Goal: Task Accomplishment & Management: Use online tool/utility

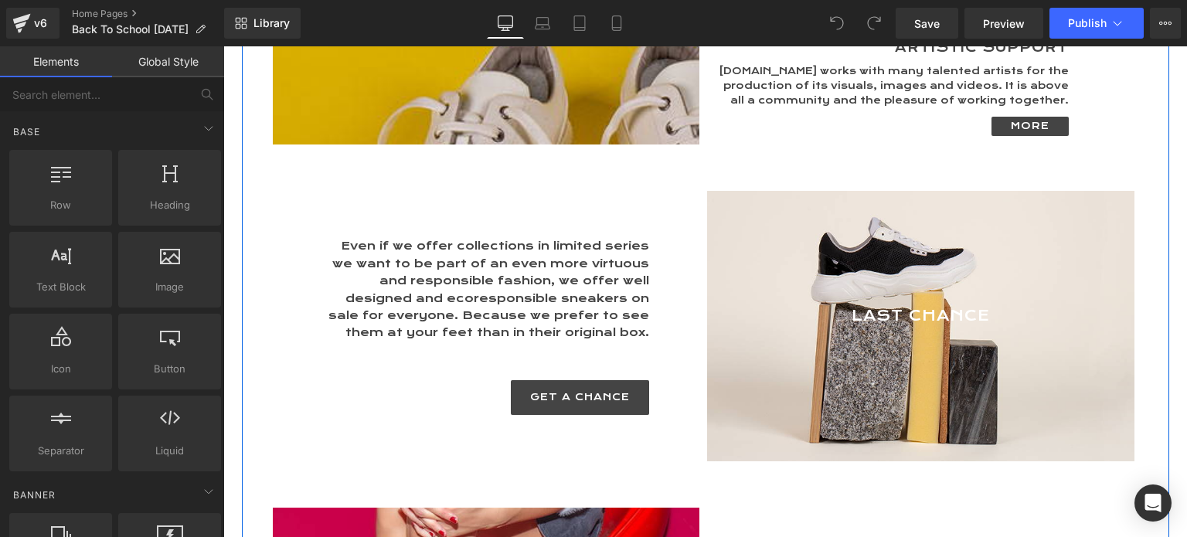
scroll to position [3633, 0]
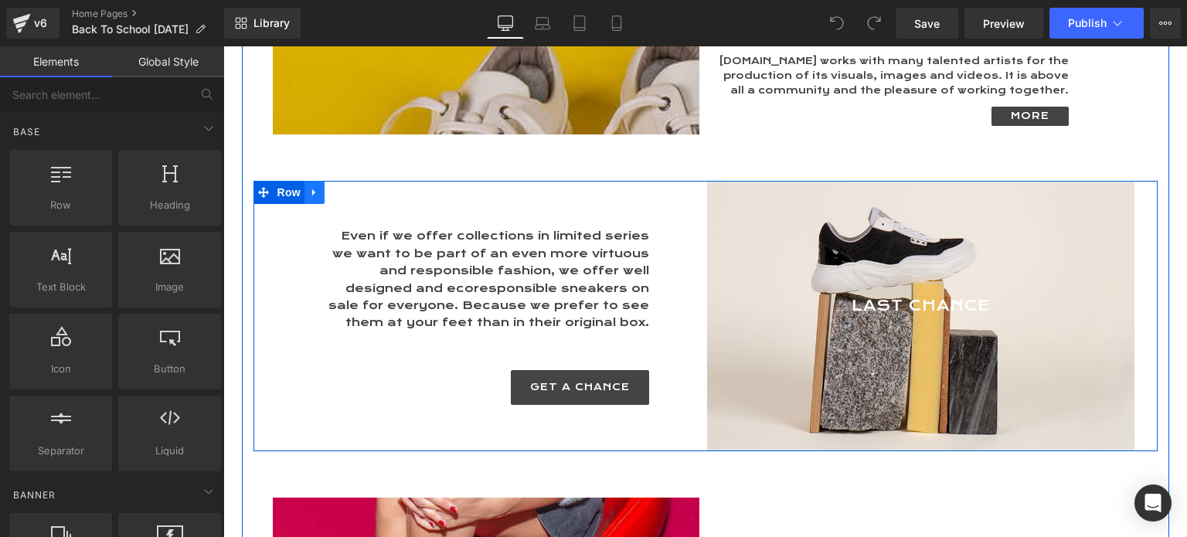
click at [309, 187] on icon at bounding box center [314, 193] width 11 height 12
click at [309, 187] on icon at bounding box center [314, 192] width 11 height 11
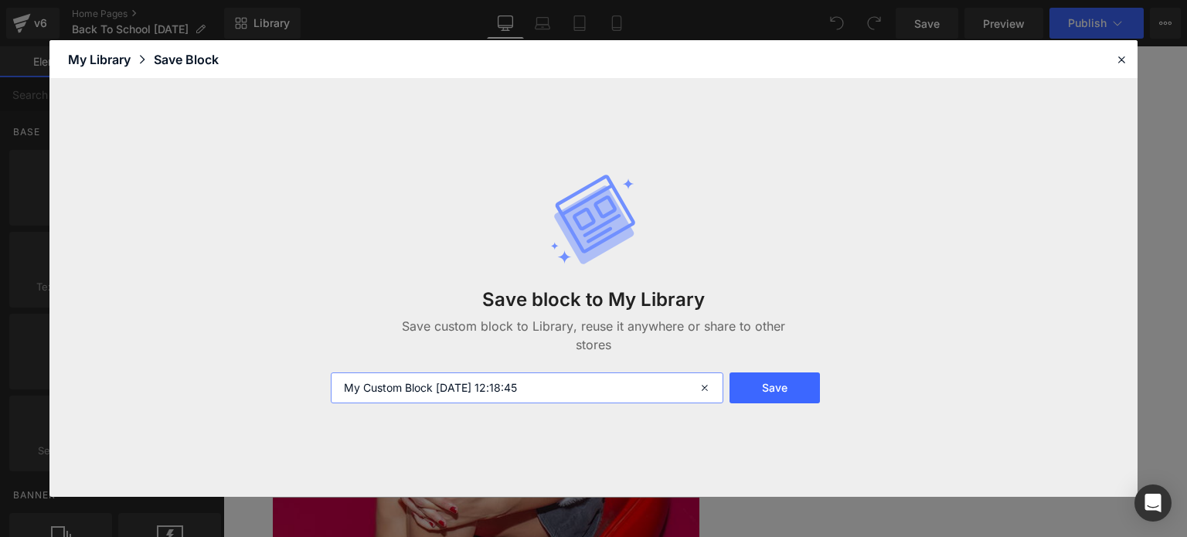
drag, startPoint x: 569, startPoint y: 386, endPoint x: 255, endPoint y: 386, distance: 313.8
click at [255, 386] on div "Save block to My Library Save custom block to Library, reuse it anywhere or sha…" at bounding box center [593, 288] width 1088 height 418
type input "Last Chance"
click at [784, 389] on button "Save" at bounding box center [775, 388] width 90 height 31
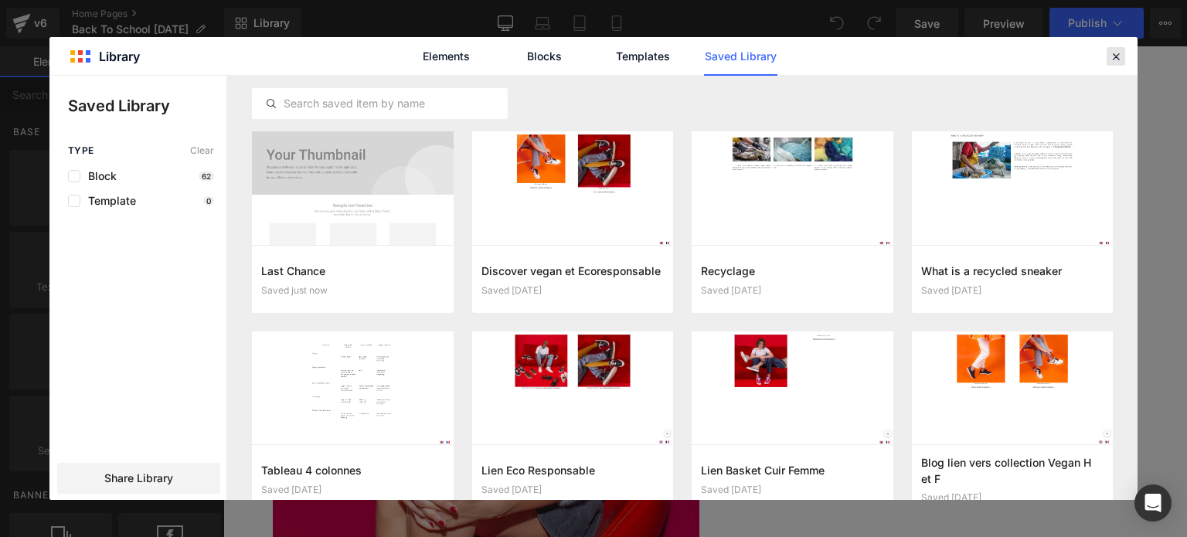
click at [1122, 55] on icon at bounding box center [1116, 56] width 14 height 14
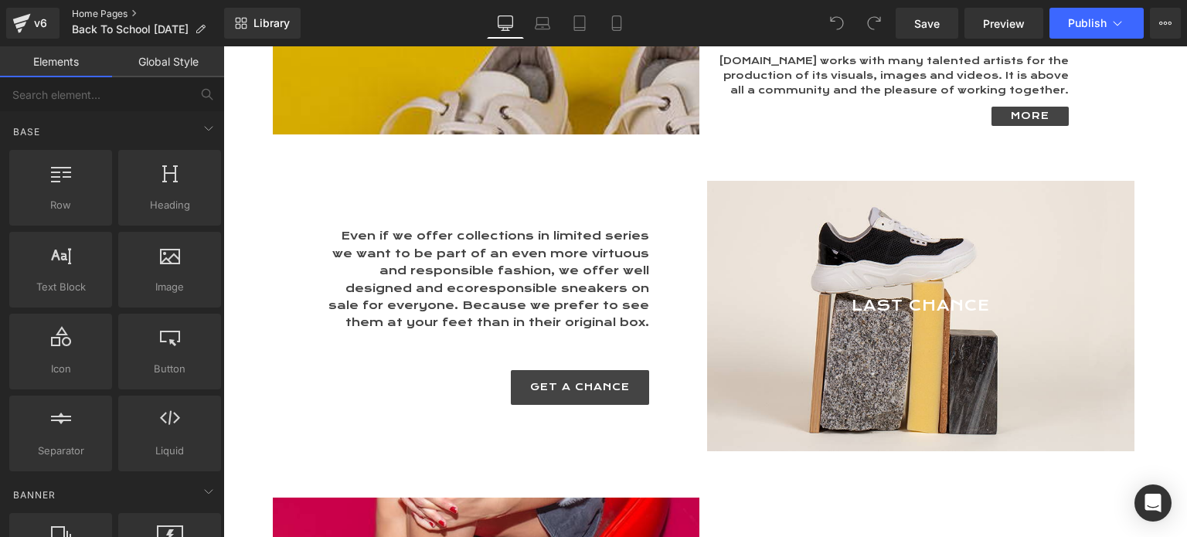
click at [108, 14] on link "Home Pages" at bounding box center [148, 14] width 152 height 12
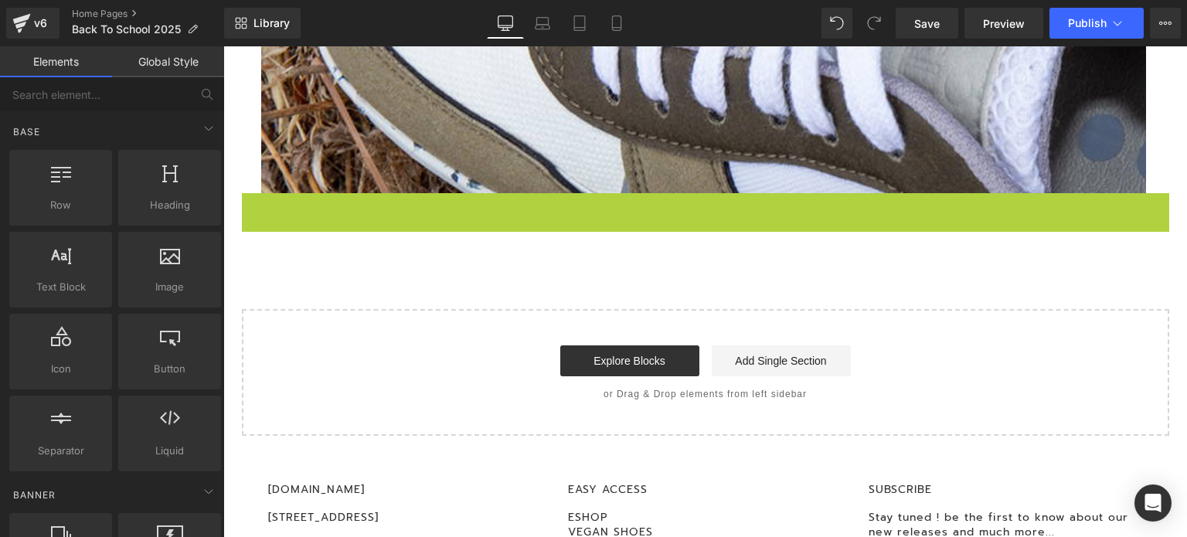
scroll to position [7, 8]
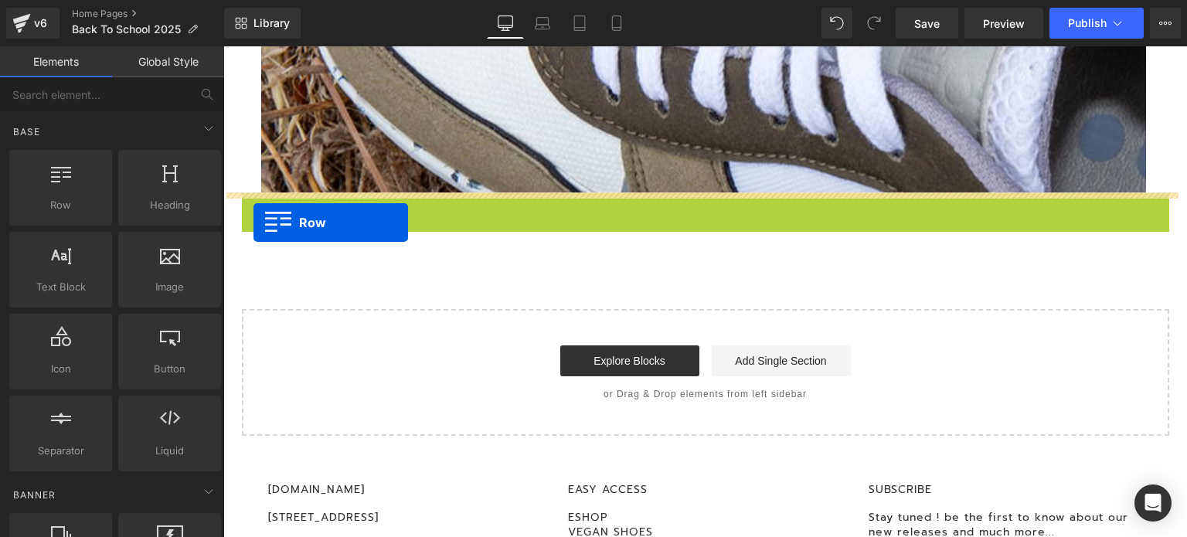
drag, startPoint x: 244, startPoint y: 206, endPoint x: 254, endPoint y: 223, distance: 18.7
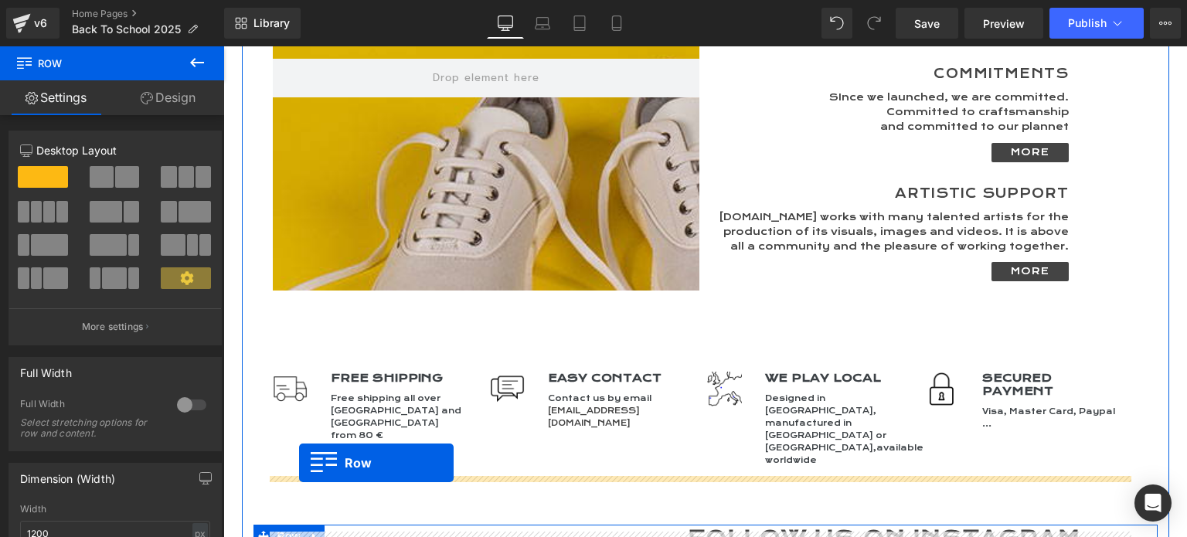
scroll to position [4483, 0]
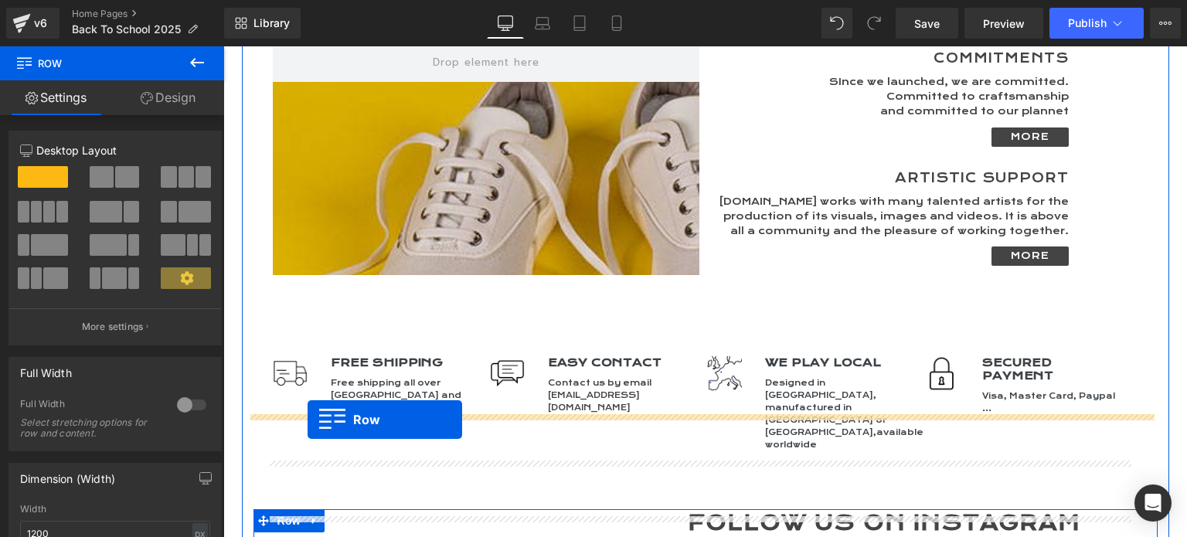
drag, startPoint x: 257, startPoint y: 231, endPoint x: 308, endPoint y: 420, distance: 195.4
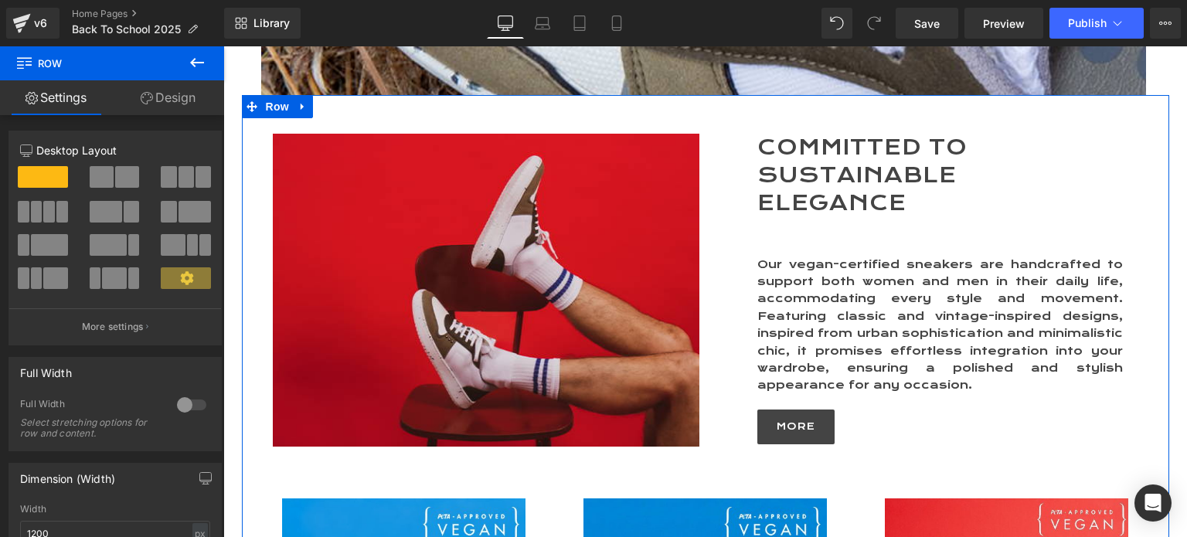
scroll to position [711, 0]
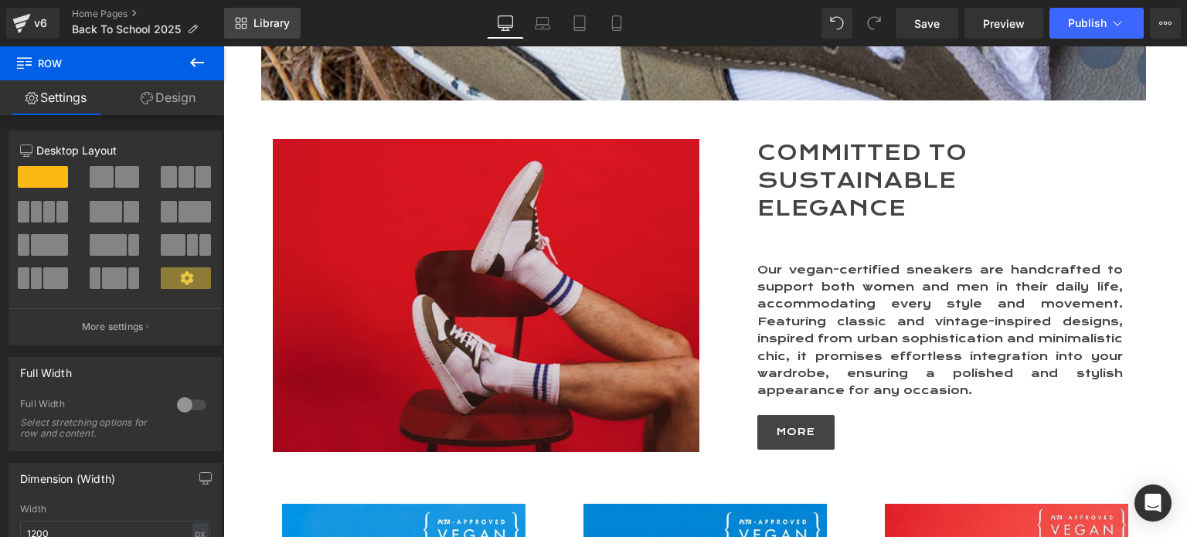
click at [269, 18] on span "Library" at bounding box center [272, 23] width 36 height 14
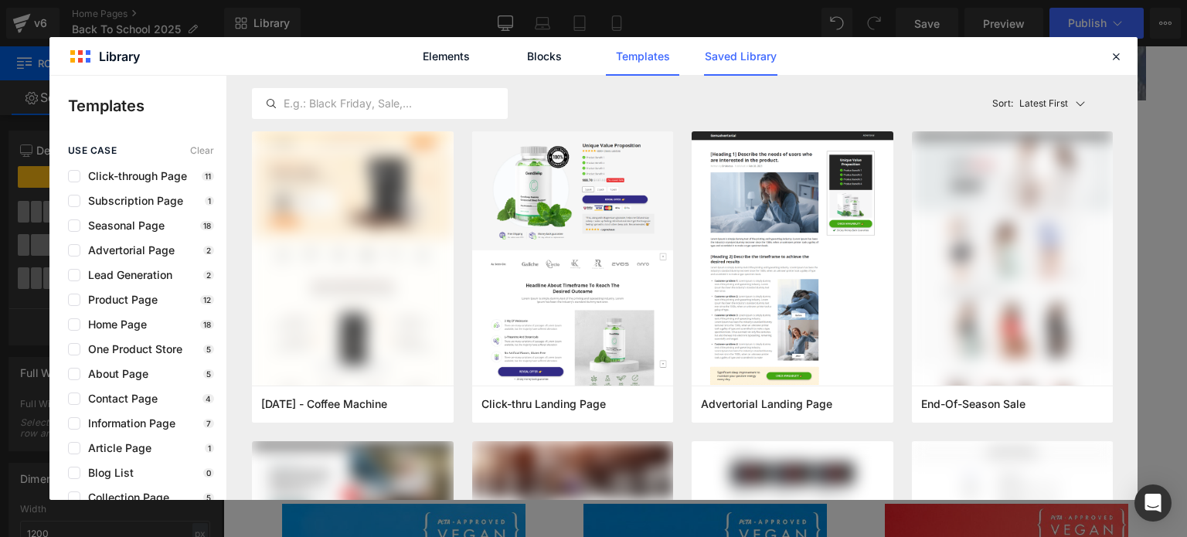
click at [0, 0] on link "Saved Library" at bounding box center [0, 0] width 0 height 0
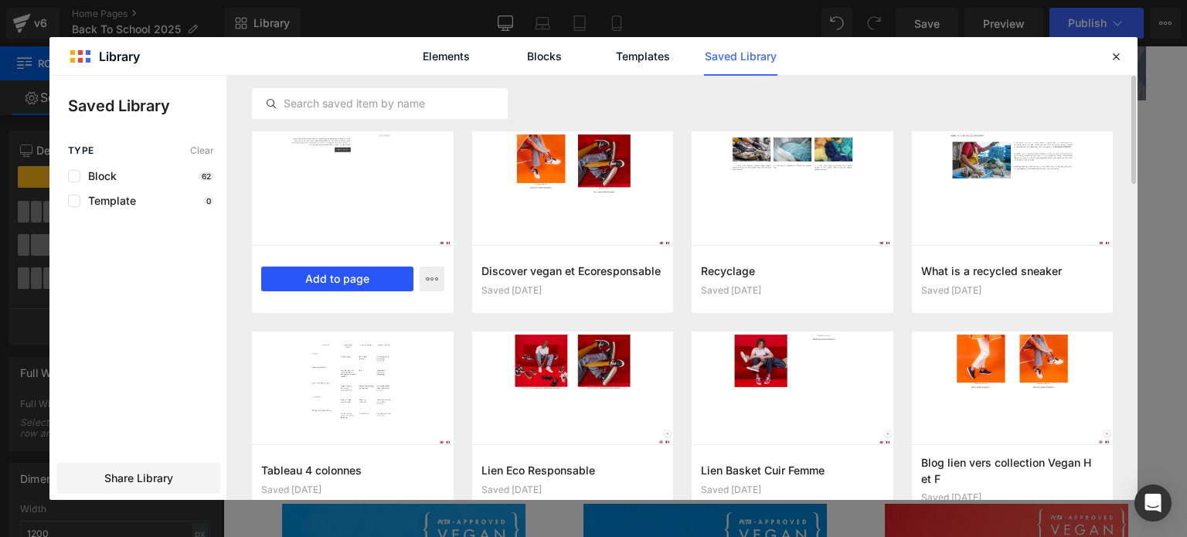
click at [342, 281] on button "Add to page" at bounding box center [337, 279] width 152 height 25
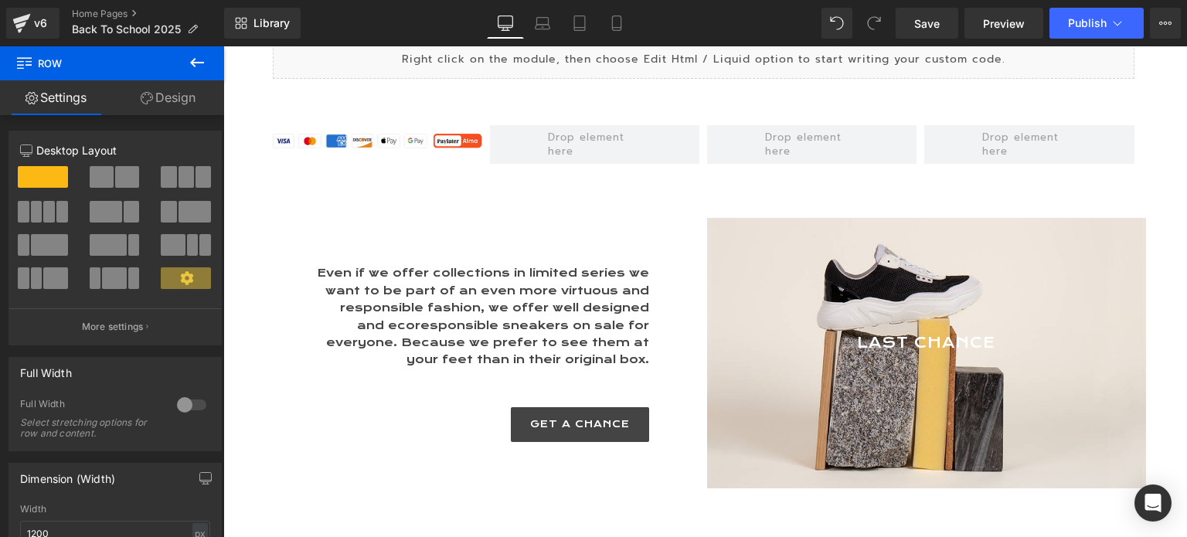
scroll to position [0, 0]
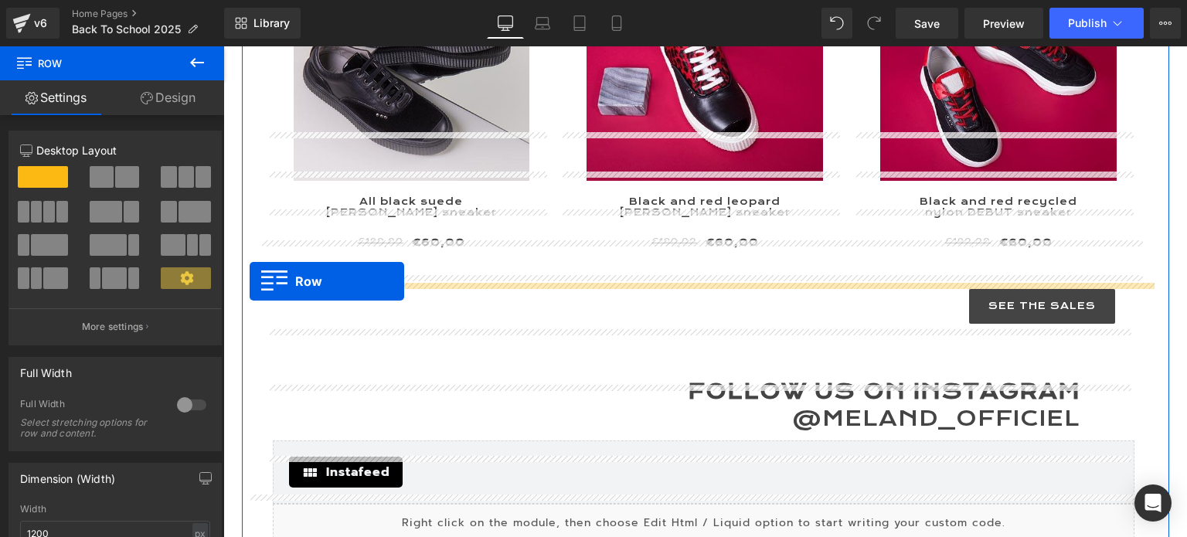
drag, startPoint x: 242, startPoint y: 333, endPoint x: 250, endPoint y: 281, distance: 52.4
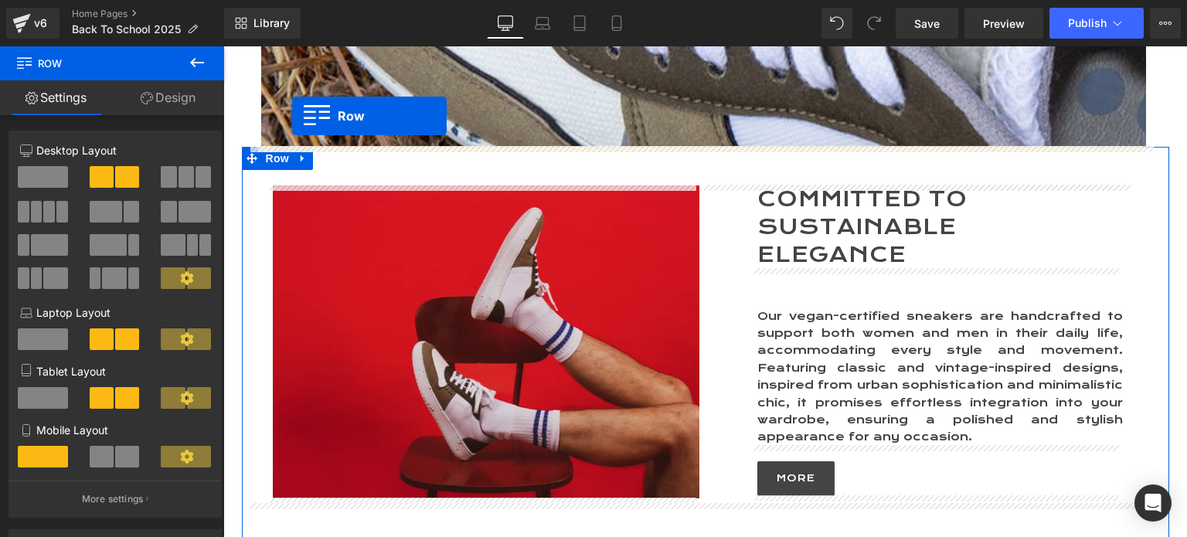
scroll to position [649, 0]
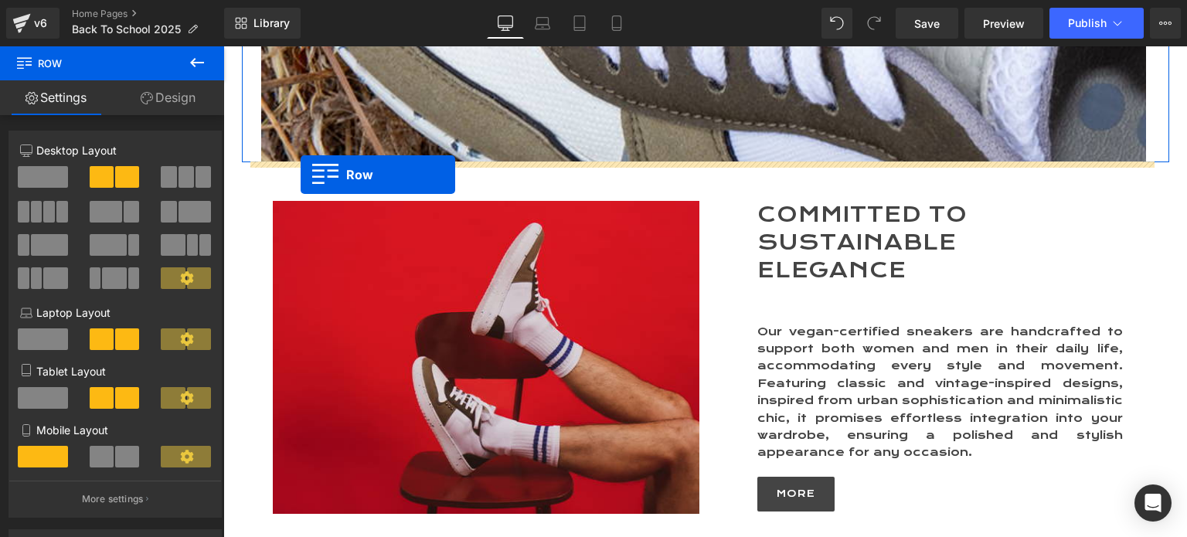
drag, startPoint x: 260, startPoint y: 233, endPoint x: 301, endPoint y: 175, distance: 71.0
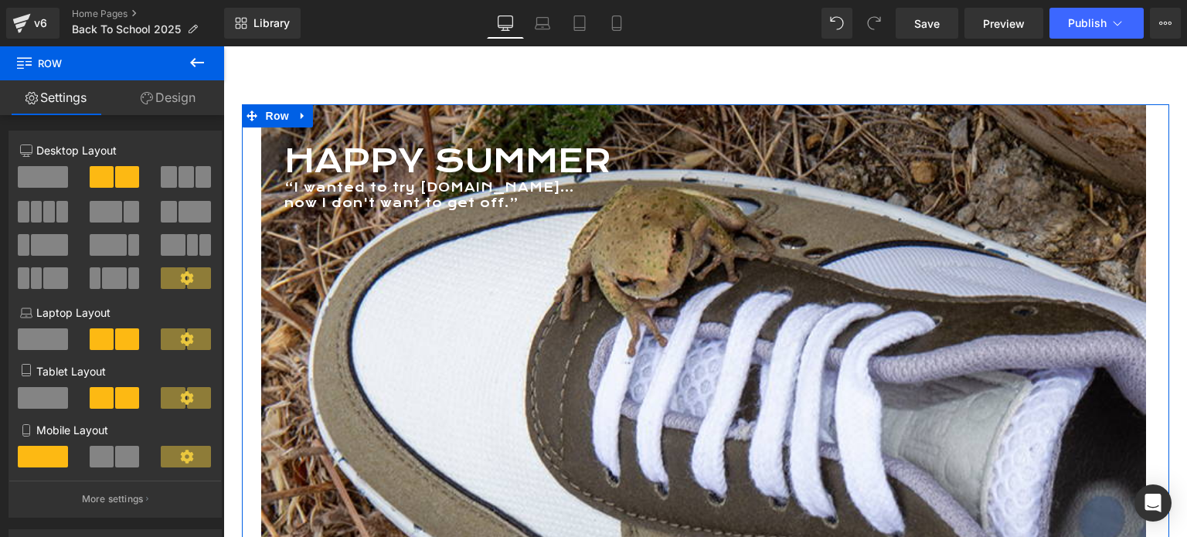
scroll to position [263, 0]
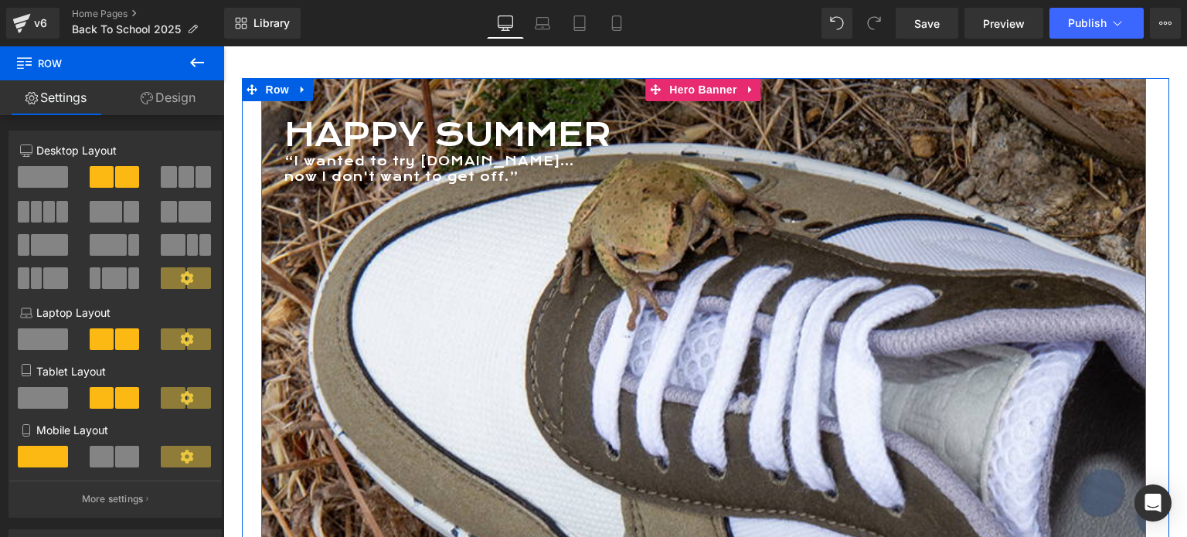
click at [625, 312] on div at bounding box center [703, 313] width 885 height 471
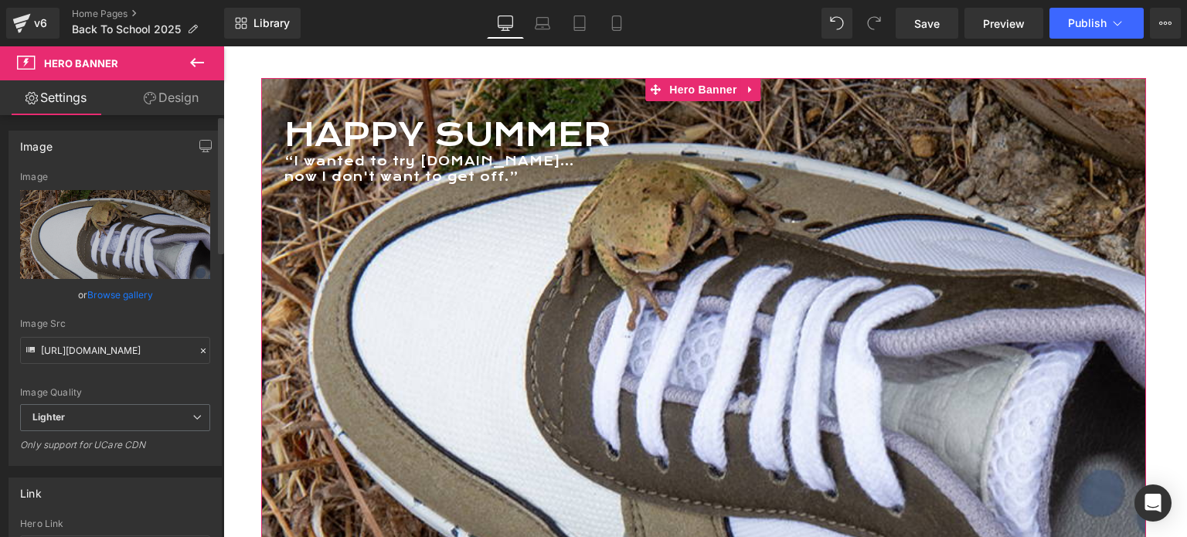
click at [108, 292] on link "Browse gallery" at bounding box center [120, 294] width 66 height 27
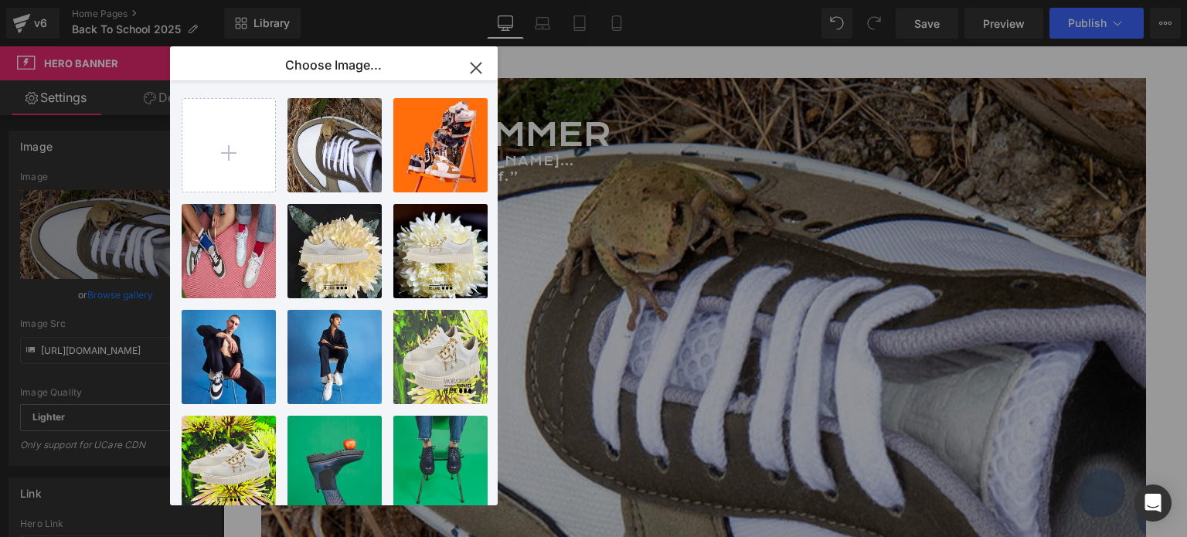
click at [479, 67] on icon "button" at bounding box center [476, 68] width 25 height 25
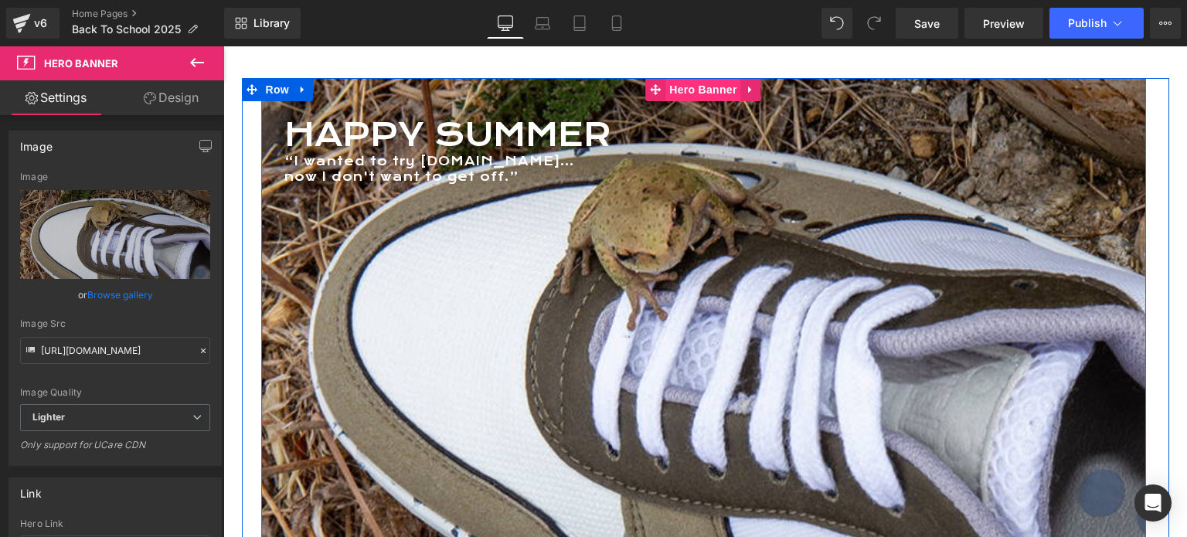
click at [693, 92] on span "Hero Banner" at bounding box center [702, 89] width 75 height 23
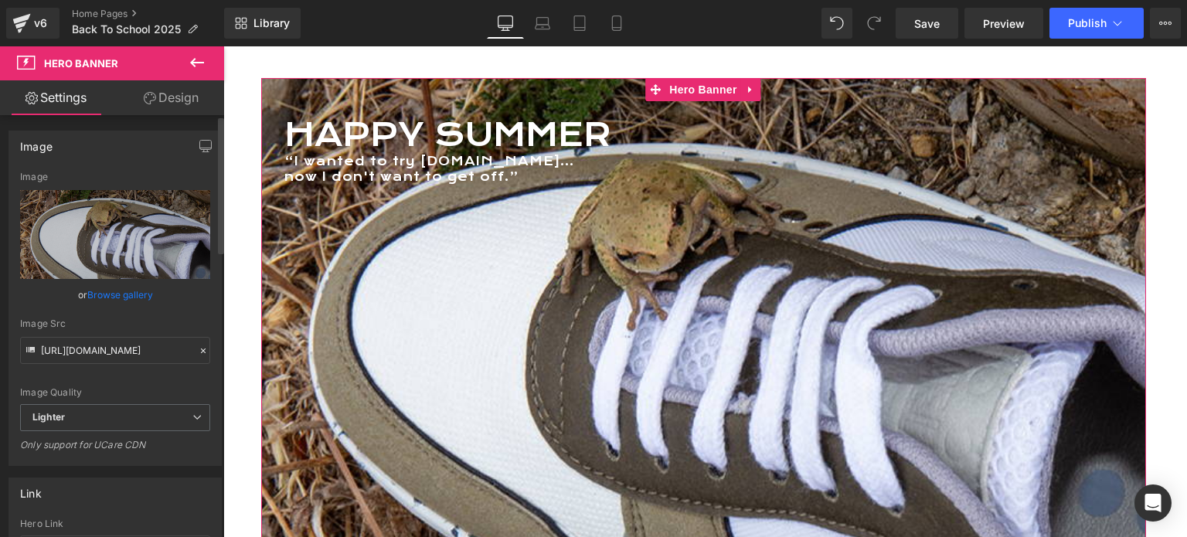
click at [123, 296] on link "Browse gallery" at bounding box center [120, 294] width 66 height 27
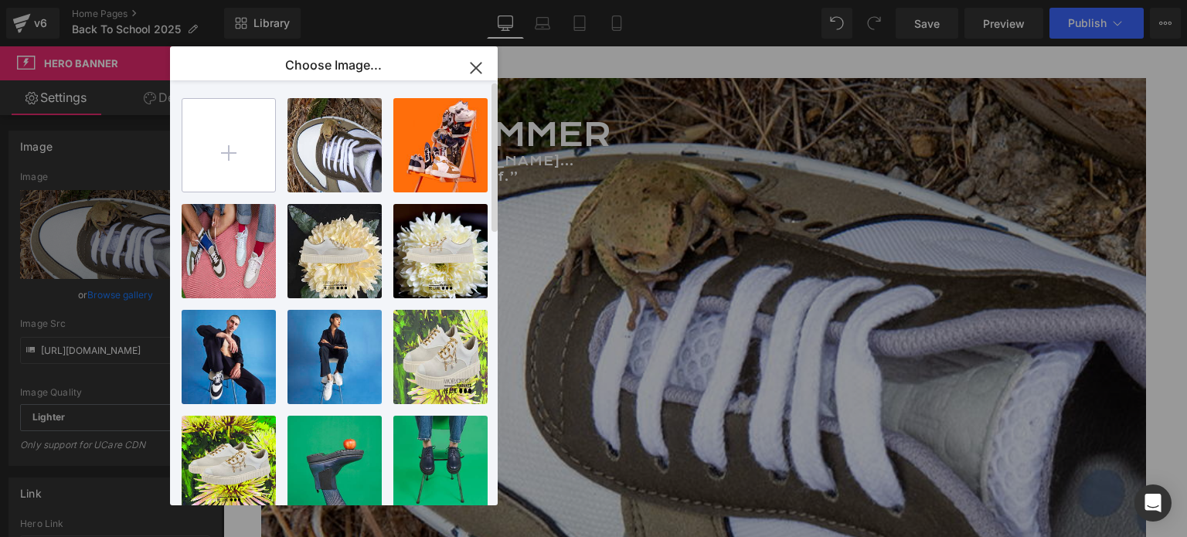
click at [229, 148] on input "file" at bounding box center [228, 145] width 93 height 93
type input "C:\fakepath\Back To school 2025.jpg"
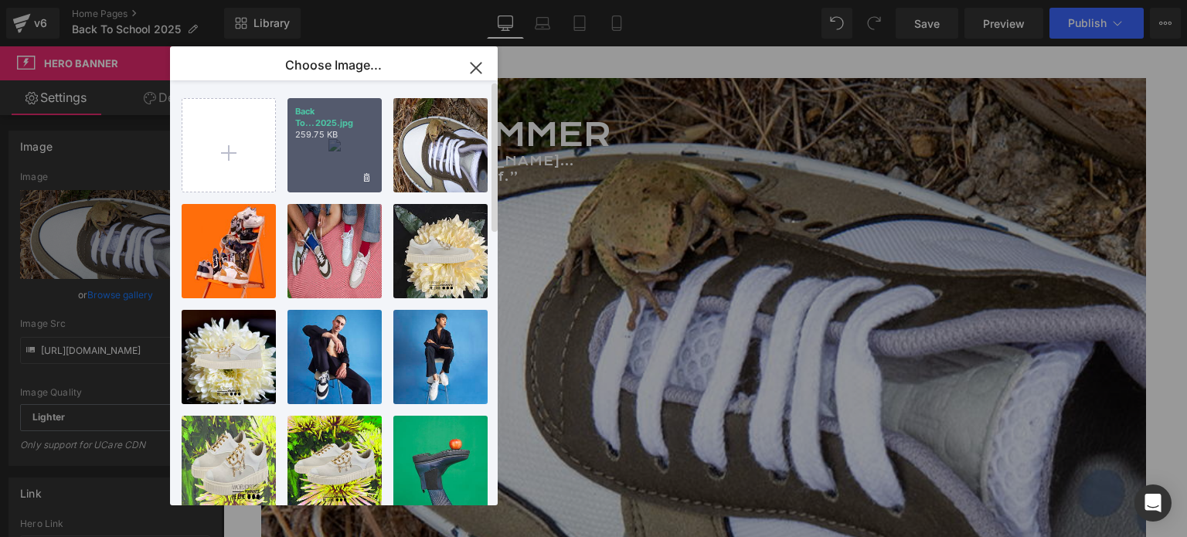
click at [334, 158] on div "Back To...2025.jpg 259.75 KB" at bounding box center [335, 145] width 94 height 94
type input "https://ucarecdn.com/817718e5-972a-4c59-b00c-68b96ac67082/-/format/auto/-/previ…"
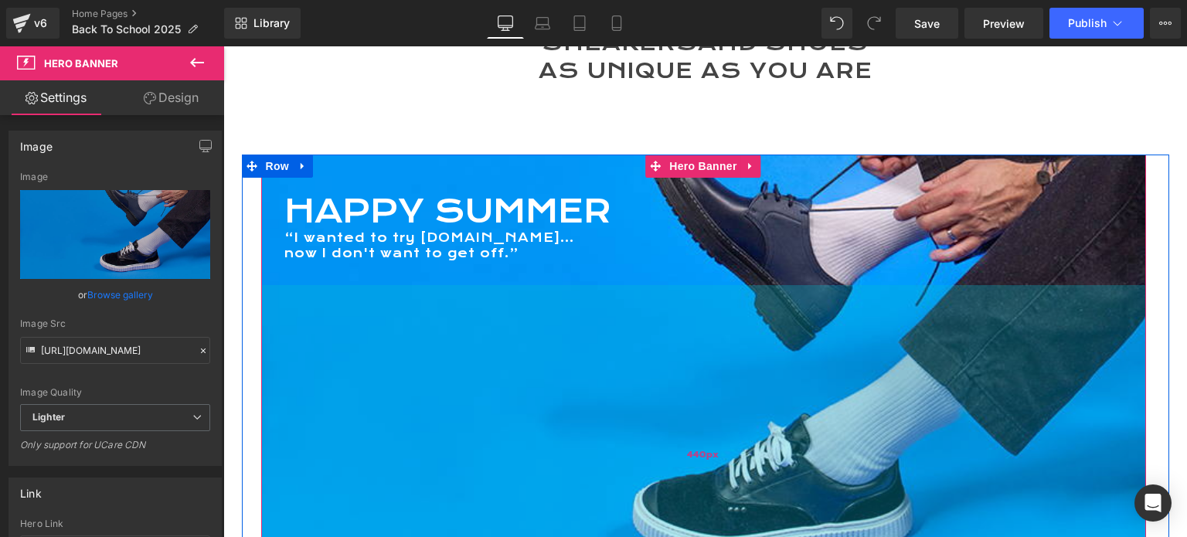
scroll to position [186, 0]
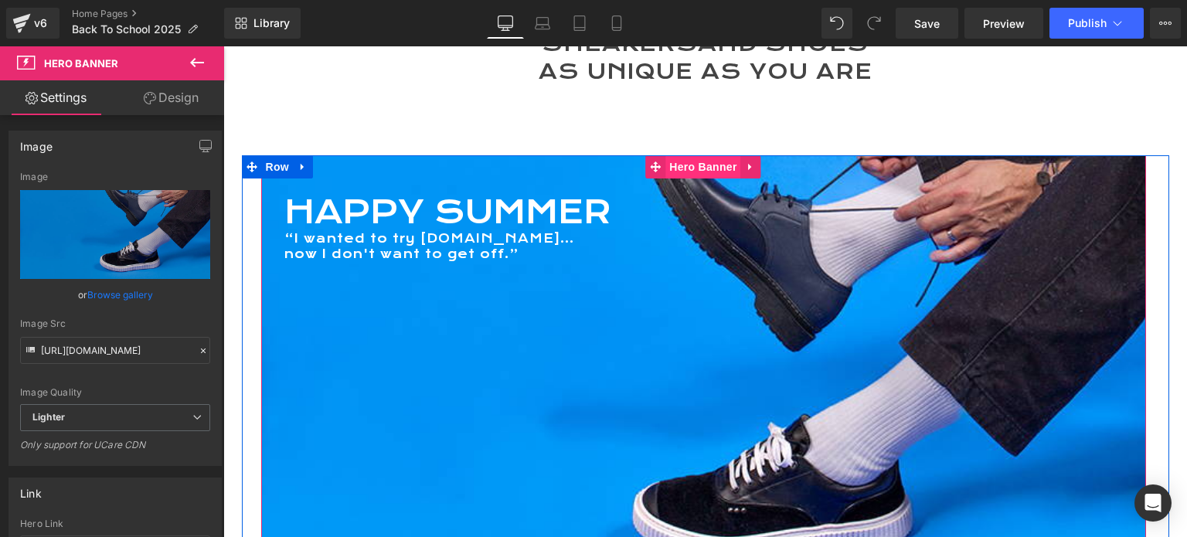
click at [693, 168] on span "Hero Banner" at bounding box center [702, 166] width 75 height 23
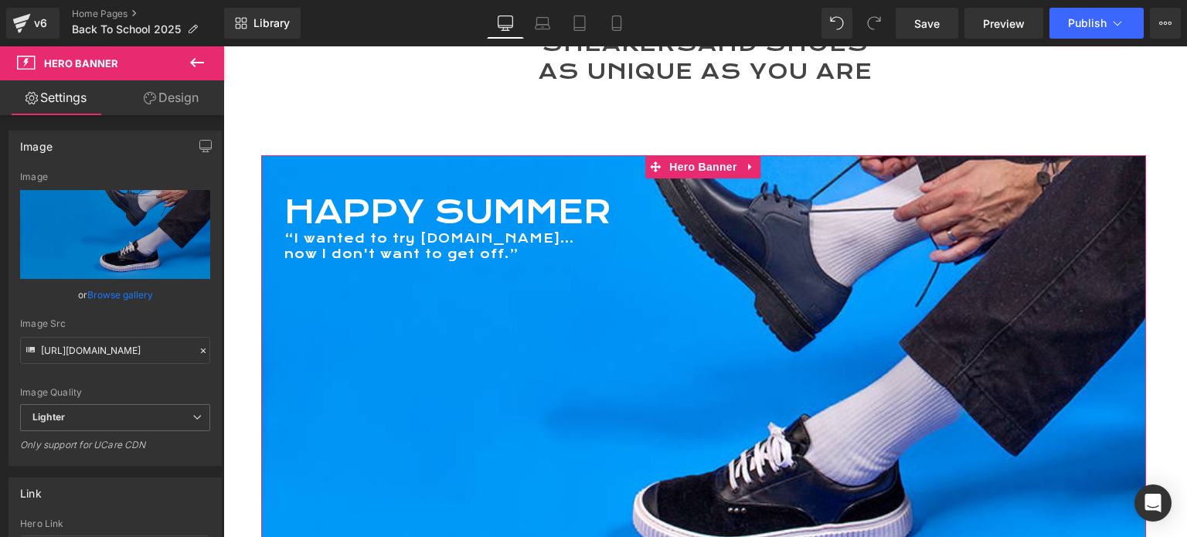
click at [186, 91] on link "Design" at bounding box center [171, 97] width 112 height 35
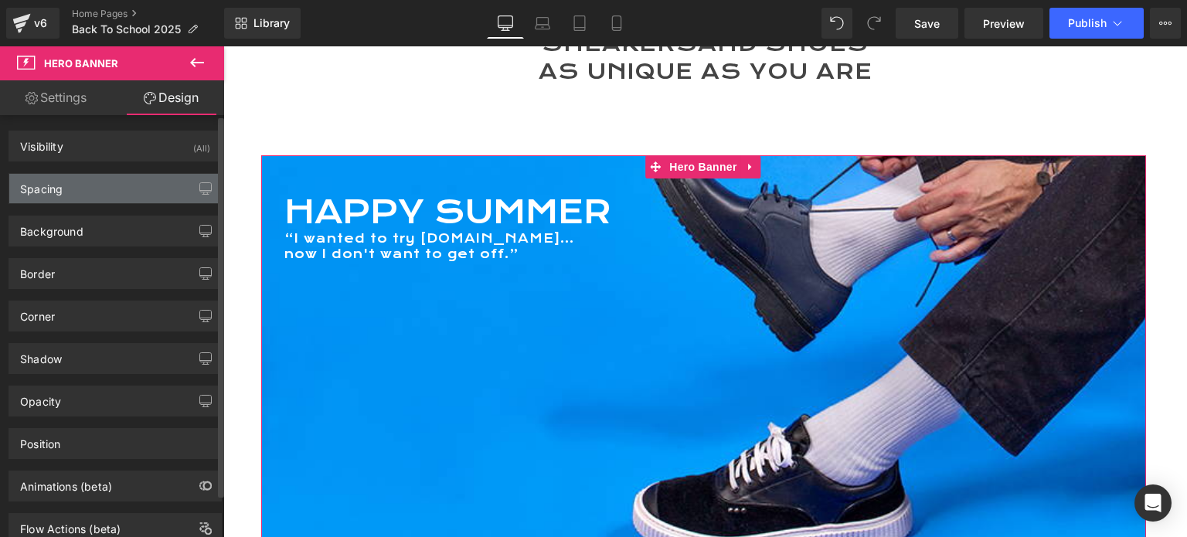
type input "0"
type input "20"
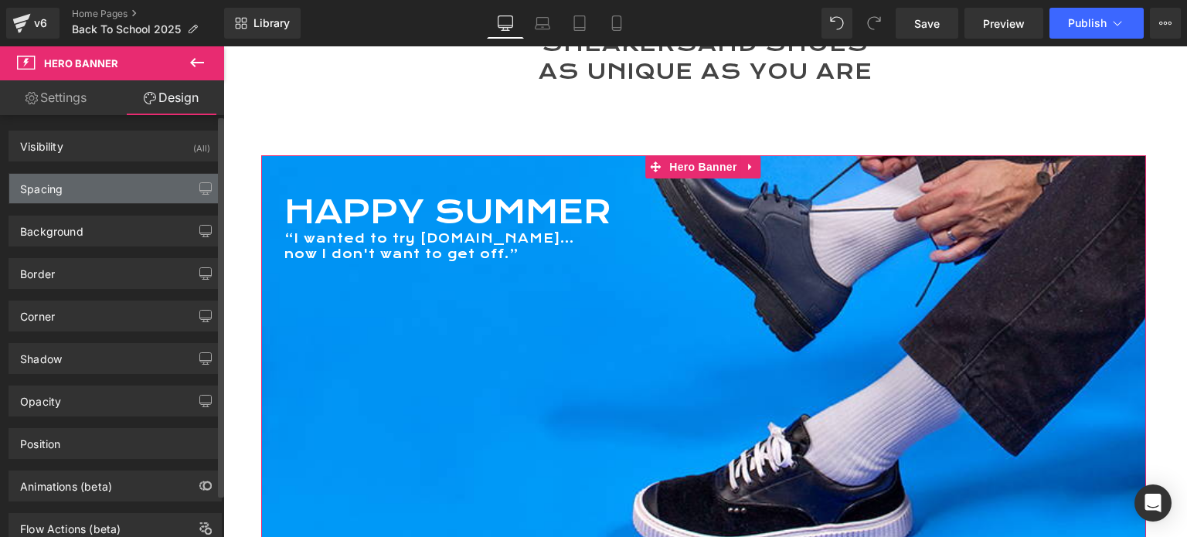
type input "0"
type input "440"
type input "0"
click at [89, 187] on div "Spacing" at bounding box center [115, 188] width 212 height 29
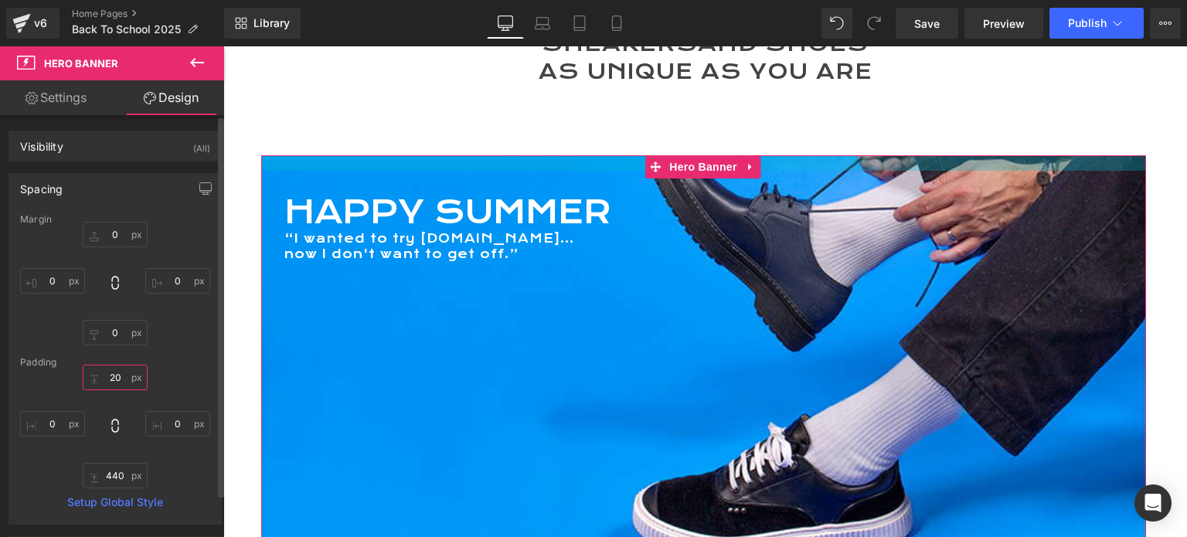
click at [107, 382] on input "20" at bounding box center [115, 378] width 65 height 26
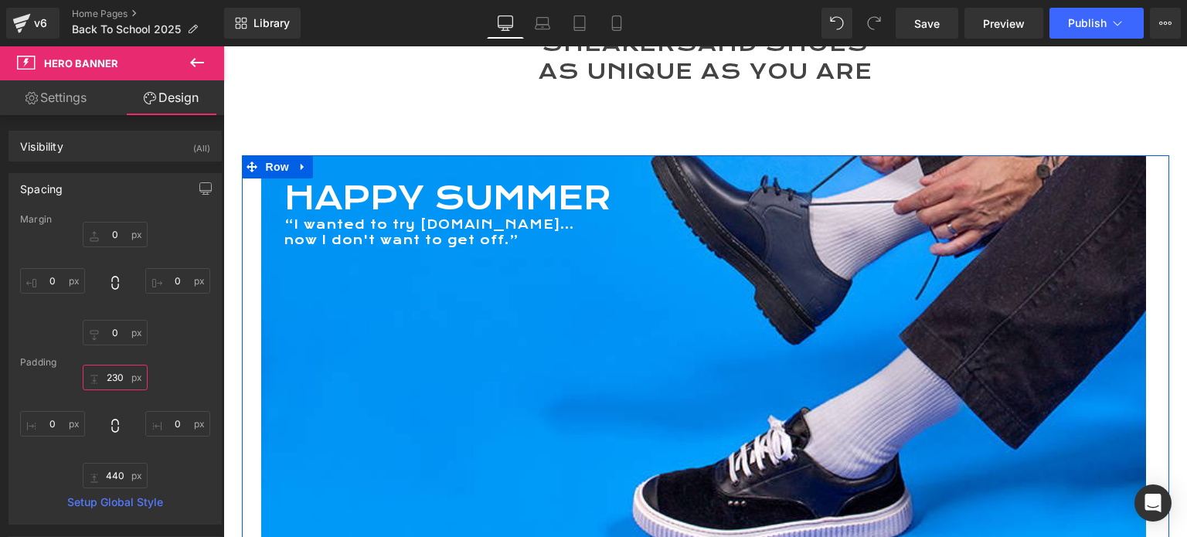
scroll to position [6642, 952]
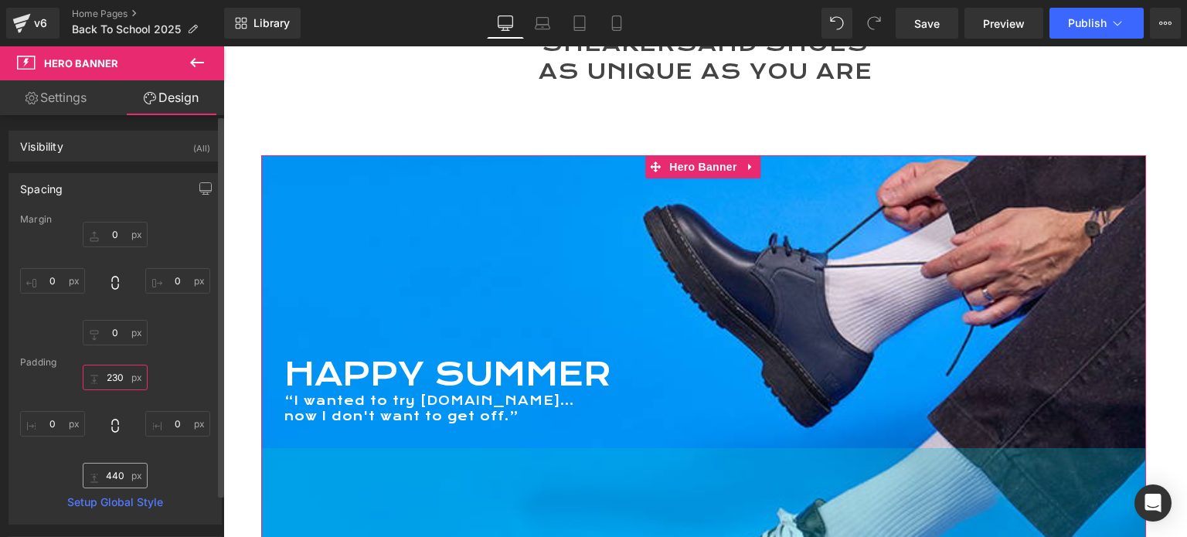
type input "230"
click at [114, 478] on input "440" at bounding box center [115, 476] width 65 height 26
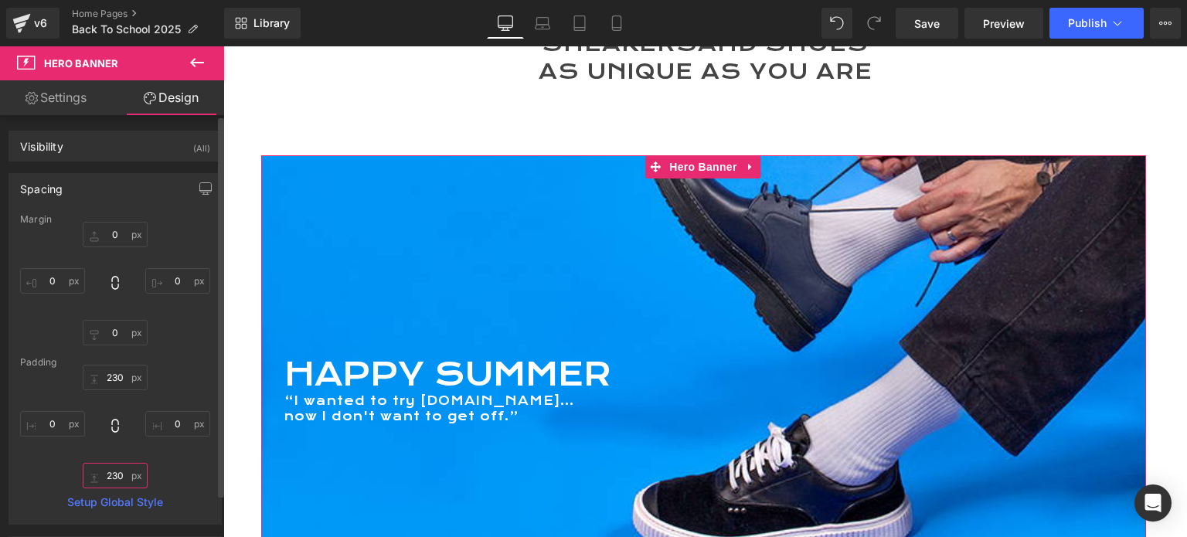
scroll to position [6480, 952]
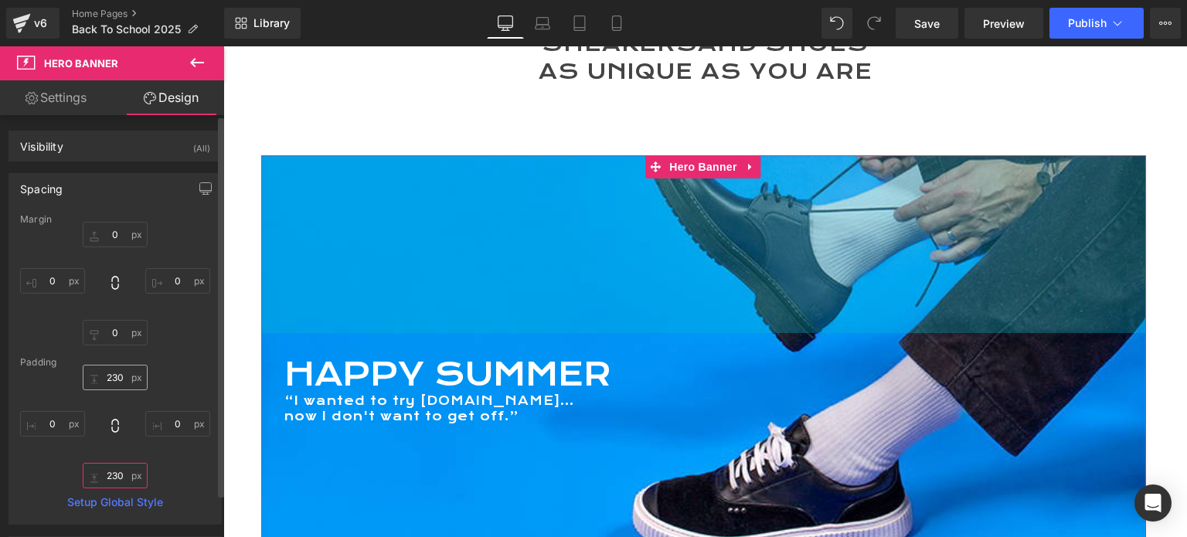
type input "230"
drag, startPoint x: 104, startPoint y: 380, endPoint x: 167, endPoint y: 379, distance: 62.6
click at [105, 380] on input "230" at bounding box center [115, 378] width 65 height 26
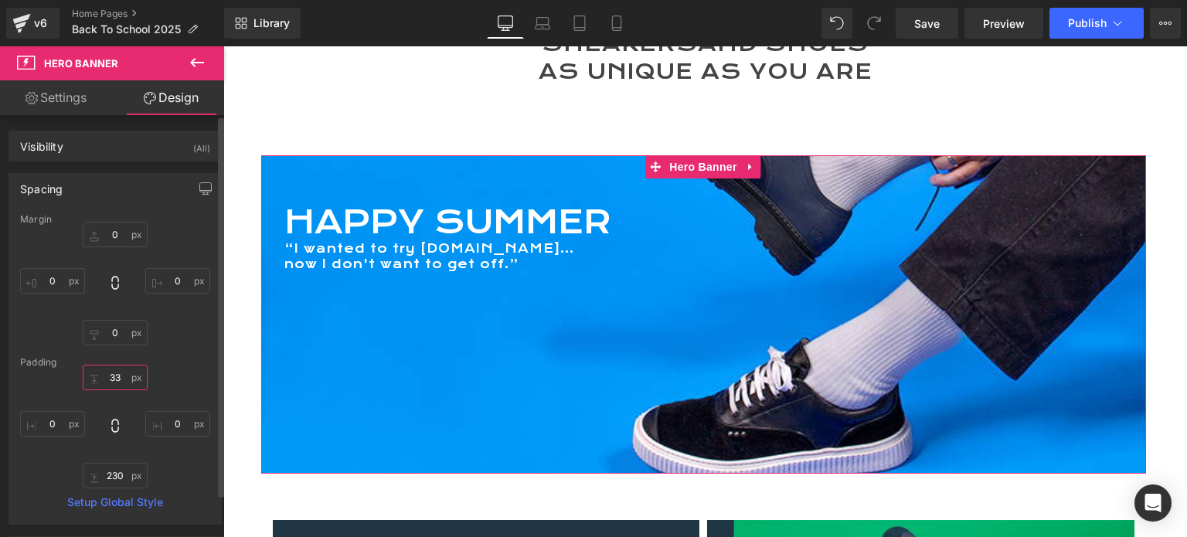
scroll to position [6329, 952]
type input "330"
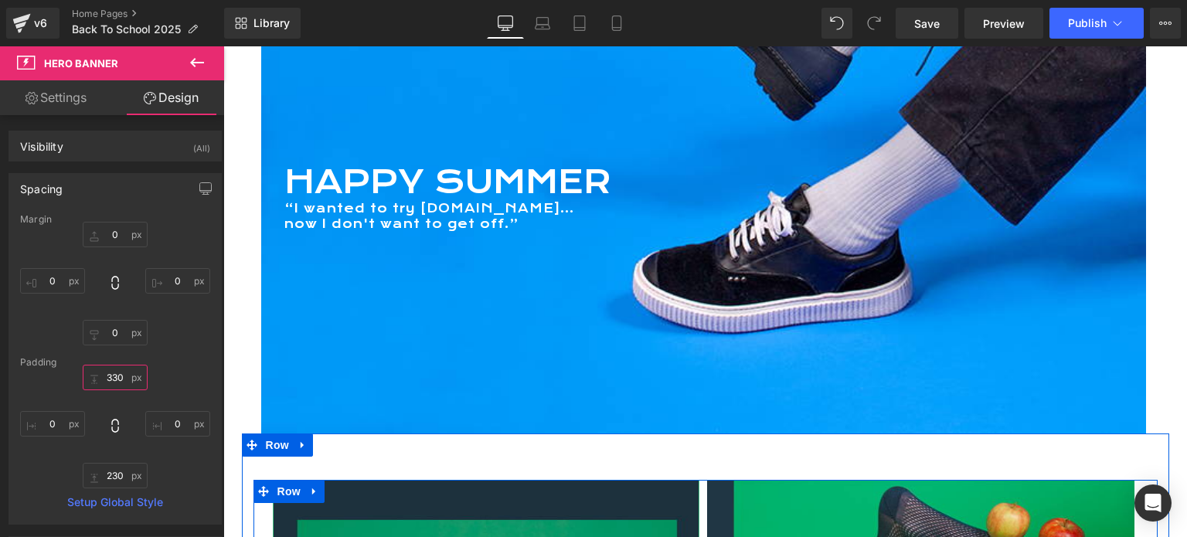
scroll to position [417, 0]
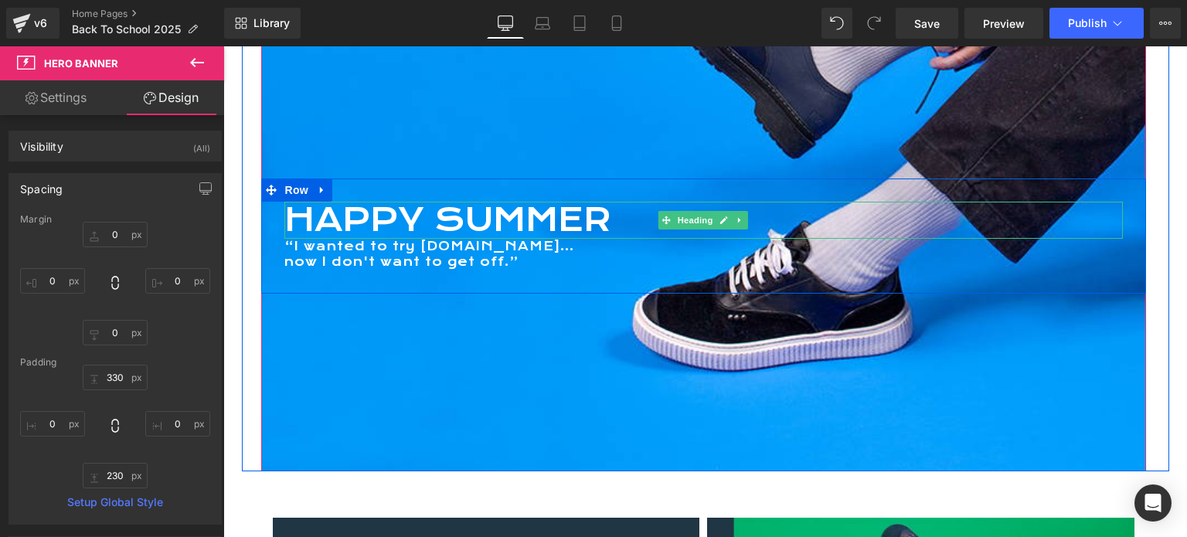
drag, startPoint x: 372, startPoint y: 220, endPoint x: 350, endPoint y: 220, distance: 21.7
click at [372, 220] on h1 "HAPPY SUMMER" at bounding box center [703, 220] width 839 height 37
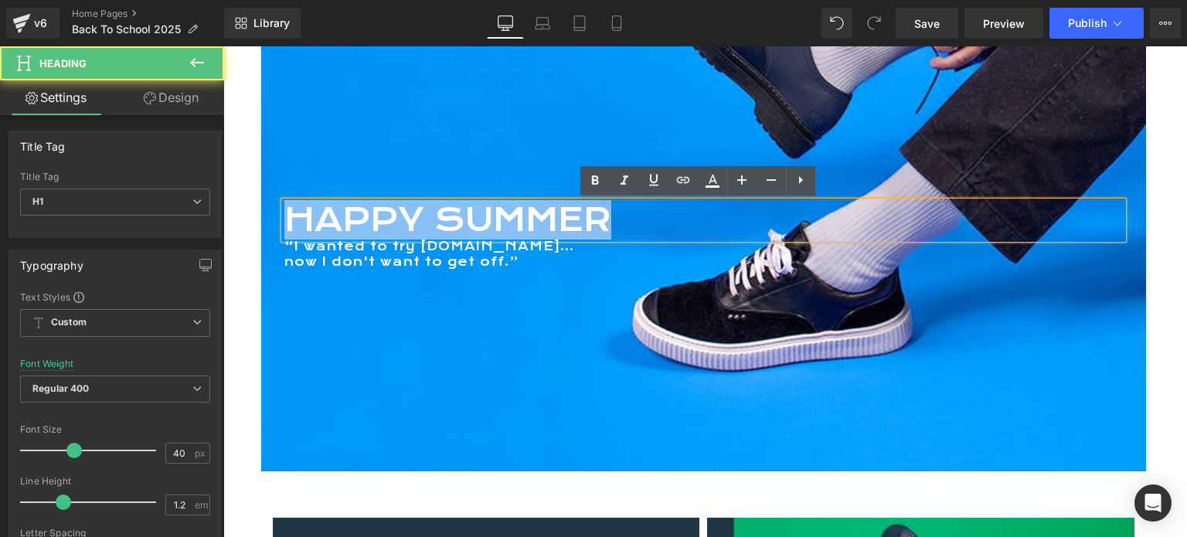
drag, startPoint x: 290, startPoint y: 219, endPoint x: 607, endPoint y: 216, distance: 316.9
click at [607, 216] on h1 "HAPPY SUMMER" at bounding box center [703, 220] width 839 height 37
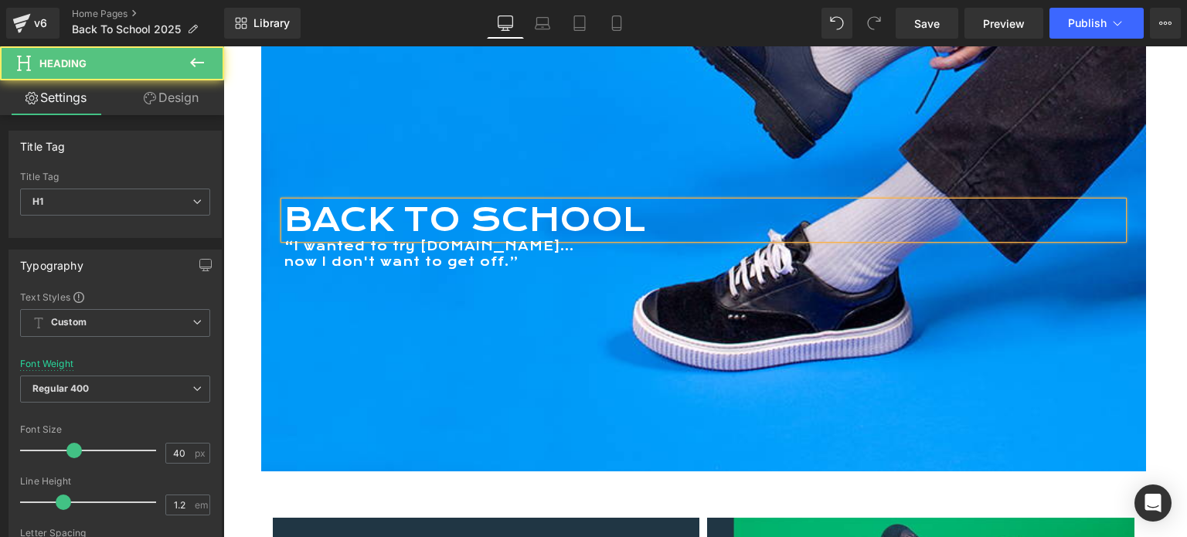
click at [467, 217] on h1 "BACK TO SCHOOL" at bounding box center [703, 220] width 839 height 37
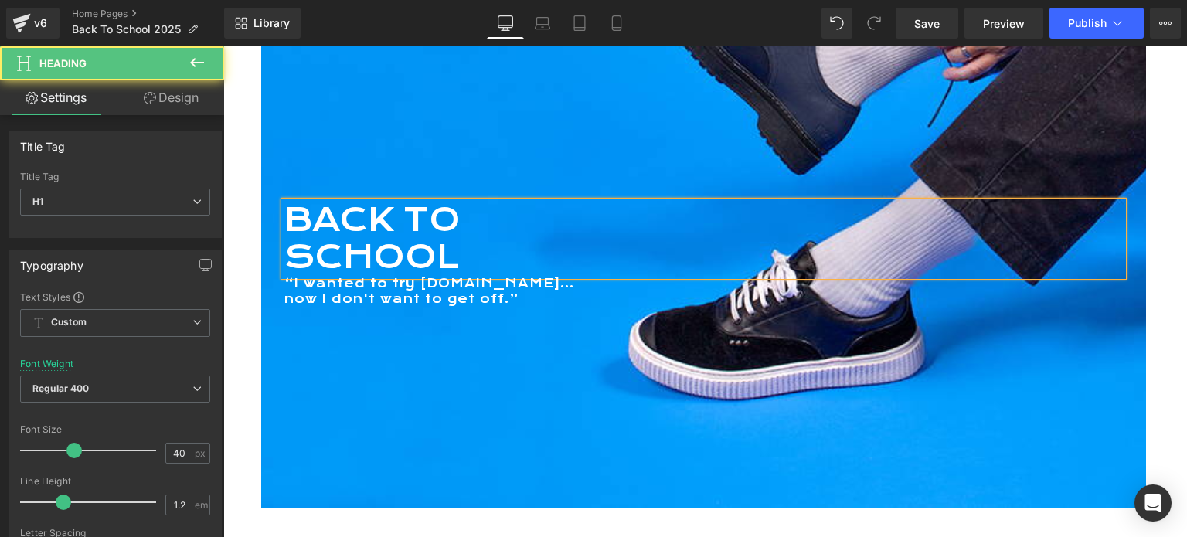
scroll to position [6595, 952]
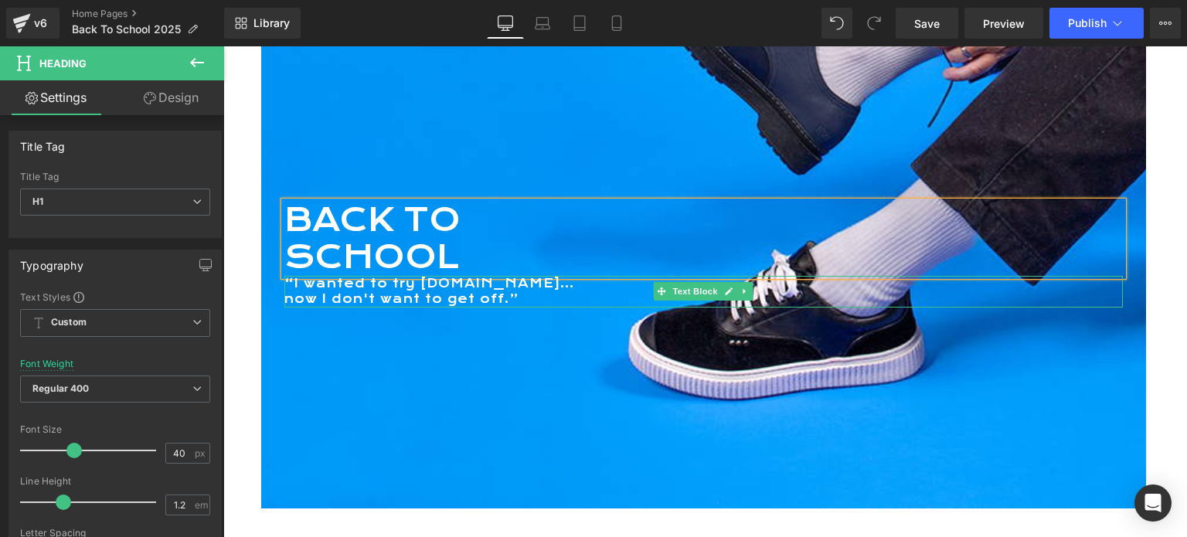
click at [365, 287] on p "“I wanted to try ME.LAND..." at bounding box center [703, 284] width 839 height 16
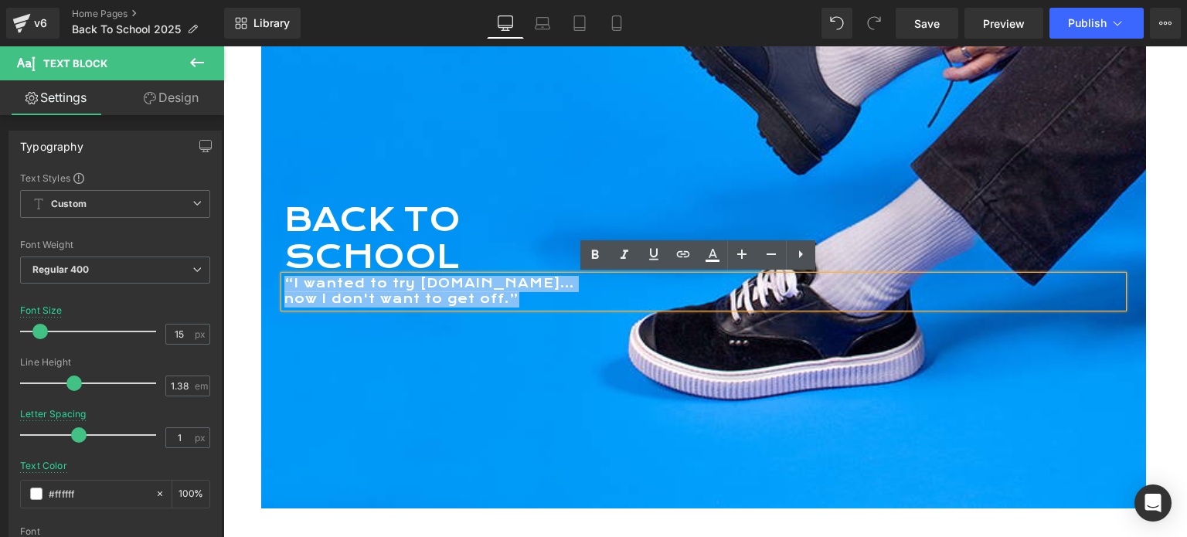
drag, startPoint x: 282, startPoint y: 282, endPoint x: 559, endPoint y: 308, distance: 278.0
click at [559, 308] on div "“I wanted to try ME.LAND... now I don't want to get off.”" at bounding box center [703, 292] width 839 height 32
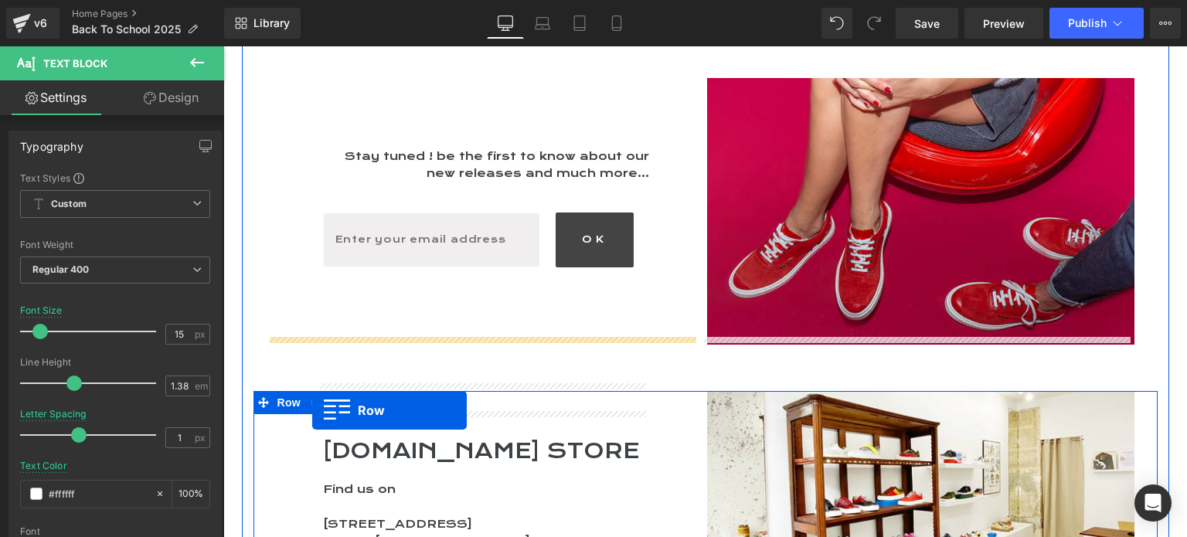
scroll to position [2319, 0]
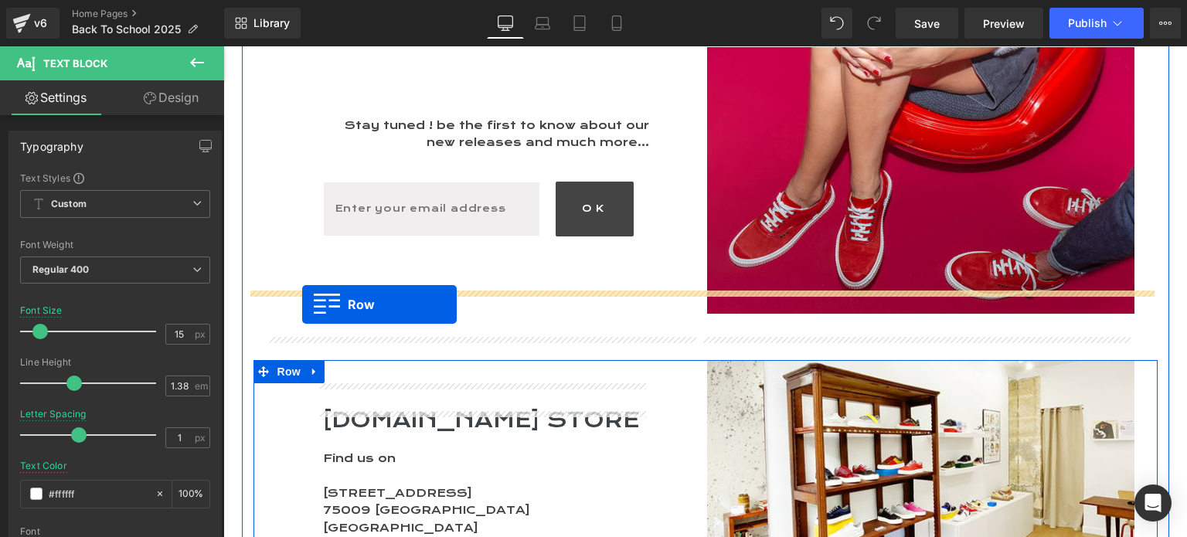
drag, startPoint x: 257, startPoint y: 228, endPoint x: 302, endPoint y: 305, distance: 89.1
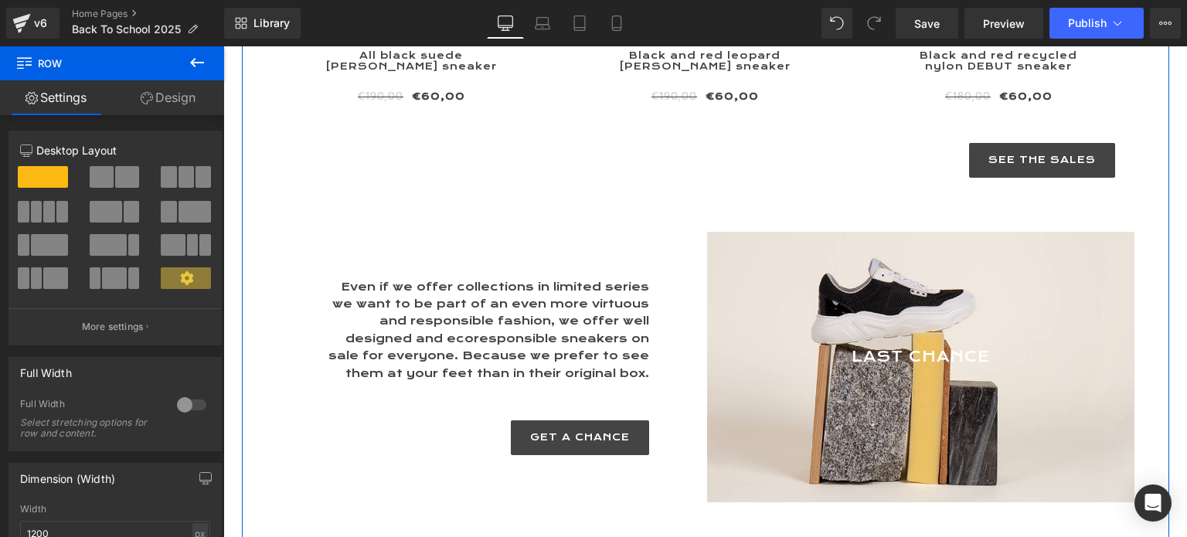
scroll to position [5294, 0]
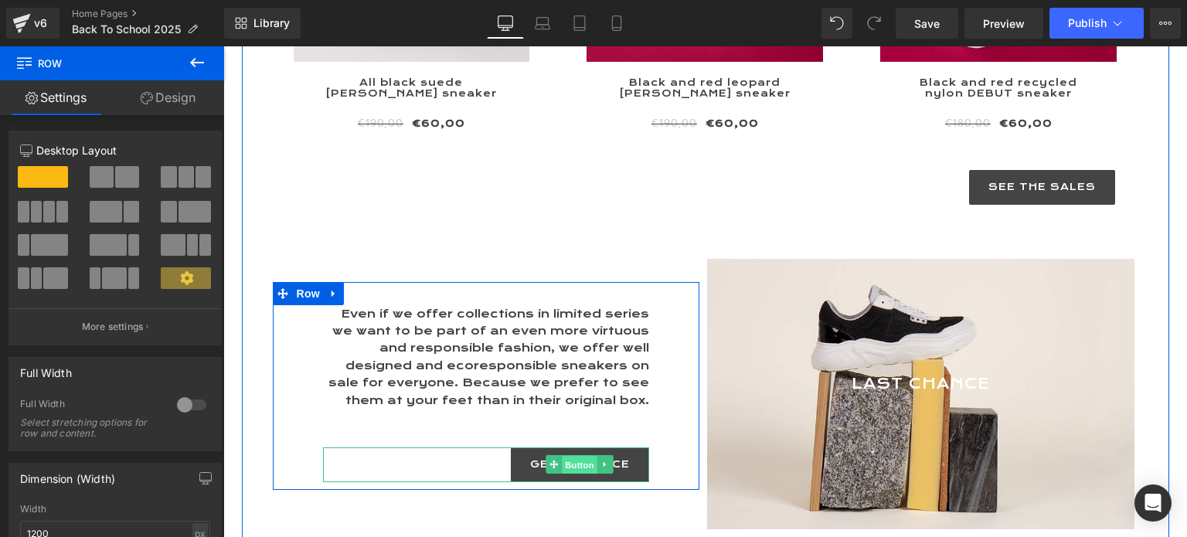
click at [570, 456] on span "Button" at bounding box center [580, 465] width 36 height 19
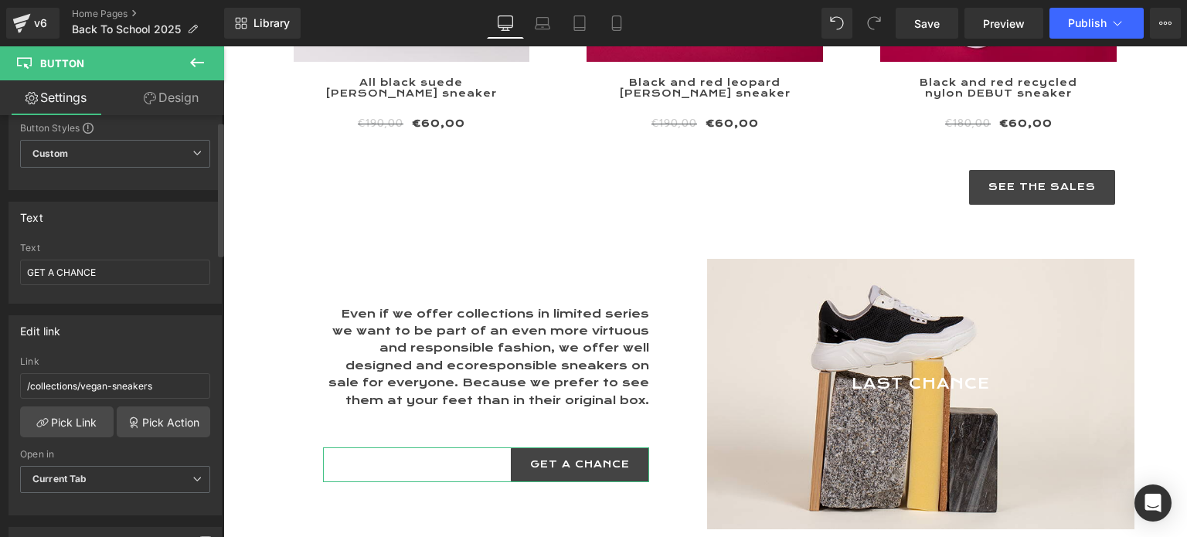
scroll to position [77, 0]
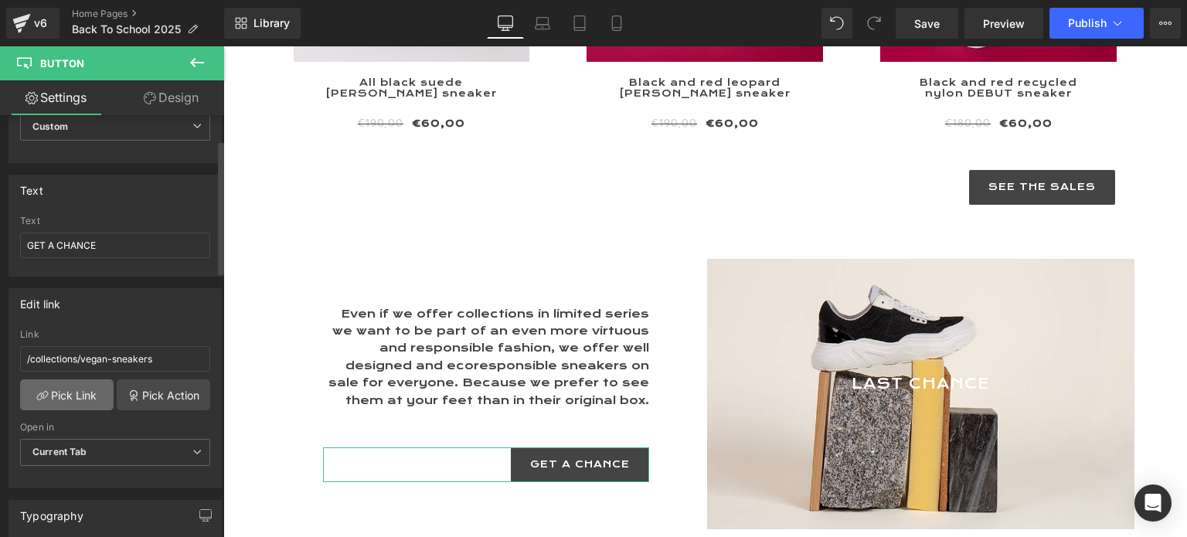
click at [68, 396] on link "Pick Link" at bounding box center [67, 395] width 94 height 31
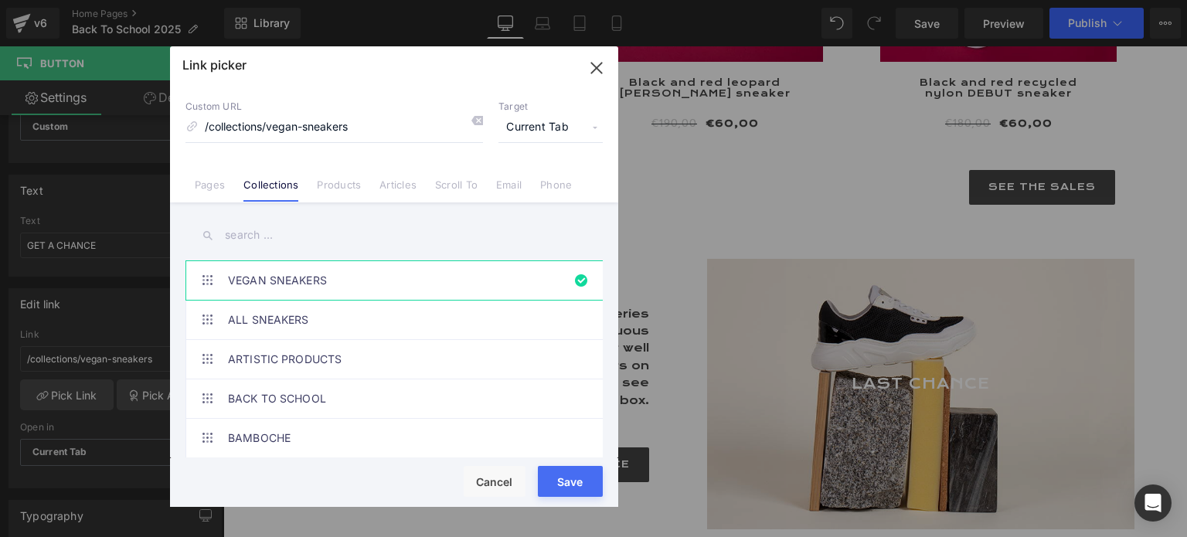
click at [267, 237] on input "text" at bounding box center [394, 235] width 417 height 35
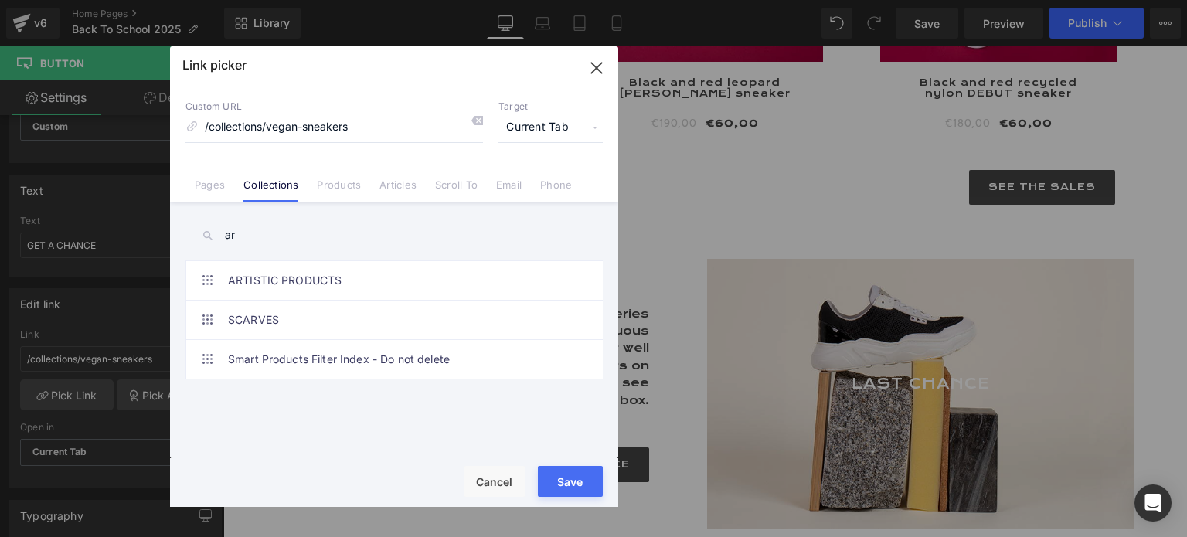
type input "a"
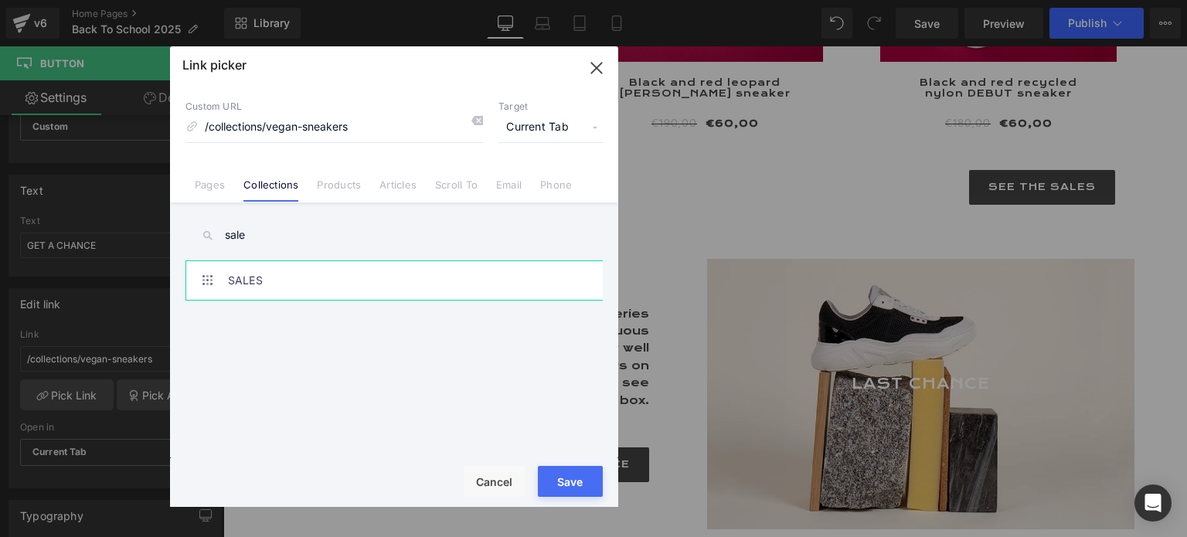
type input "sale"
click at [288, 274] on link "SALES" at bounding box center [398, 280] width 340 height 39
type input "/collections/sales"
click at [575, 489] on button "Save" at bounding box center [570, 481] width 65 height 31
type input "/collections/sales"
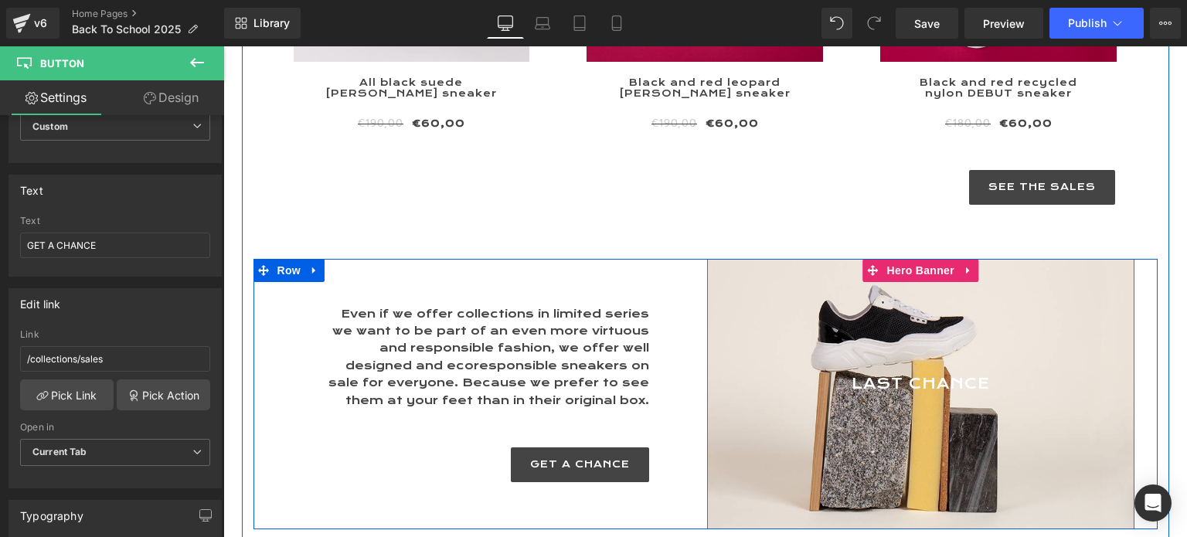
click at [934, 378] on div at bounding box center [920, 394] width 427 height 271
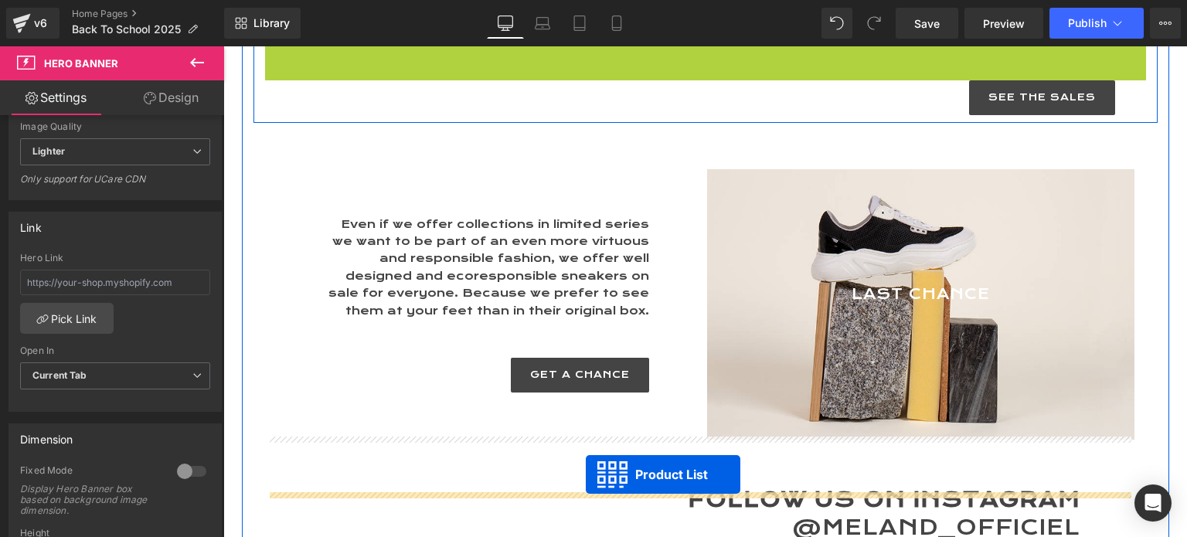
scroll to position [5077, 0]
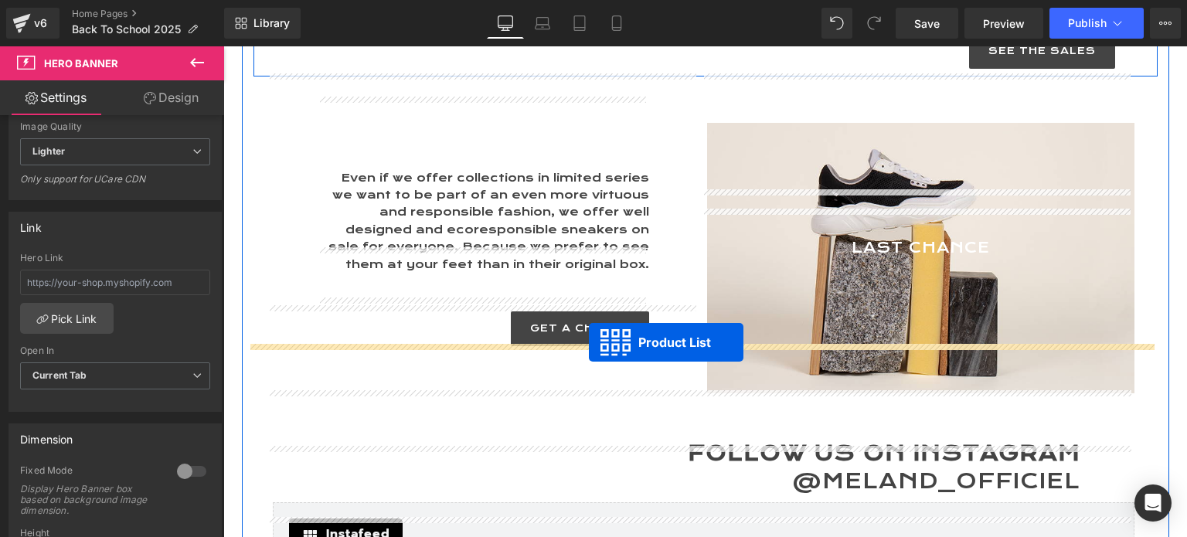
drag, startPoint x: 649, startPoint y: 129, endPoint x: 589, endPoint y: 342, distance: 221.7
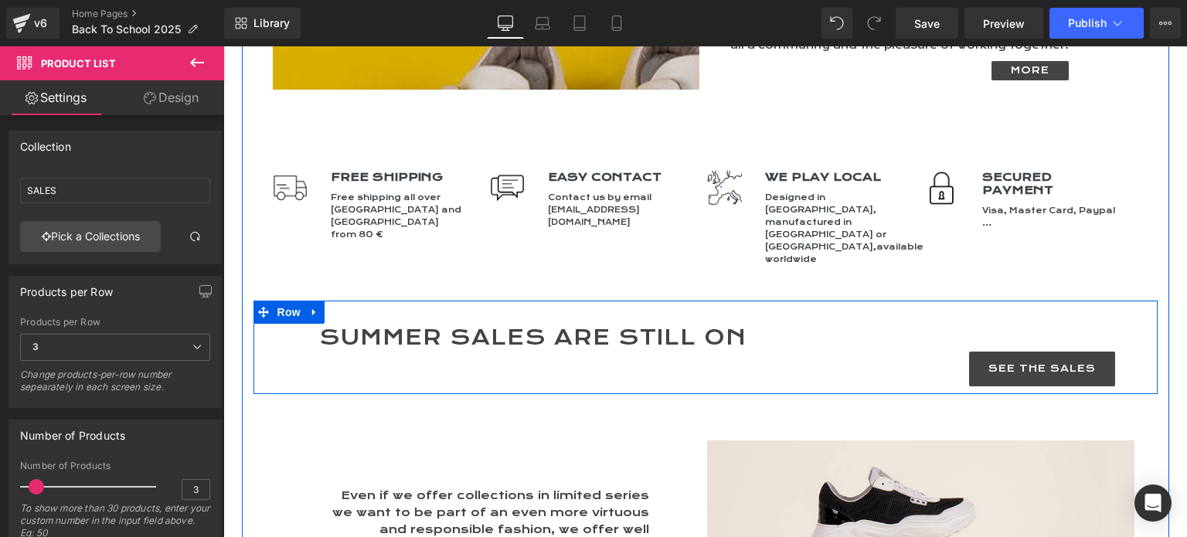
scroll to position [4653, 0]
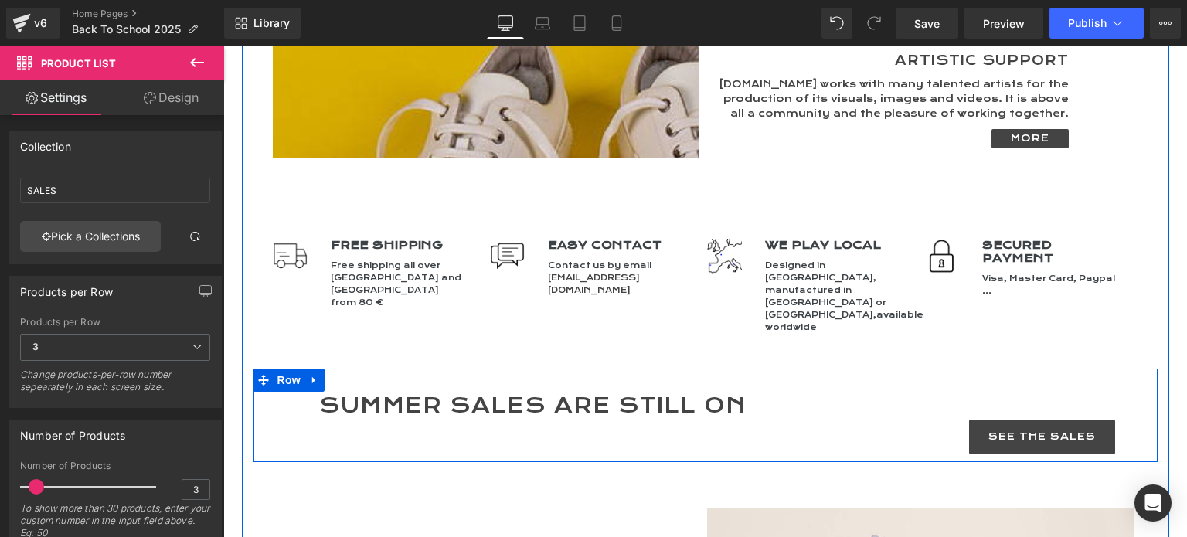
click at [309, 374] on icon at bounding box center [314, 380] width 11 height 12
click at [349, 375] on icon at bounding box center [354, 380] width 11 height 11
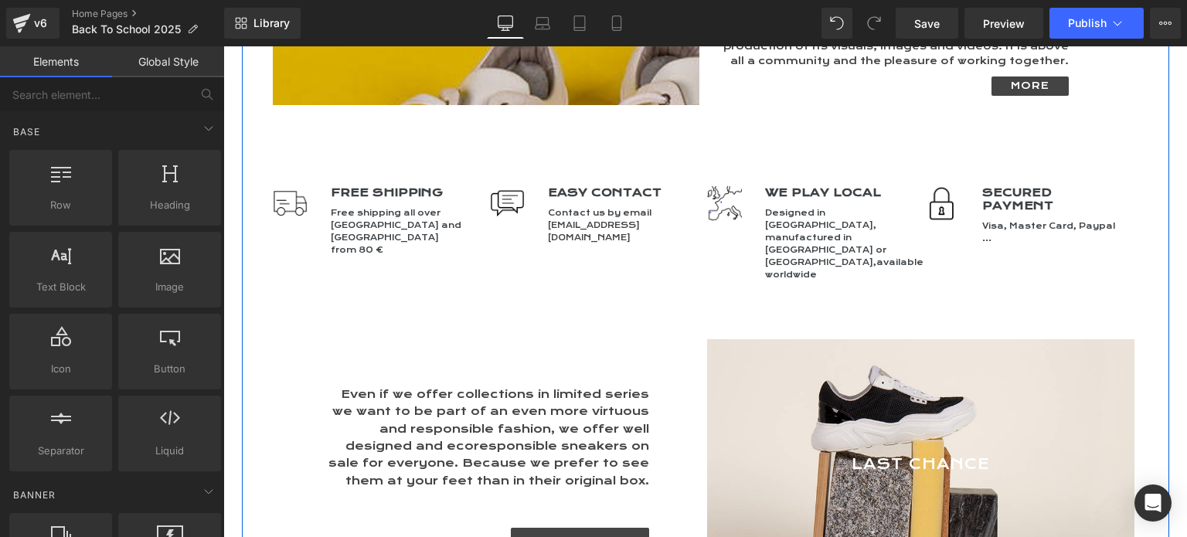
scroll to position [4962, 0]
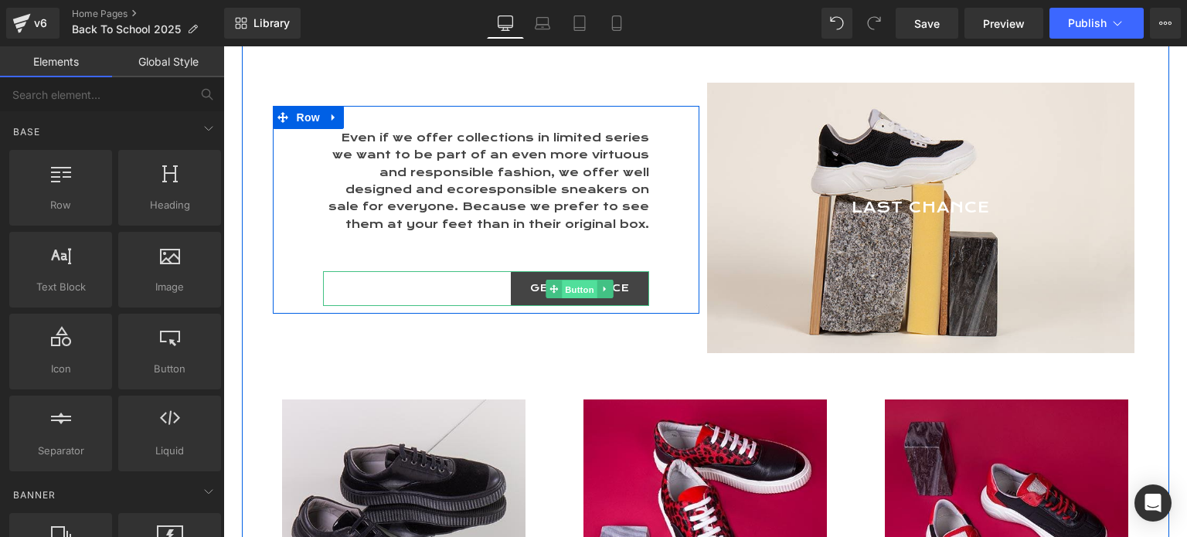
click at [567, 281] on span "Button" at bounding box center [580, 290] width 36 height 19
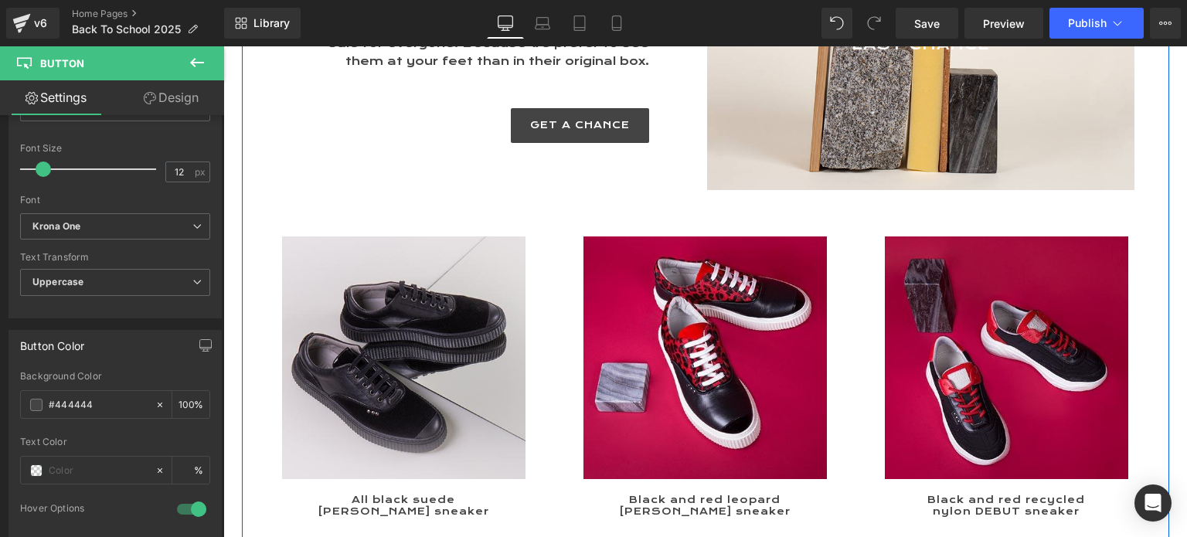
scroll to position [5117, 0]
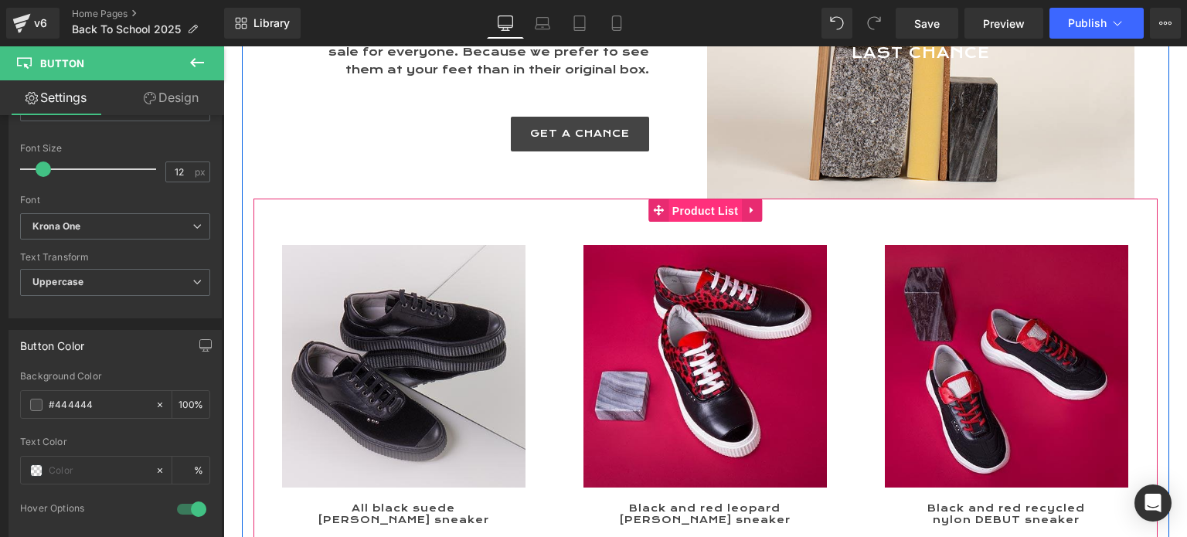
click at [695, 199] on span "Product List" at bounding box center [705, 210] width 73 height 23
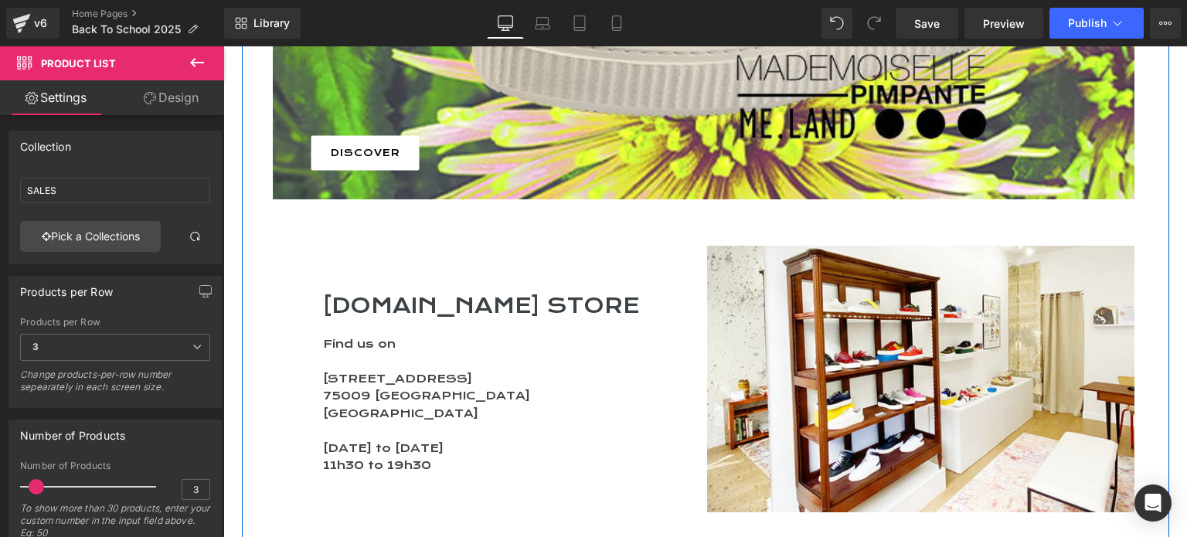
scroll to position [3030, 0]
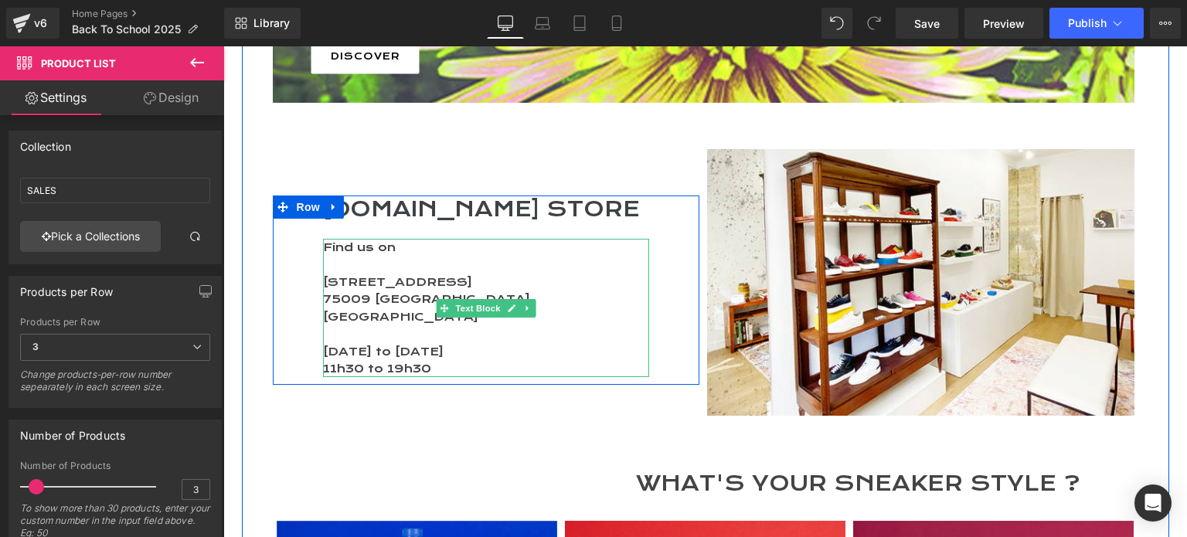
click at [345, 360] on p "11h30 to 19h30" at bounding box center [486, 368] width 327 height 17
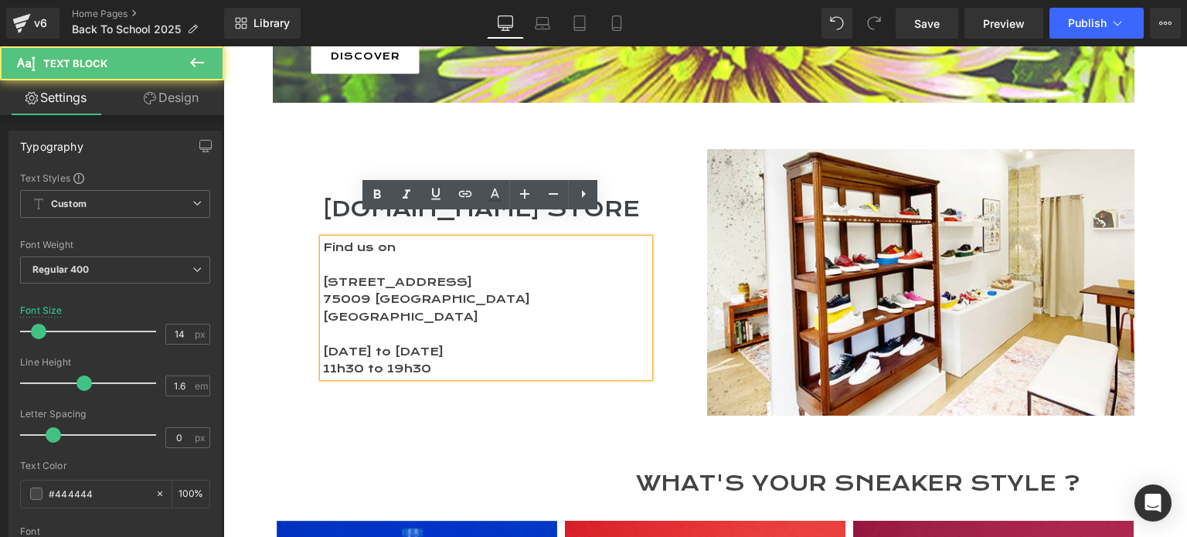
click at [349, 360] on p "11h30 to 19h30" at bounding box center [486, 368] width 327 height 17
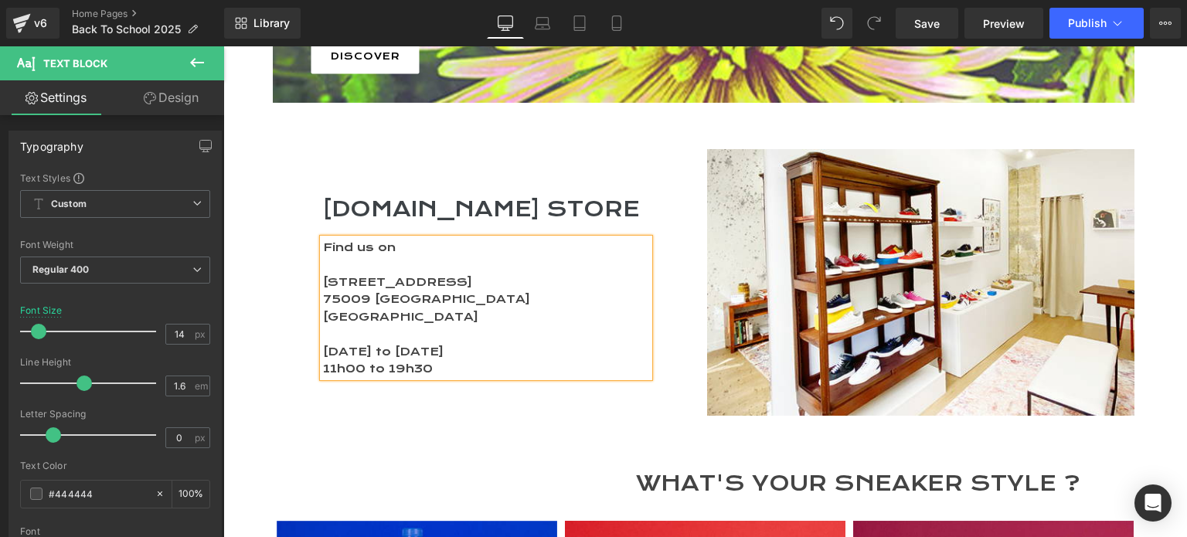
click at [448, 394] on div "Image Image Separator Separator VEGAN & APPLE SKIN SHOES Heading Discover ME.LA…" at bounding box center [706, 438] width 928 height 5084
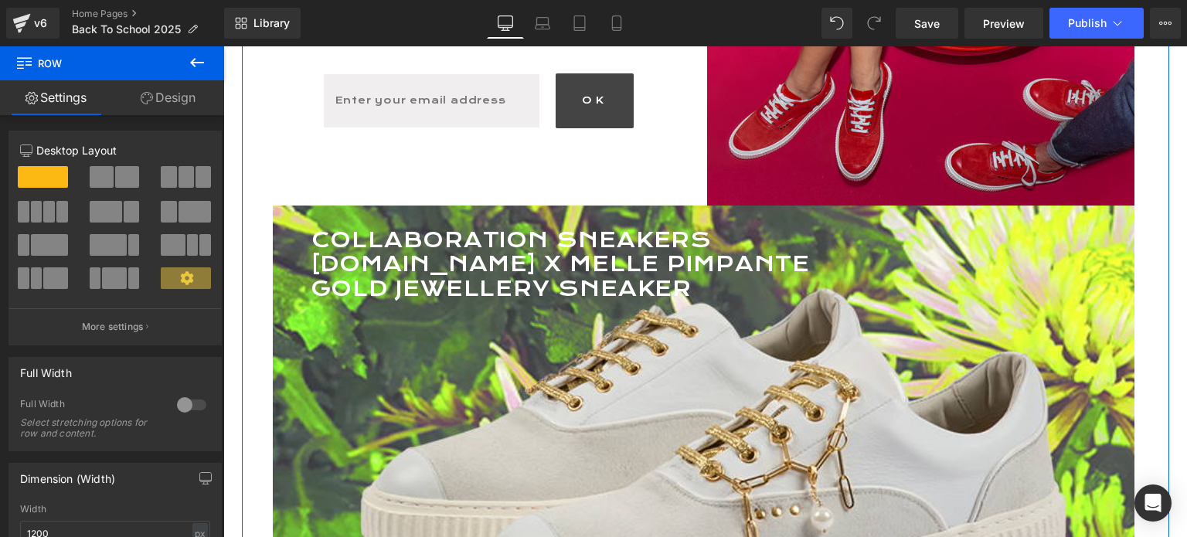
scroll to position [2412, 0]
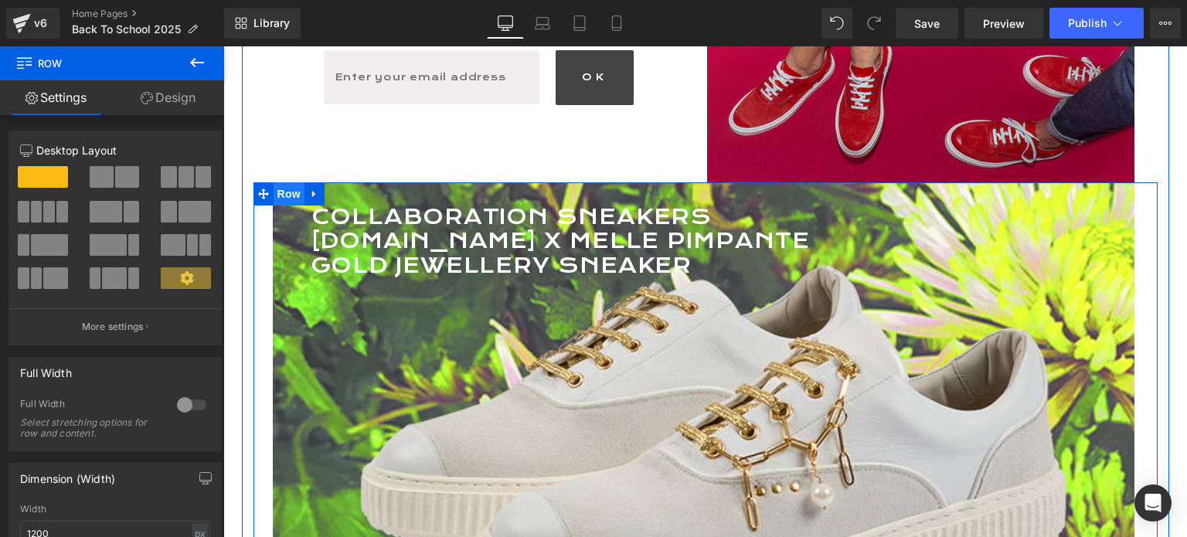
click at [291, 182] on span "Row" at bounding box center [289, 193] width 31 height 23
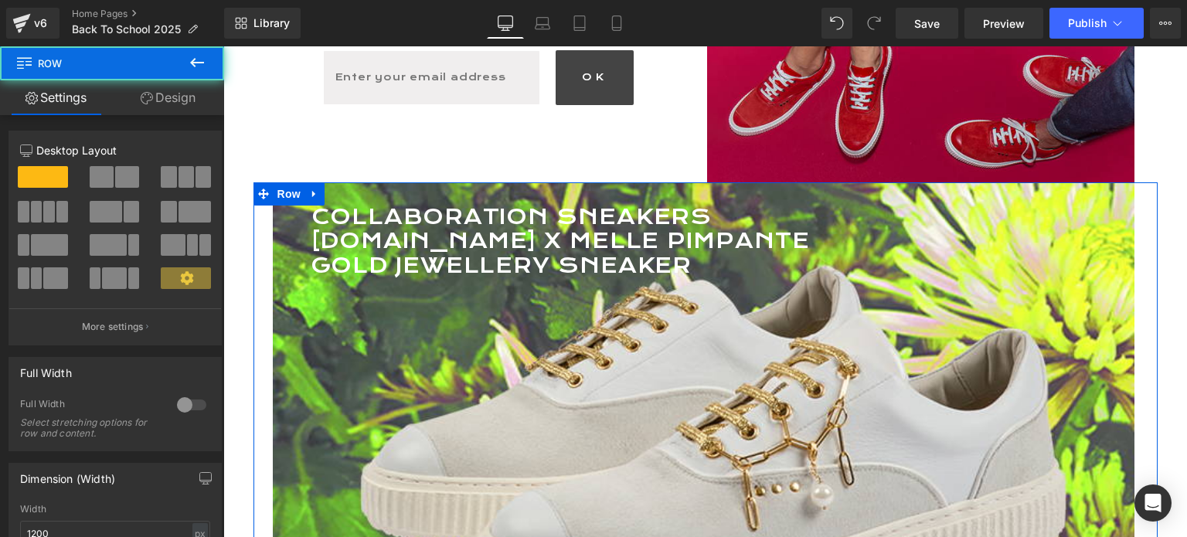
click at [167, 96] on link "Design" at bounding box center [168, 97] width 112 height 35
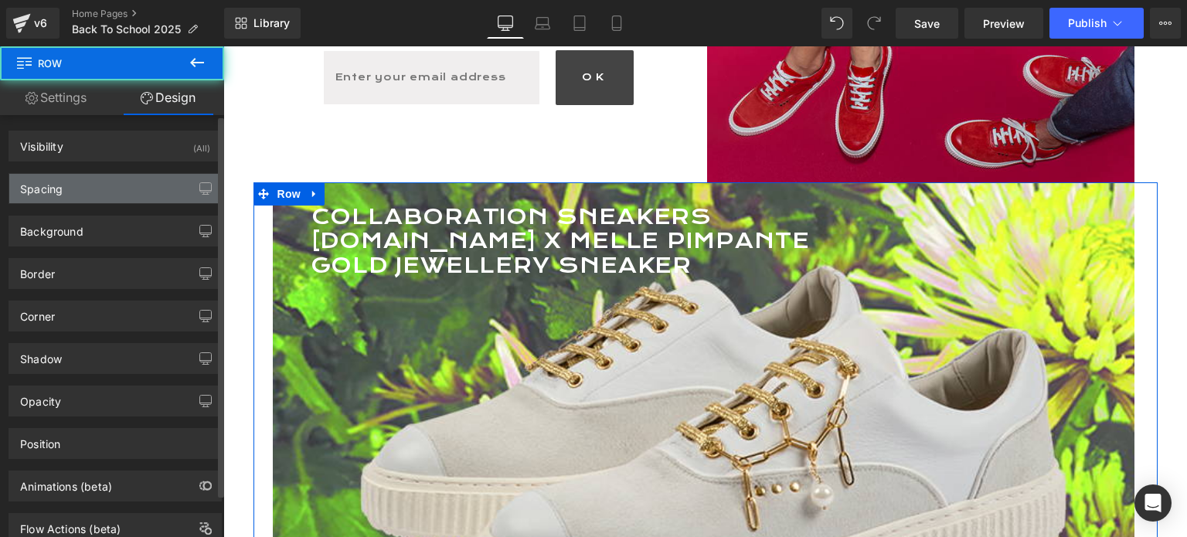
click at [37, 179] on div "Spacing" at bounding box center [41, 185] width 43 height 22
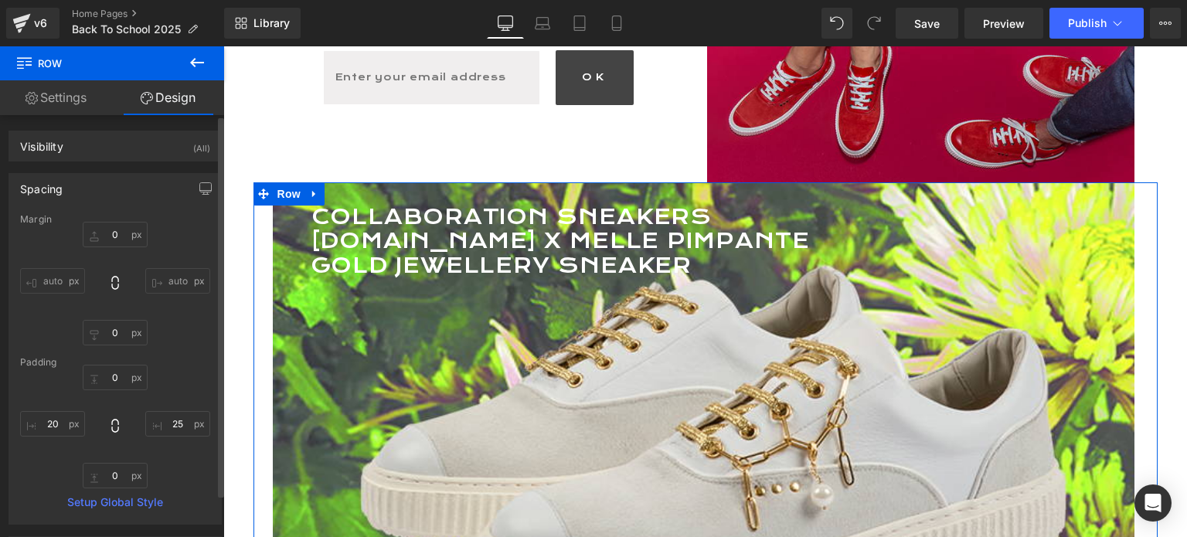
type input "0"
type input "25"
type input "0"
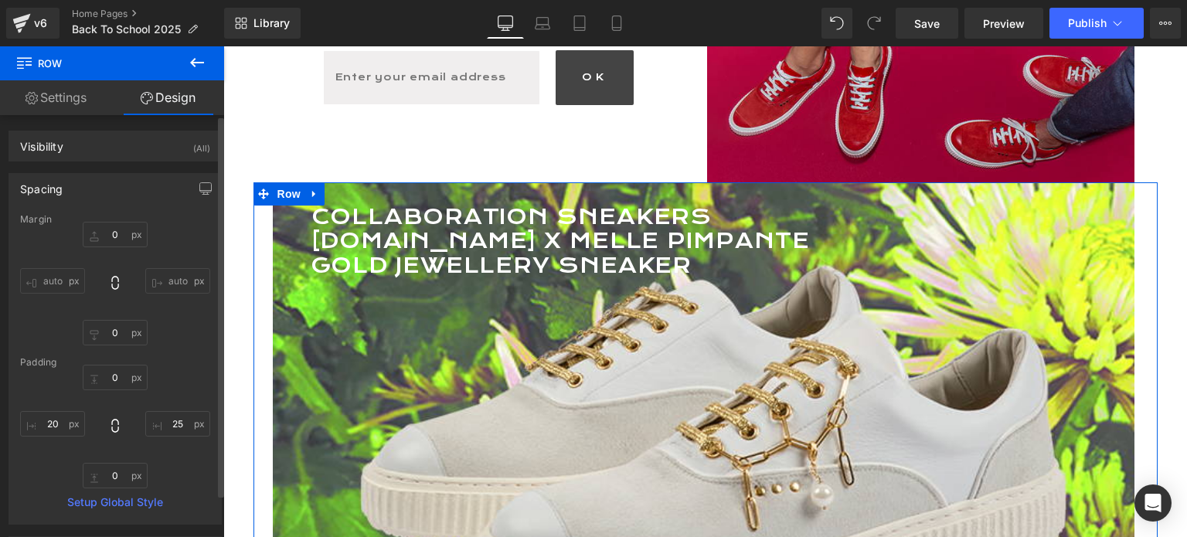
type input "20"
click at [121, 234] on input "0" at bounding box center [115, 235] width 65 height 26
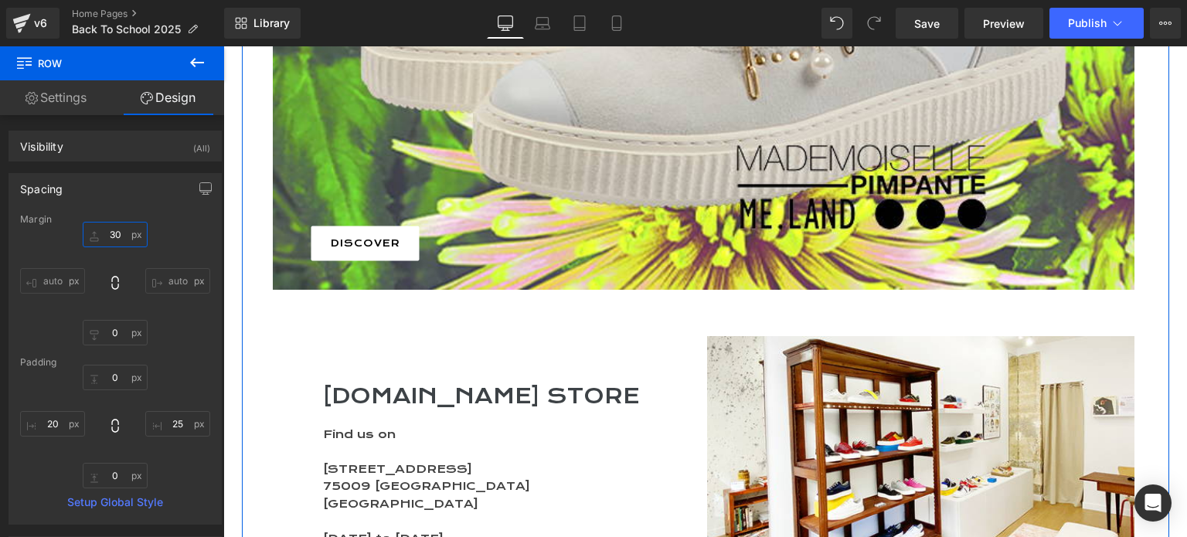
scroll to position [2566, 0]
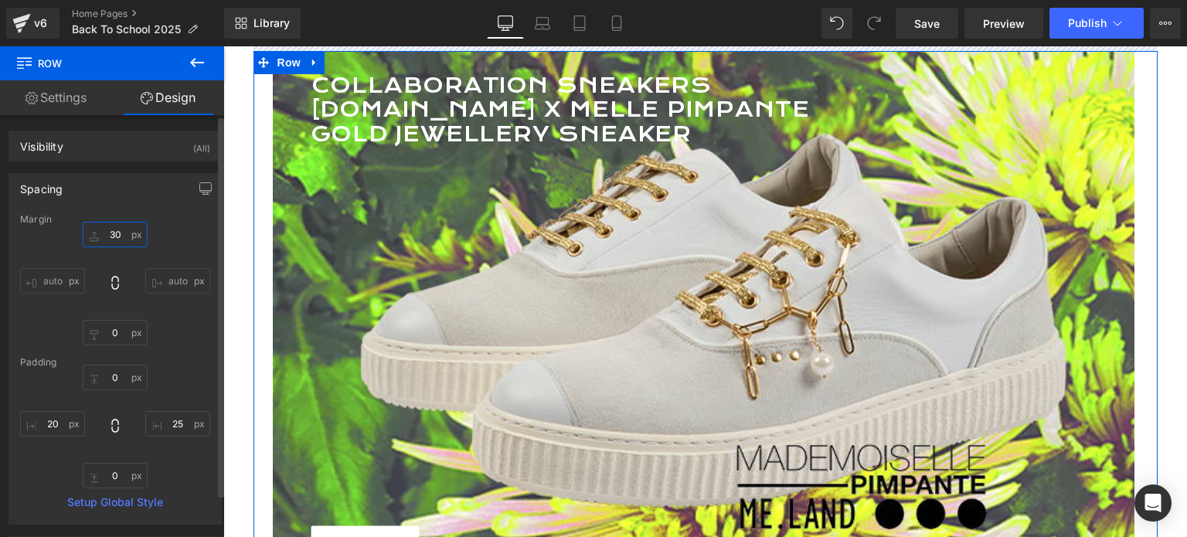
click at [114, 233] on input "30" at bounding box center [115, 235] width 65 height 26
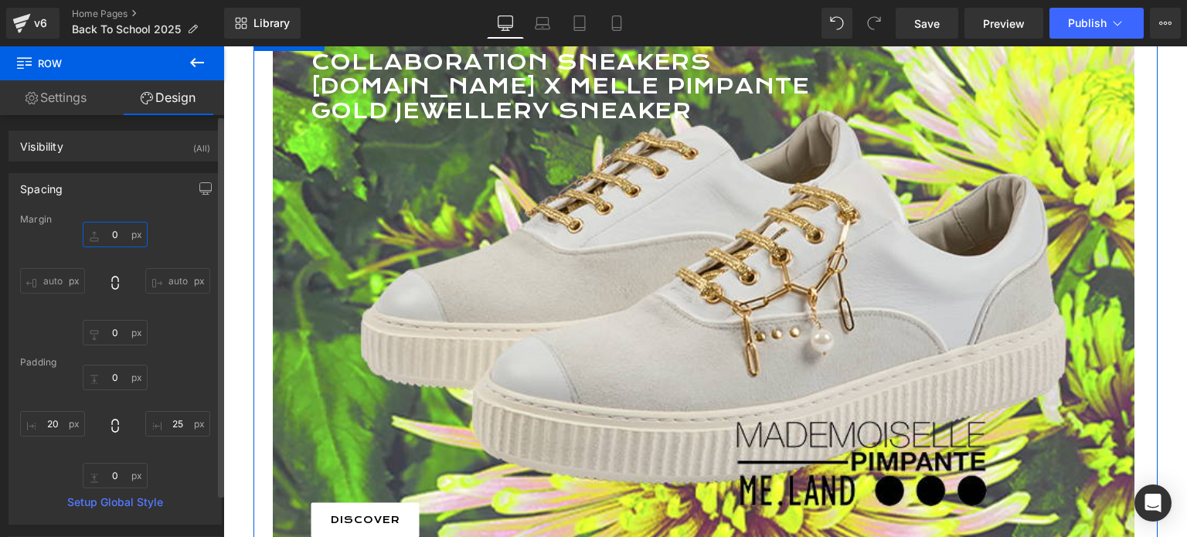
scroll to position [6484, 952]
type input "50"
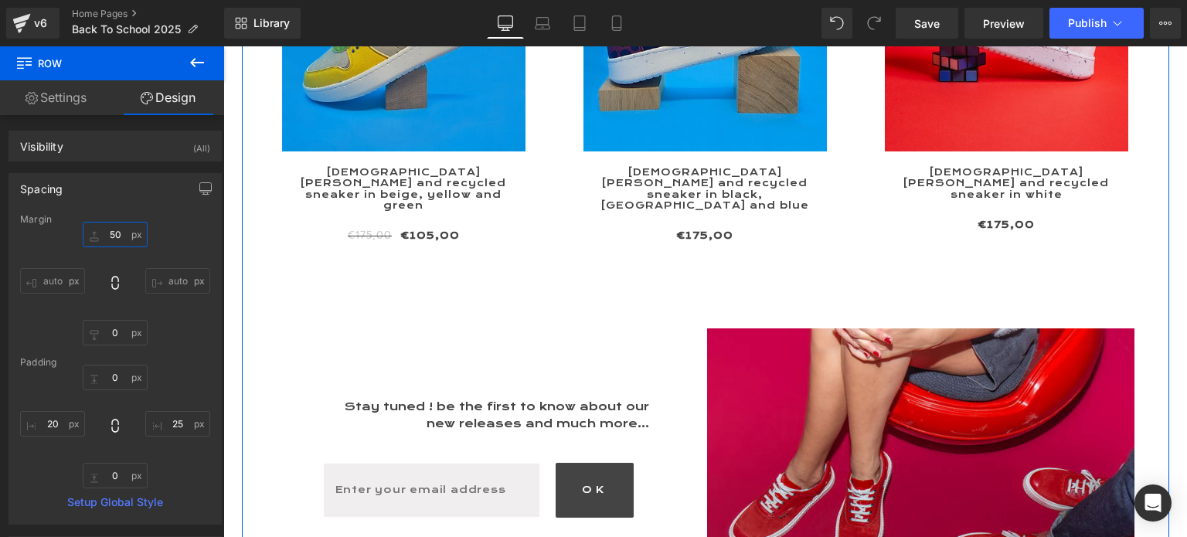
scroll to position [1948, 0]
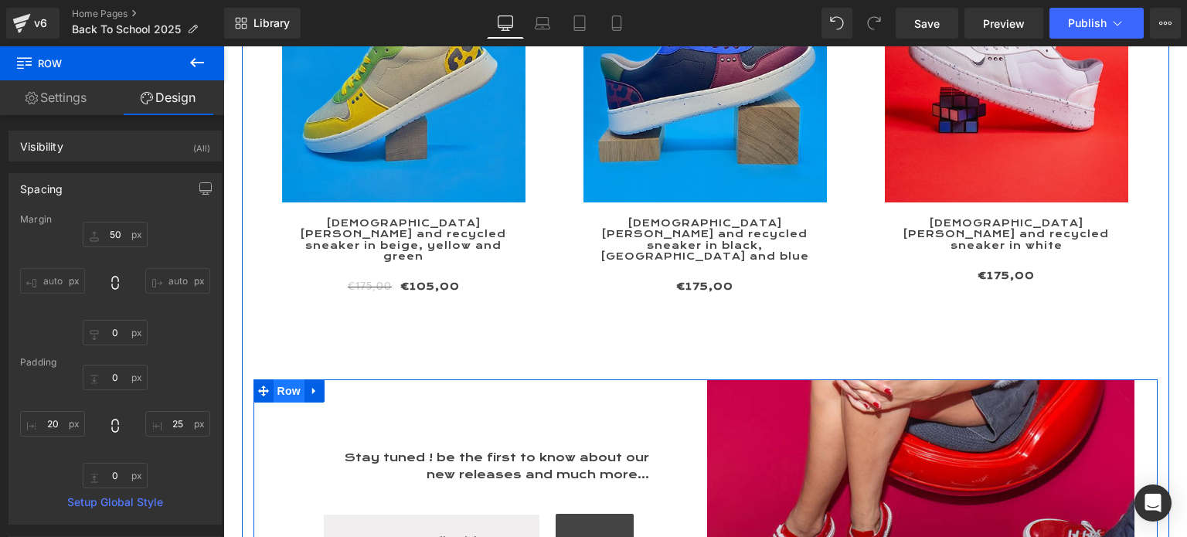
click at [275, 380] on span "Row" at bounding box center [289, 391] width 31 height 23
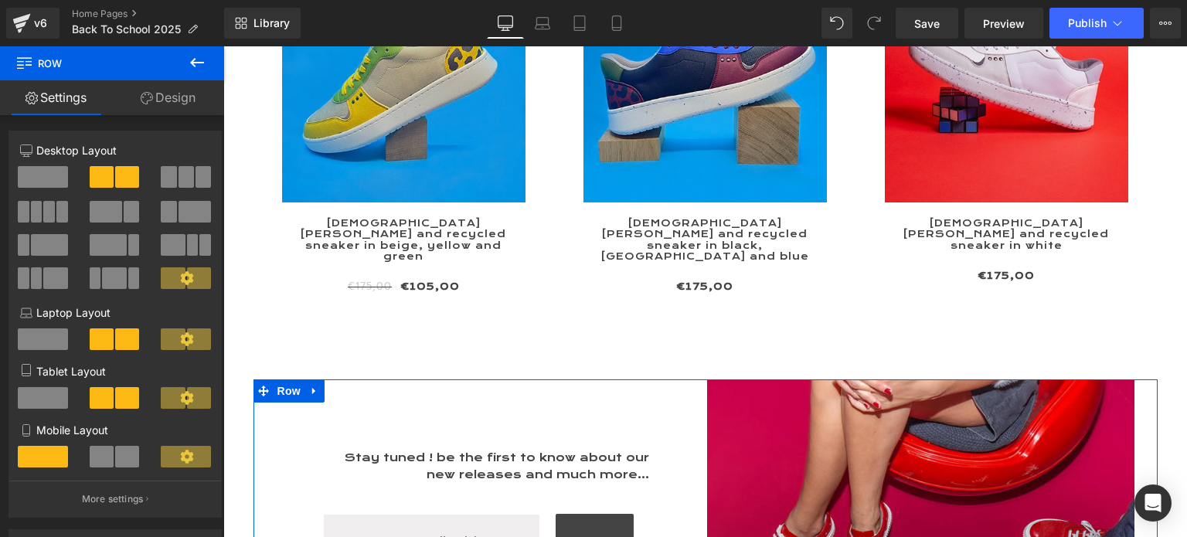
click at [175, 97] on link "Design" at bounding box center [168, 97] width 112 height 35
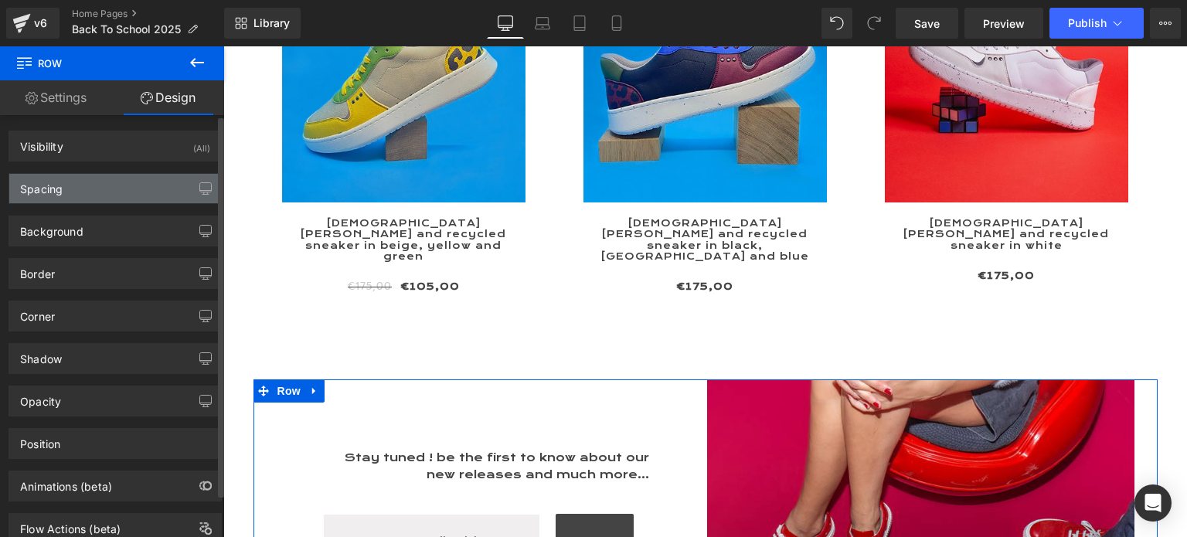
type input "60"
type input "0"
type input "25"
type input "0"
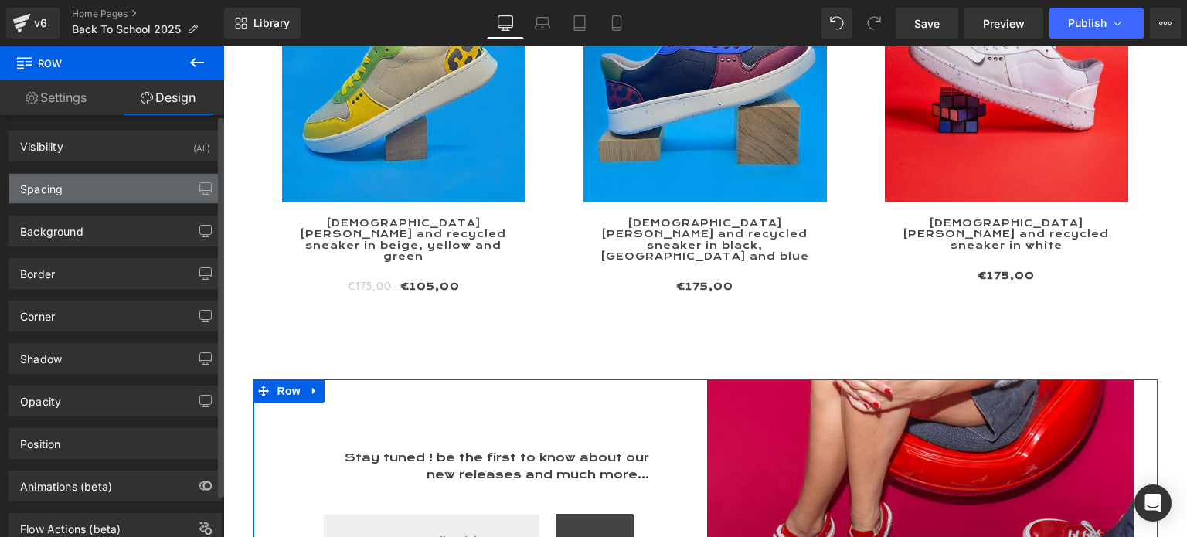
type input "20"
click at [52, 196] on div "Spacing" at bounding box center [115, 188] width 212 height 29
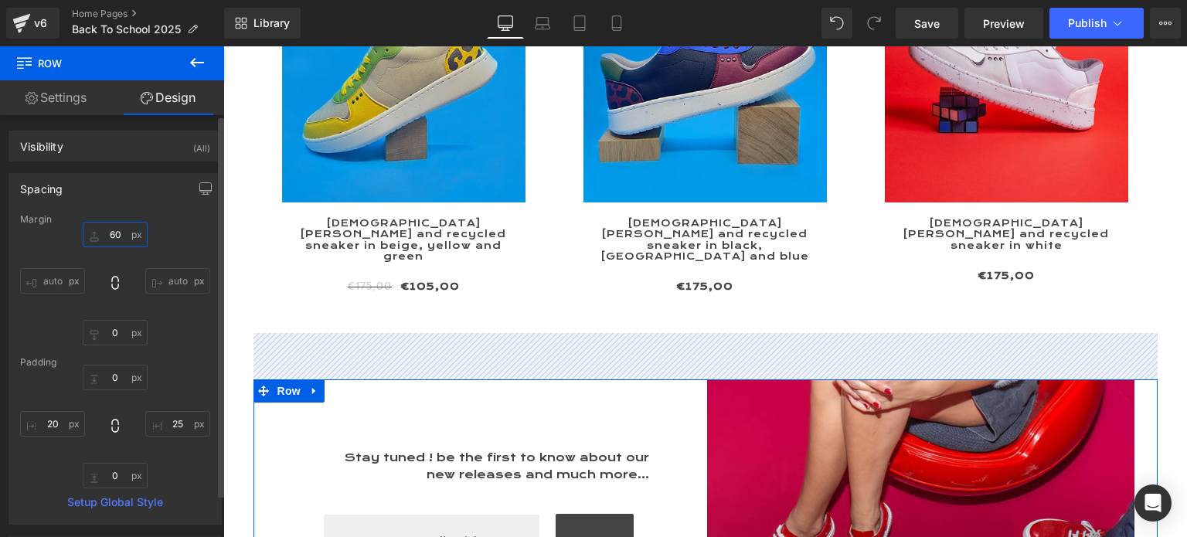
click at [108, 233] on input "60" at bounding box center [115, 235] width 65 height 26
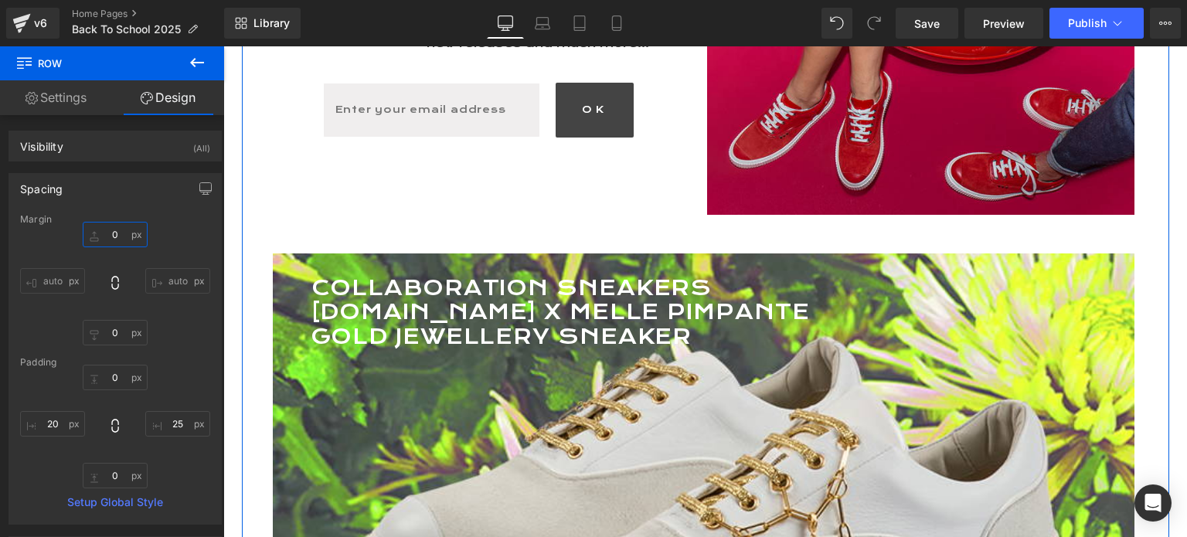
scroll to position [2334, 0]
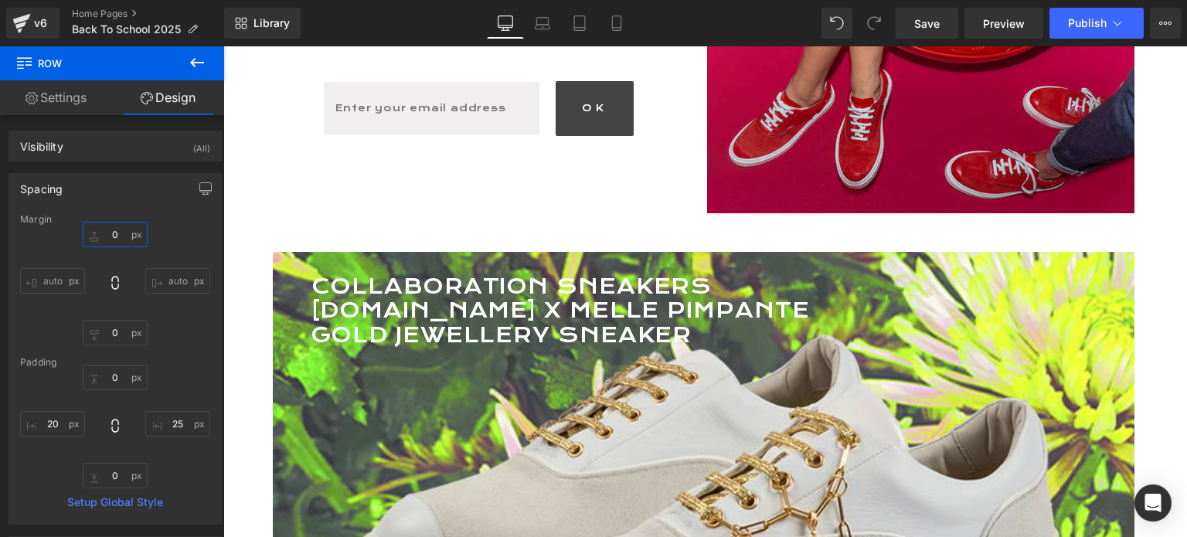
type input "0"
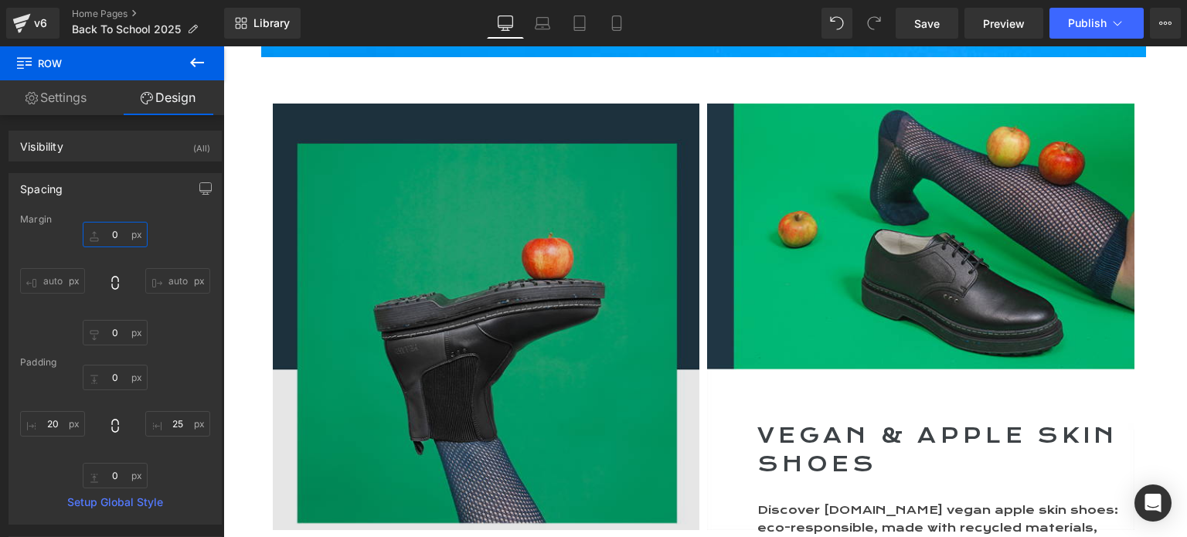
scroll to position [866, 0]
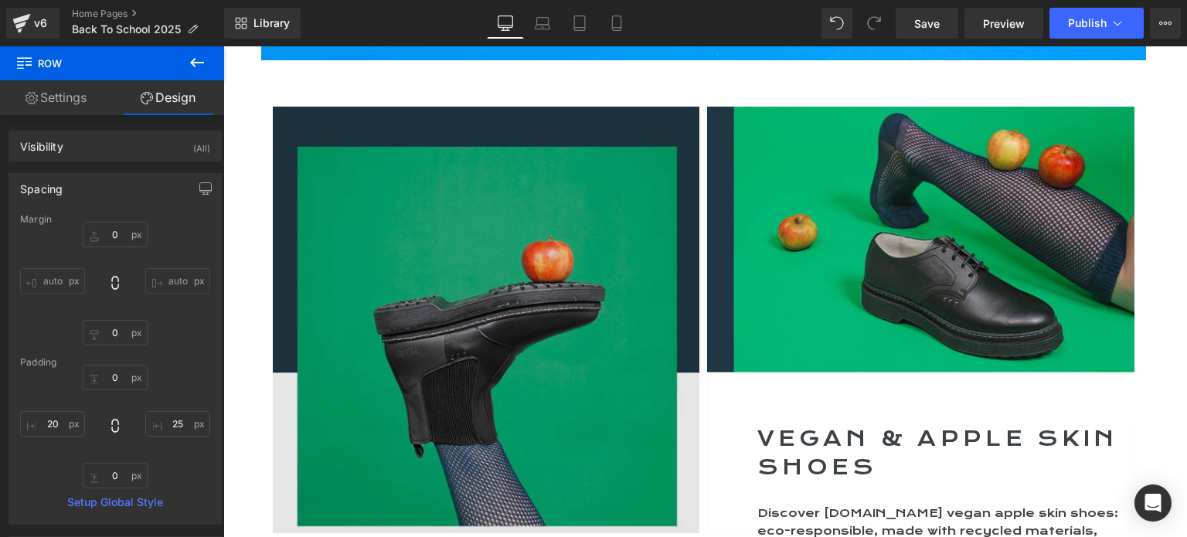
click at [434, 301] on img at bounding box center [486, 324] width 427 height 435
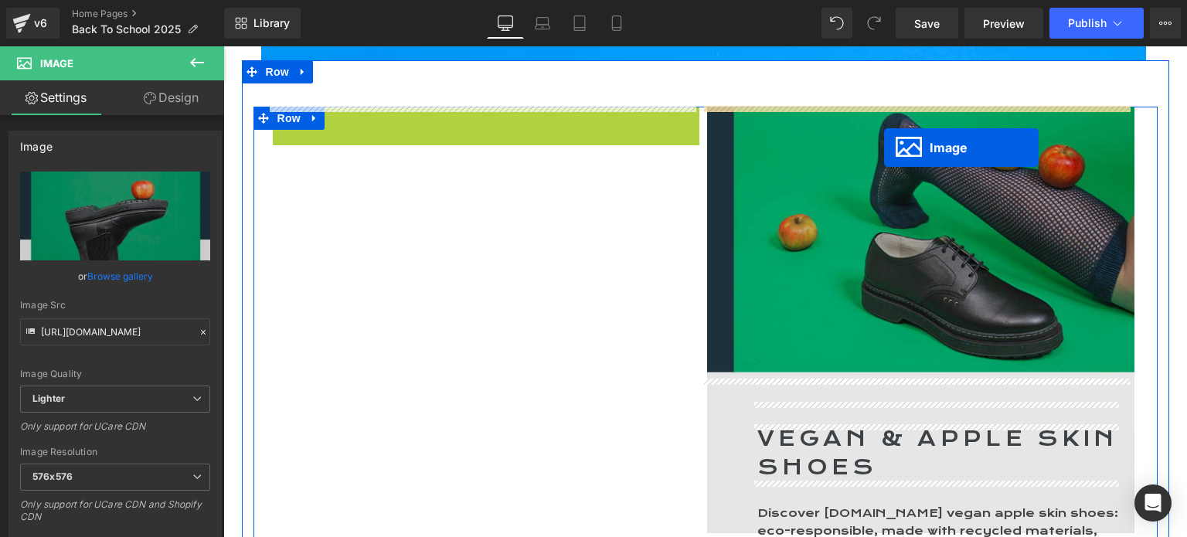
drag, startPoint x: 453, startPoint y: 321, endPoint x: 884, endPoint y: 148, distance: 464.7
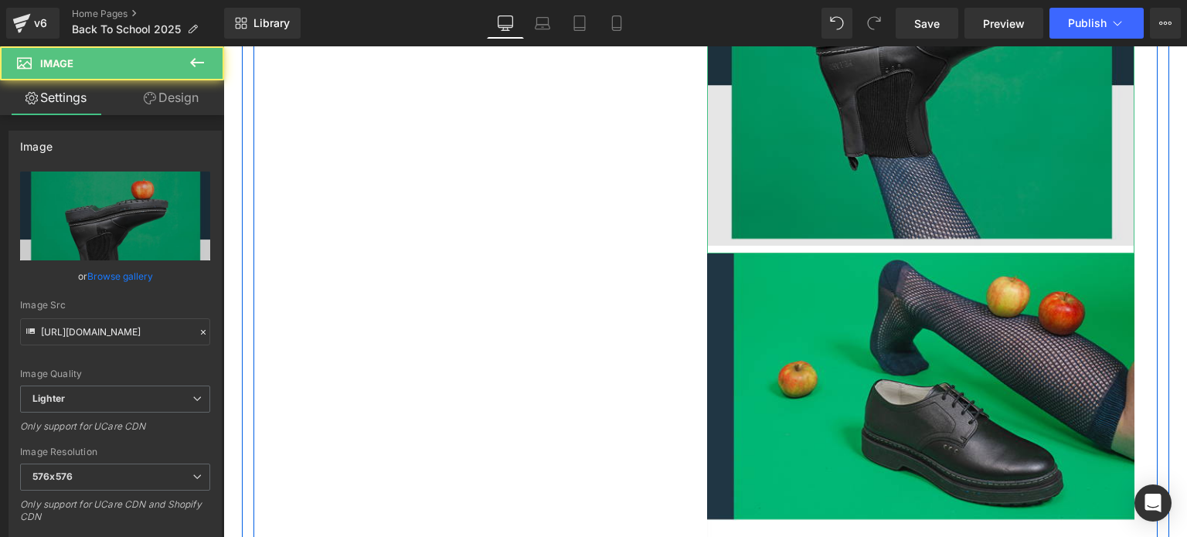
scroll to position [1252, 0]
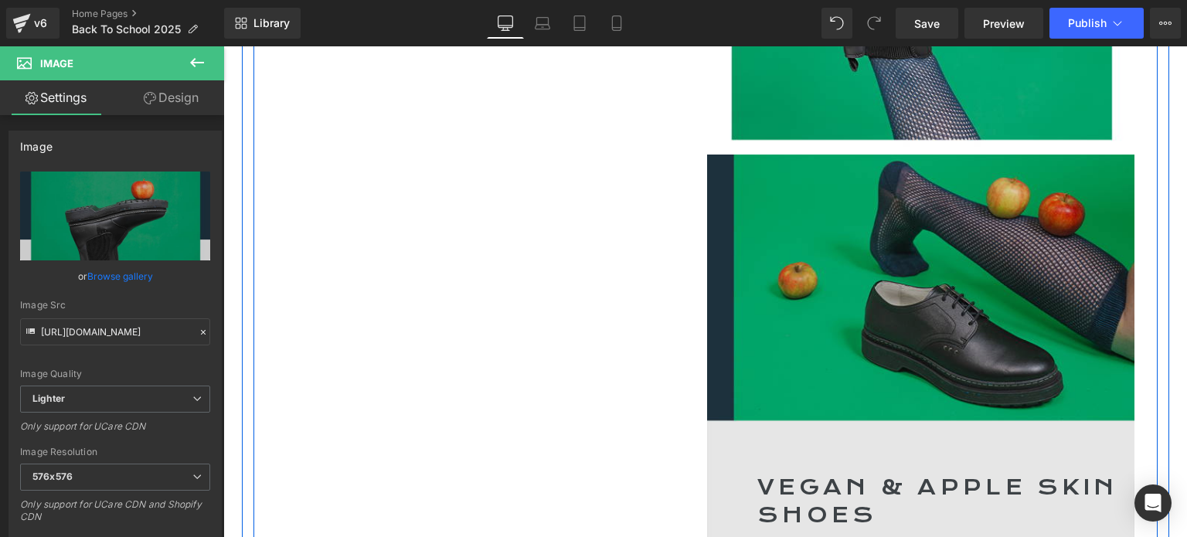
click at [895, 287] on img at bounding box center [920, 368] width 427 height 427
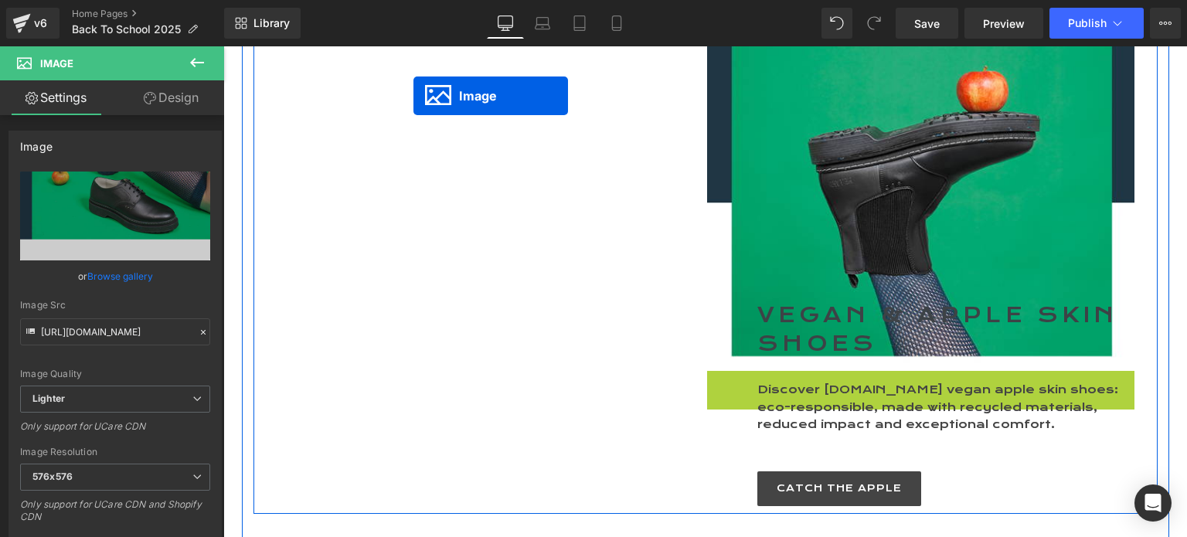
scroll to position [928, 0]
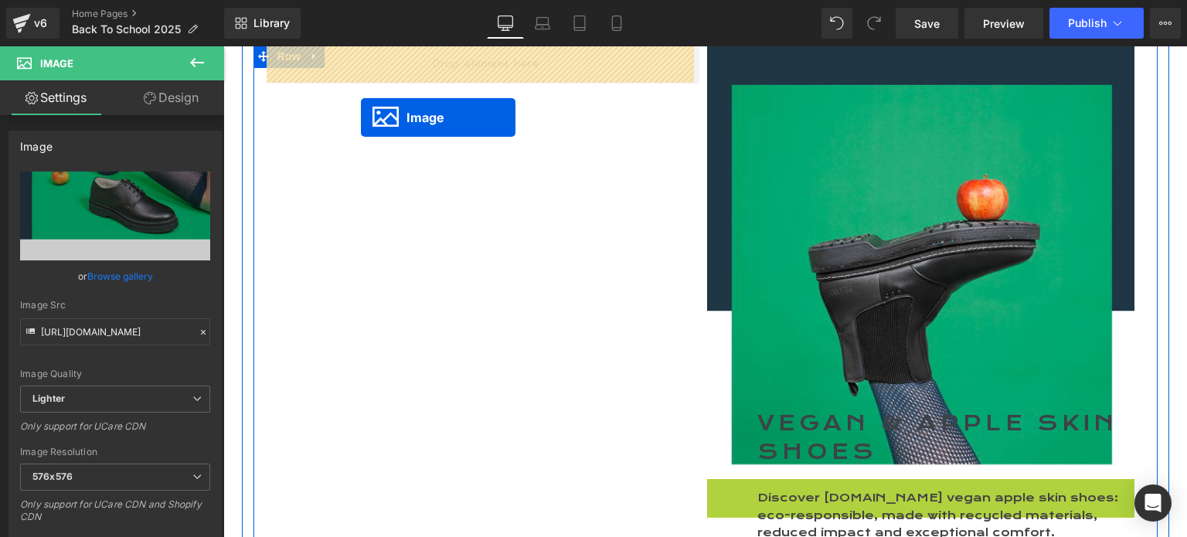
drag, startPoint x: 887, startPoint y: 370, endPoint x: 361, endPoint y: 117, distance: 583.9
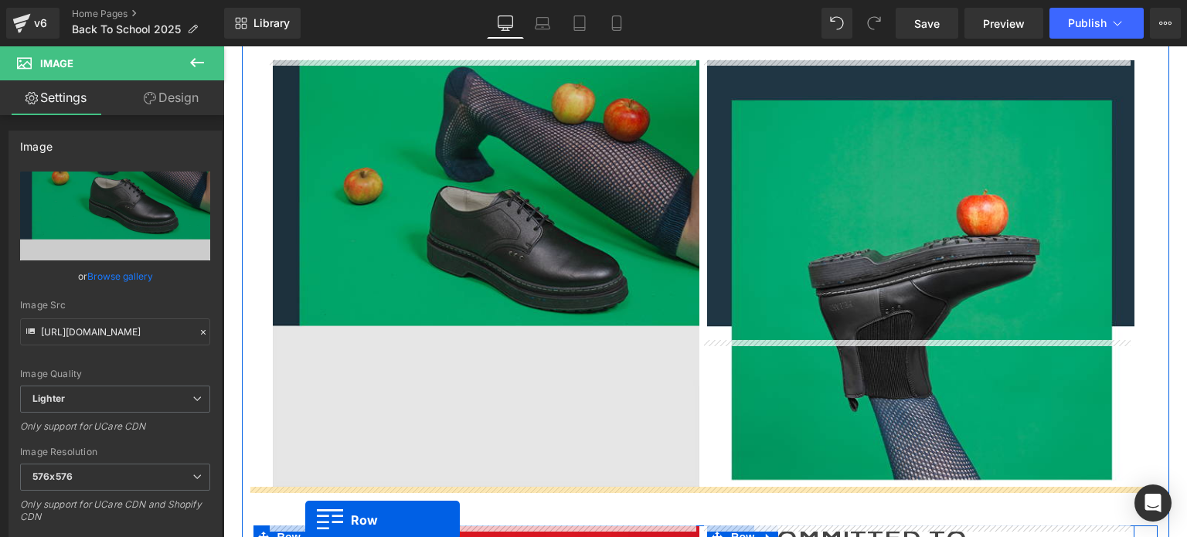
scroll to position [974, 0]
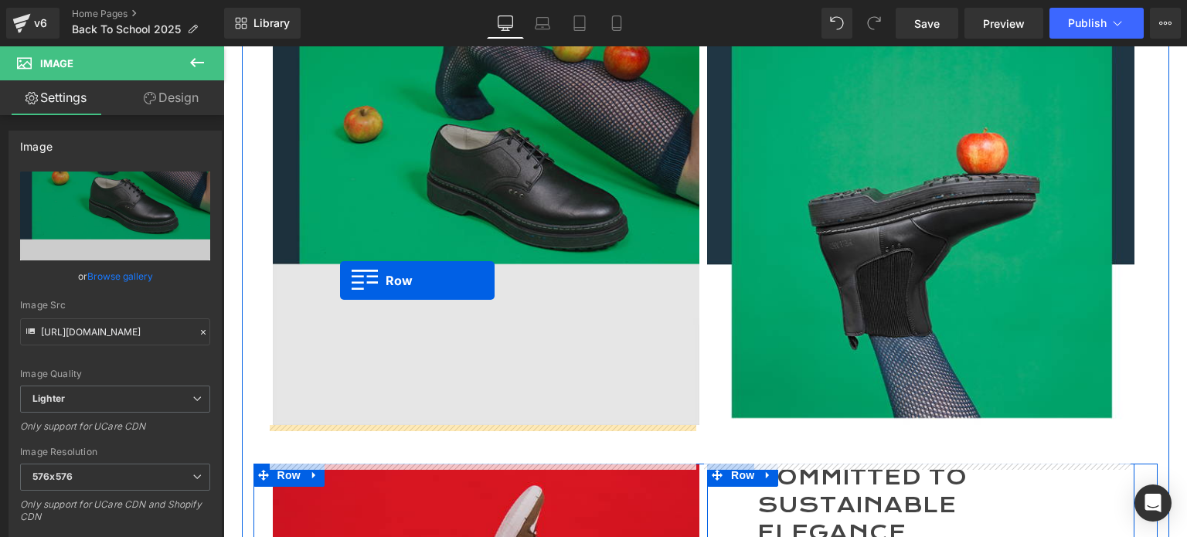
drag, startPoint x: 714, startPoint y: 105, endPoint x: 340, endPoint y: 281, distance: 413.2
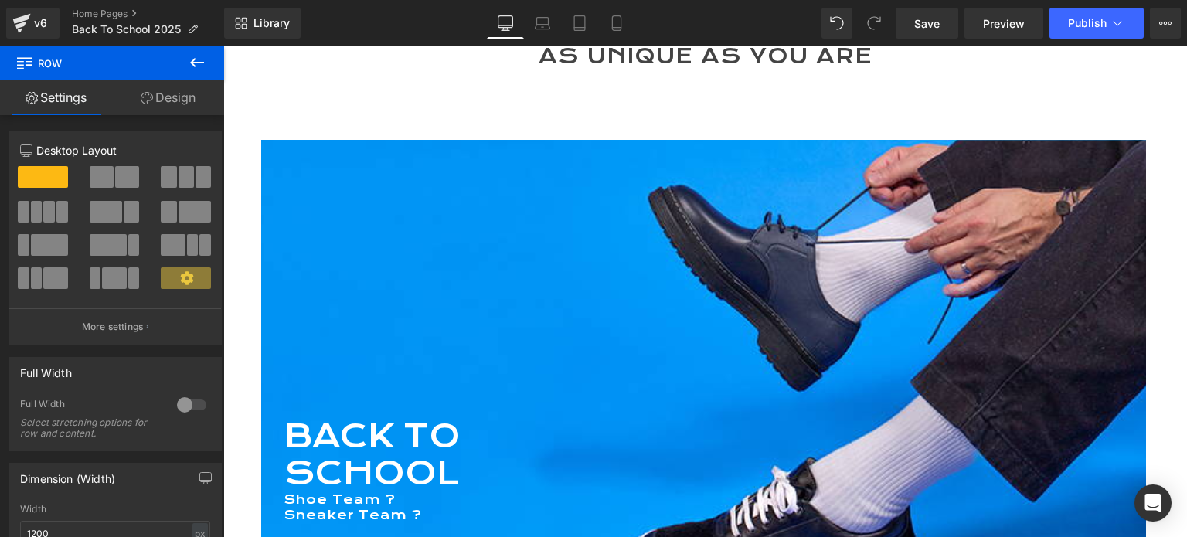
scroll to position [0, 0]
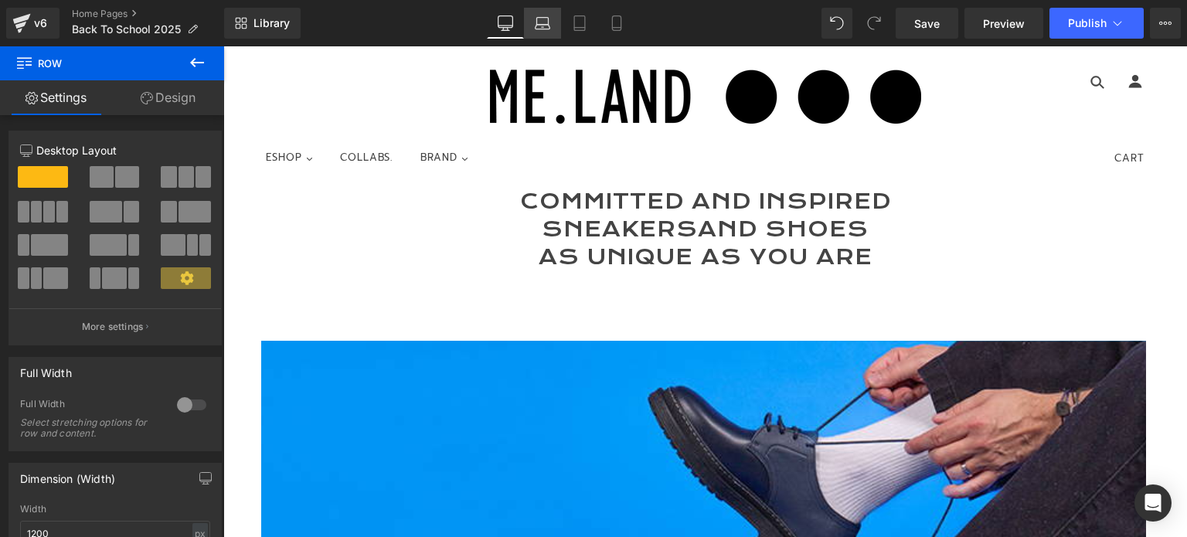
click at [538, 18] on icon at bounding box center [543, 21] width 12 height 7
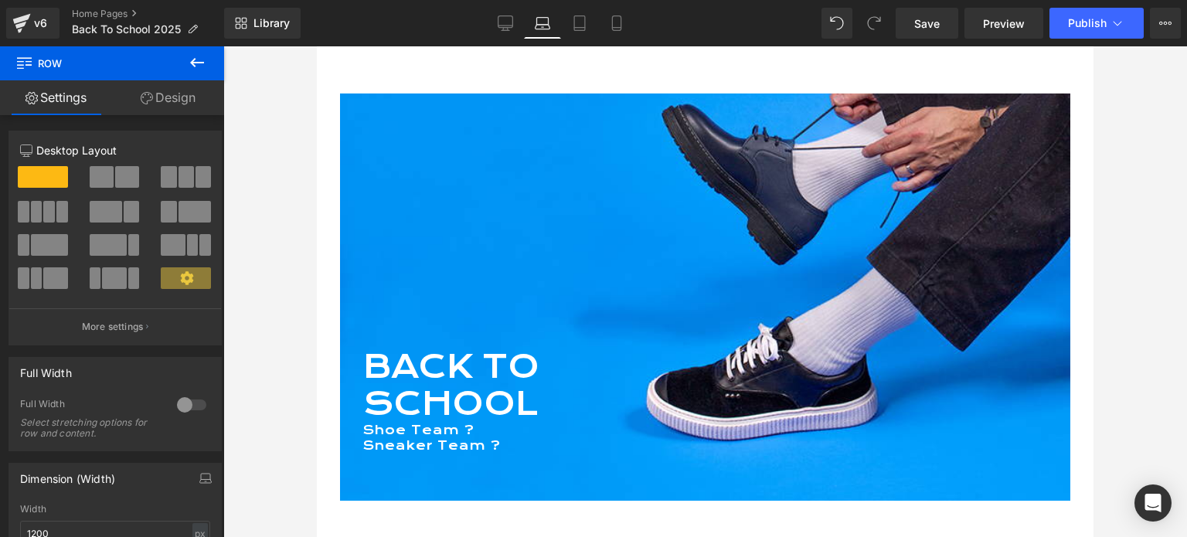
scroll to position [232, 0]
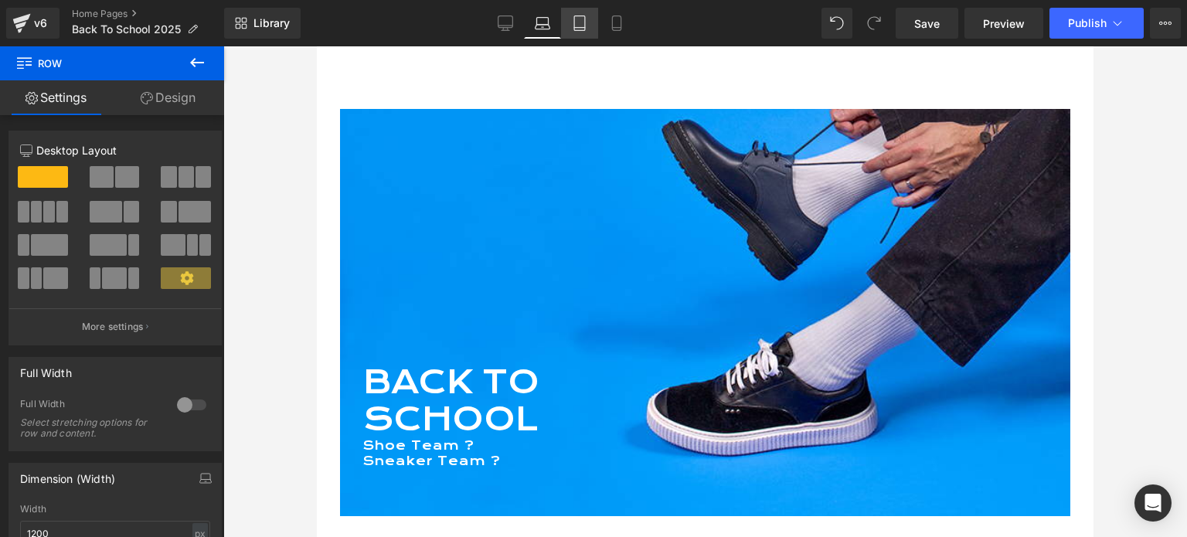
click at [583, 20] on icon at bounding box center [579, 22] width 15 height 15
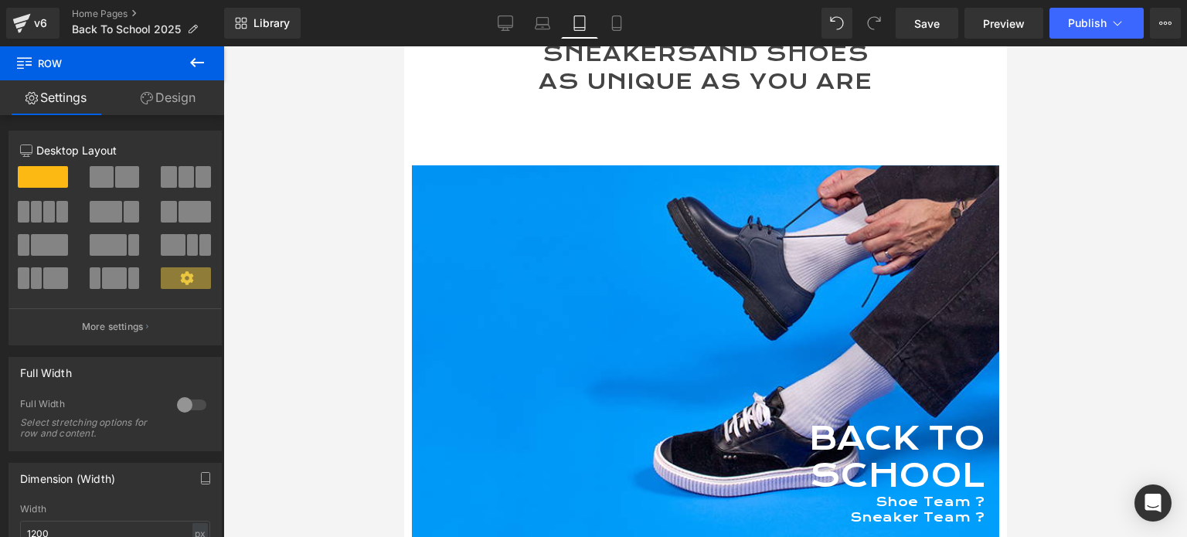
scroll to position [5825, 591]
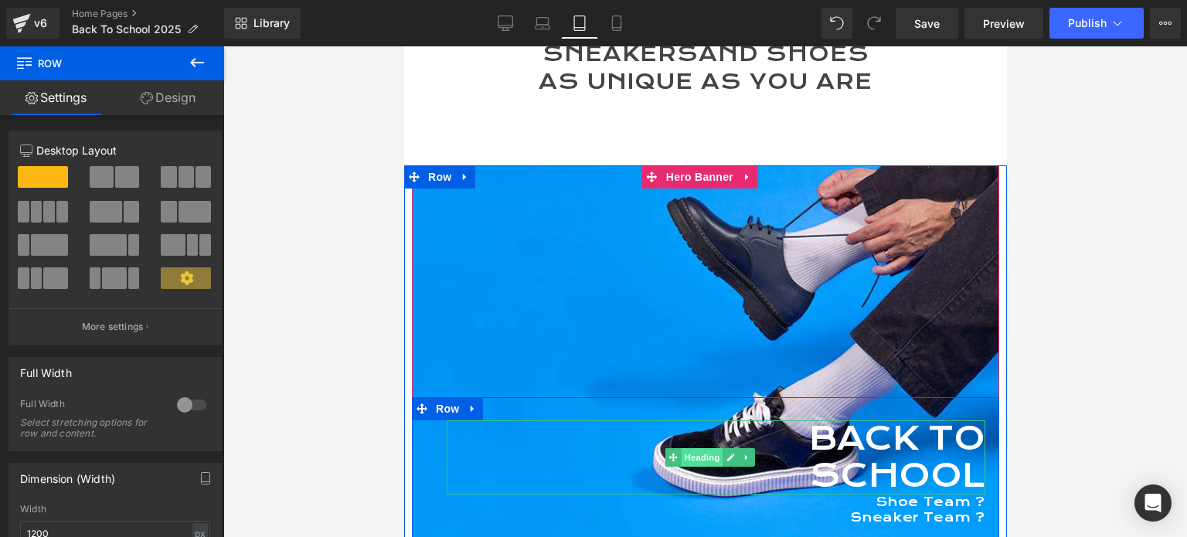
click at [692, 457] on span "Heading" at bounding box center [702, 457] width 42 height 19
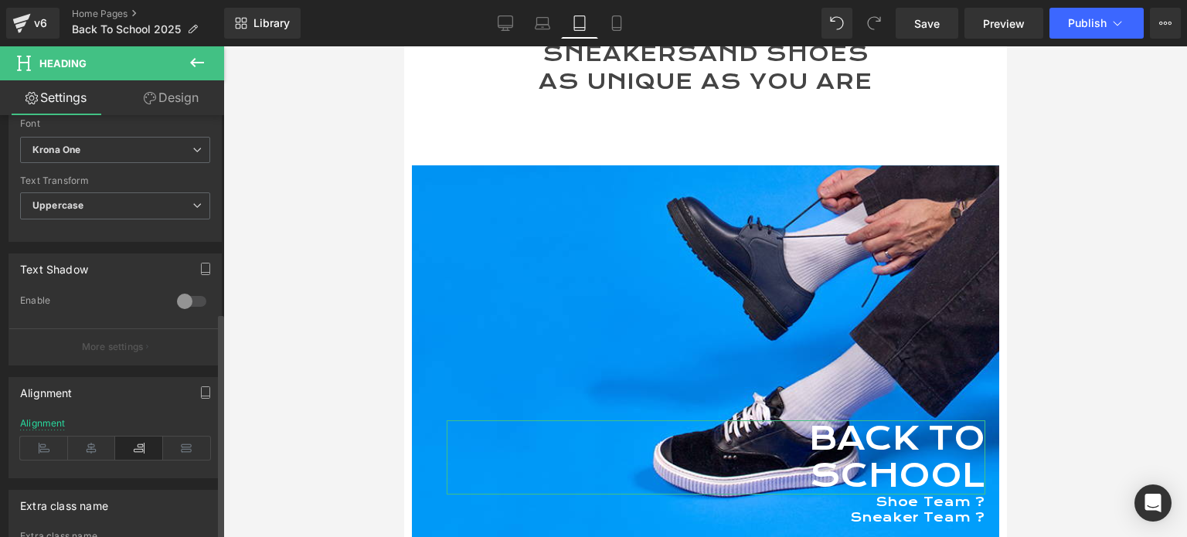
scroll to position [541, 0]
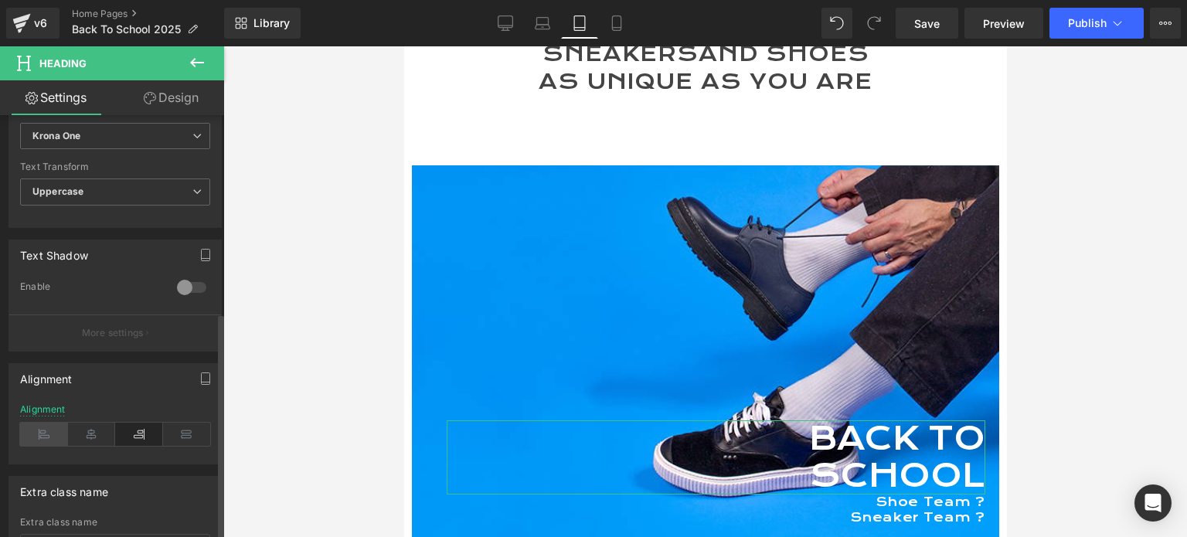
click at [46, 431] on icon at bounding box center [44, 434] width 48 height 23
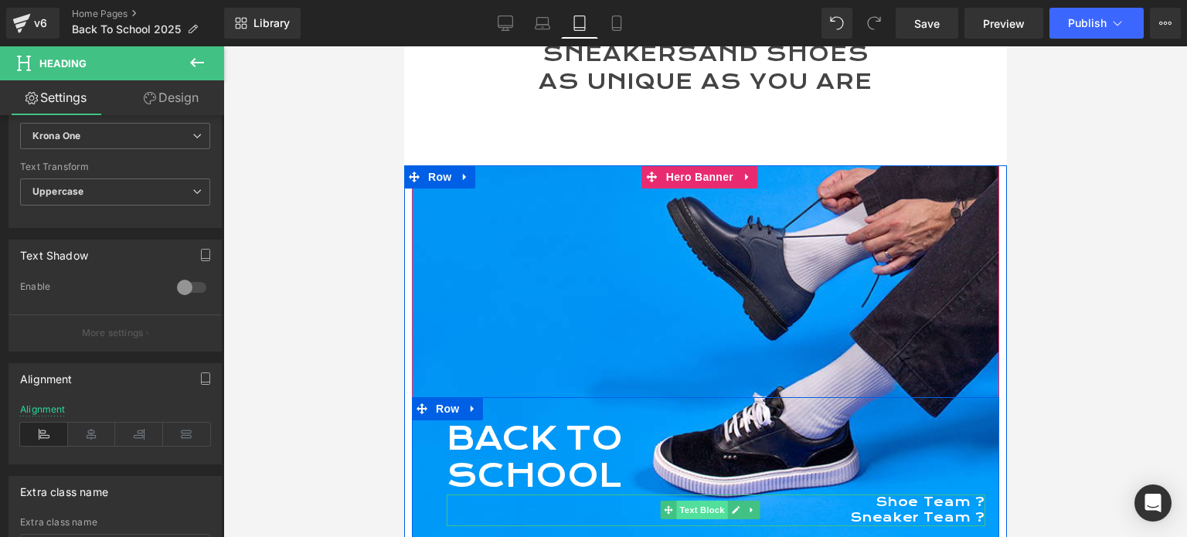
click at [703, 511] on span "Text Block" at bounding box center [701, 510] width 51 height 19
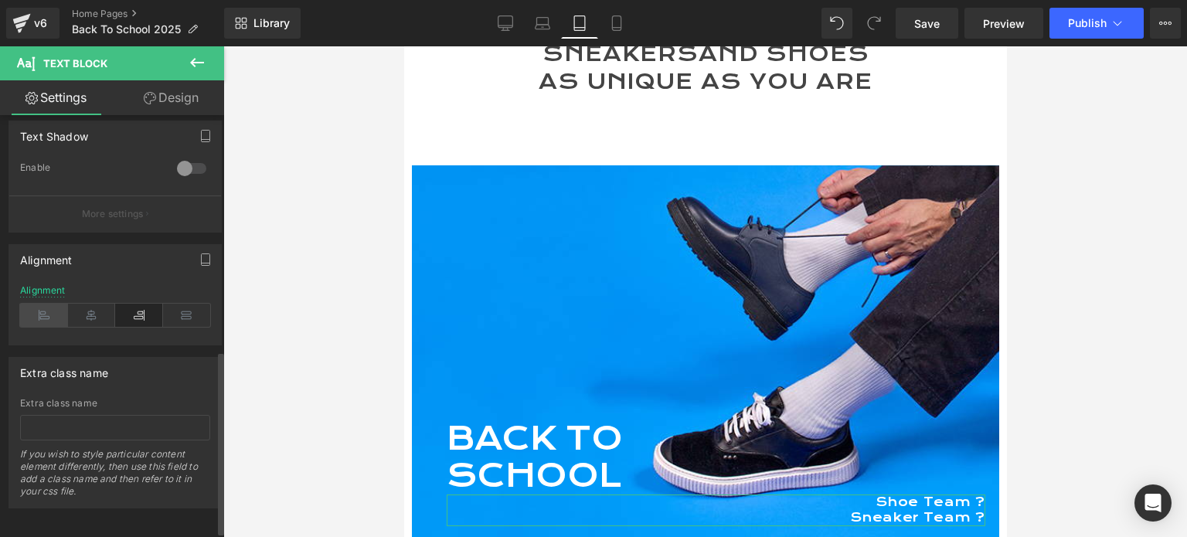
click at [42, 314] on icon at bounding box center [44, 315] width 48 height 23
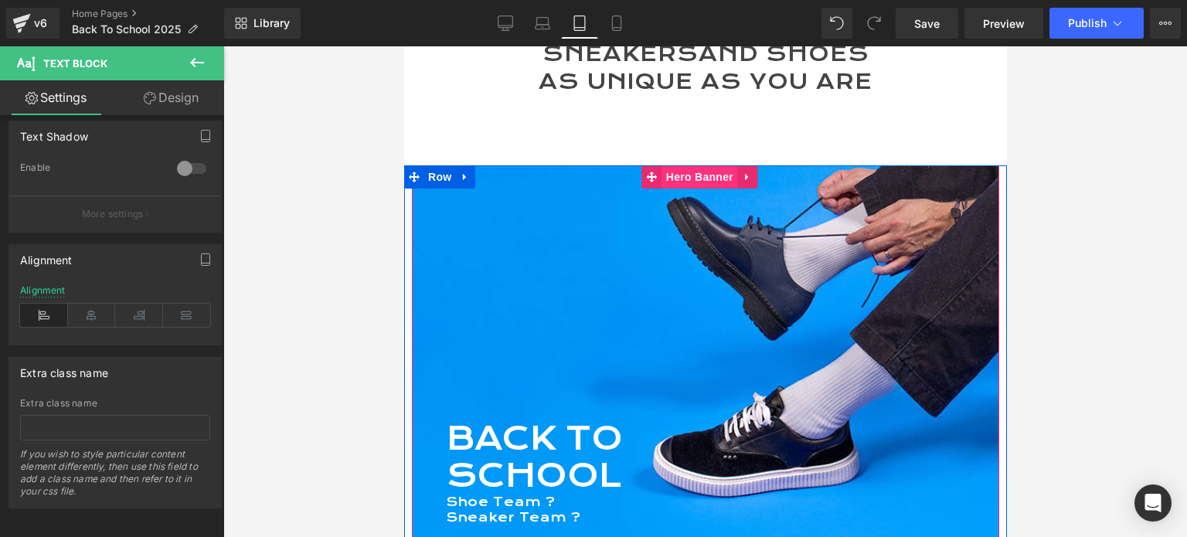
click at [705, 177] on span "Hero Banner" at bounding box center [699, 176] width 75 height 23
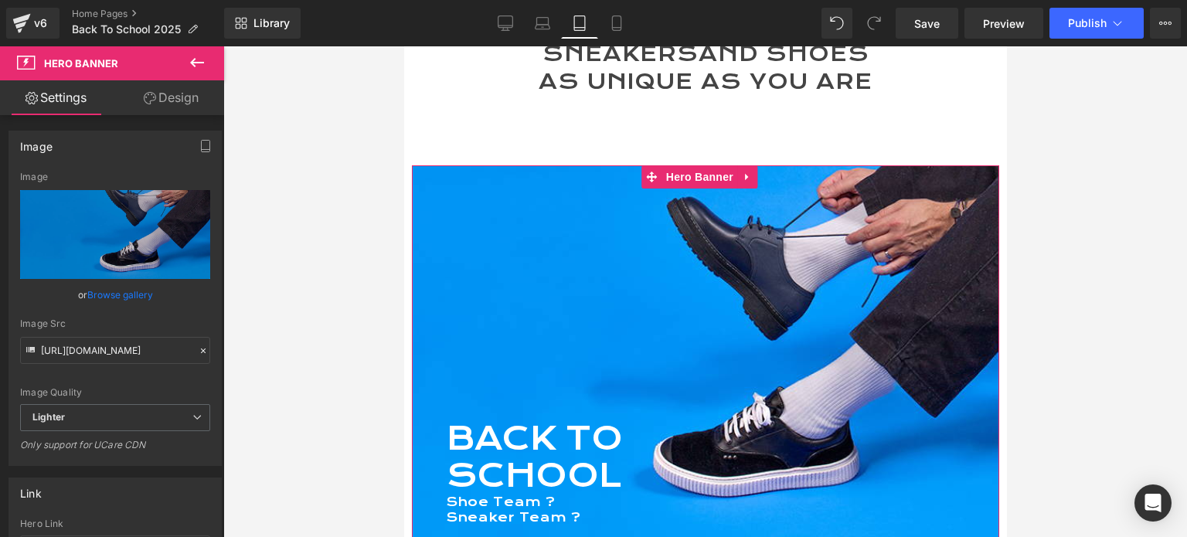
click at [175, 92] on link "Design" at bounding box center [171, 97] width 112 height 35
click at [0, 0] on div "Spacing" at bounding box center [0, 0] width 0 height 0
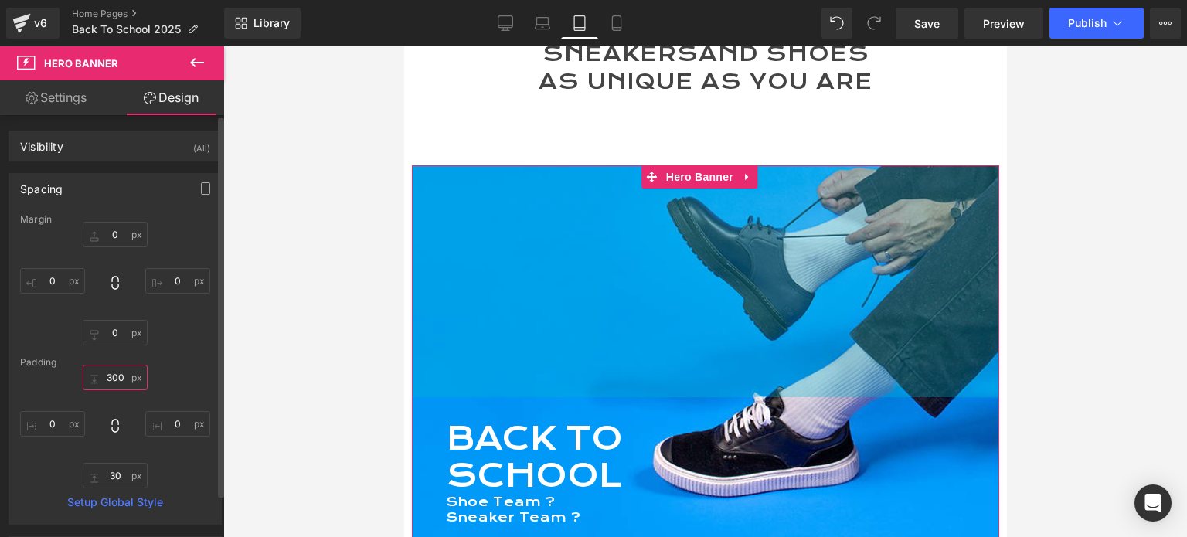
click at [105, 378] on input "300" at bounding box center [115, 378] width 65 height 26
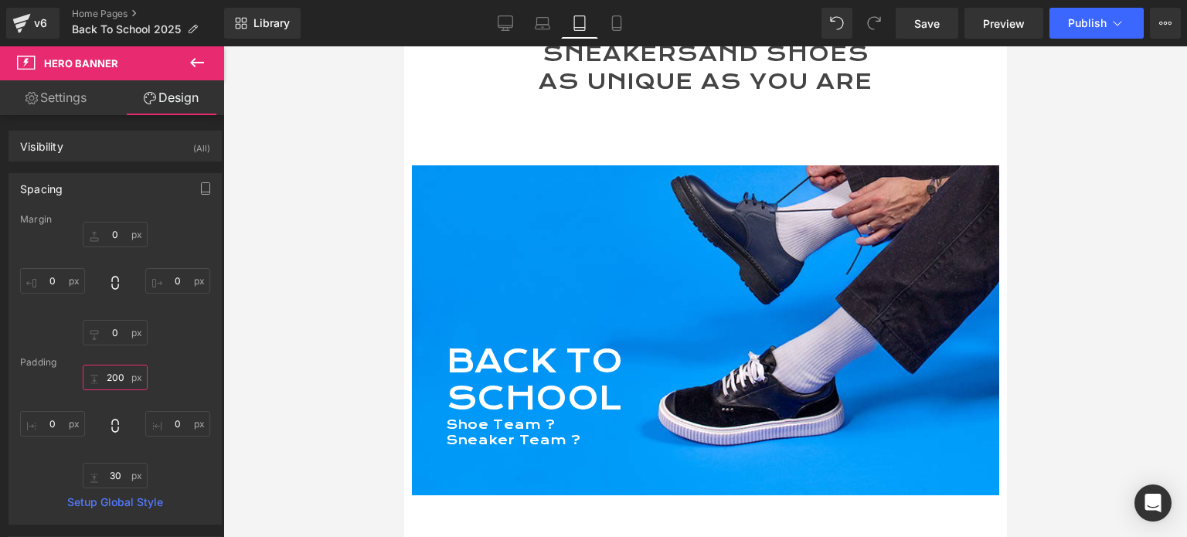
scroll to position [5747, 591]
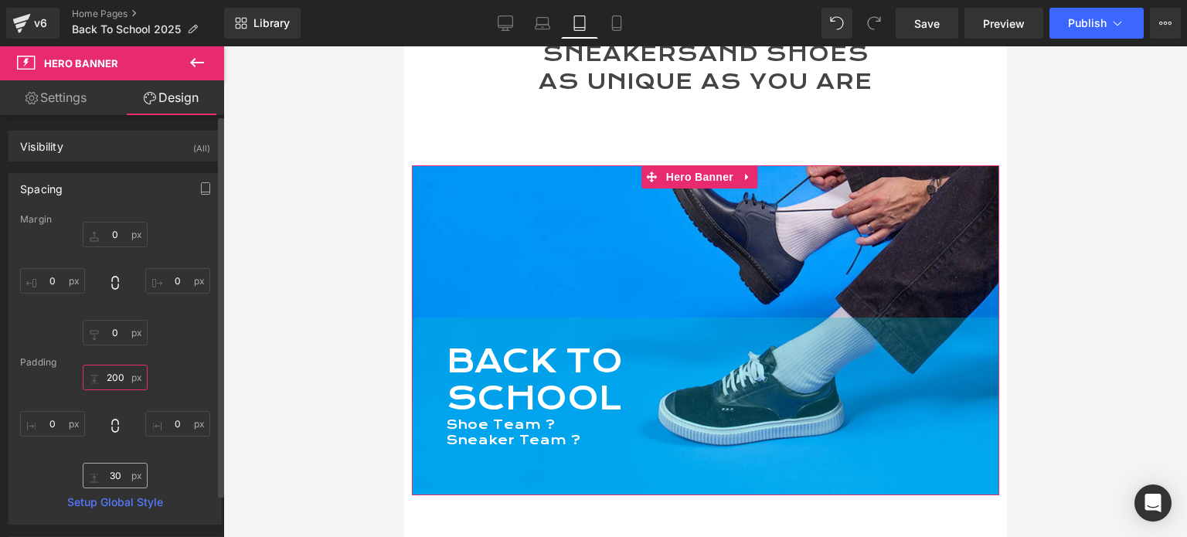
type input "200"
click at [107, 471] on input "30" at bounding box center [115, 476] width 65 height 26
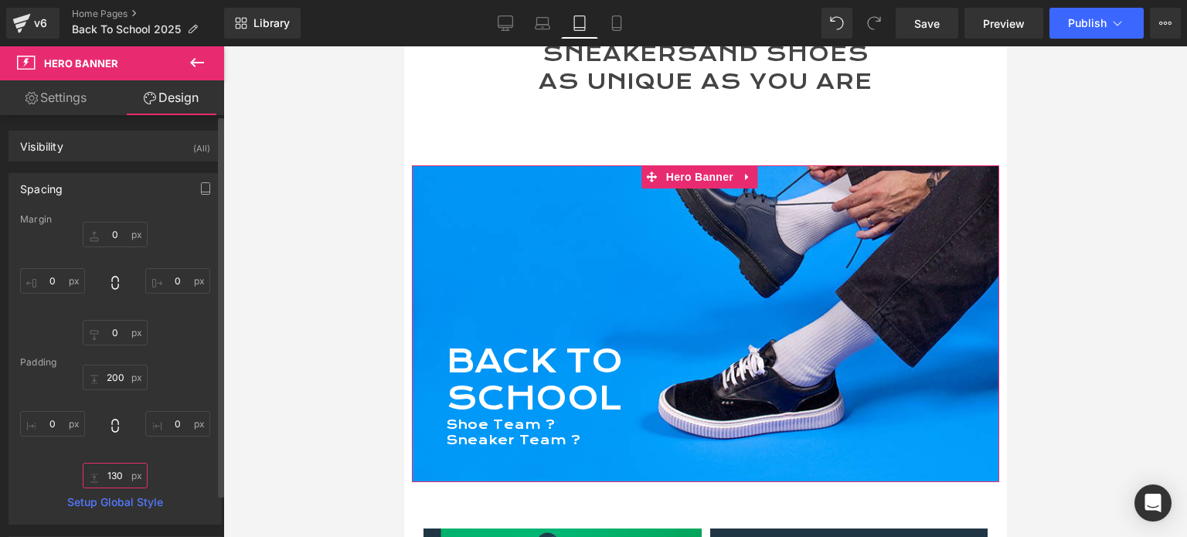
scroll to position [5825, 591]
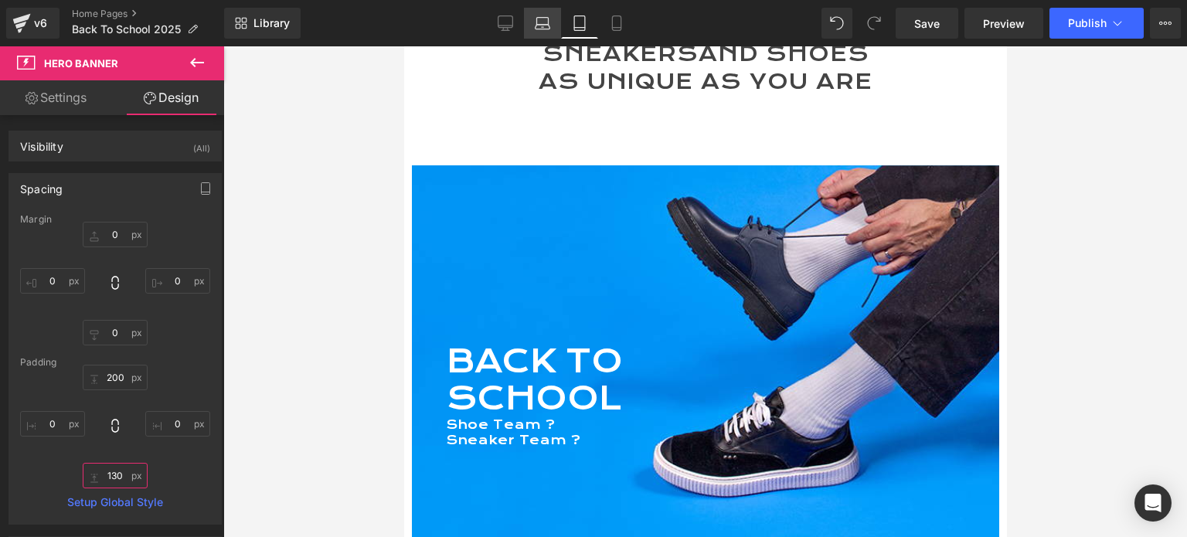
type input "130"
click at [556, 19] on link "Laptop" at bounding box center [542, 23] width 37 height 31
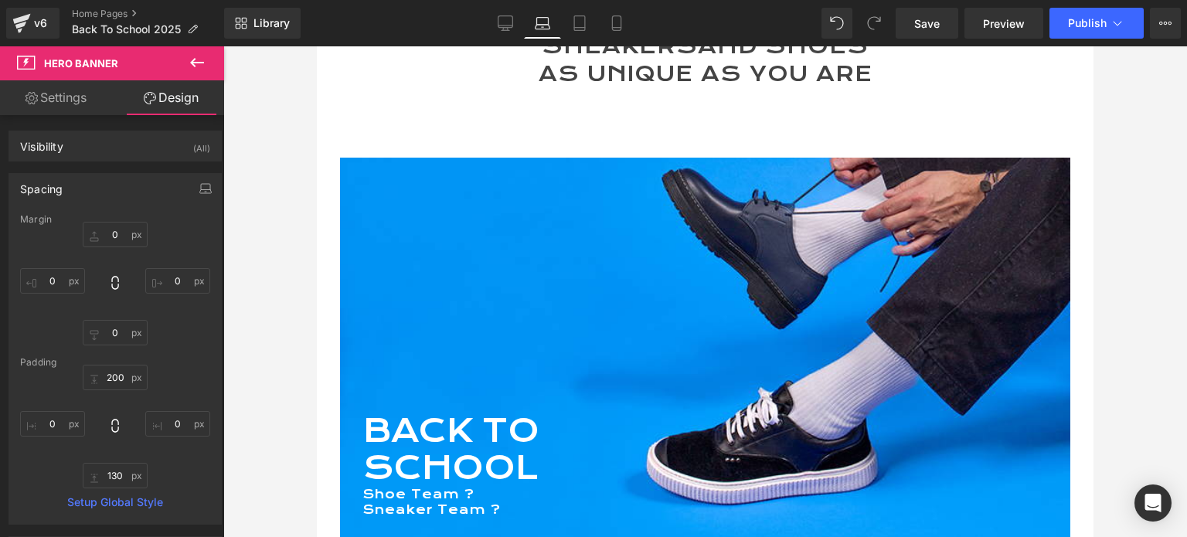
type input "0"
type input "300"
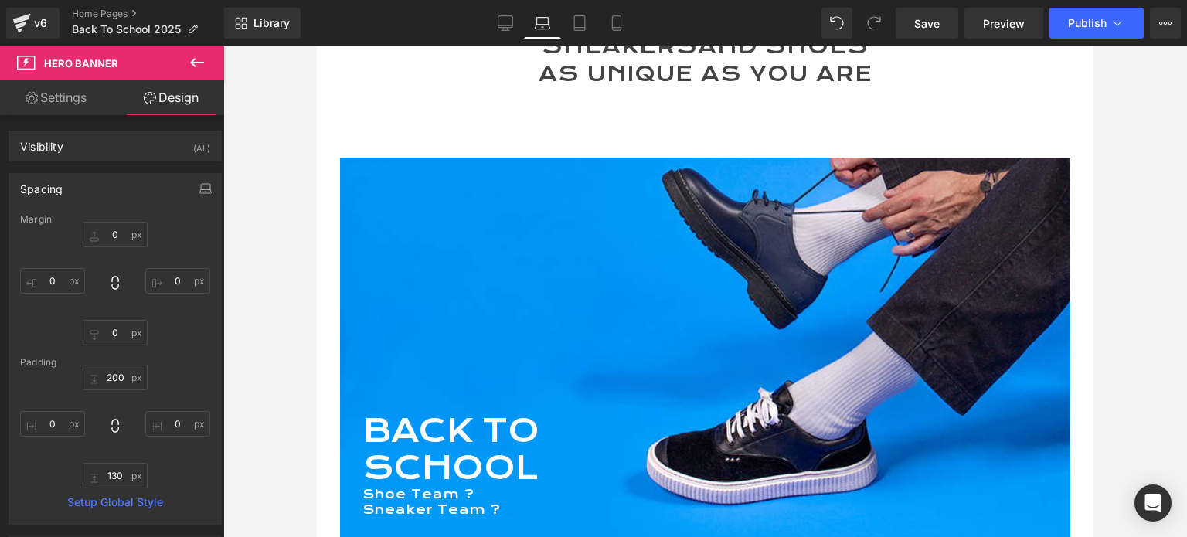
type input "0"
type input "30"
type input "0"
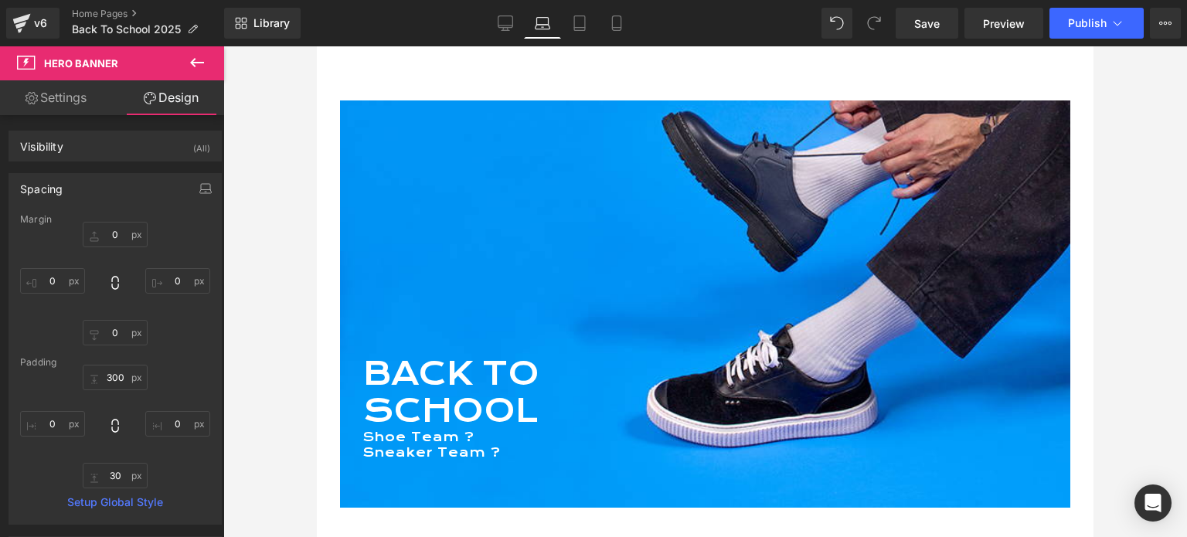
scroll to position [176, 0]
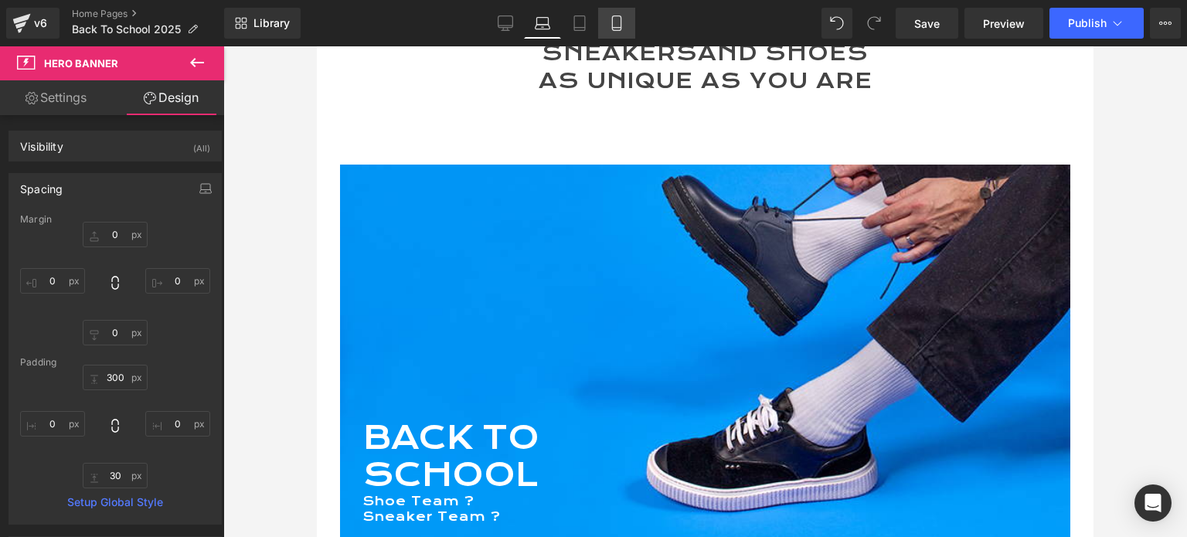
click at [609, 24] on icon at bounding box center [616, 22] width 15 height 15
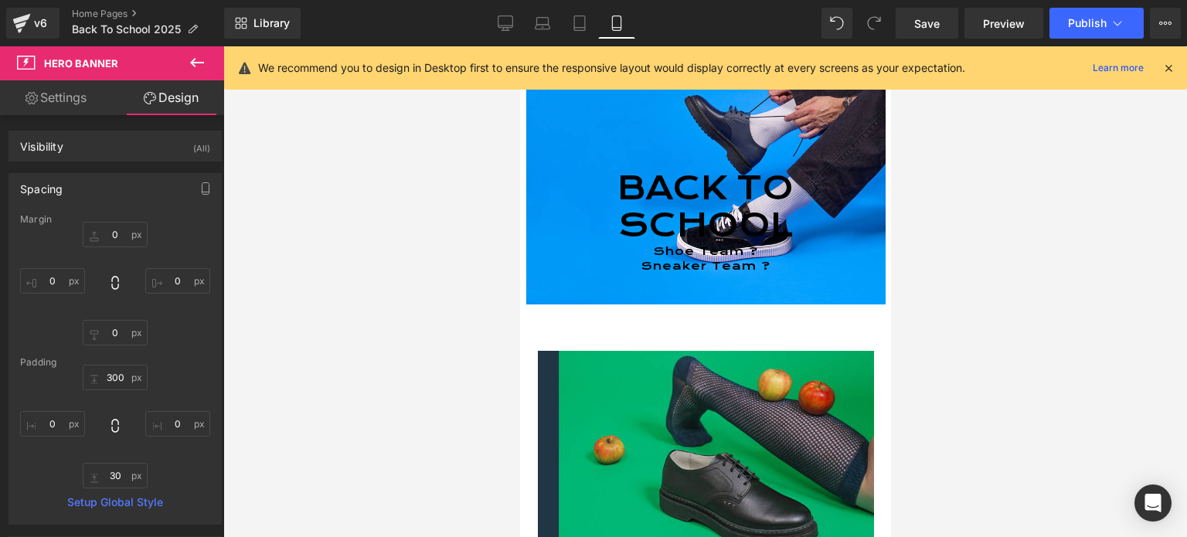
type input "0"
type input "90"
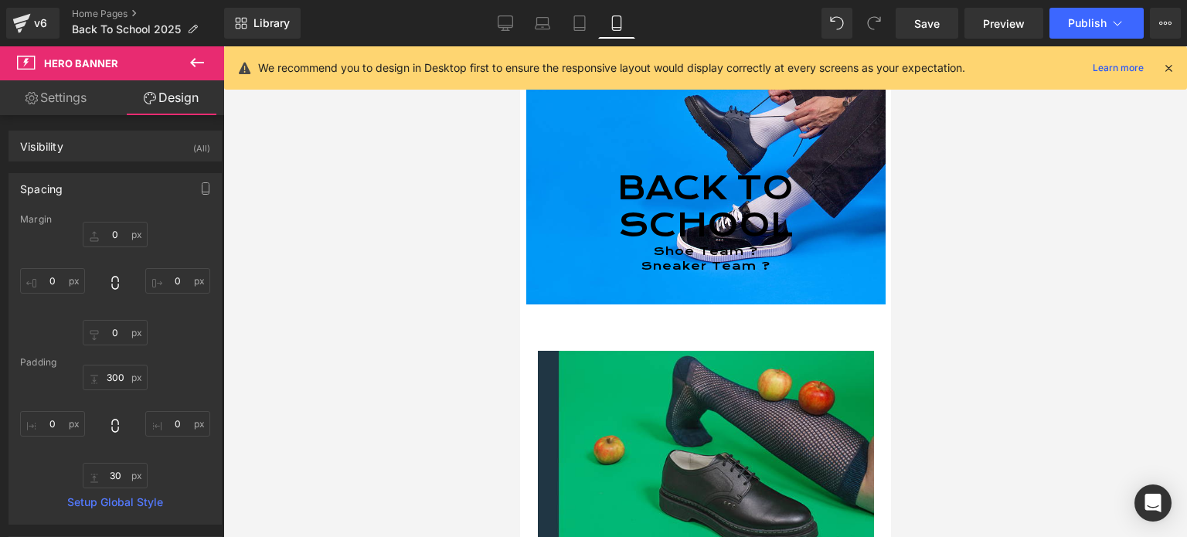
type input "0"
type input "10"
type input "0"
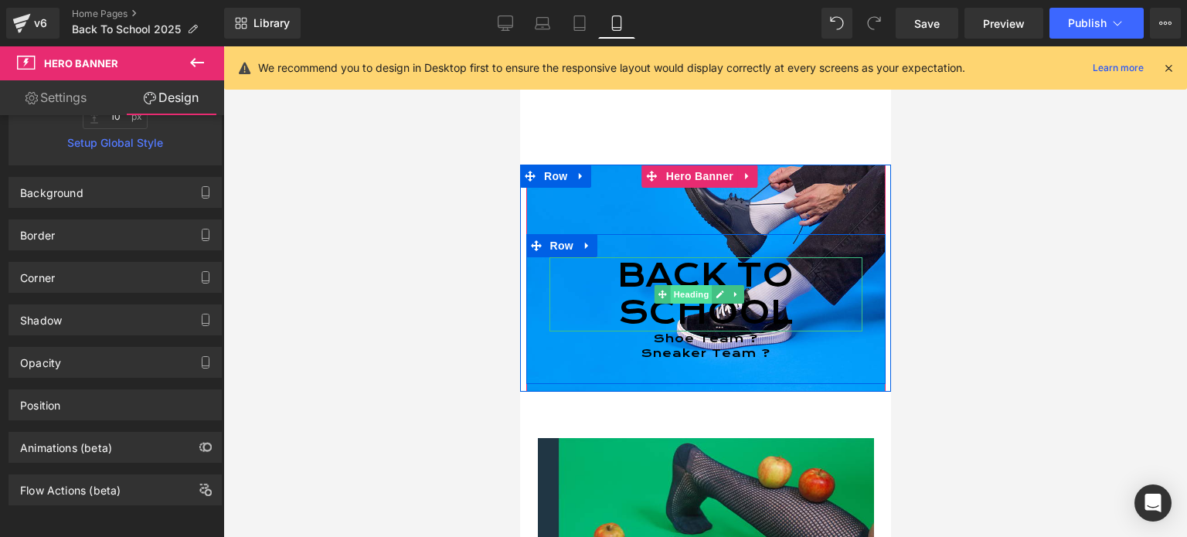
click at [693, 301] on span "Heading" at bounding box center [691, 294] width 42 height 19
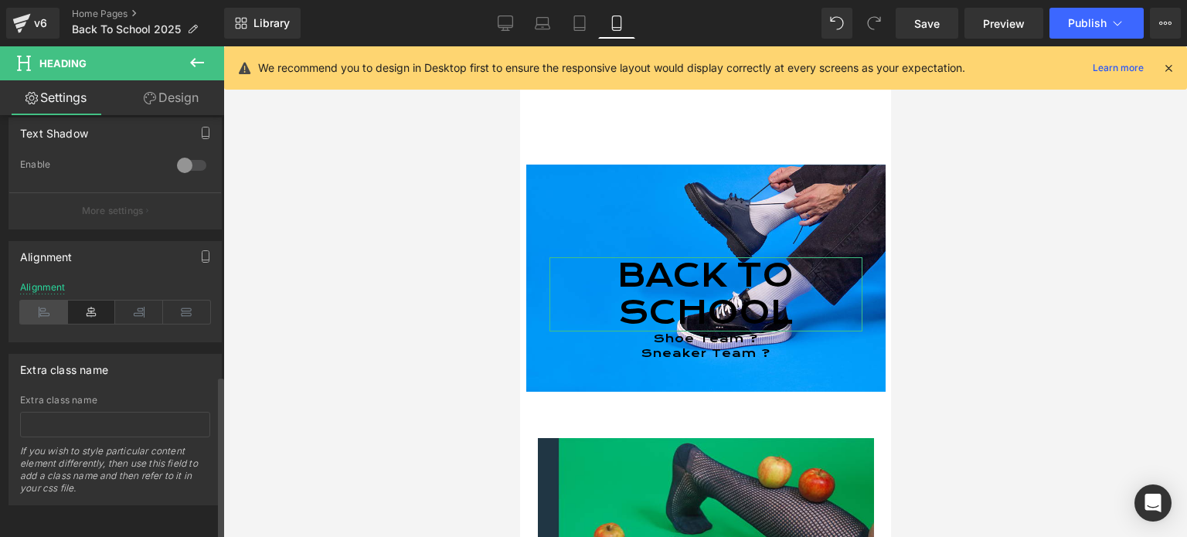
drag, startPoint x: 43, startPoint y: 304, endPoint x: 60, endPoint y: 304, distance: 16.2
click at [44, 304] on icon at bounding box center [44, 312] width 48 height 23
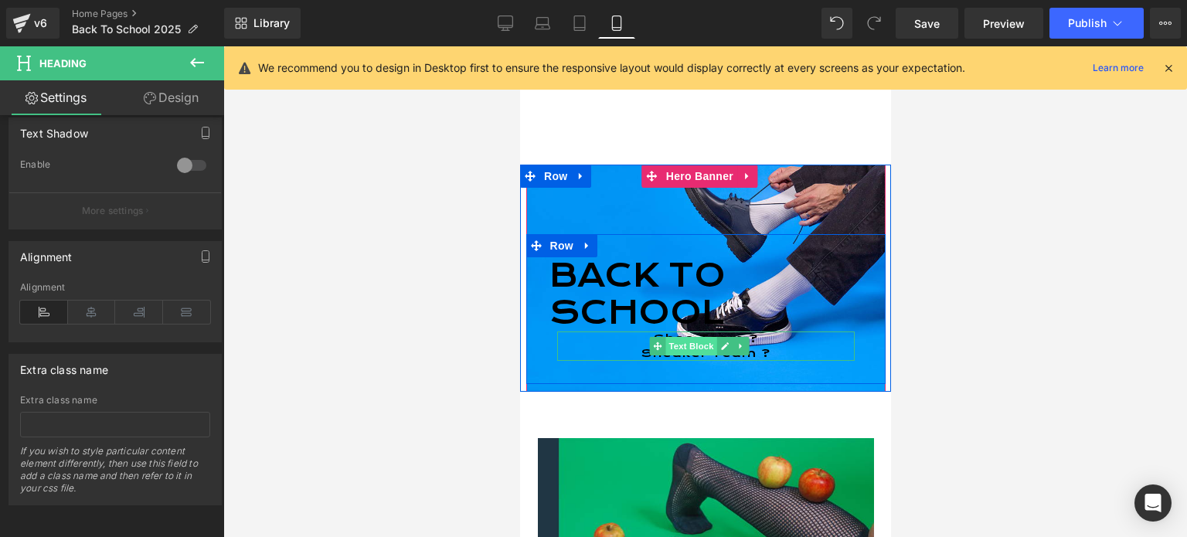
click at [696, 342] on span "Text Block" at bounding box center [690, 346] width 51 height 19
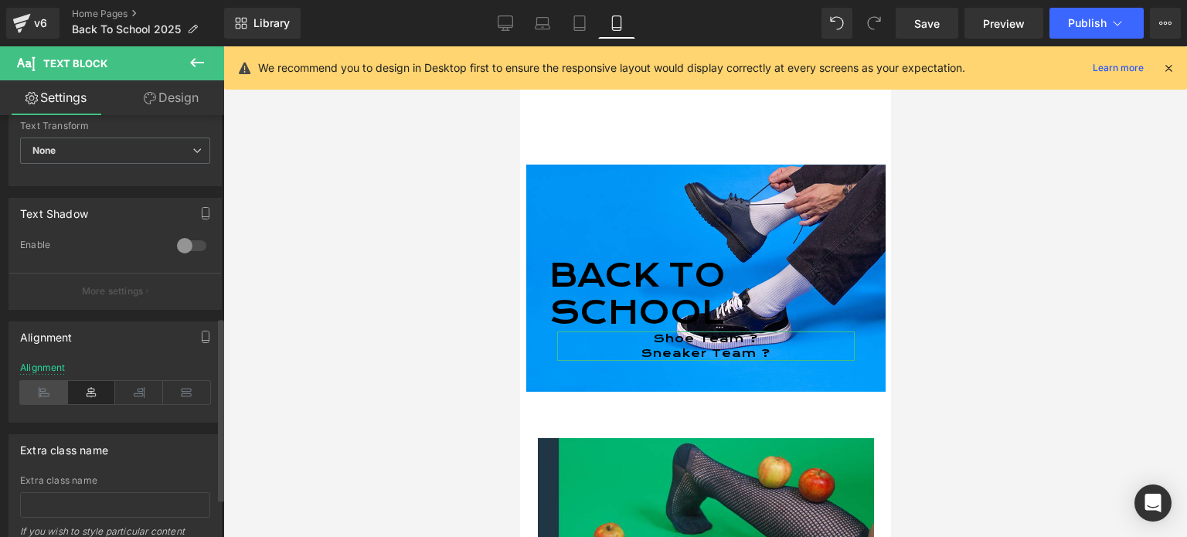
click at [48, 392] on icon at bounding box center [44, 392] width 48 height 23
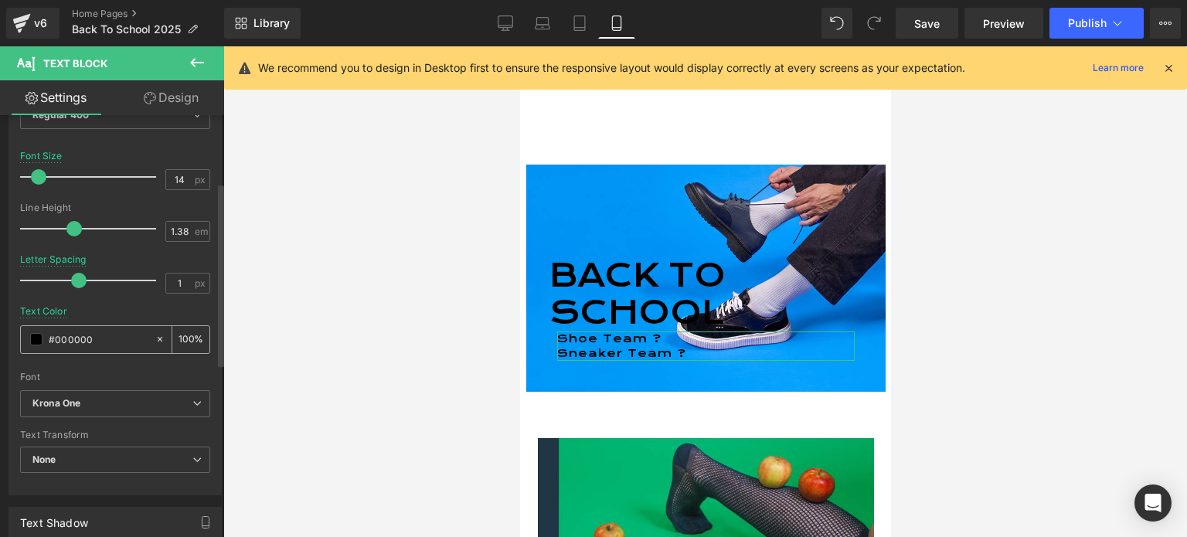
drag, startPoint x: 104, startPoint y: 336, endPoint x: 34, endPoint y: 336, distance: 69.6
click at [34, 336] on div "#000000" at bounding box center [88, 339] width 134 height 27
click at [35, 335] on span at bounding box center [36, 339] width 12 height 12
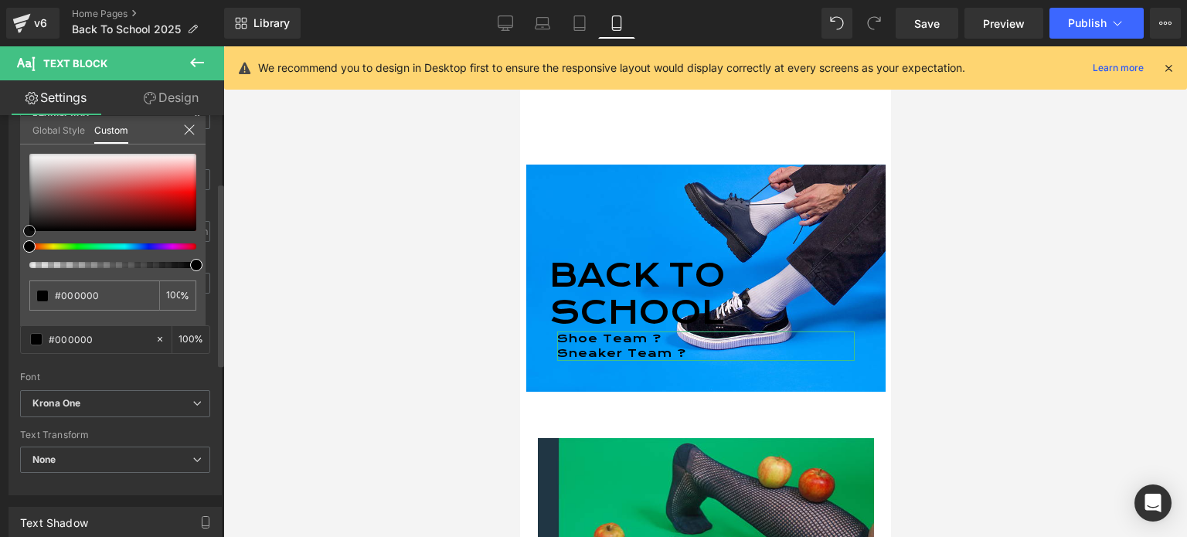
type input "#0a0a0a"
type input "#737171"
type input "#aeacac"
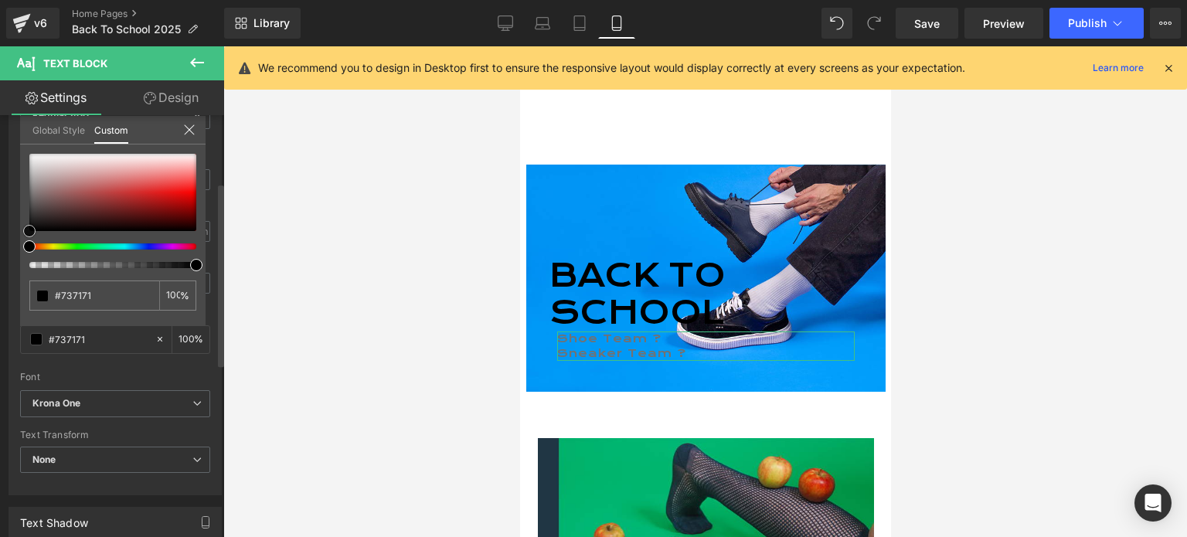
type input "#aeacac"
type input "#f7f7f7"
type input "#ffffff"
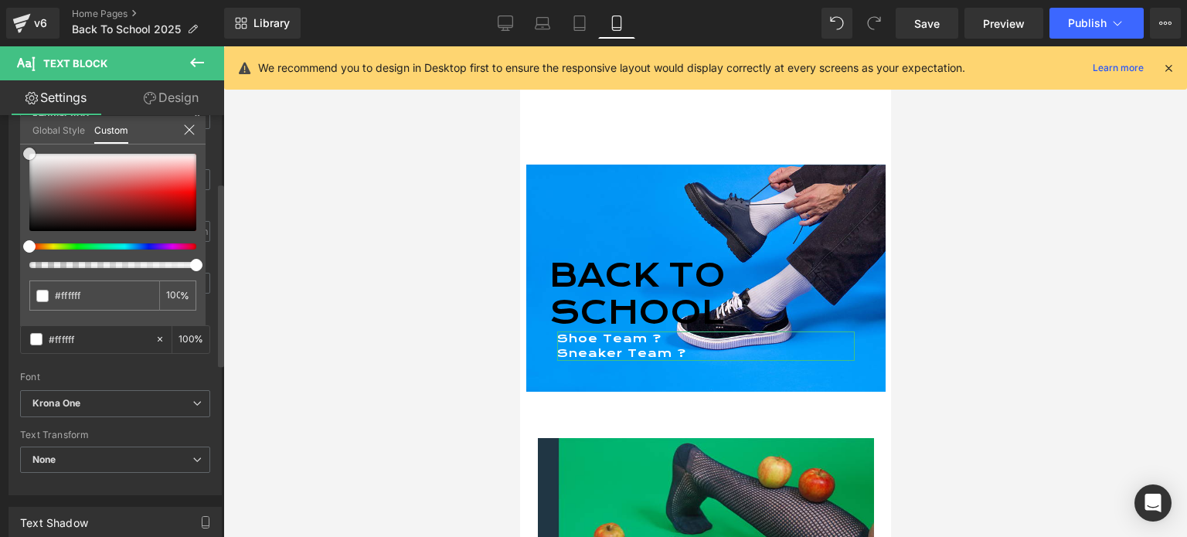
drag, startPoint x: 31, startPoint y: 232, endPoint x: 24, endPoint y: 147, distance: 85.3
click at [24, 147] on div "#ffffff 100 %" at bounding box center [113, 154] width 186 height 19
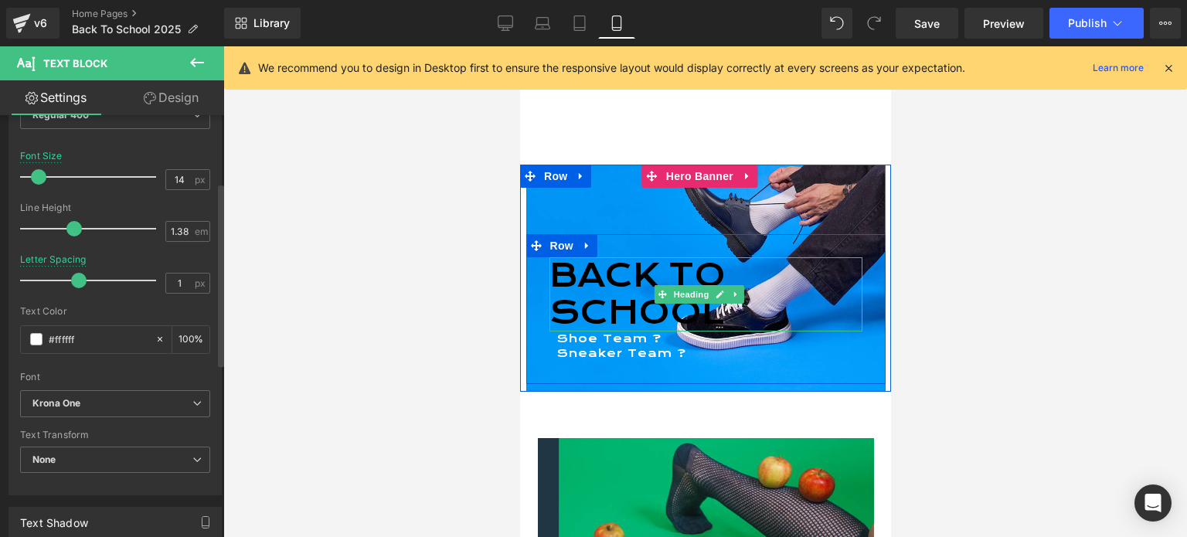
click at [604, 283] on h1 "BACK TO" at bounding box center [705, 275] width 313 height 37
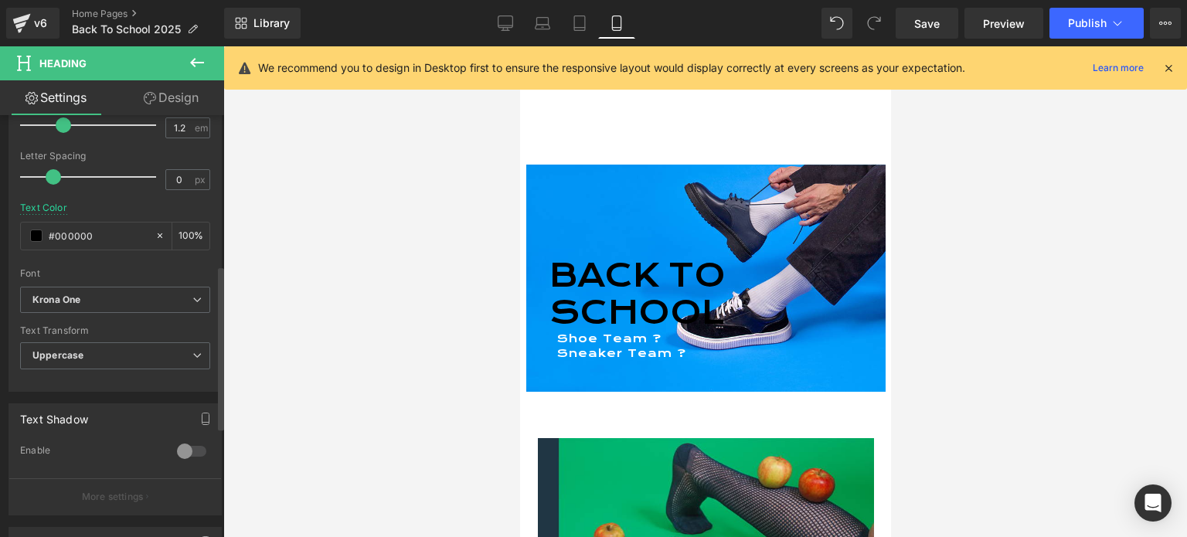
scroll to position [386, 0]
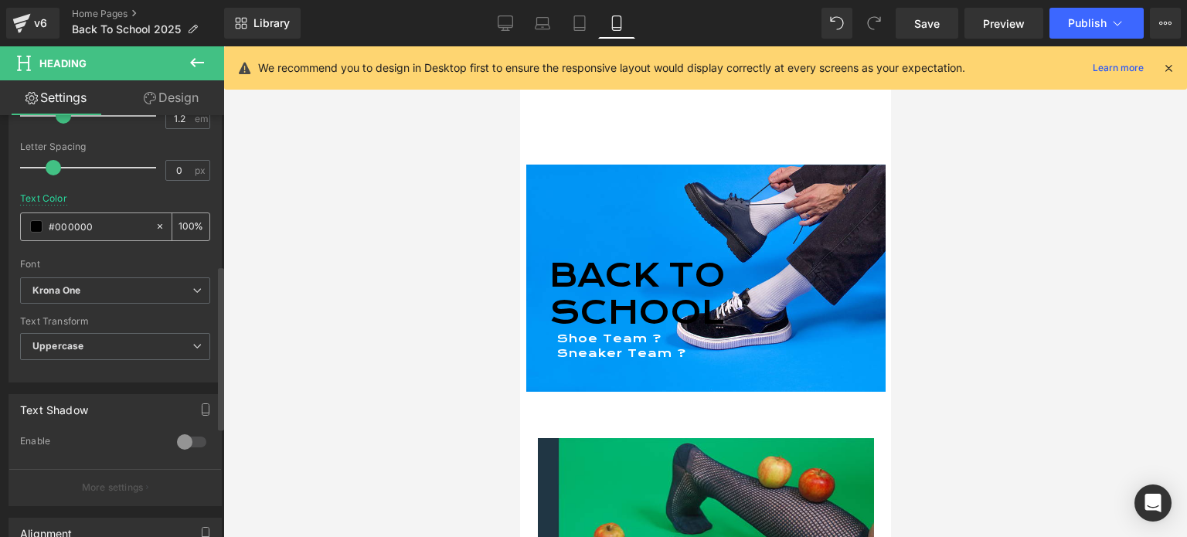
click at [33, 225] on span at bounding box center [36, 226] width 12 height 12
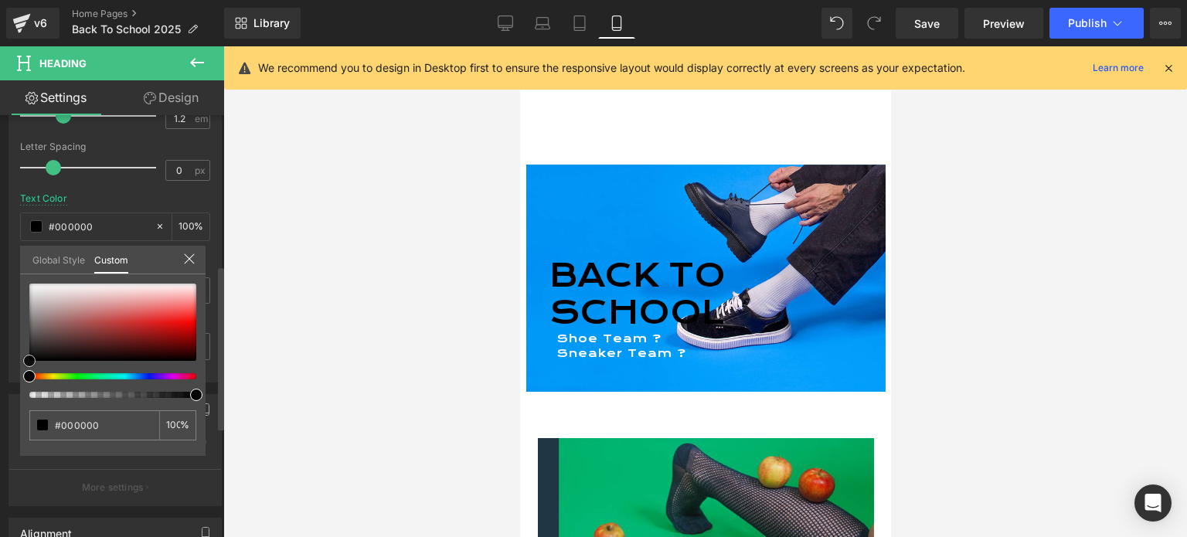
type input "#0a0a0a"
type input "#515151"
type input "#848484"
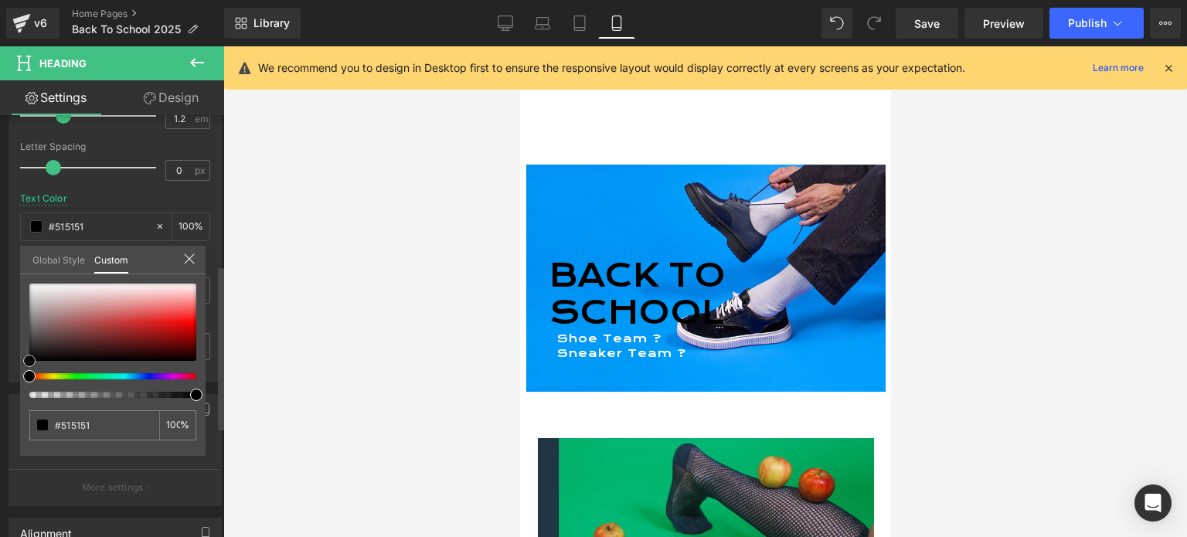
type input "#848484"
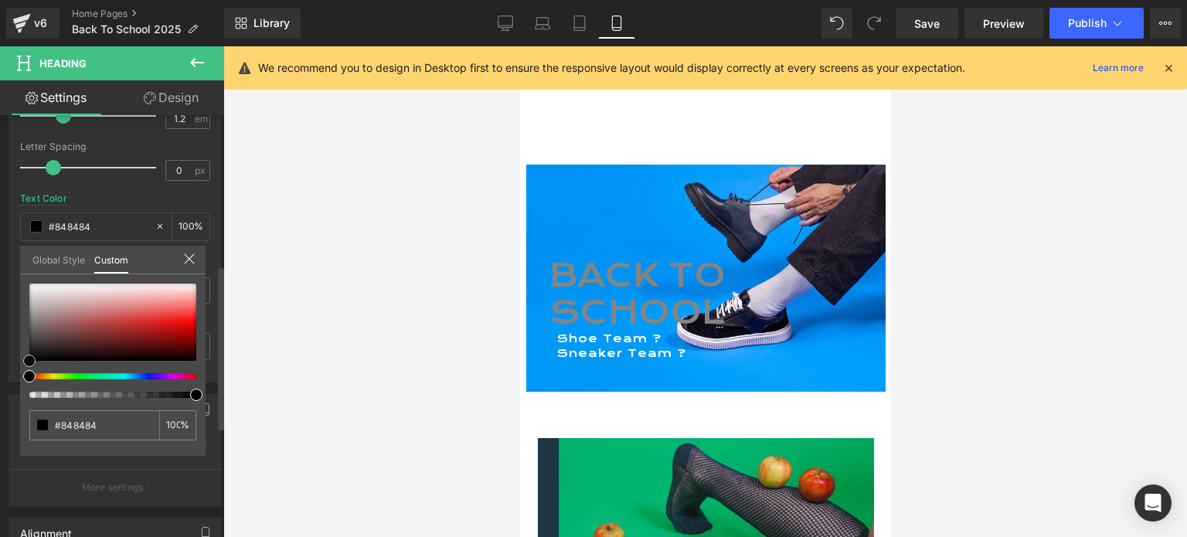
type input "#a3a3a3"
type input "#bababa"
type input "#c1c1c1"
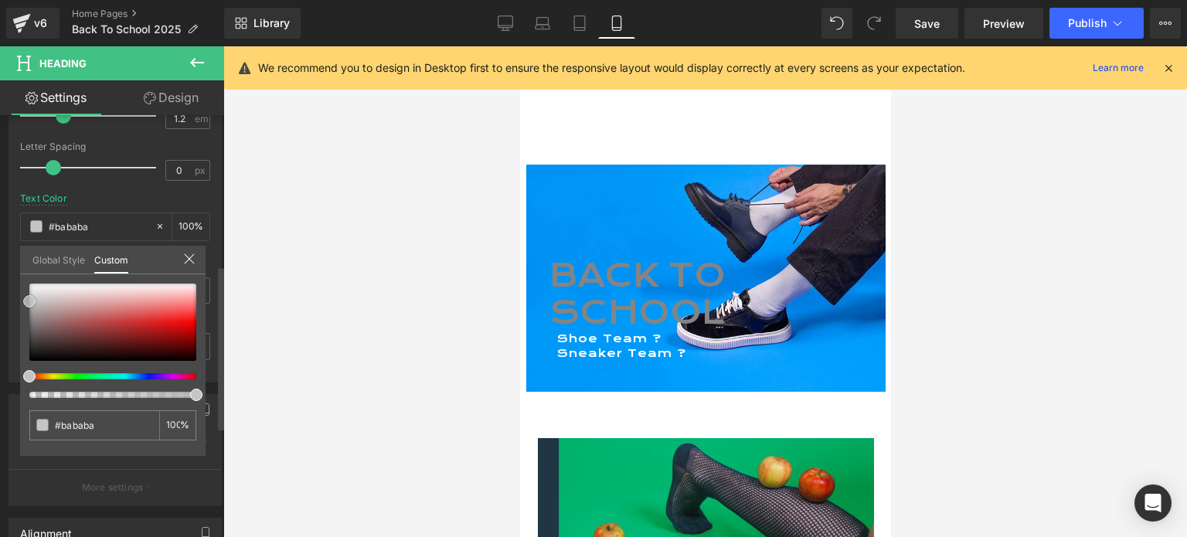
type input "#c1c1c1"
type input "#dbdbdb"
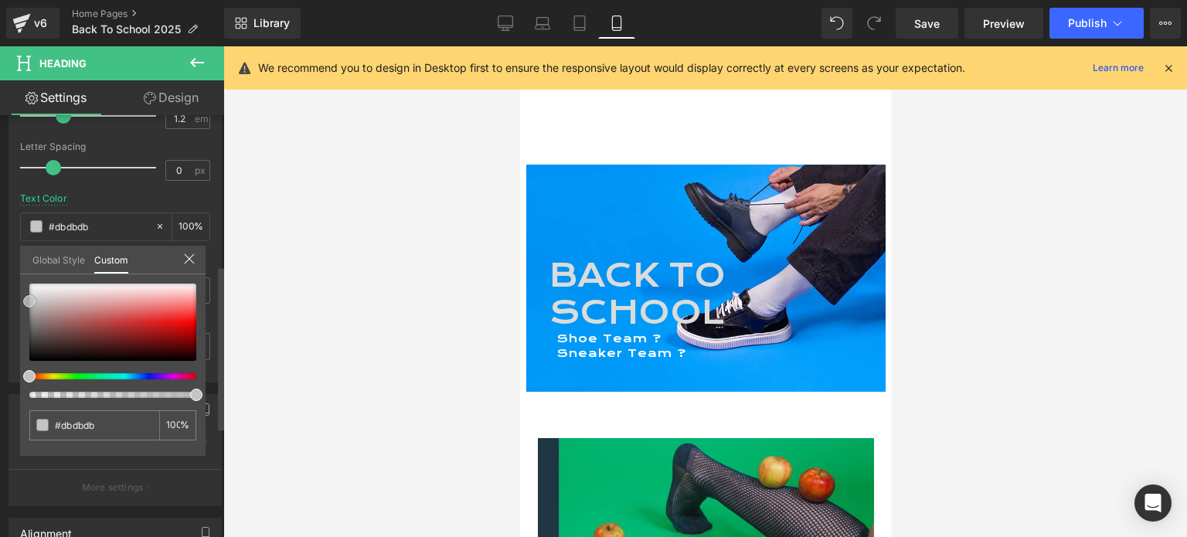
type input "#ededed"
type input "#ffffff"
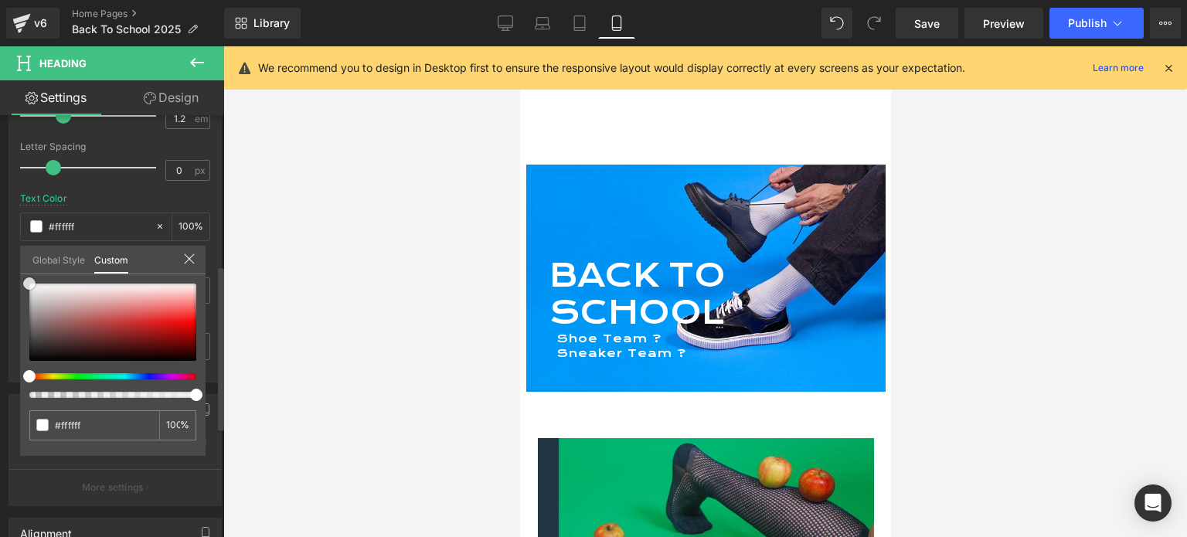
drag, startPoint x: 30, startPoint y: 361, endPoint x: 12, endPoint y: 277, distance: 85.3
click at [12, 277] on div "Typography Text Styles Custom Custom Setup Global Style Custom Setup Global Sty…" at bounding box center [115, 117] width 231 height 531
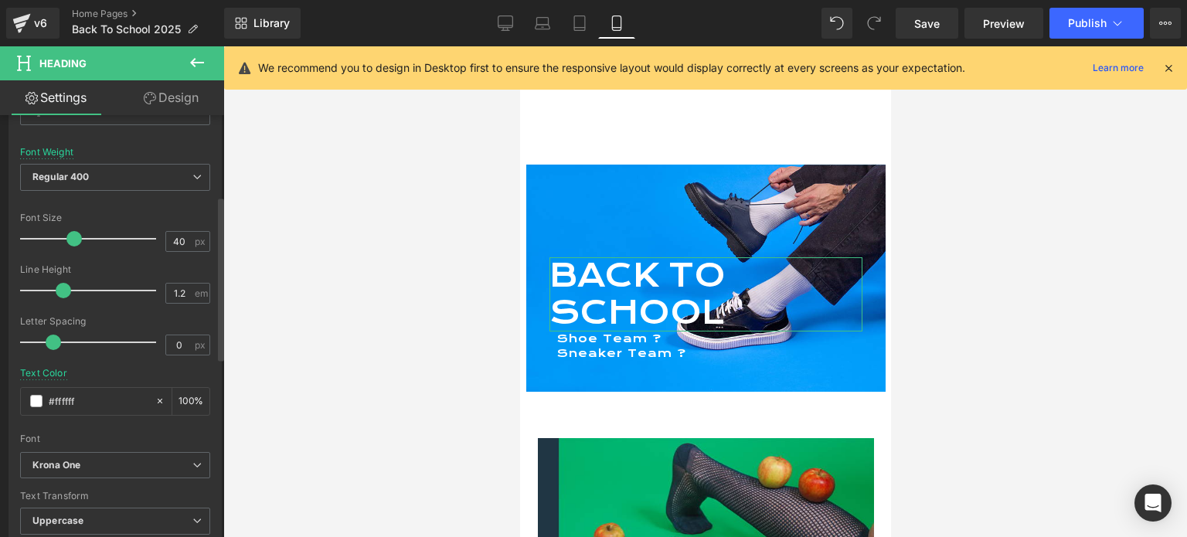
scroll to position [207, 0]
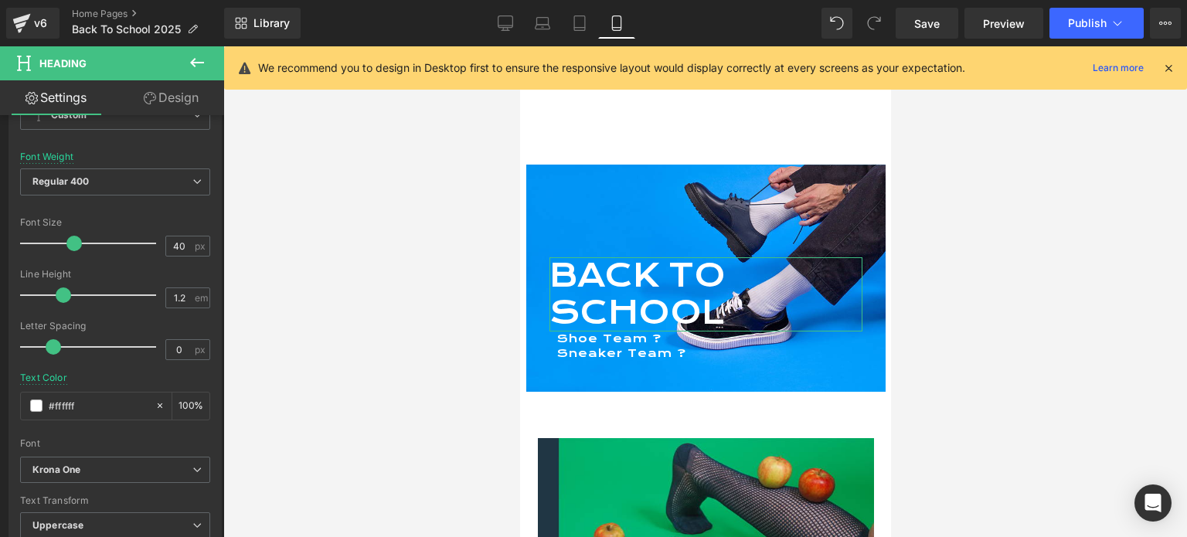
click at [74, 240] on span at bounding box center [73, 243] width 15 height 15
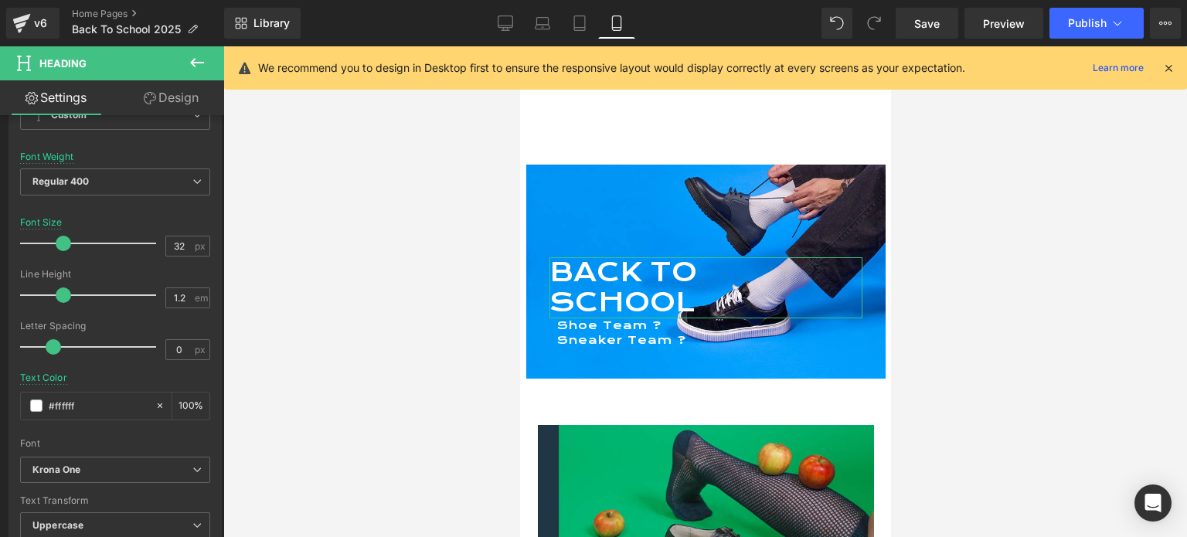
scroll to position [10271, 359]
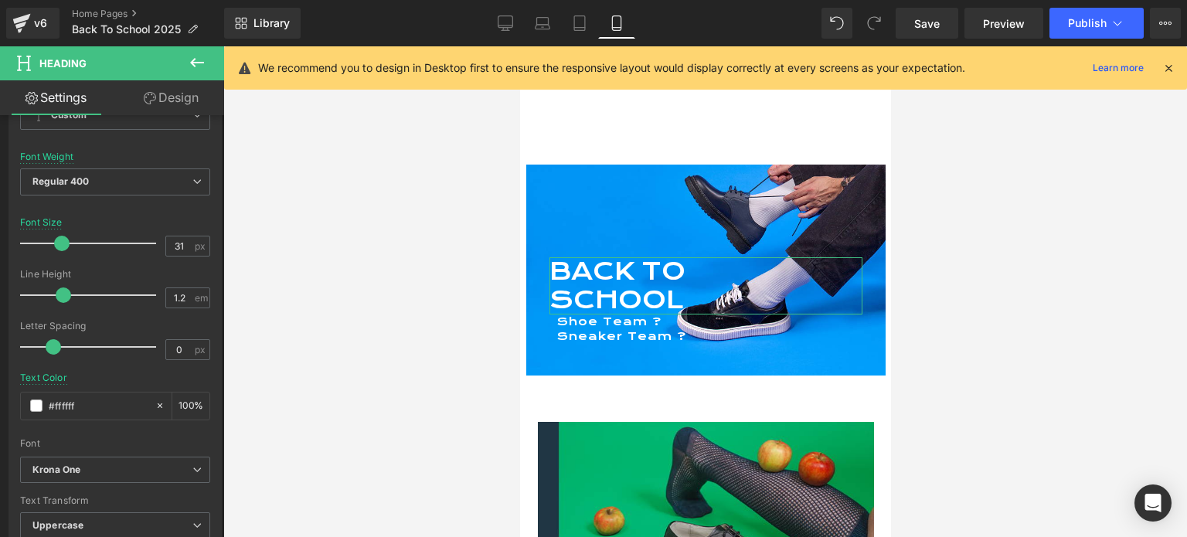
type input "30"
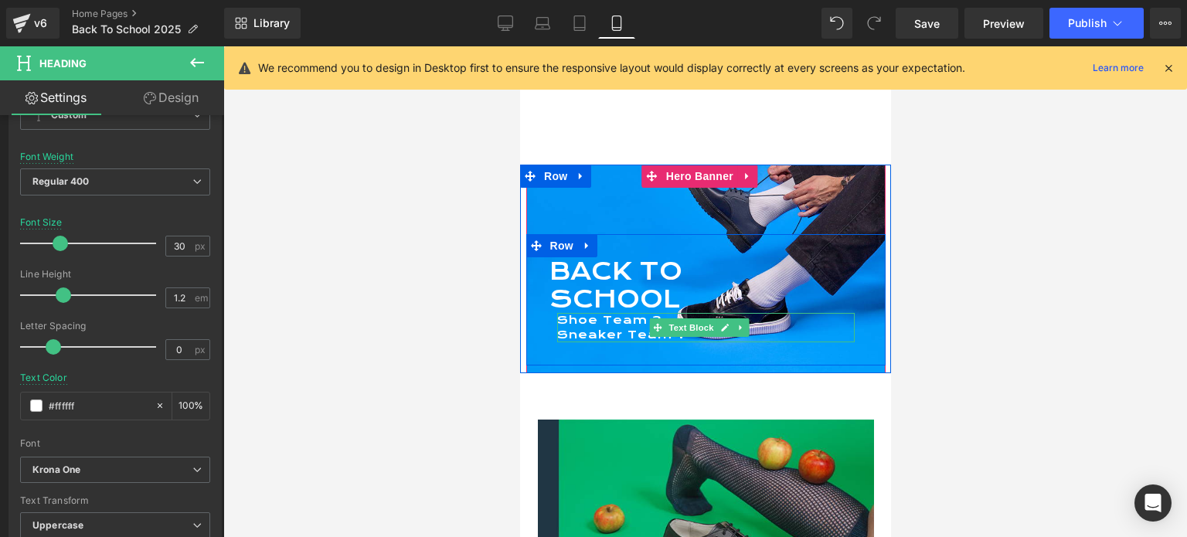
click at [625, 326] on div "Shoe Team ? Sneaker Team ?" at bounding box center [706, 328] width 298 height 30
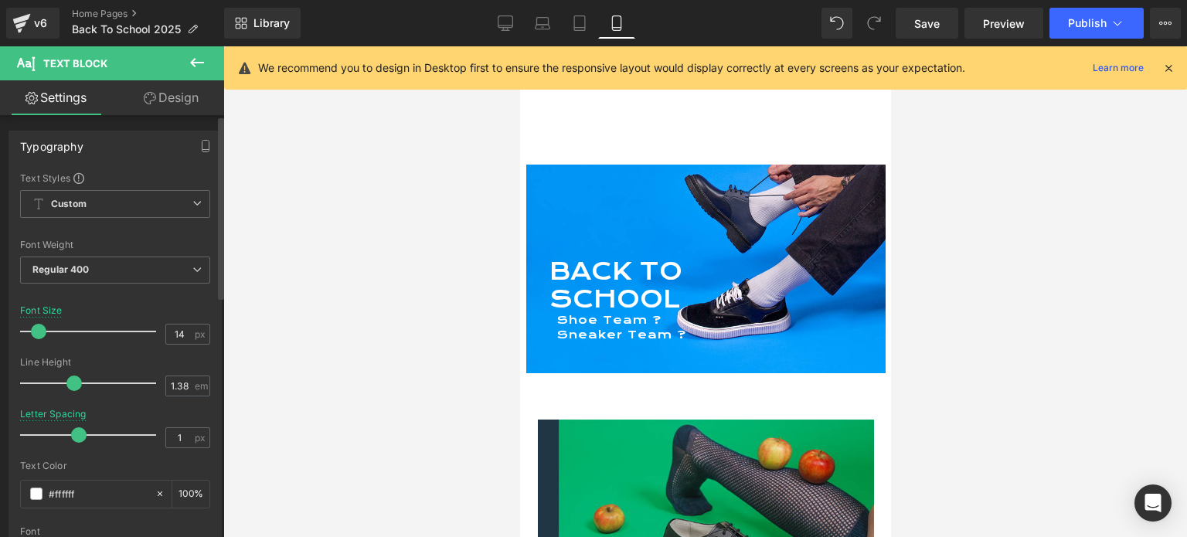
click at [35, 332] on span at bounding box center [38, 331] width 15 height 15
type input "13"
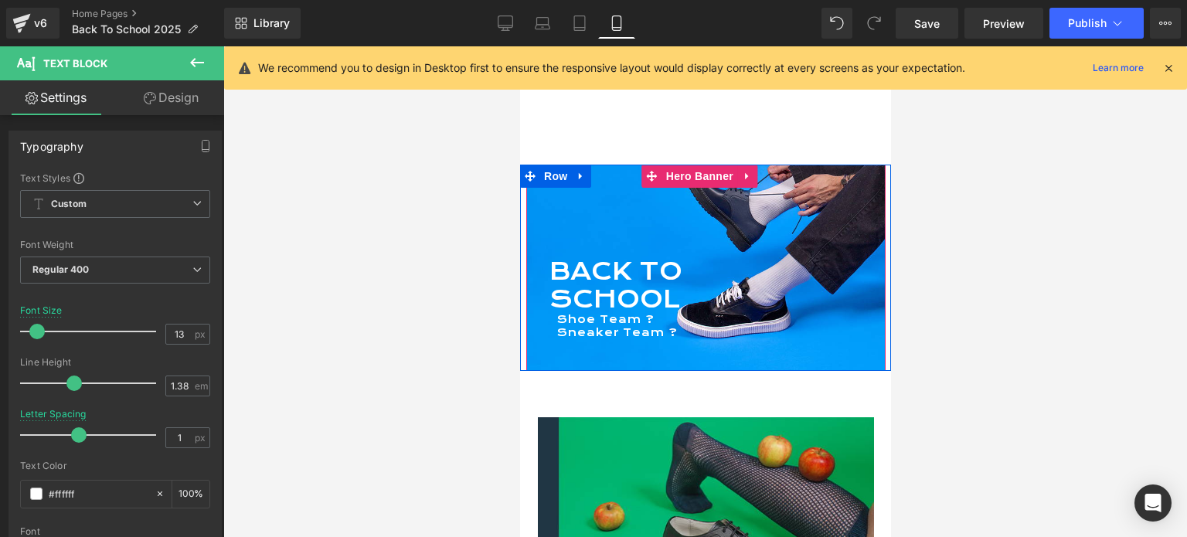
click at [679, 171] on span "Hero Banner" at bounding box center [699, 176] width 75 height 23
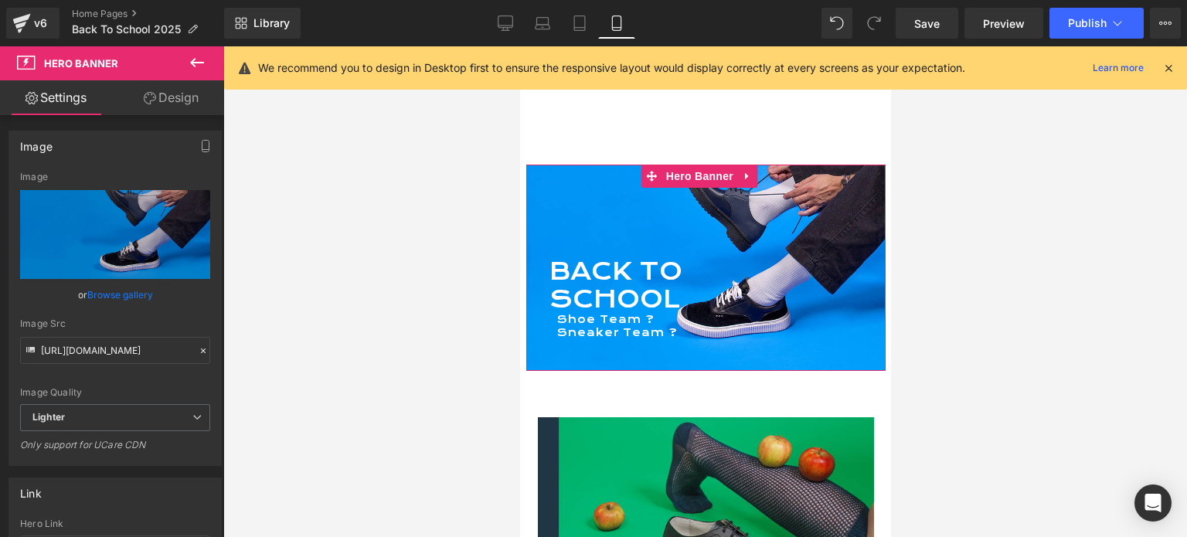
click at [193, 90] on link "Design" at bounding box center [171, 97] width 112 height 35
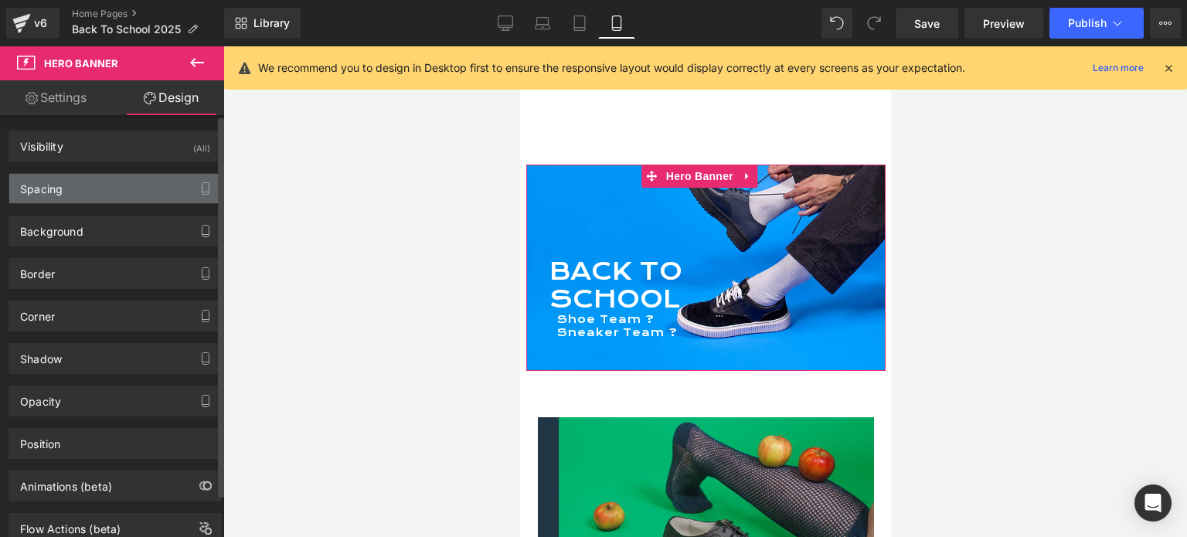
type input "0"
type input "90"
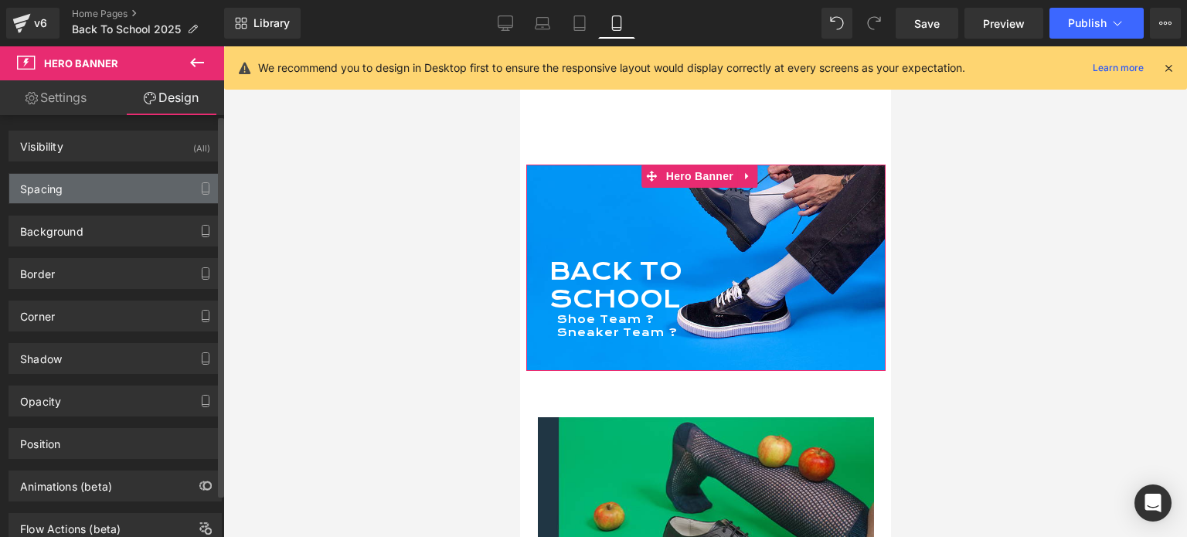
type input "0"
type input "10"
type input "0"
click at [75, 189] on div "Spacing" at bounding box center [115, 188] width 212 height 29
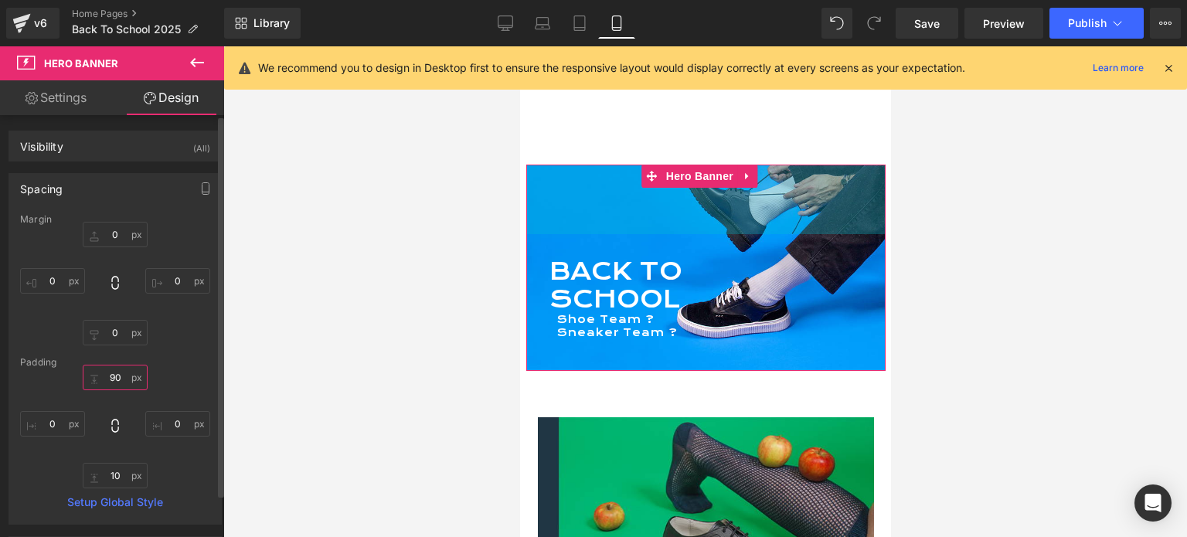
click at [110, 370] on input "90" at bounding box center [115, 378] width 65 height 26
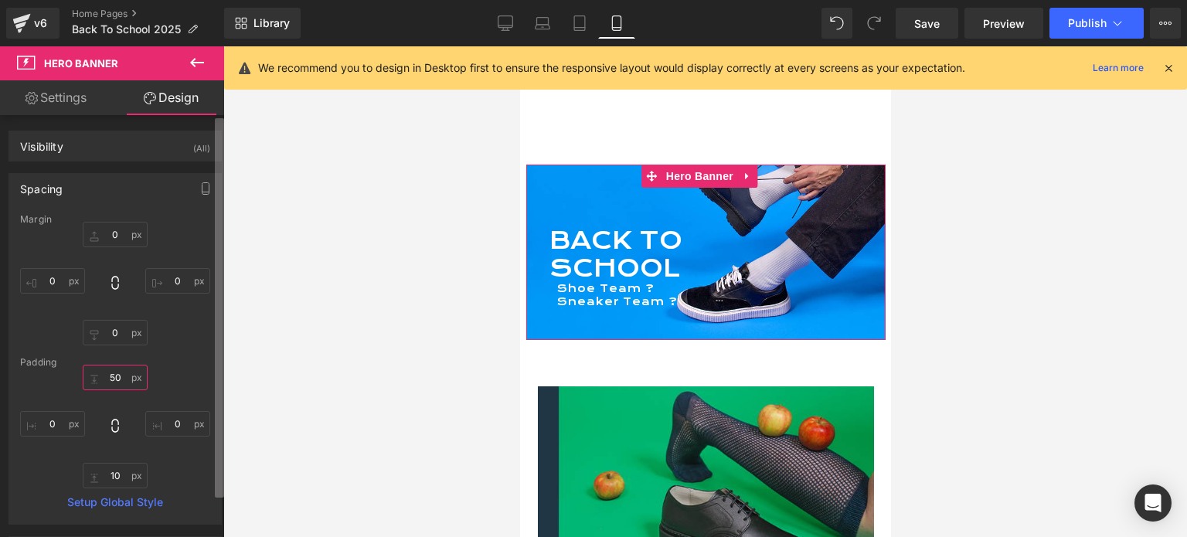
scroll to position [10233, 359]
type input "50"
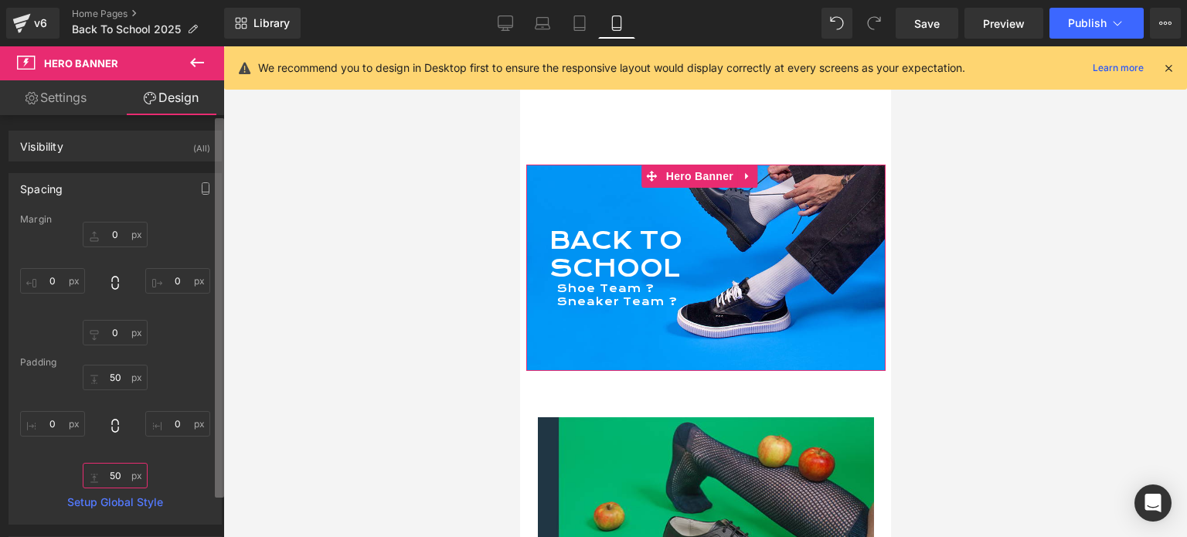
scroll to position [10264, 359]
type input "5"
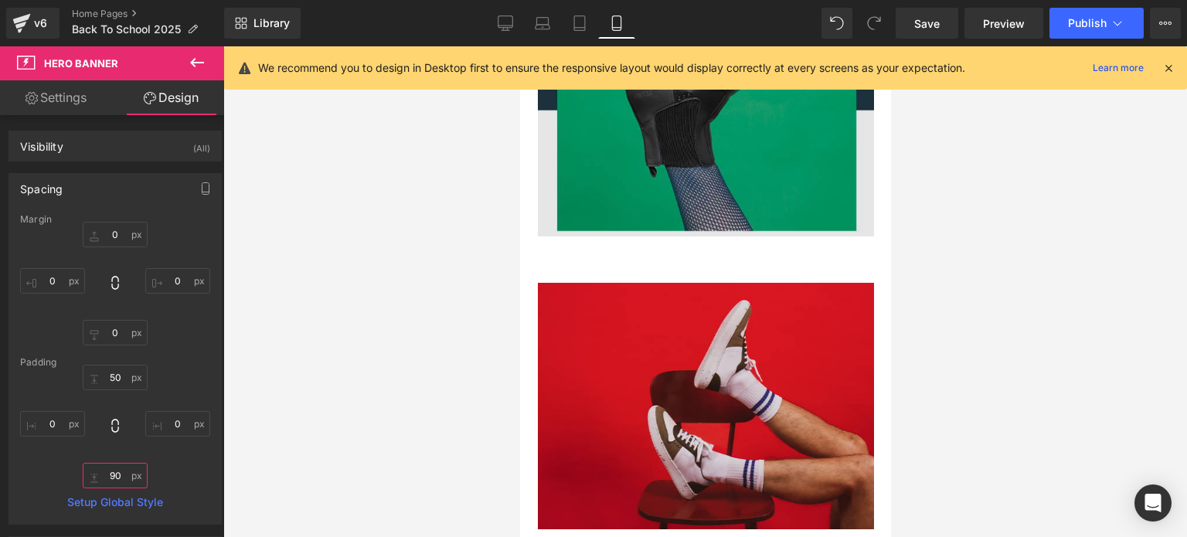
scroll to position [1016, 0]
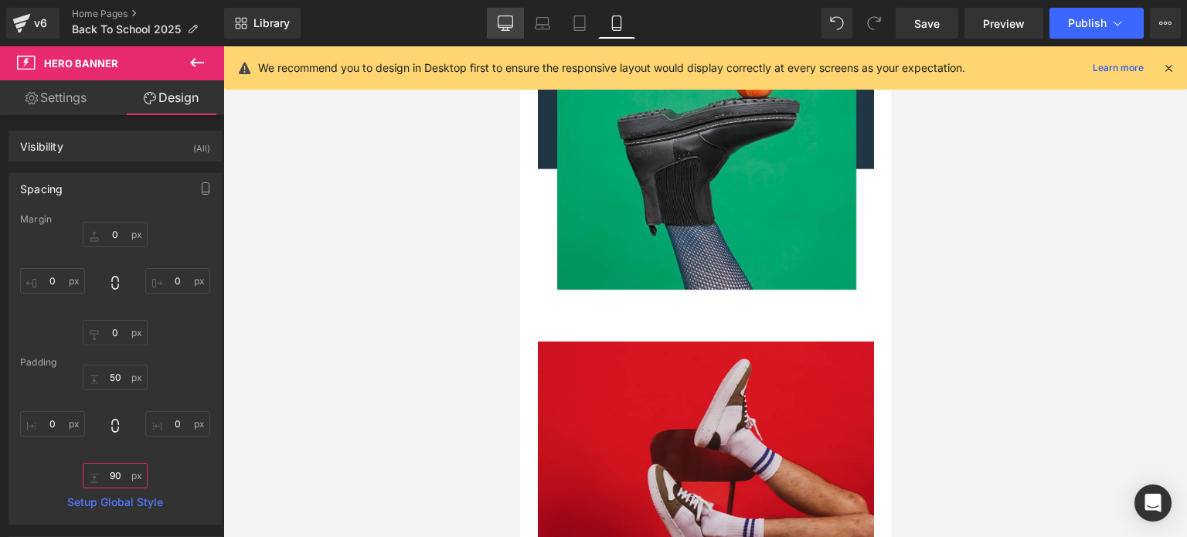
type input "90"
click at [509, 21] on icon at bounding box center [505, 22] width 15 height 15
type input "0"
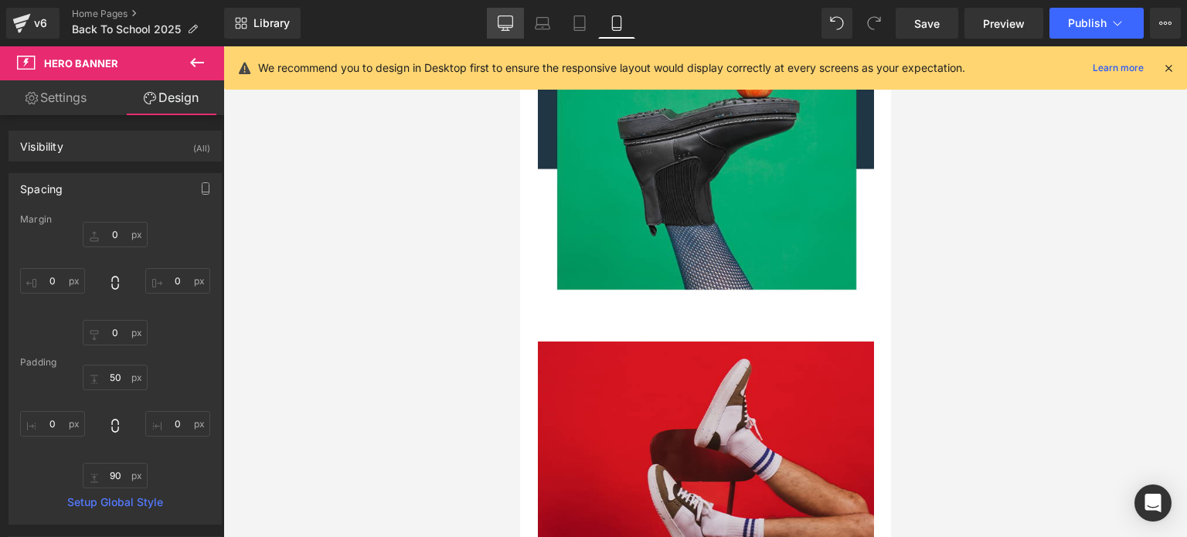
type input "0"
type input "330"
type input "0"
type input "230"
type input "0"
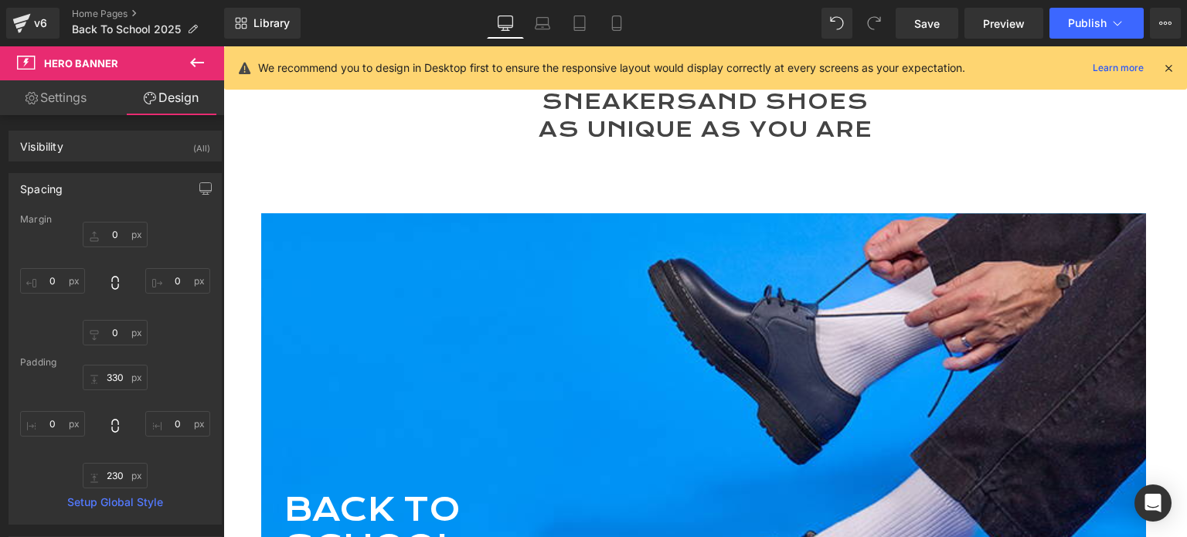
scroll to position [78, 0]
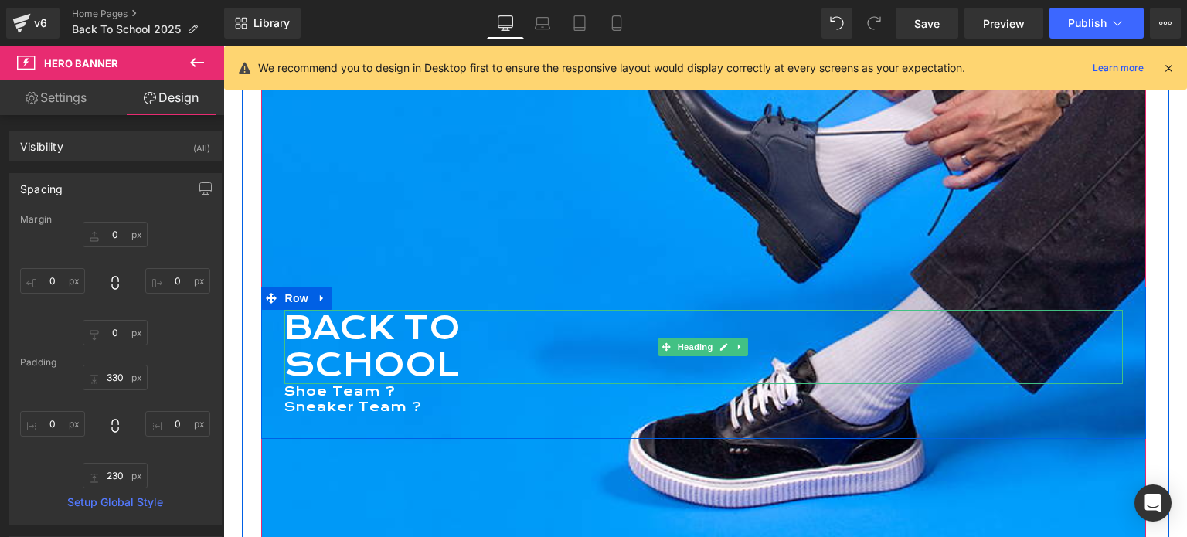
click at [592, 355] on h1 "SCHOOL" at bounding box center [703, 365] width 839 height 37
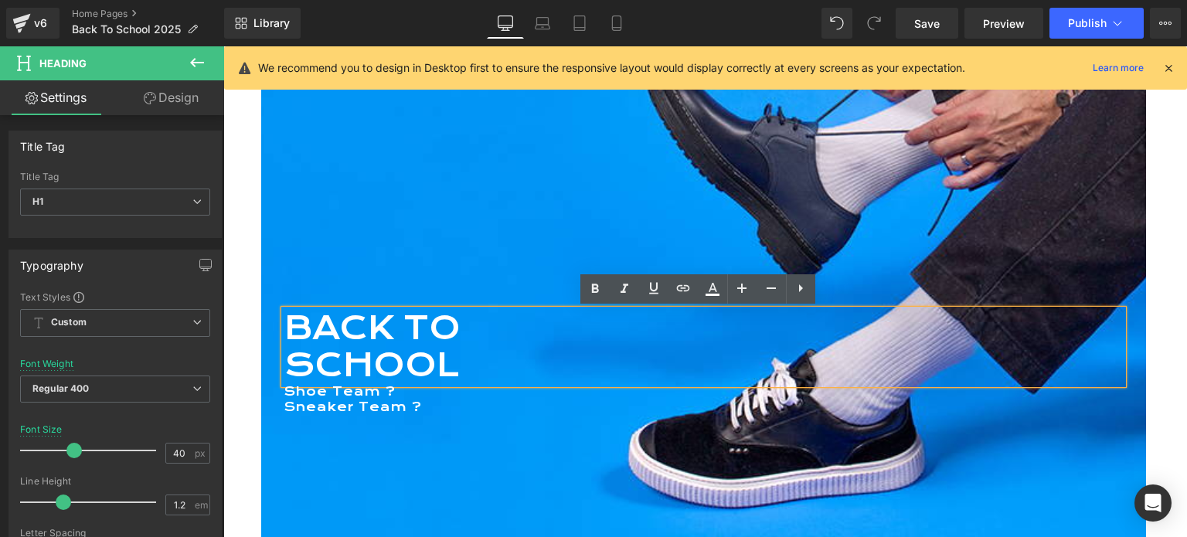
click at [555, 172] on div at bounding box center [703, 324] width 885 height 585
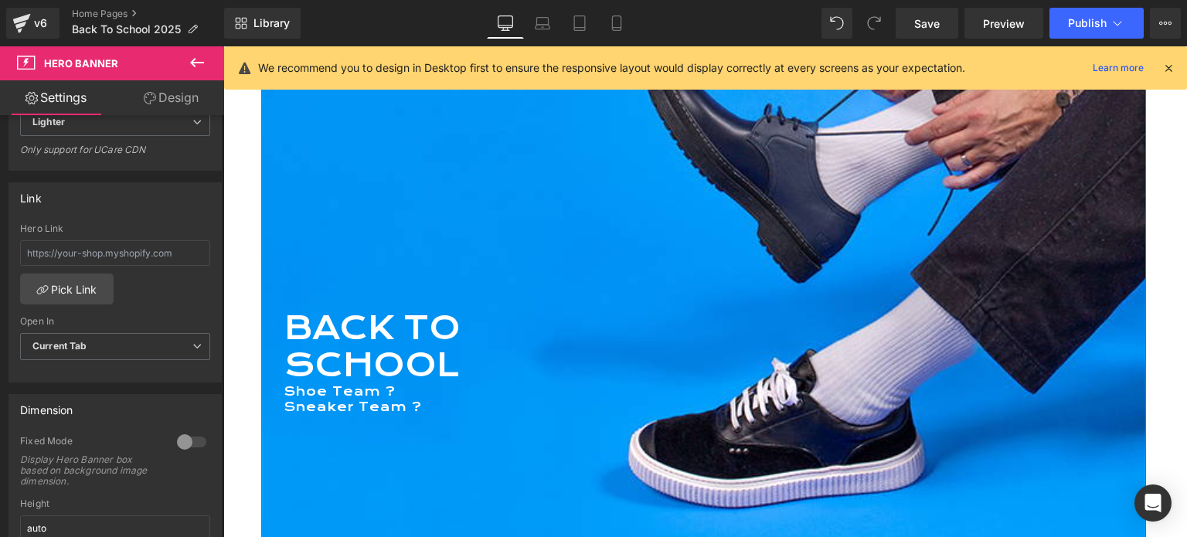
scroll to position [309, 0]
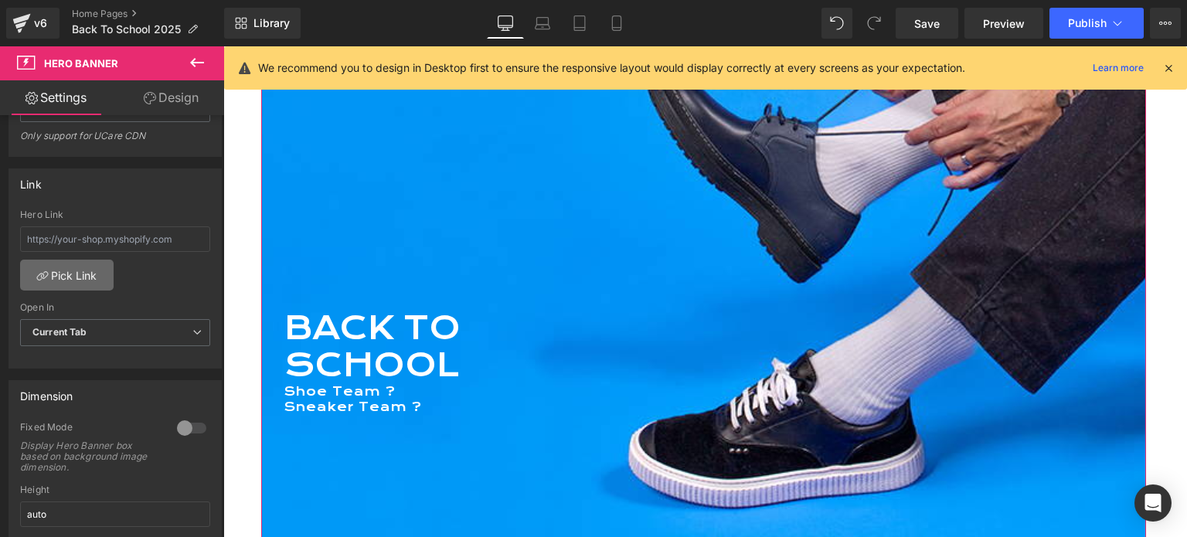
click at [74, 284] on link "Pick Link" at bounding box center [67, 275] width 94 height 31
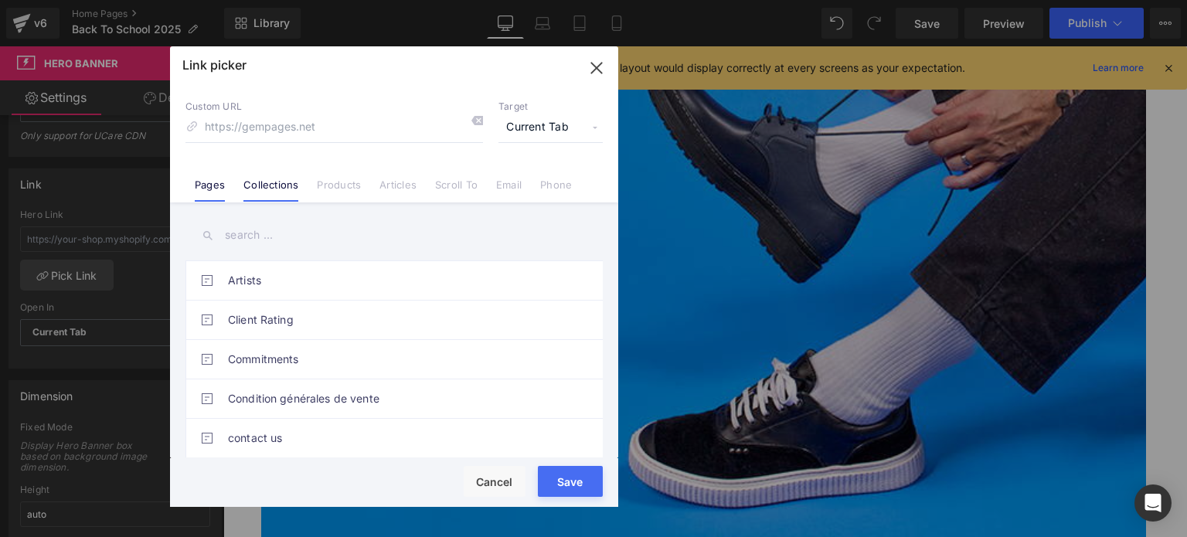
click at [278, 182] on link "Collections" at bounding box center [270, 190] width 55 height 23
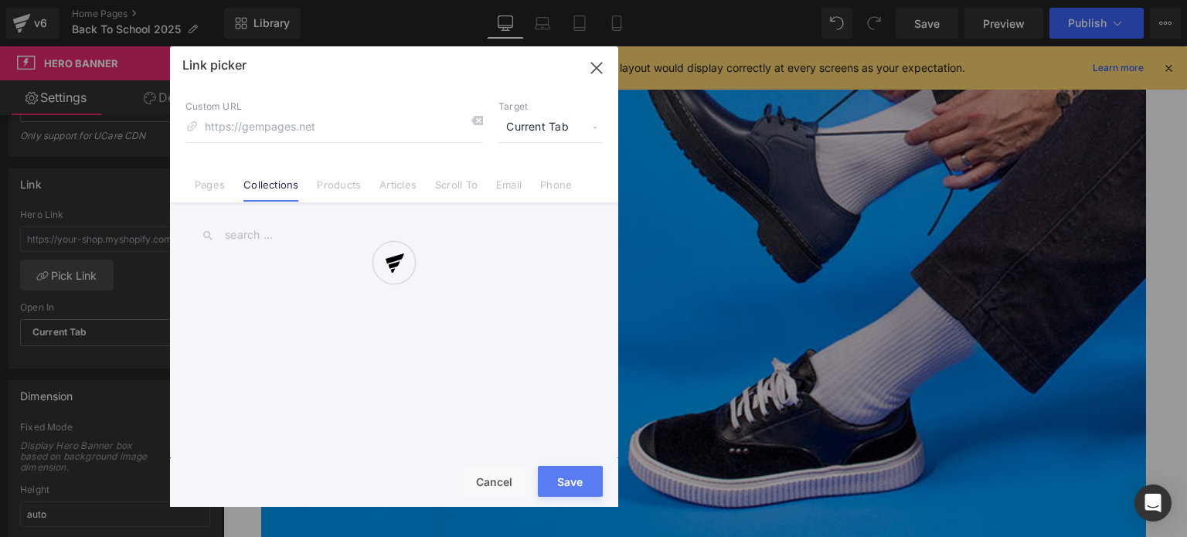
click at [263, 231] on input "text" at bounding box center [394, 235] width 417 height 35
type input "back"
click at [424, 283] on link "BACK TO SCHOOL" at bounding box center [398, 280] width 340 height 39
type input "/collections/back-to-school"
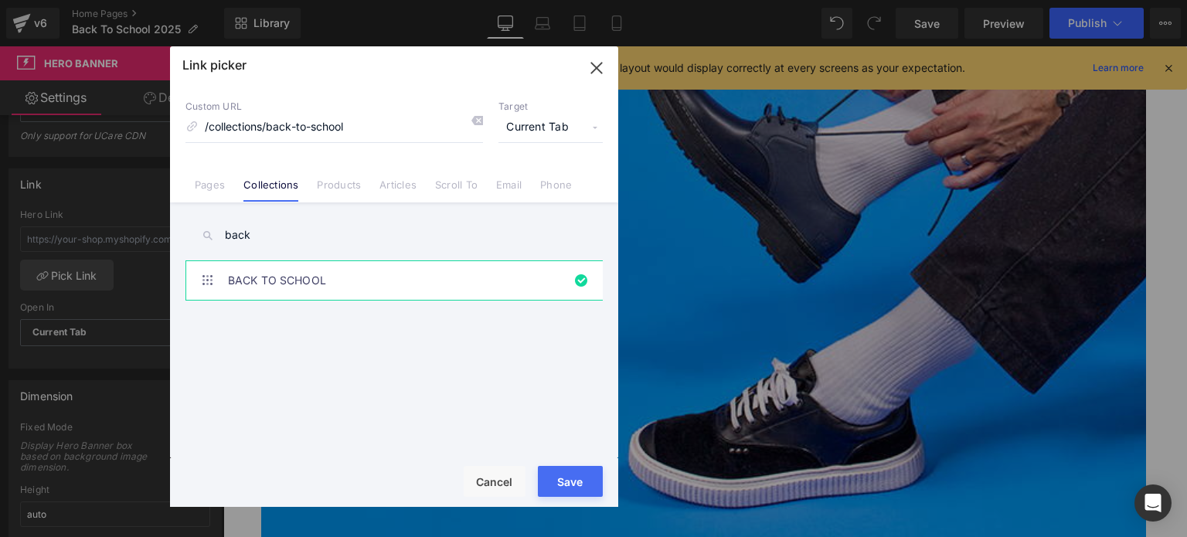
click at [577, 491] on button "Save" at bounding box center [570, 481] width 65 height 31
type input "/collections/back-to-school"
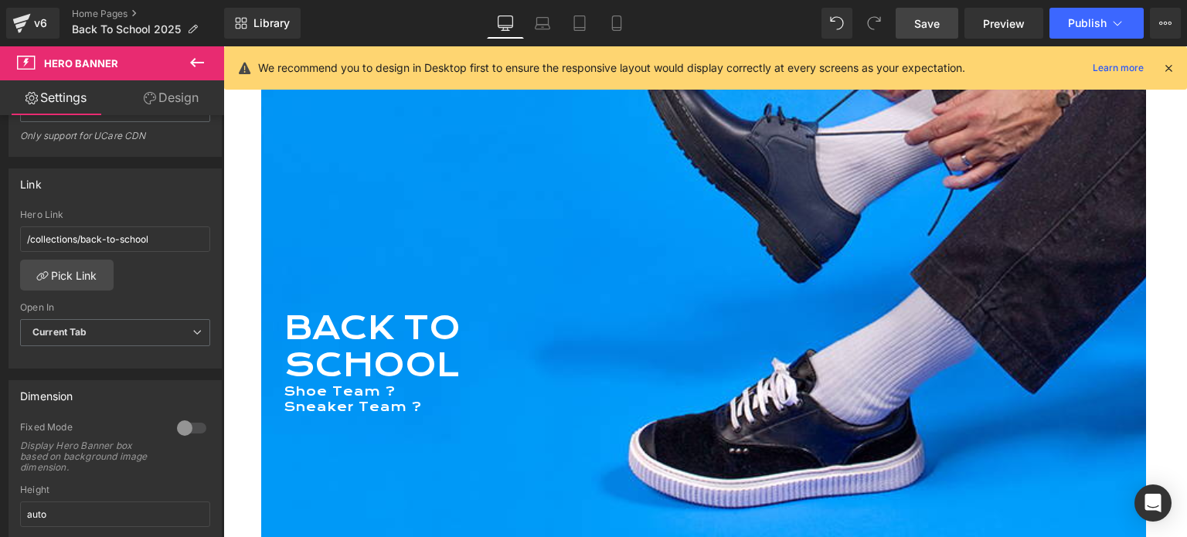
click at [929, 22] on span "Save" at bounding box center [927, 23] width 26 height 16
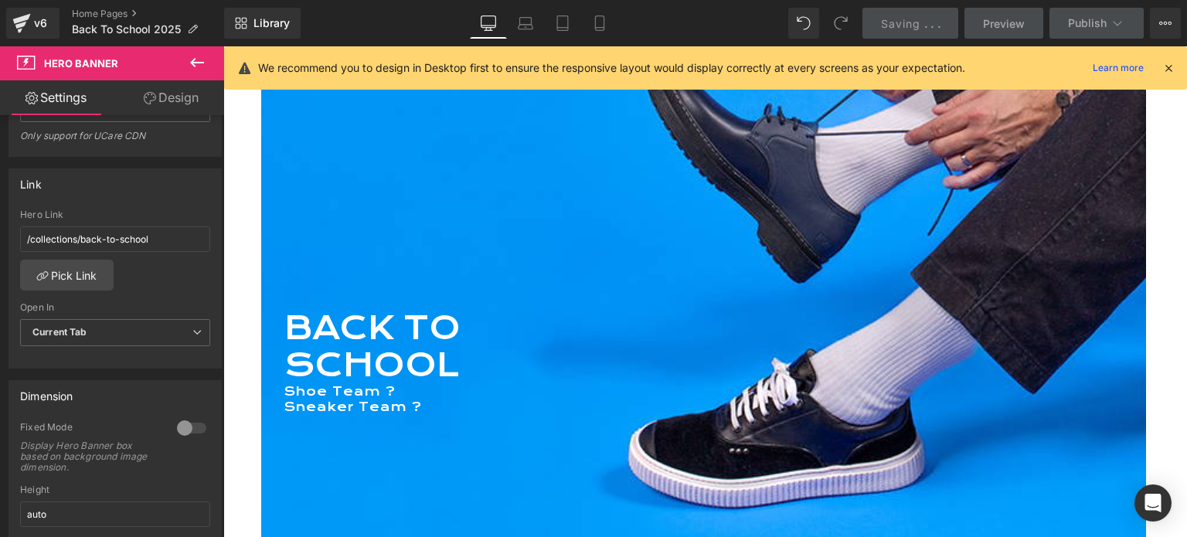
click at [1169, 70] on icon at bounding box center [1169, 68] width 14 height 14
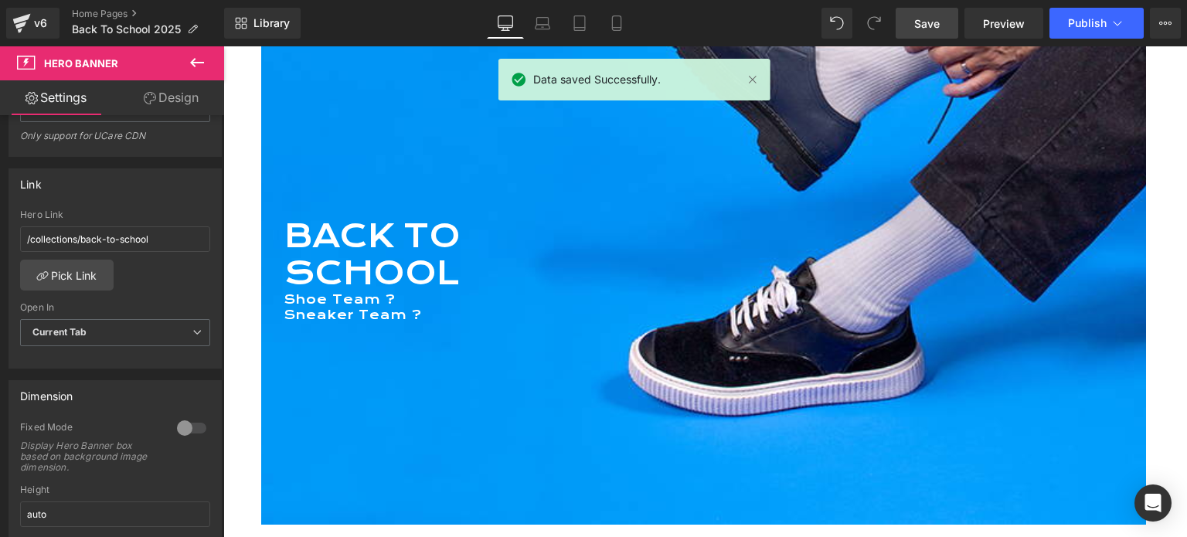
scroll to position [386, 0]
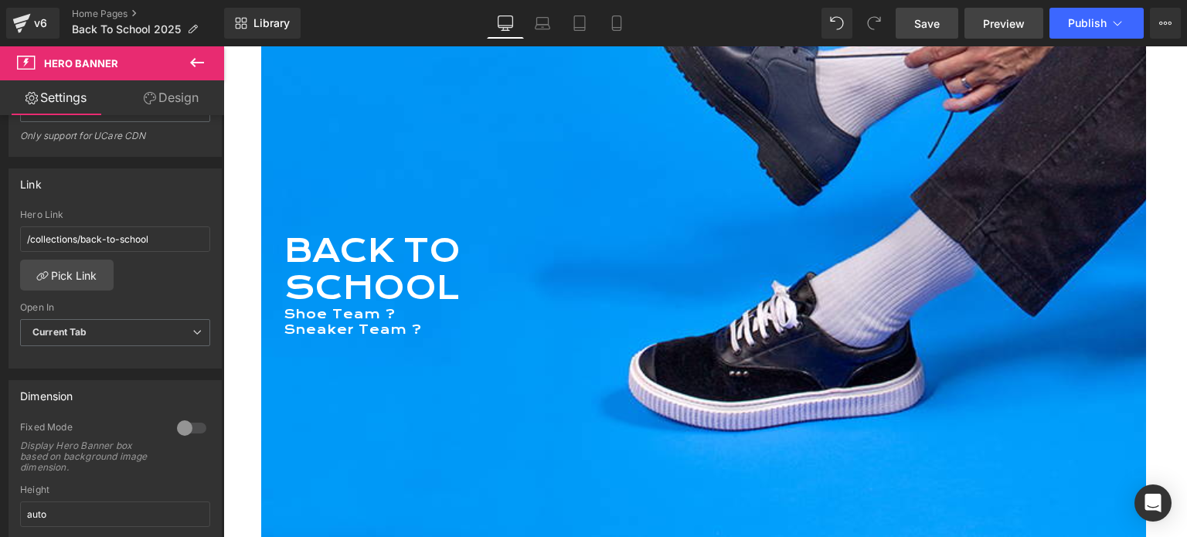
click at [994, 18] on span "Preview" at bounding box center [1004, 23] width 42 height 16
click at [936, 32] on link "Save" at bounding box center [927, 23] width 63 height 31
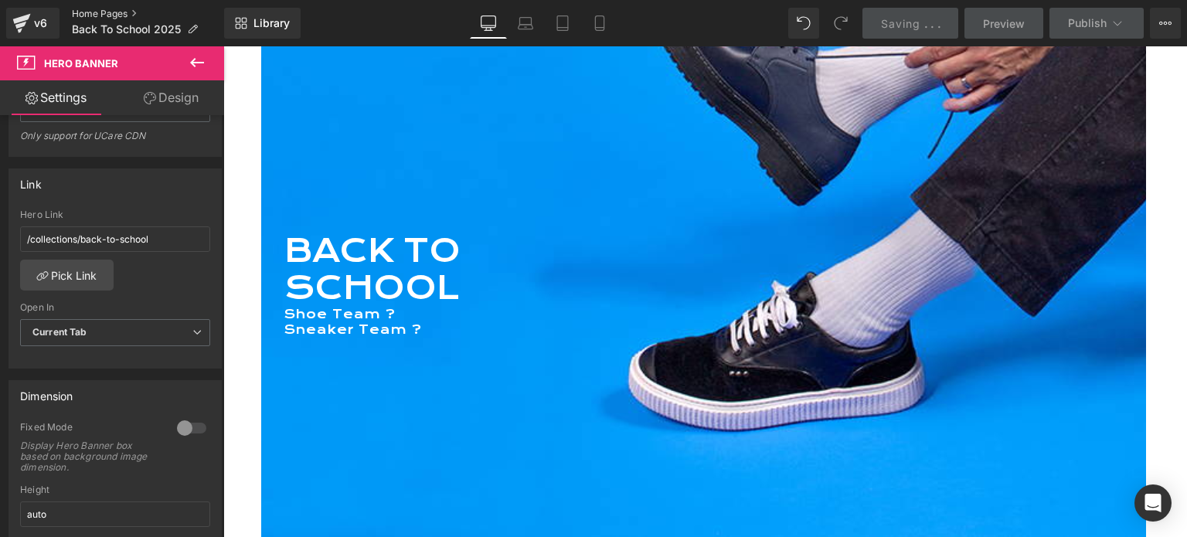
click at [102, 9] on link "Home Pages" at bounding box center [148, 14] width 152 height 12
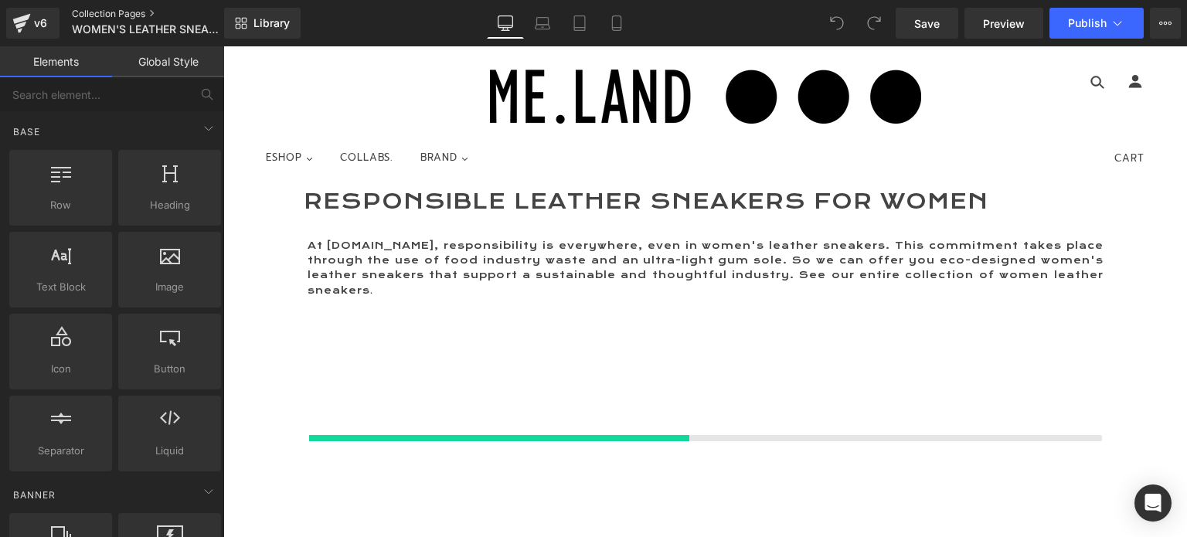
click at [94, 12] on link "Collection Pages" at bounding box center [161, 14] width 178 height 12
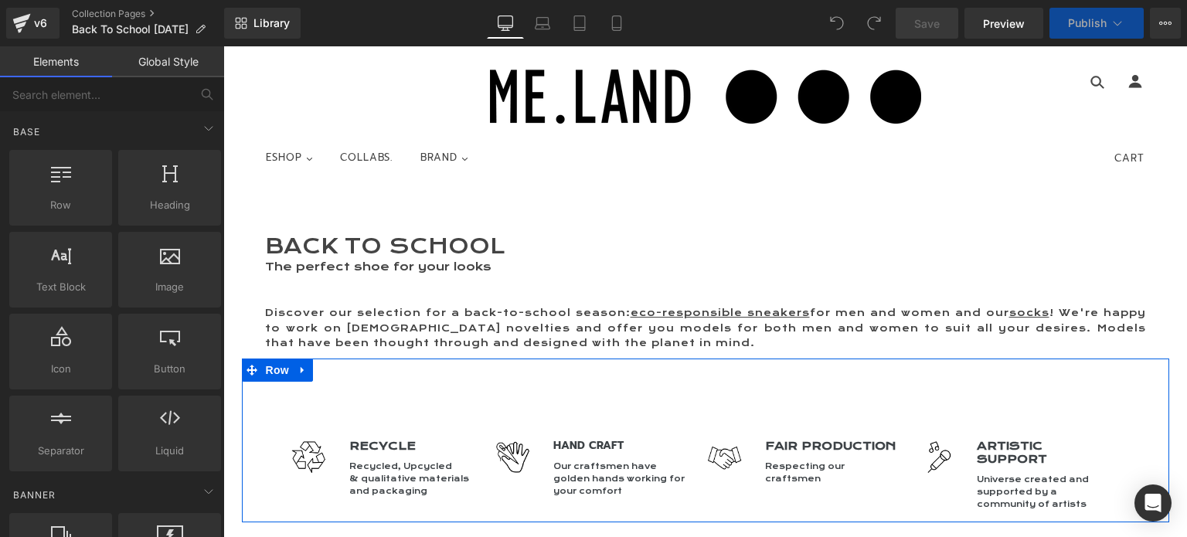
click at [634, 381] on div "{% assign modulo = count | modulo: 1 %} {% if modulo == 0 %} {% endif %} {% ass…" at bounding box center [705, 441] width 881 height 164
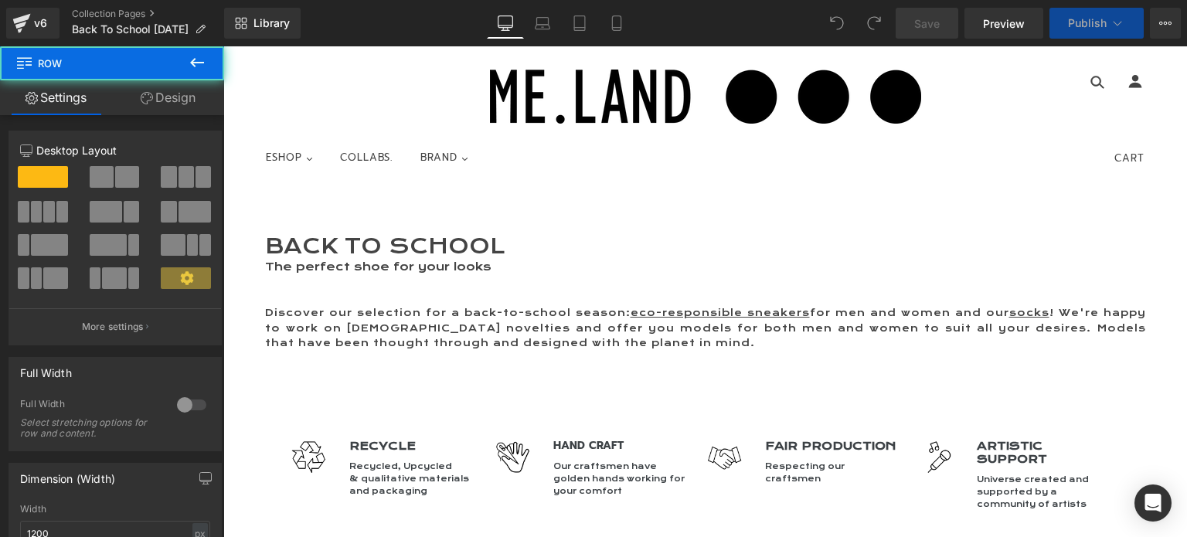
click at [604, 336] on p "Discover our selection for a back-to-school season: eco-responsible sneakers fo…" at bounding box center [705, 328] width 881 height 45
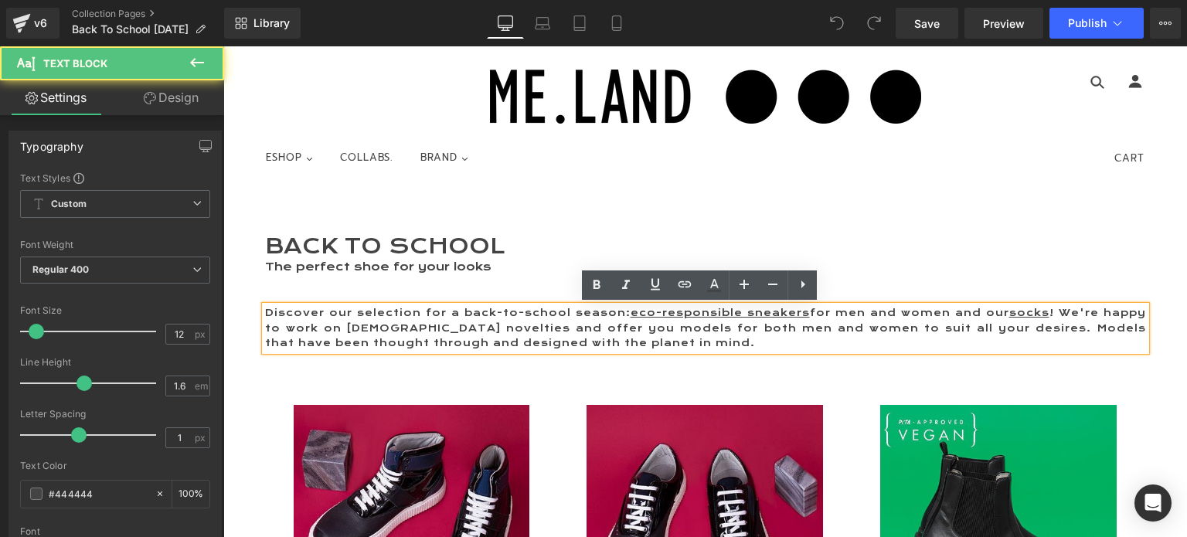
click at [805, 311] on p "Discover our selection for a back-to-school season: eco-responsible sneakers fo…" at bounding box center [705, 328] width 881 height 45
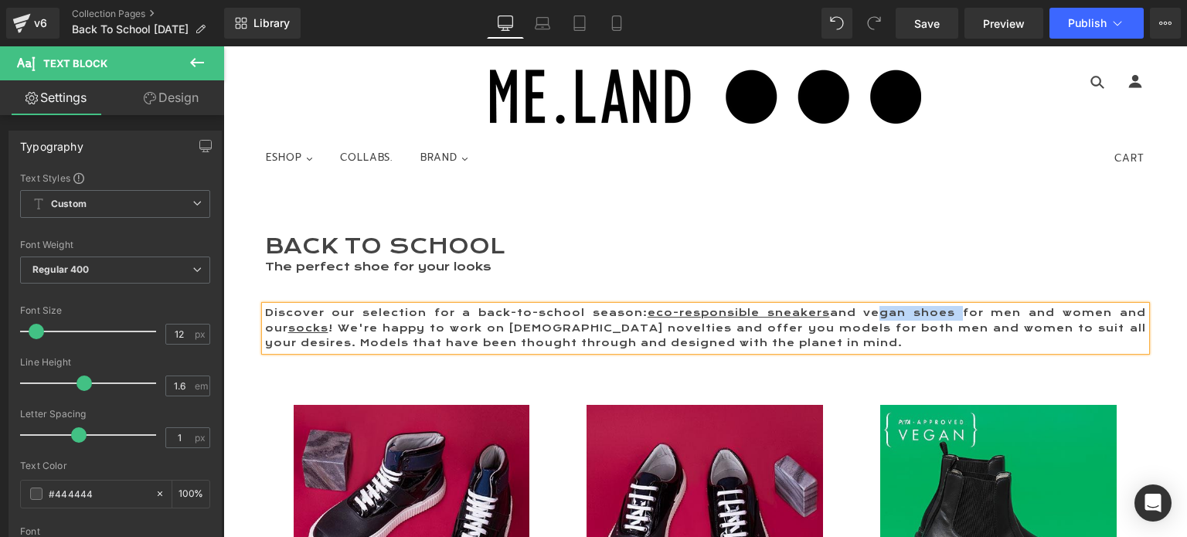
drag, startPoint x: 866, startPoint y: 308, endPoint x: 951, endPoint y: 315, distance: 85.2
click at [951, 315] on p "Discover our selection for a back-to-school season: eco-responsible sneakers an…" at bounding box center [705, 328] width 881 height 45
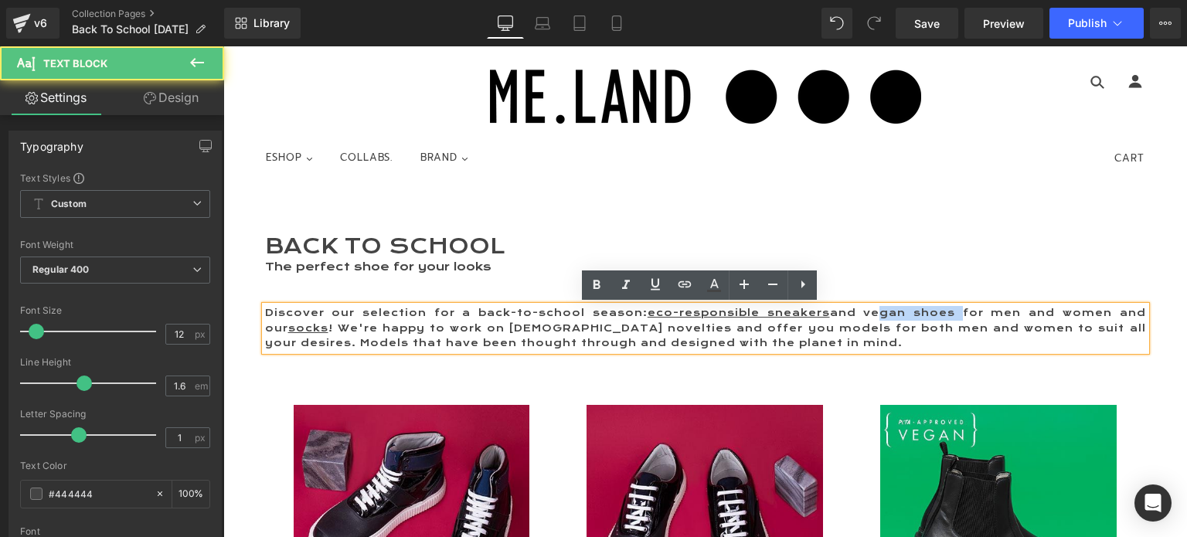
click at [951, 315] on p "Discover our selection for a back-to-school season: eco-responsible sneakers an…" at bounding box center [705, 328] width 881 height 45
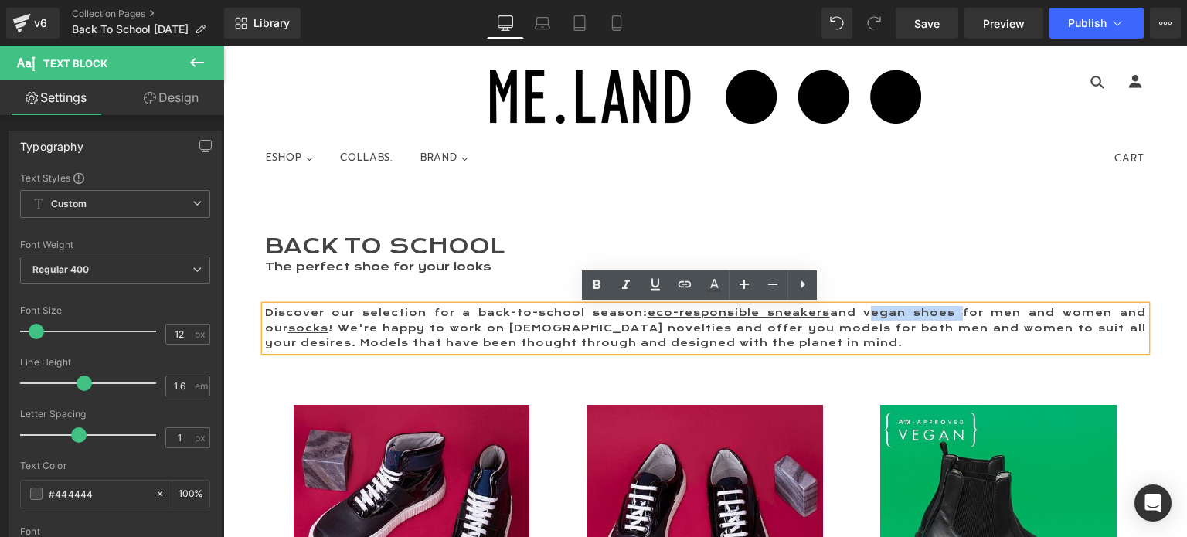
drag, startPoint x: 951, startPoint y: 315, endPoint x: 853, endPoint y: 310, distance: 98.3
click at [862, 311] on p "Discover our selection for a back-to-school season: eco-responsible sneakers an…" at bounding box center [705, 328] width 881 height 45
drag, startPoint x: 653, startPoint y: 285, endPoint x: 686, endPoint y: 285, distance: 33.2
click at [654, 285] on icon at bounding box center [655, 284] width 19 height 19
click at [680, 284] on icon at bounding box center [685, 284] width 19 height 19
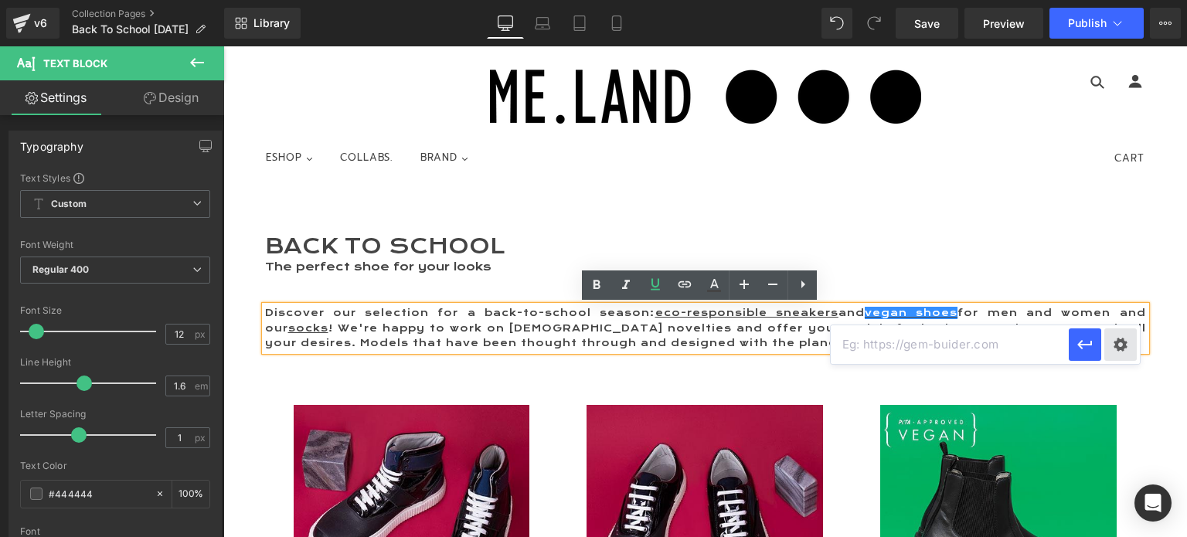
click at [1125, 0] on div "Text Color Highlight Color #333333 Edit or remove link: Edit - Unlink - Cancel" at bounding box center [593, 0] width 1187 height 0
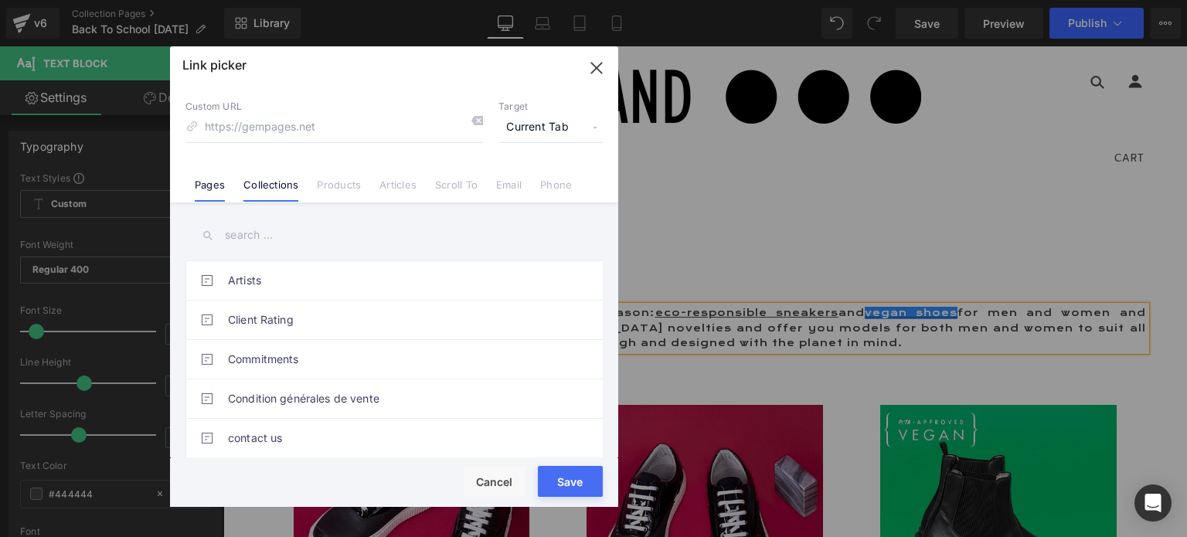
click at [278, 185] on link "Collections" at bounding box center [270, 190] width 55 height 23
click at [277, 230] on input "text" at bounding box center [394, 235] width 417 height 35
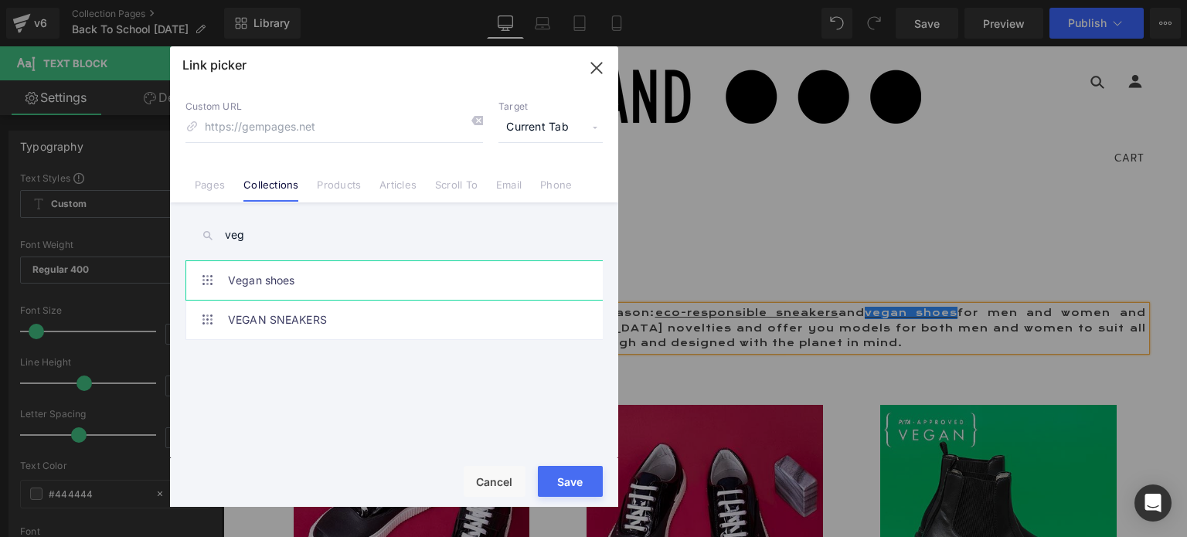
type input "veg"
click at [284, 278] on link "Vegan shoes" at bounding box center [398, 280] width 340 height 39
type input "/collections/vegan-shoes"
click at [563, 483] on div "Loading Product Data" at bounding box center [593, 476] width 111 height 17
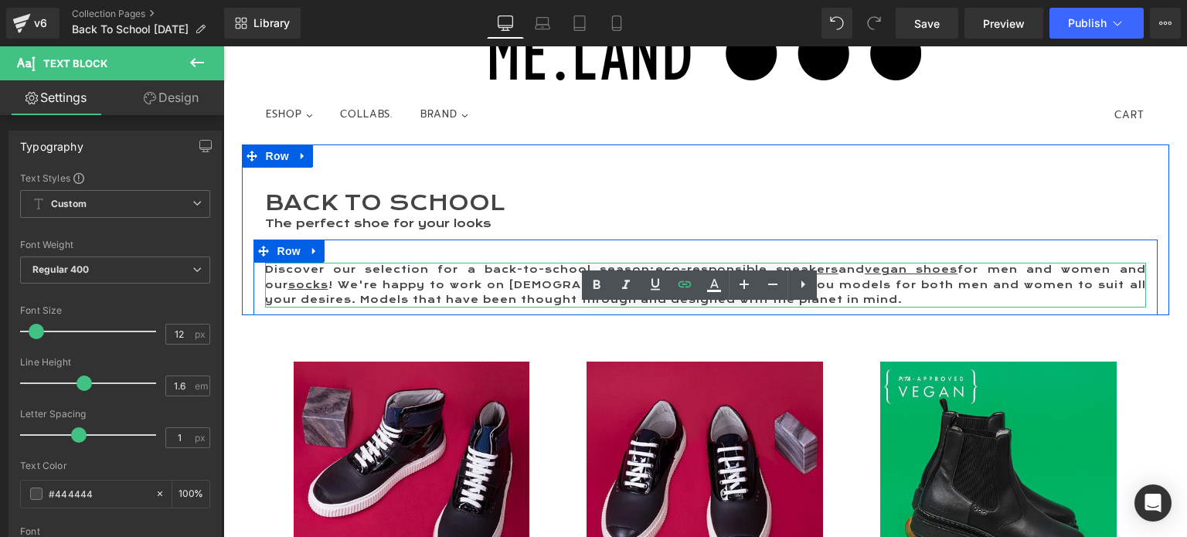
scroll to position [77, 0]
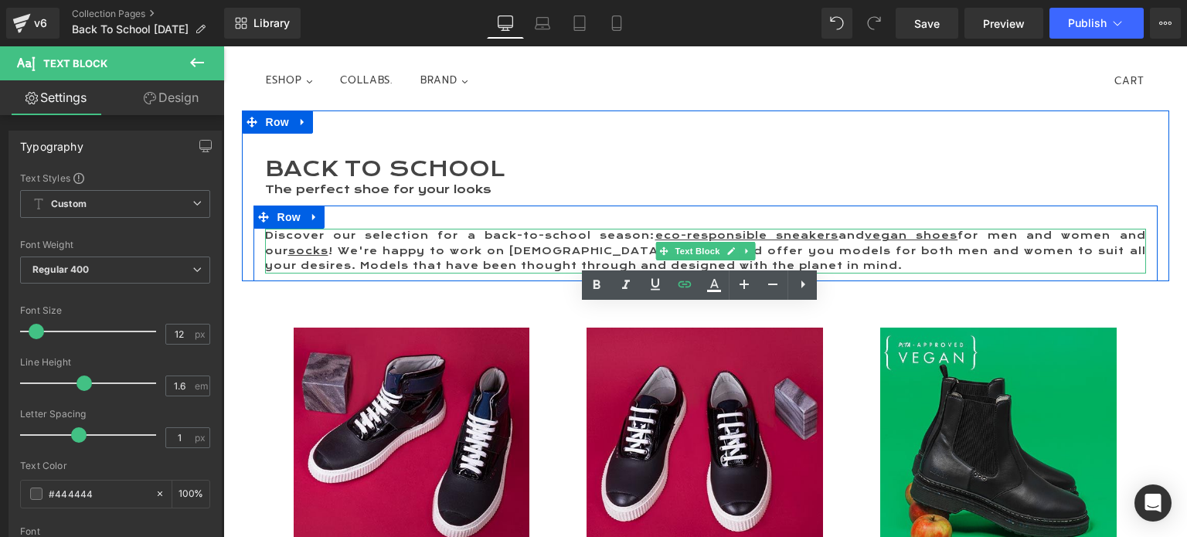
click at [532, 249] on p "Discover our selection for a back-to-school season: eco-responsible sneakers an…" at bounding box center [705, 251] width 881 height 45
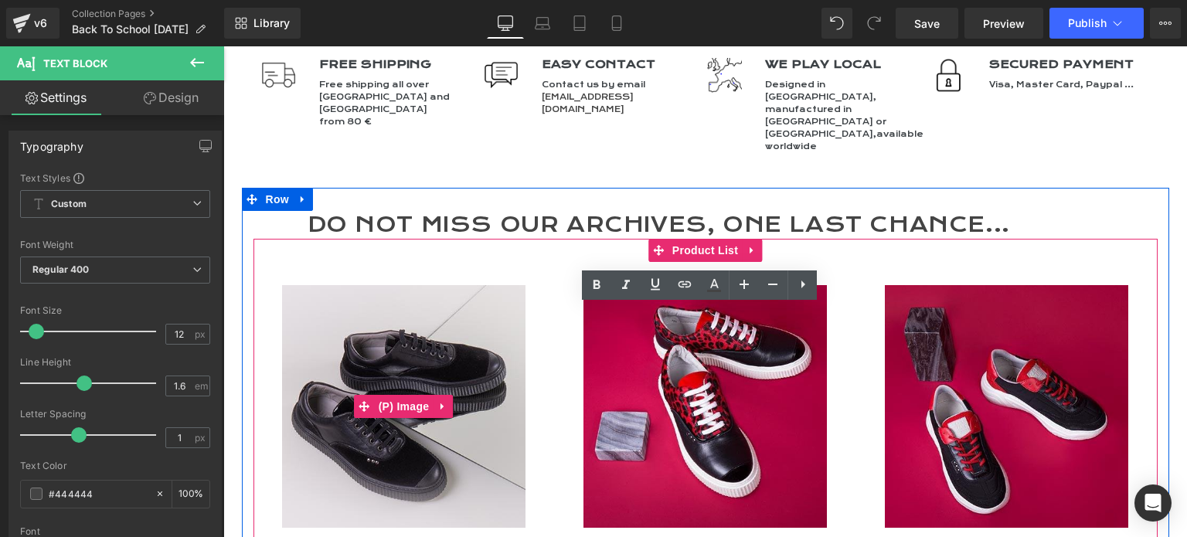
scroll to position [5024, 0]
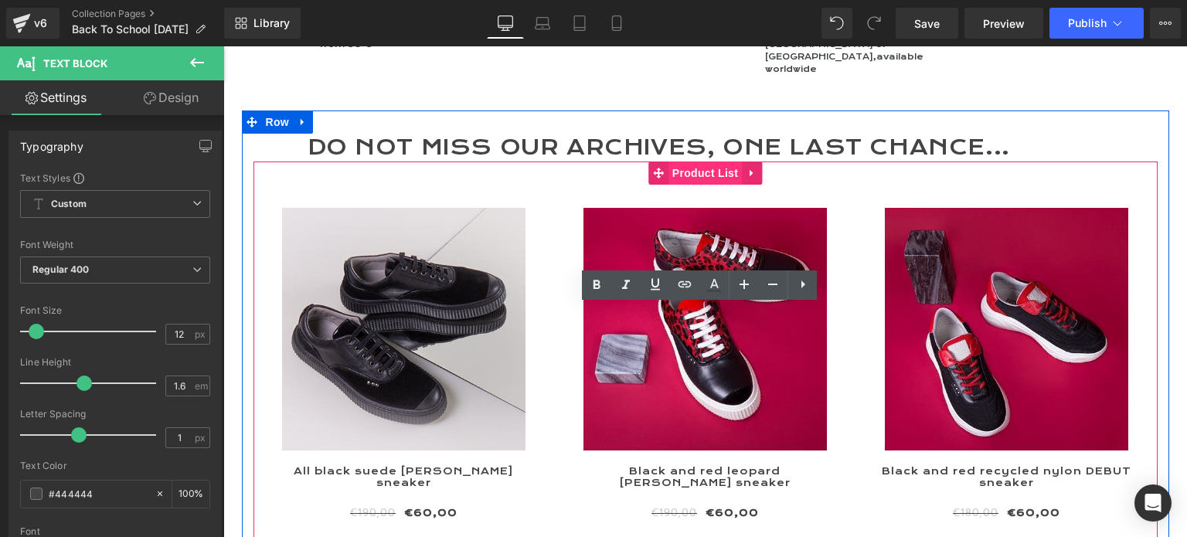
click at [685, 162] on span "Product List" at bounding box center [705, 173] width 73 height 23
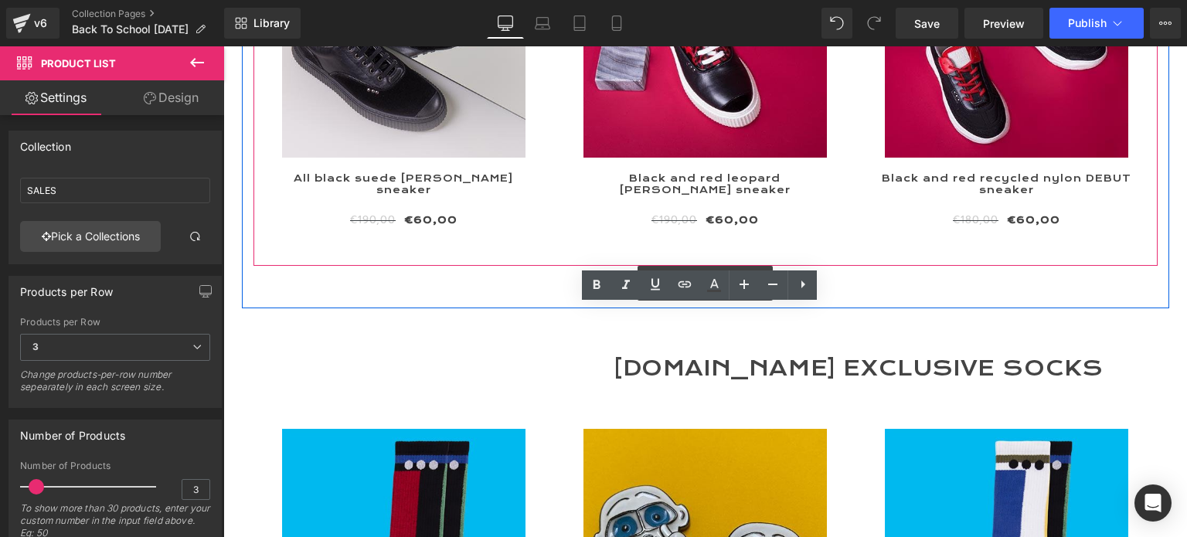
scroll to position [5333, 0]
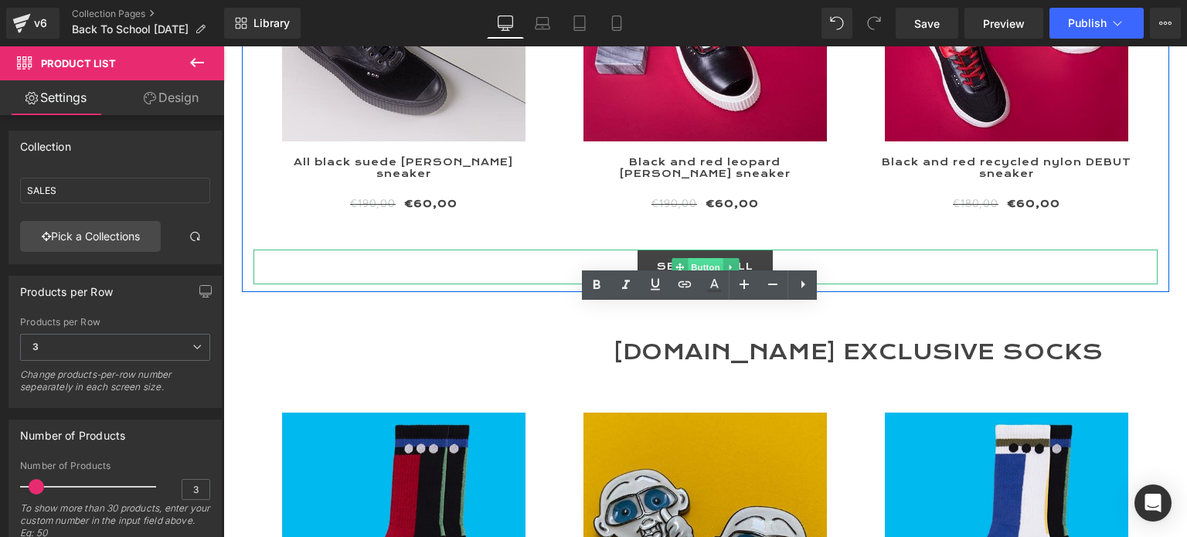
click at [690, 258] on span "Button" at bounding box center [706, 267] width 36 height 19
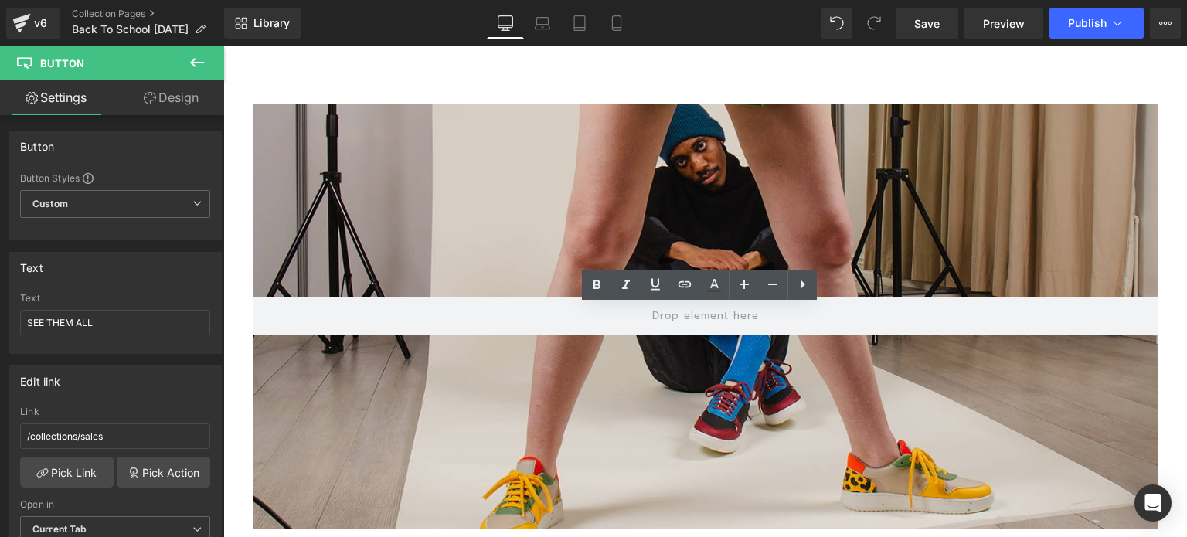
scroll to position [6029, 0]
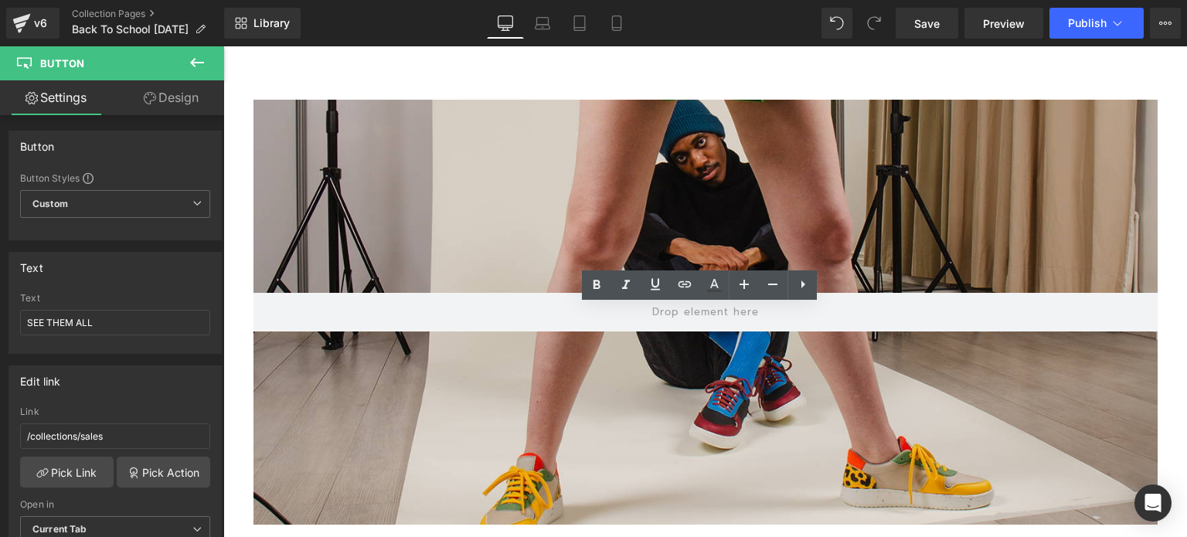
click at [473, 177] on div at bounding box center [706, 312] width 904 height 425
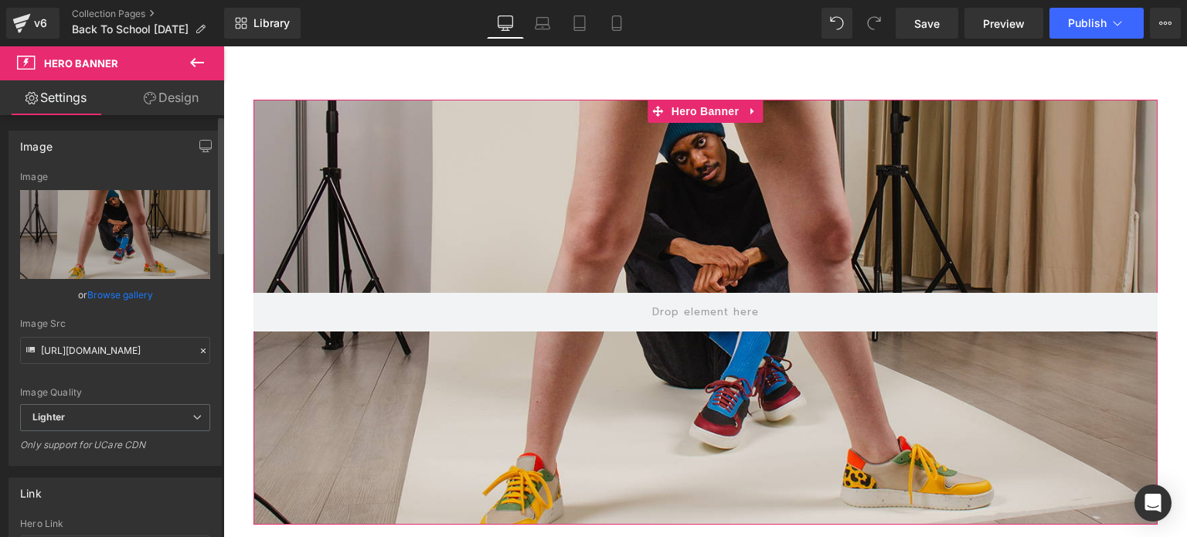
click at [113, 290] on link "Browse gallery" at bounding box center [120, 294] width 66 height 27
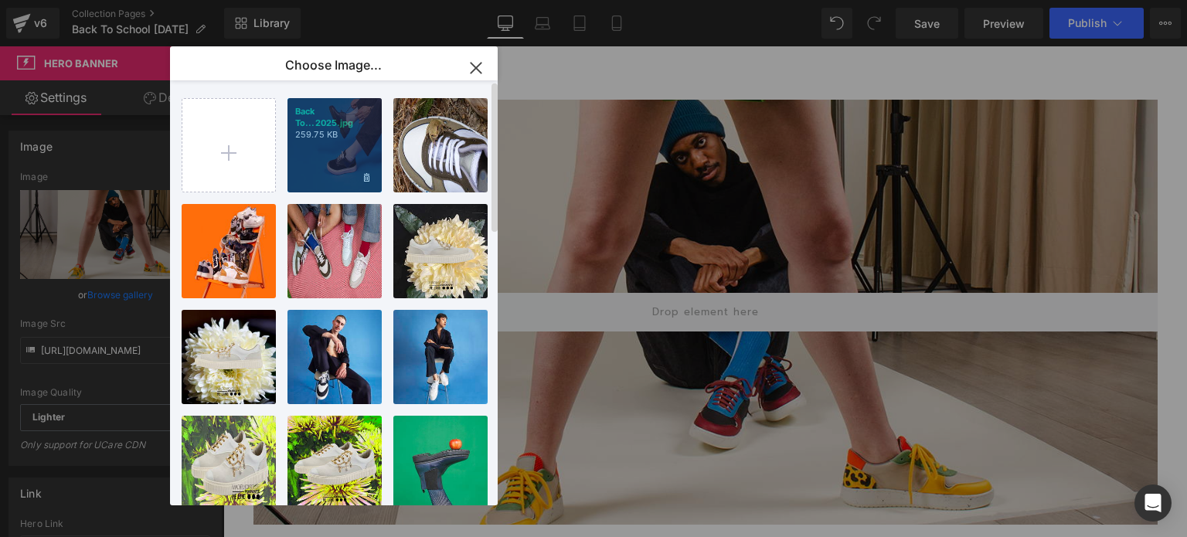
click at [335, 160] on div "Back To...2025.jpg 259.75 KB" at bounding box center [335, 145] width 94 height 94
type input "https://ucarecdn.com/817718e5-972a-4c59-b00c-68b96ac67082/-/format/auto/-/previ…"
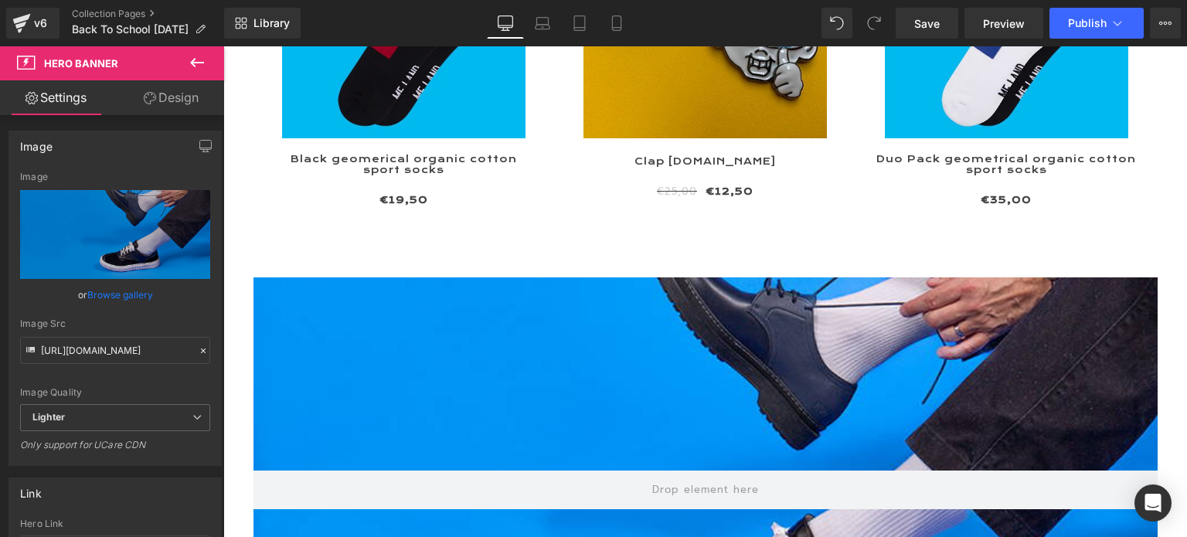
scroll to position [5874, 0]
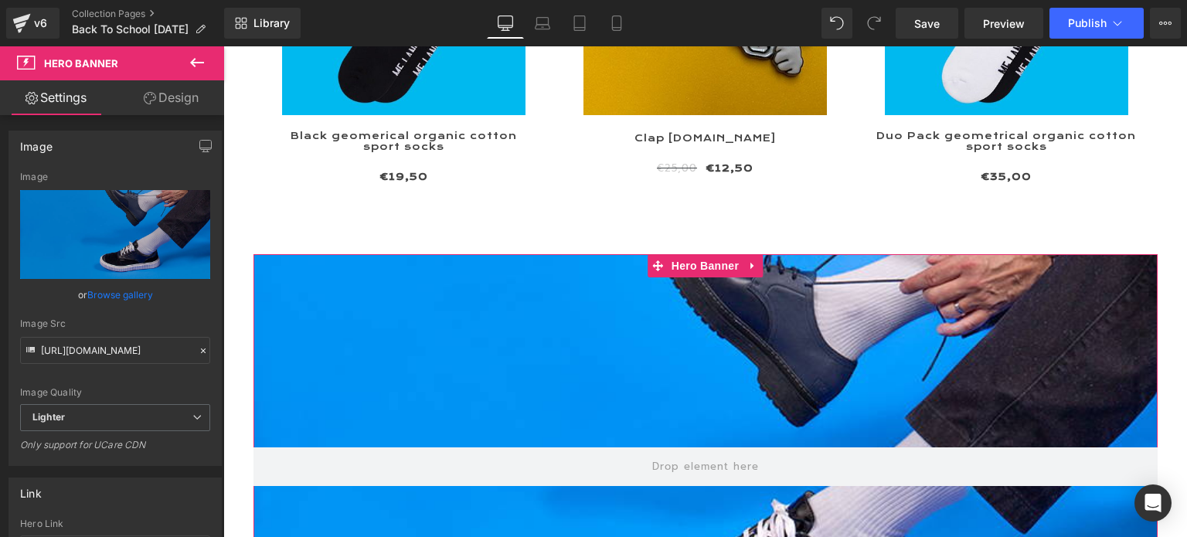
click at [167, 95] on link "Design" at bounding box center [171, 97] width 112 height 35
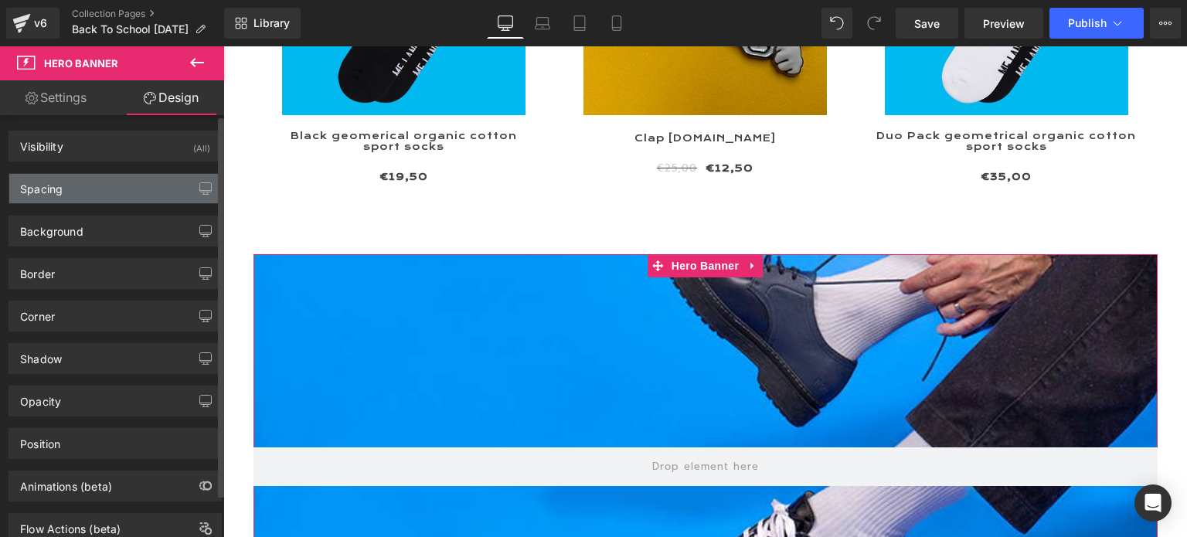
click at [90, 192] on div "Spacing" at bounding box center [115, 188] width 212 height 29
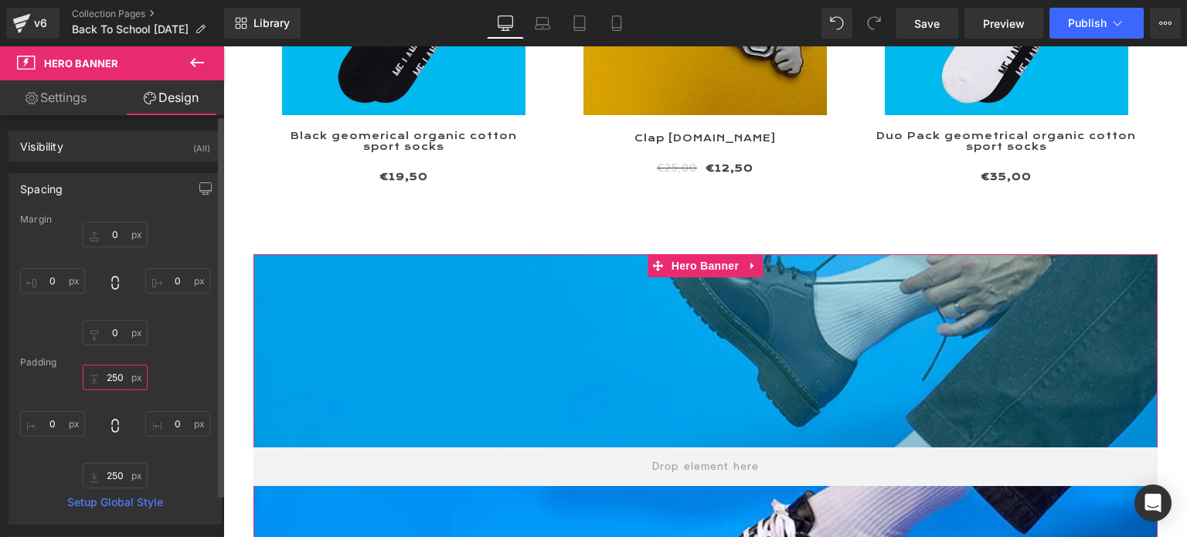
click at [117, 376] on input "250" at bounding box center [115, 378] width 65 height 26
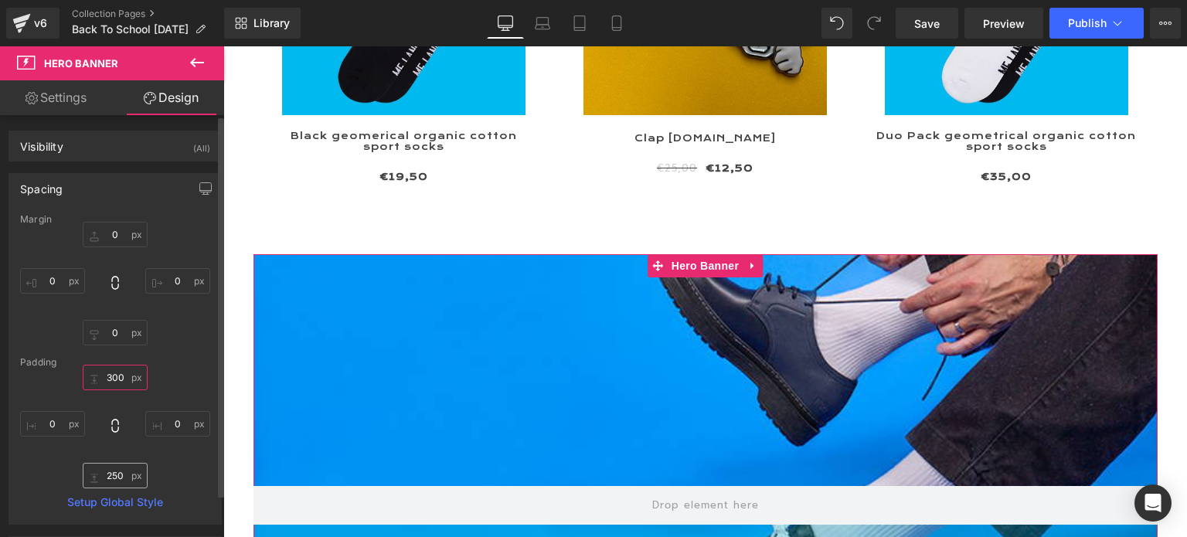
type input "300"
click at [102, 474] on input "250" at bounding box center [115, 476] width 65 height 26
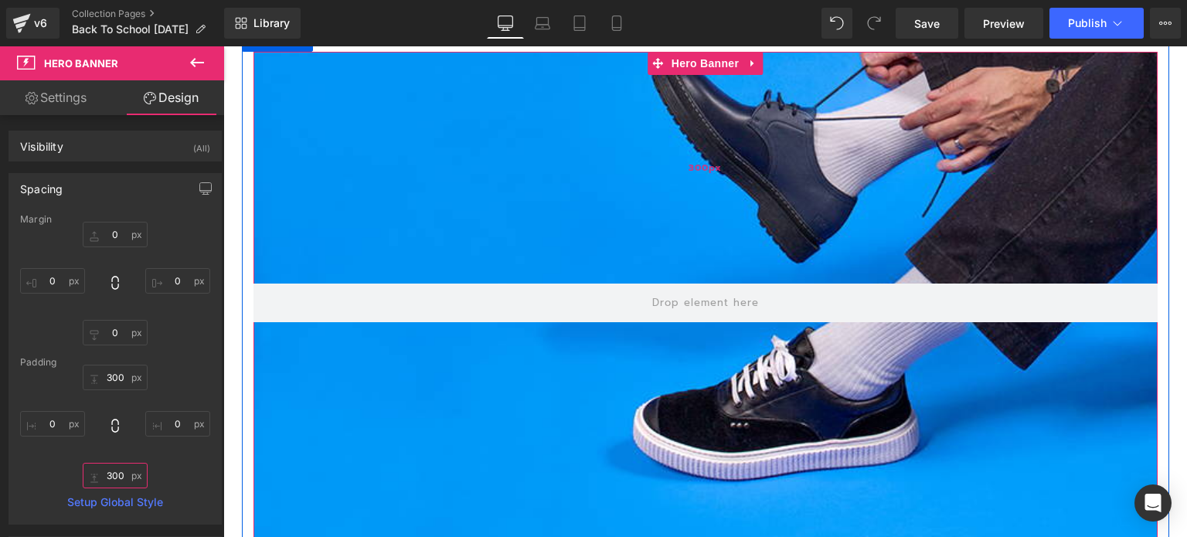
scroll to position [6029, 0]
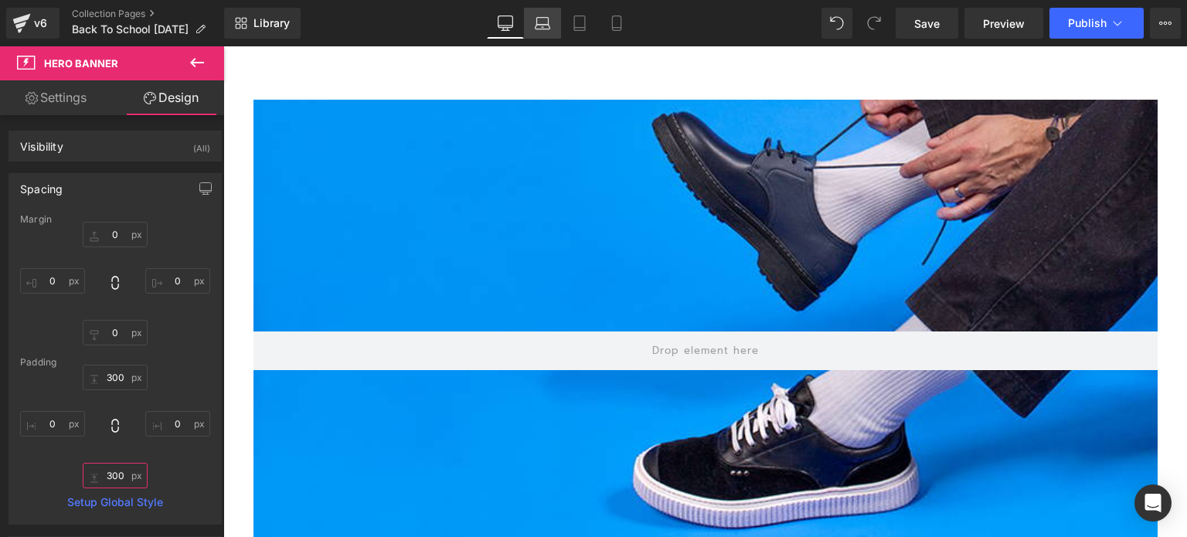
type input "300"
click at [540, 25] on icon at bounding box center [542, 22] width 15 height 15
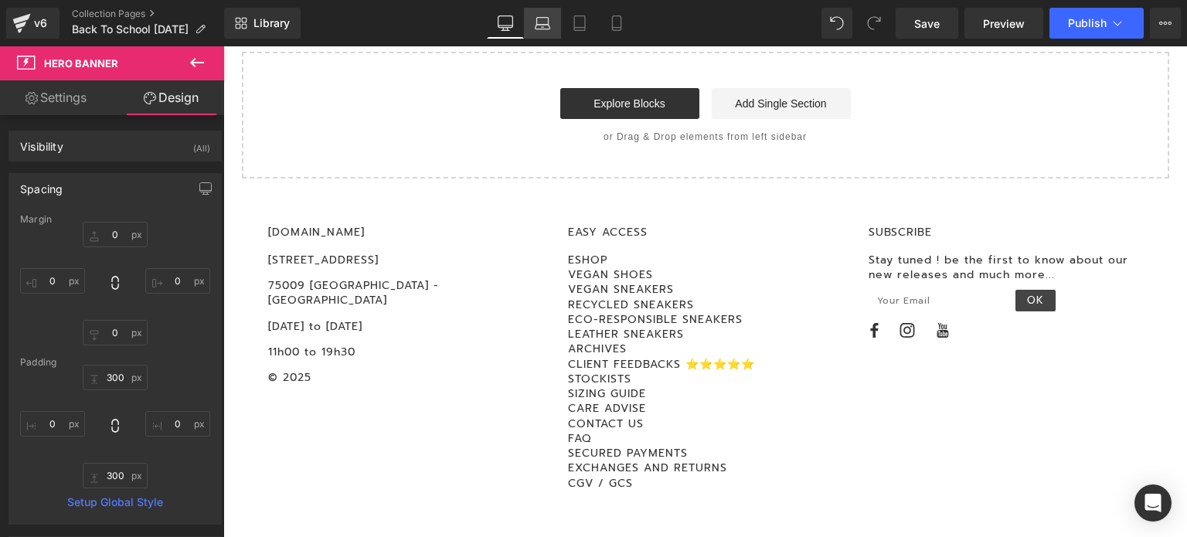
type input "0"
type input "250"
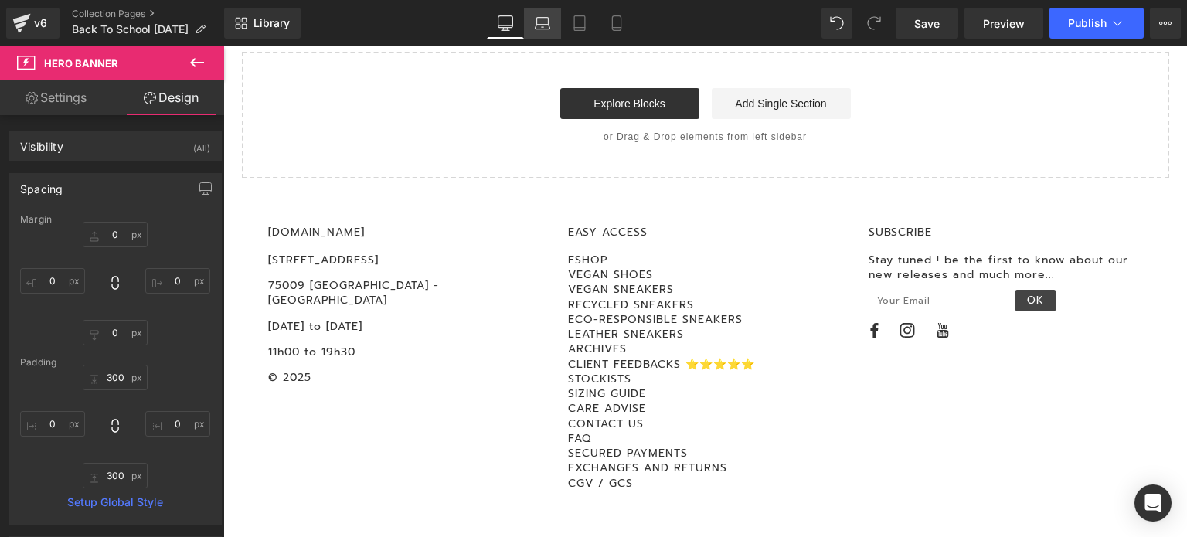
type input "0"
type input "230"
type input "0"
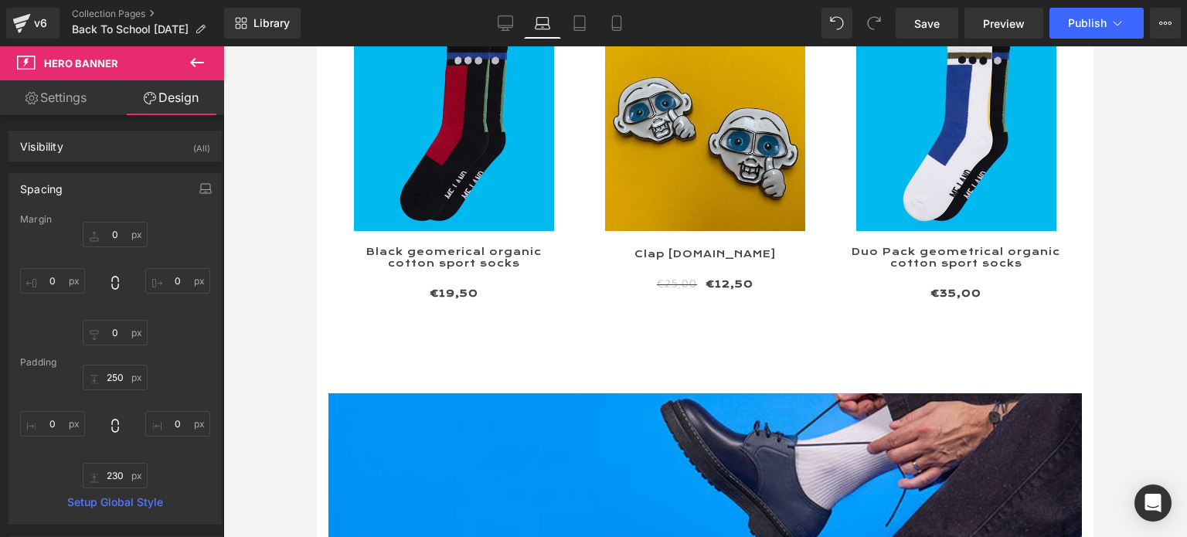
scroll to position [8153, 0]
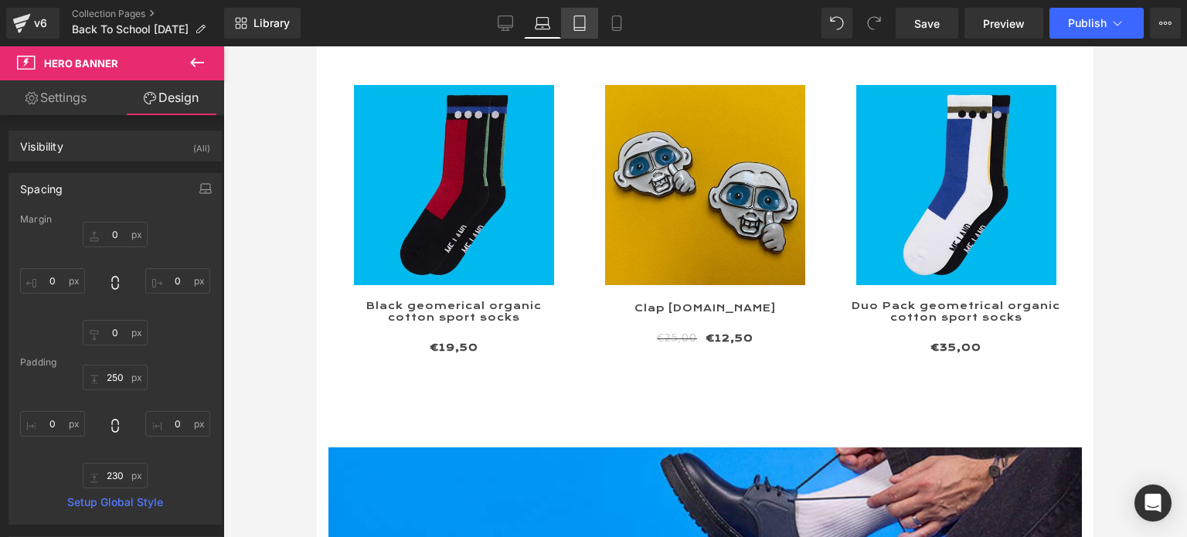
click at [575, 23] on icon at bounding box center [579, 22] width 15 height 15
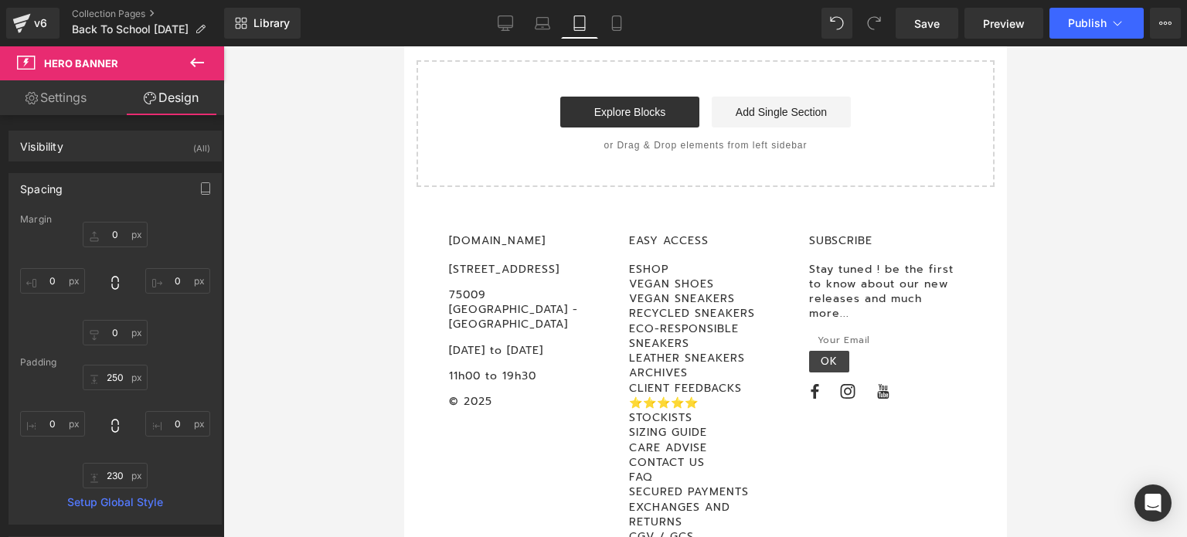
type input "0"
type input "250"
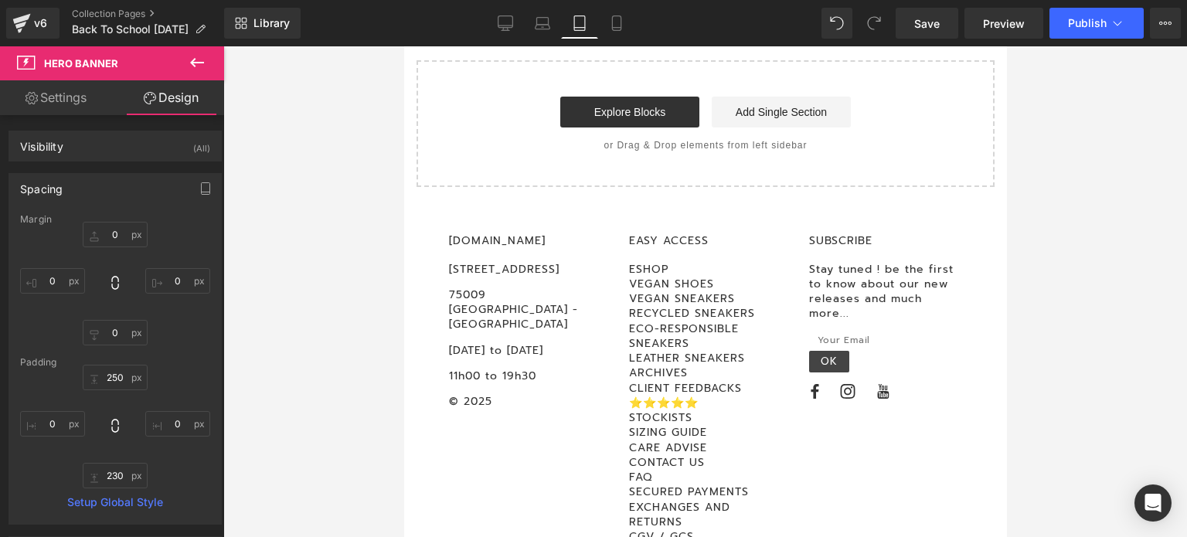
type input "0"
type input "230"
type input "0"
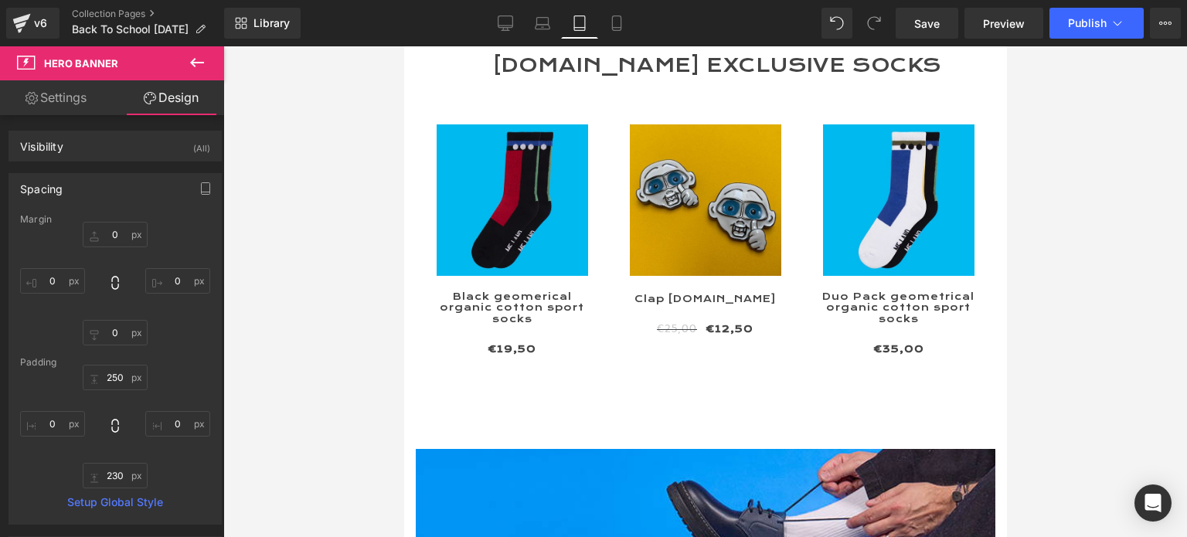
scroll to position [7211, 0]
click at [621, 18] on icon at bounding box center [616, 22] width 15 height 15
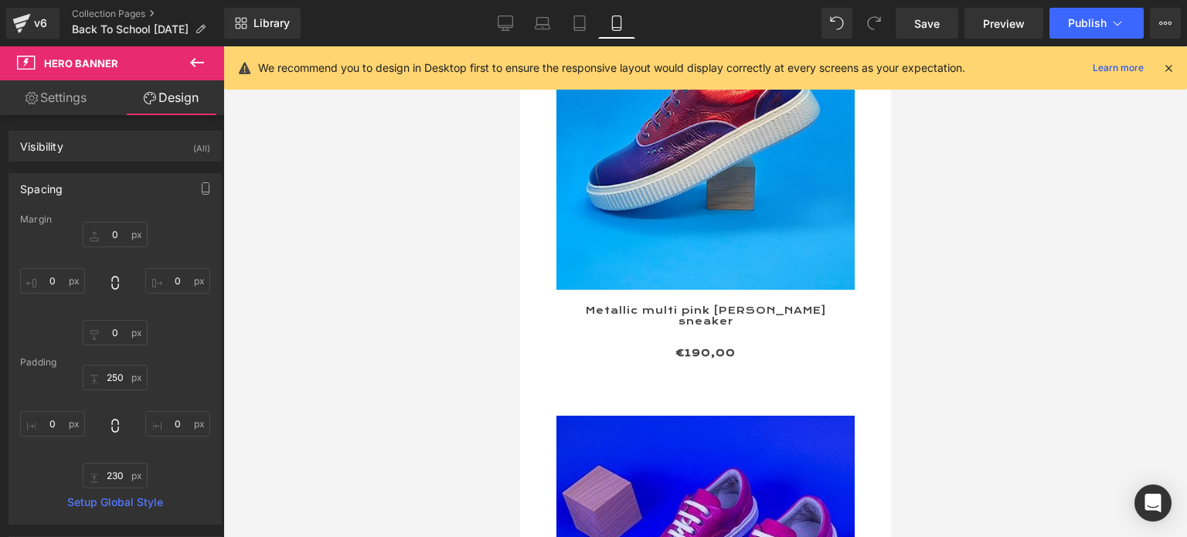
type input "0"
type input "130"
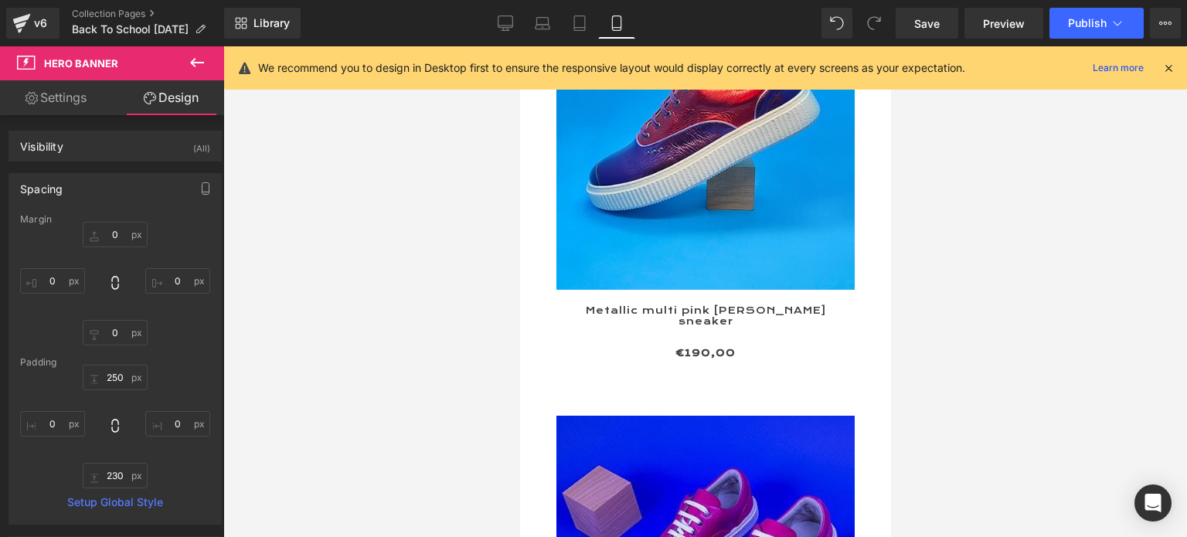
type input "0"
type input "150"
type input "0"
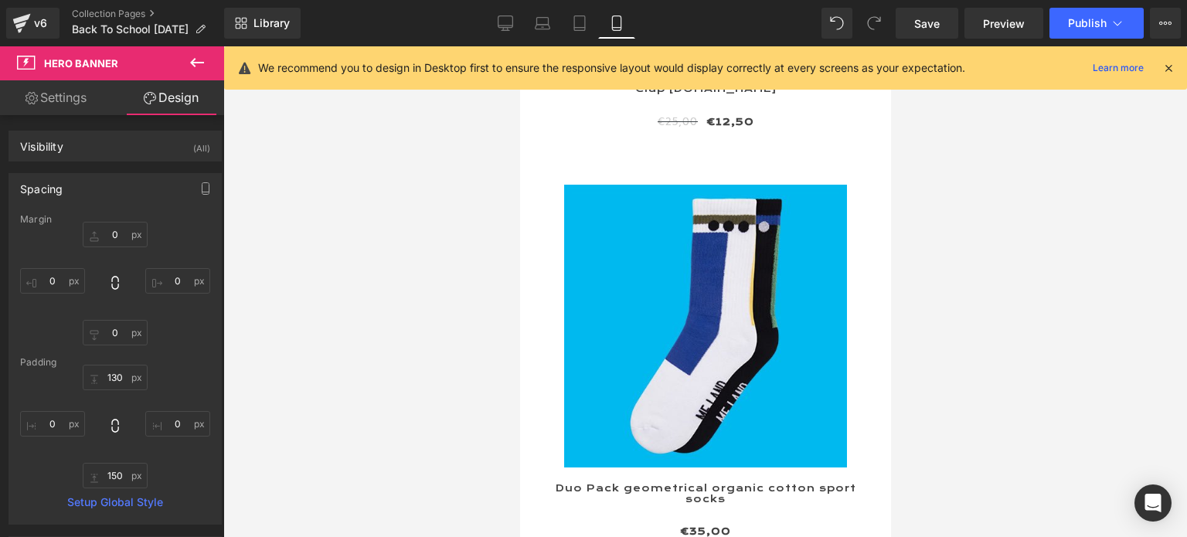
scroll to position [16086, 0]
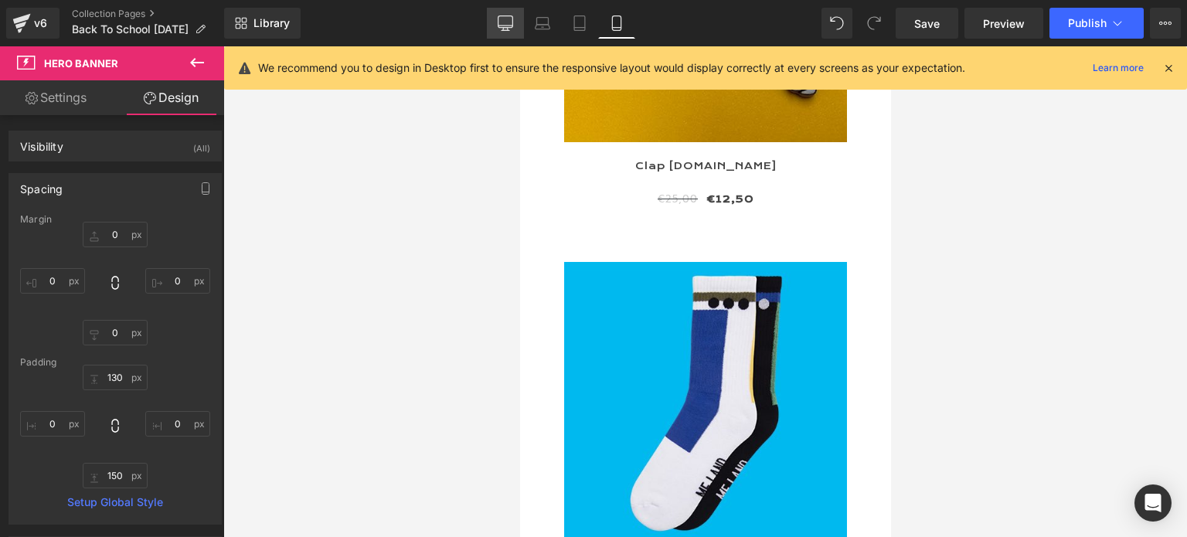
click at [502, 26] on icon at bounding box center [505, 22] width 15 height 15
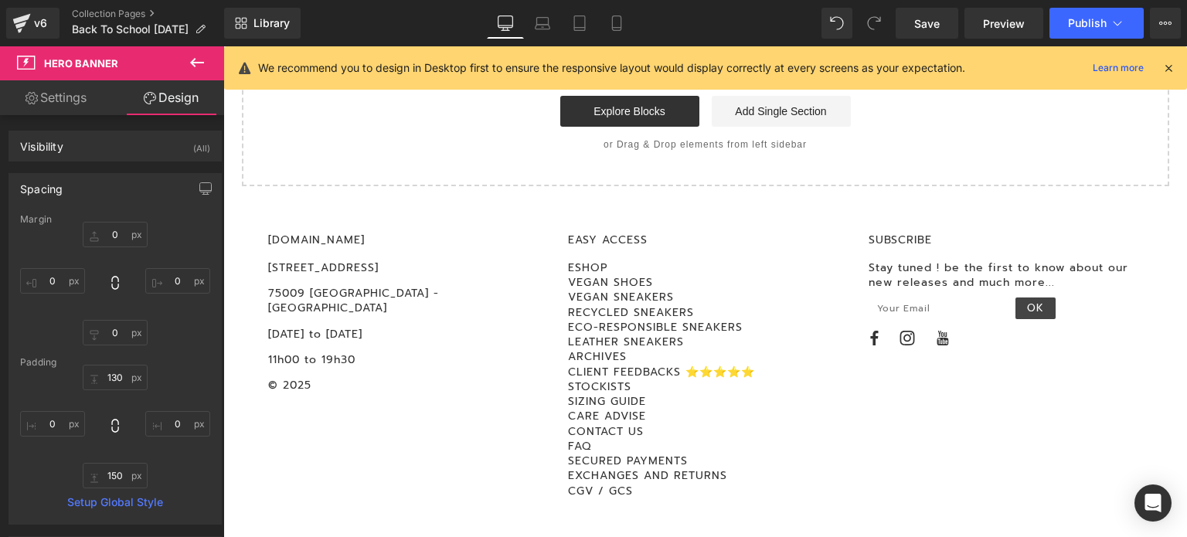
type input "0"
type input "300"
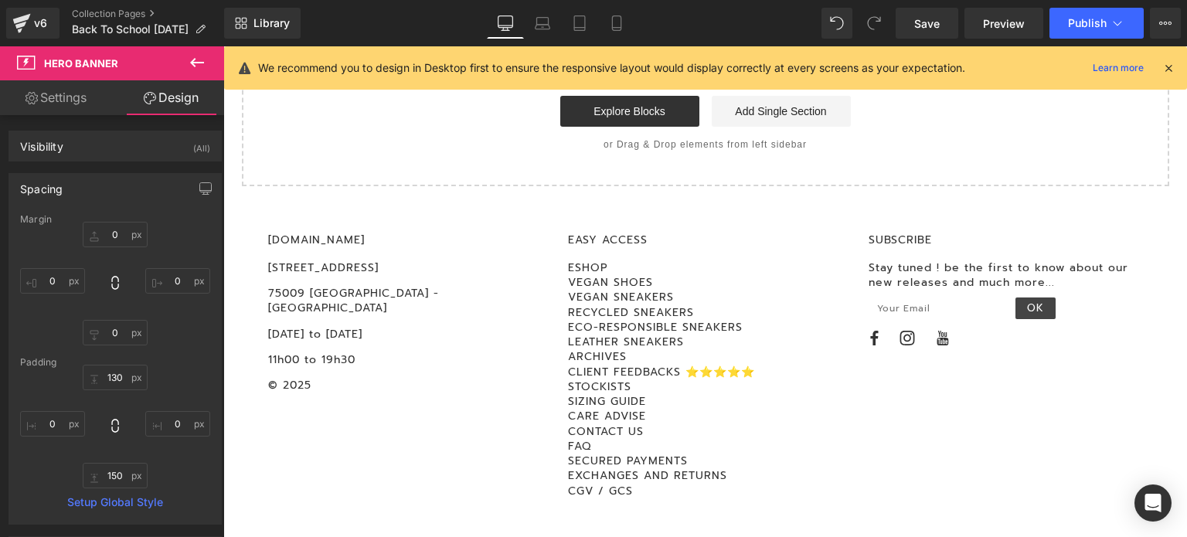
type input "0"
type input "300"
type input "0"
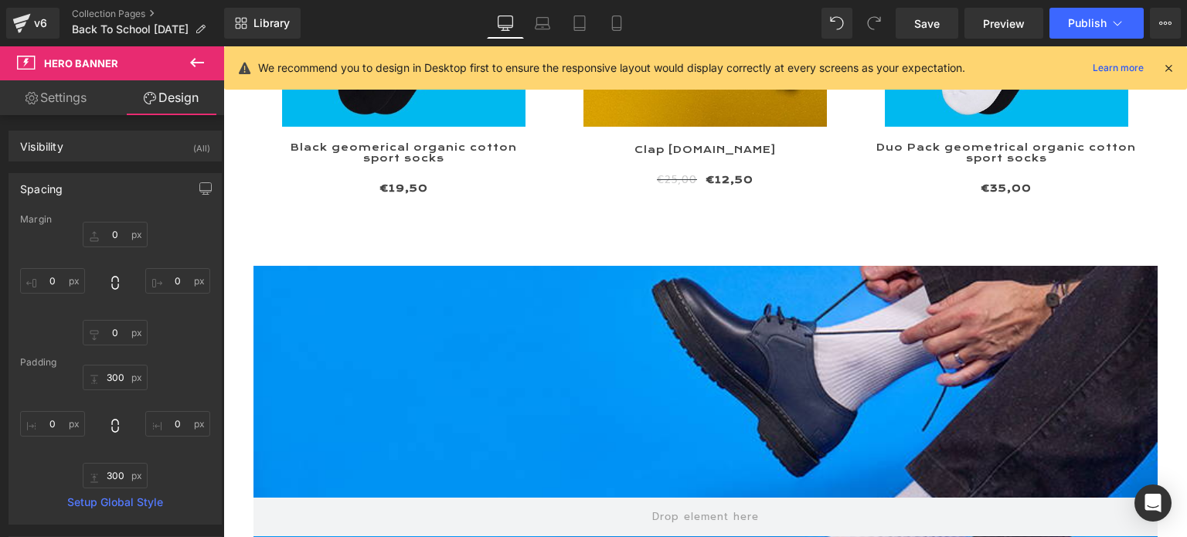
scroll to position [5863, 0]
click at [925, 22] on span "Save" at bounding box center [927, 23] width 26 height 16
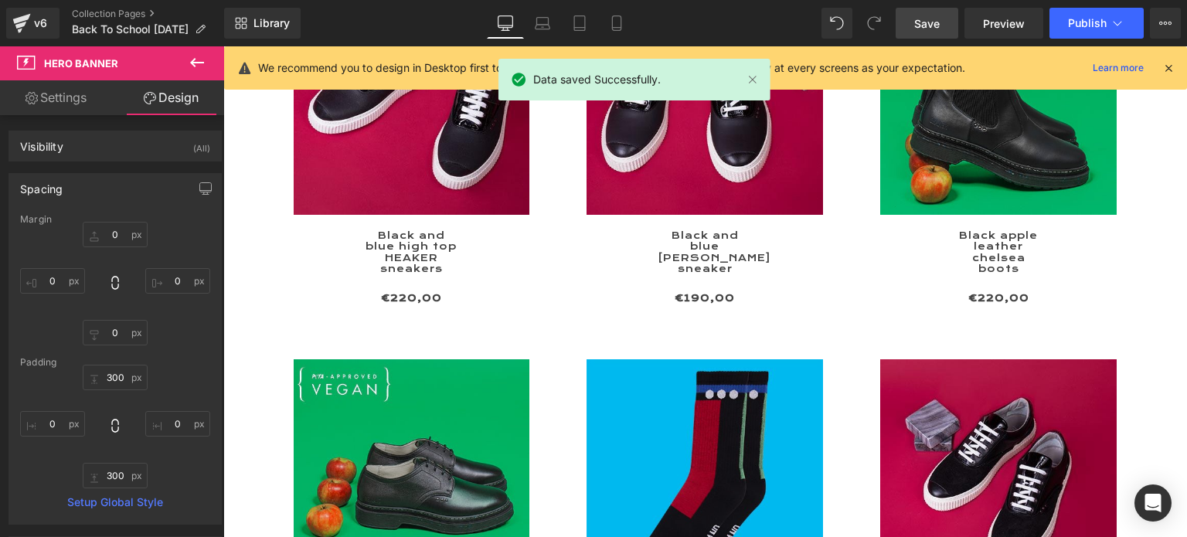
scroll to position [143, 0]
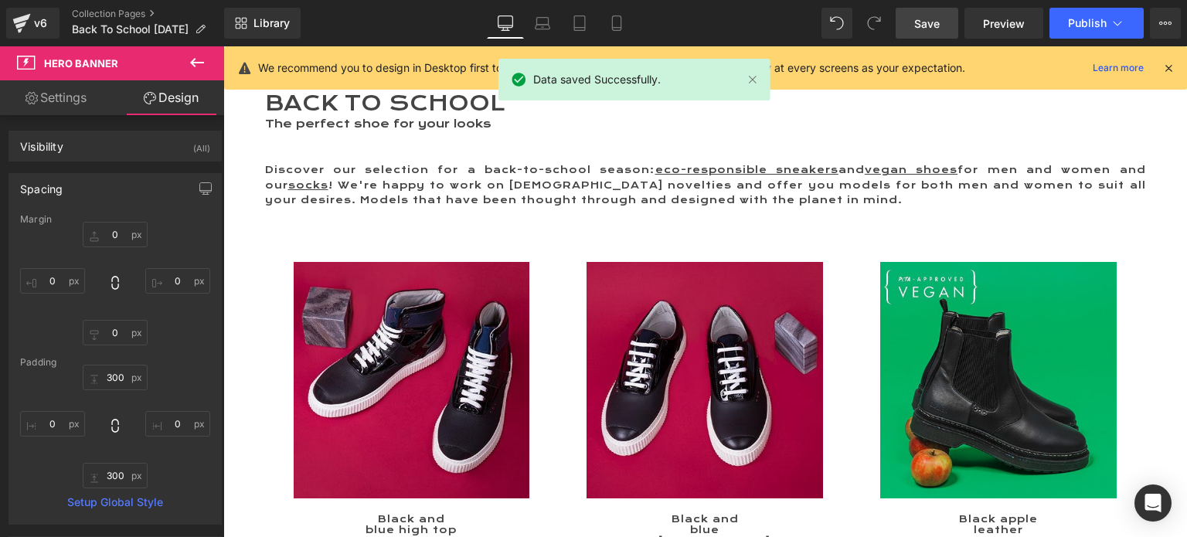
click at [1169, 67] on icon at bounding box center [1169, 68] width 14 height 14
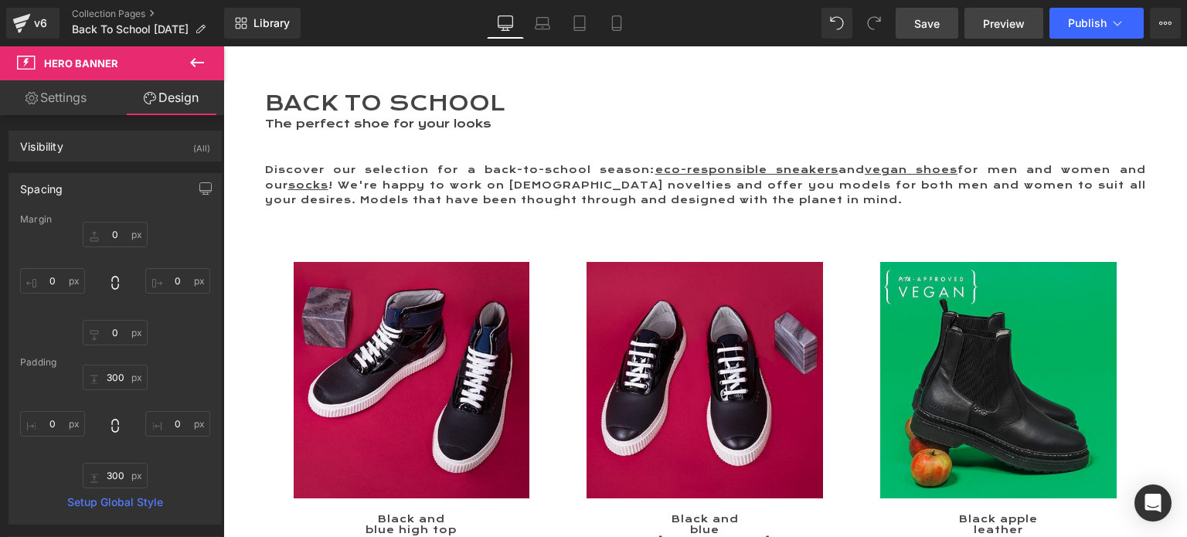
click at [1001, 27] on span "Preview" at bounding box center [1004, 23] width 42 height 16
click at [1074, 17] on span "Publish" at bounding box center [1087, 23] width 39 height 12
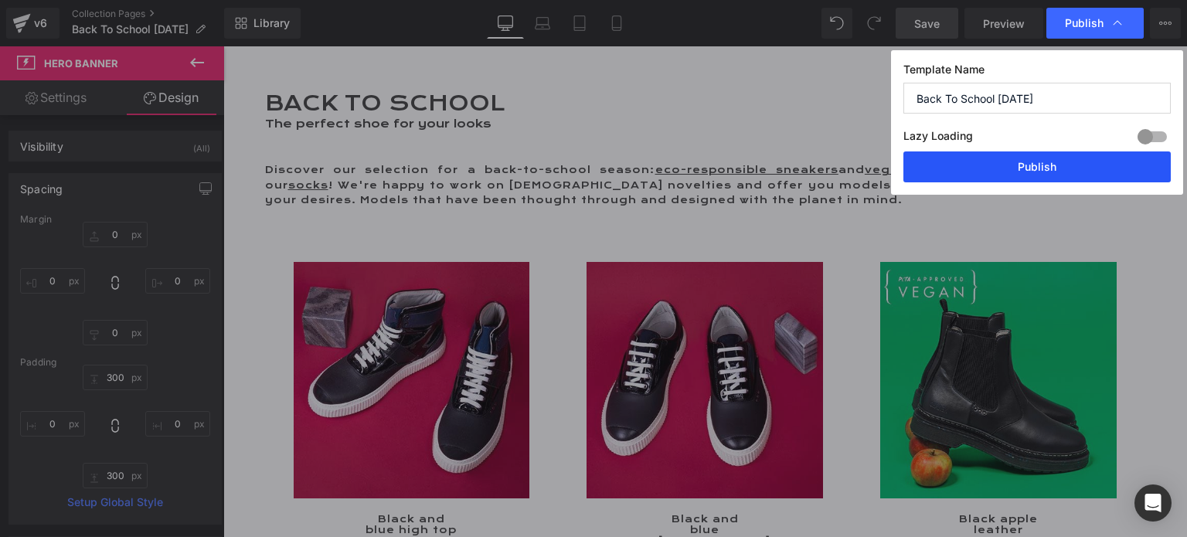
click at [1020, 163] on button "Publish" at bounding box center [1037, 166] width 267 height 31
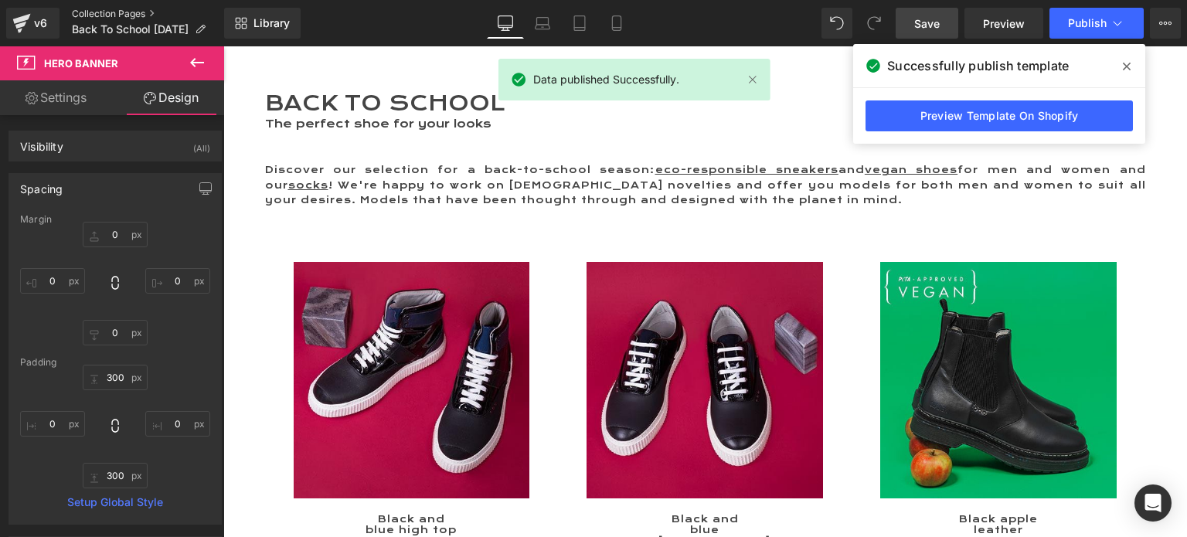
click at [106, 10] on link "Collection Pages" at bounding box center [148, 14] width 152 height 12
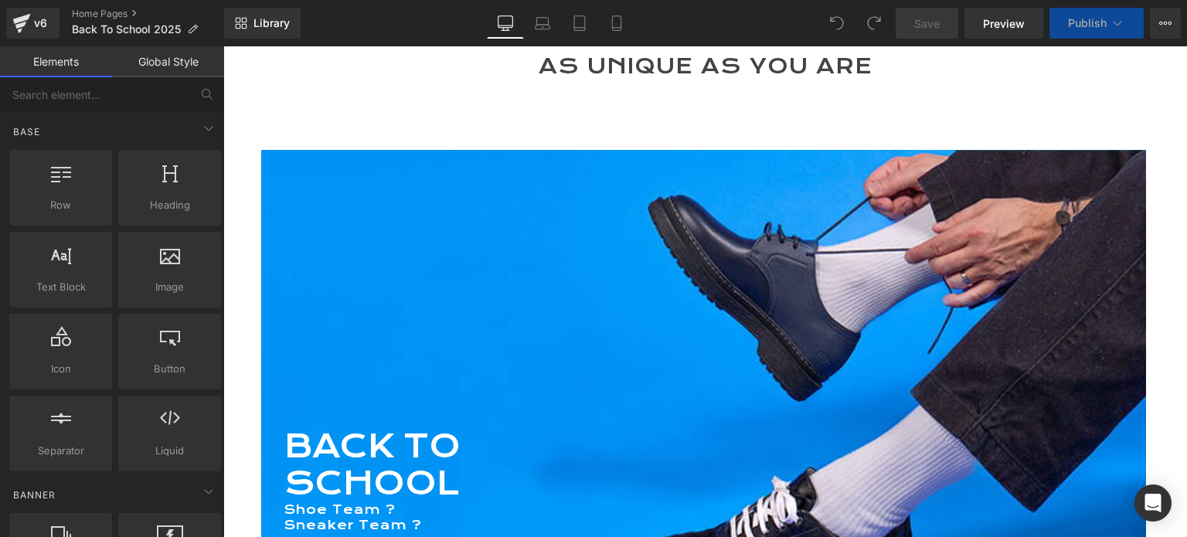
scroll to position [155, 0]
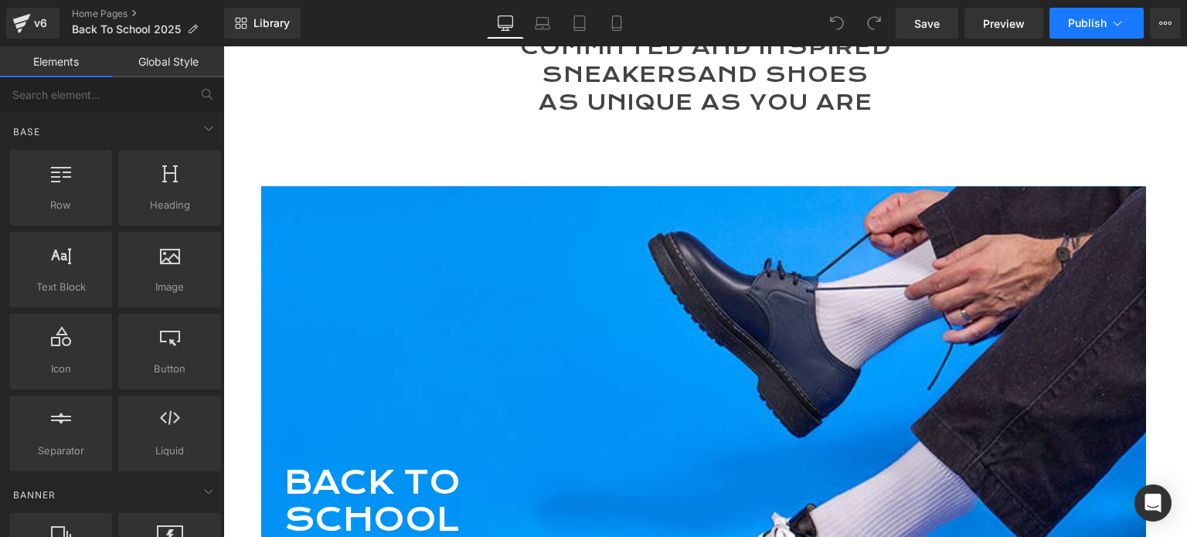
click at [1094, 21] on span "Publish" at bounding box center [1087, 23] width 39 height 12
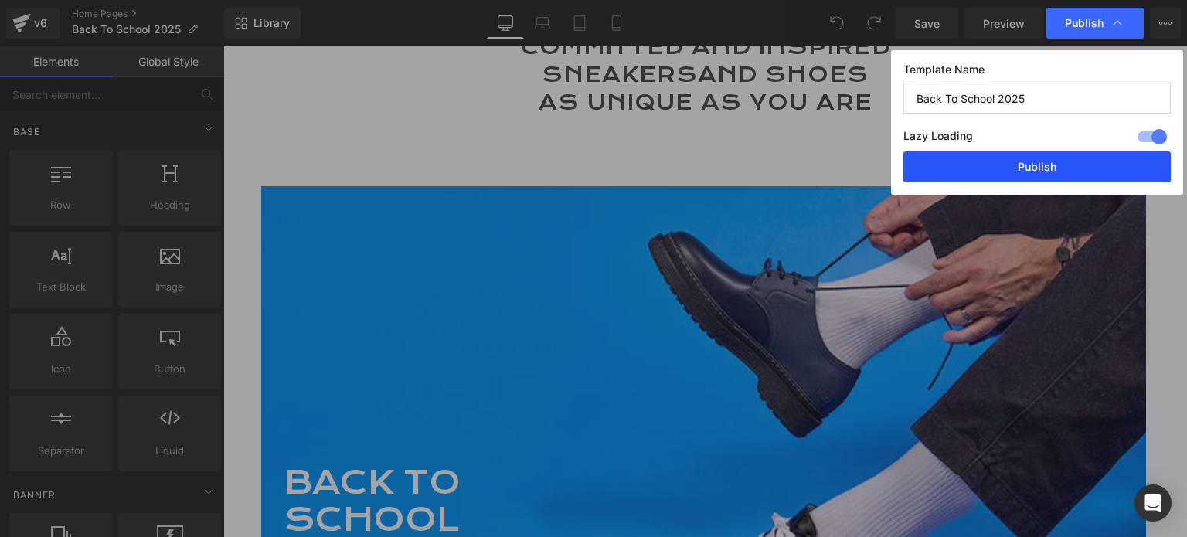
click at [1033, 162] on button "Publish" at bounding box center [1037, 166] width 267 height 31
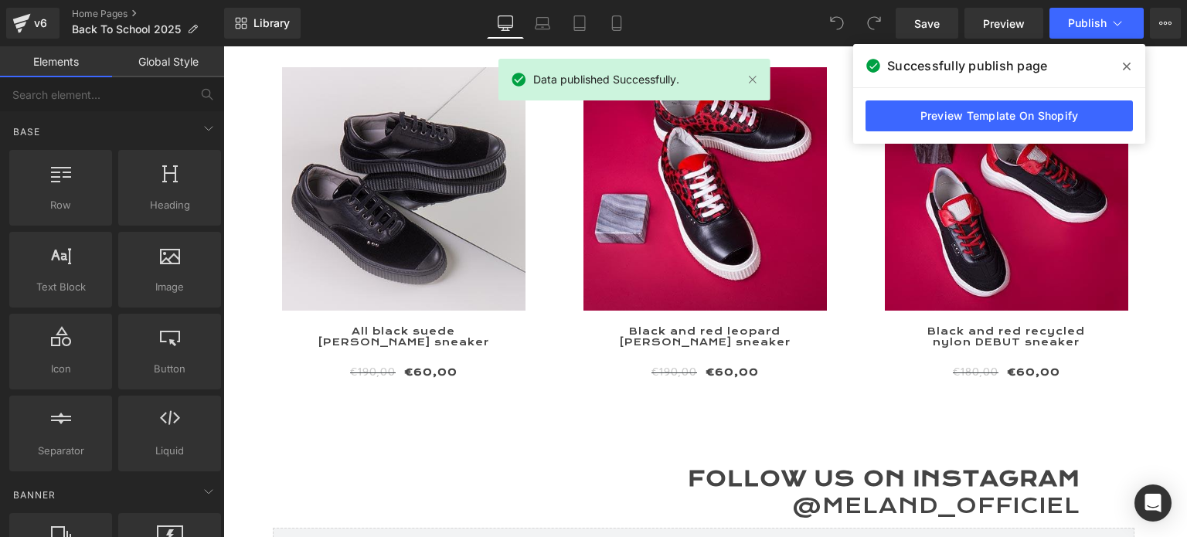
scroll to position [5333, 0]
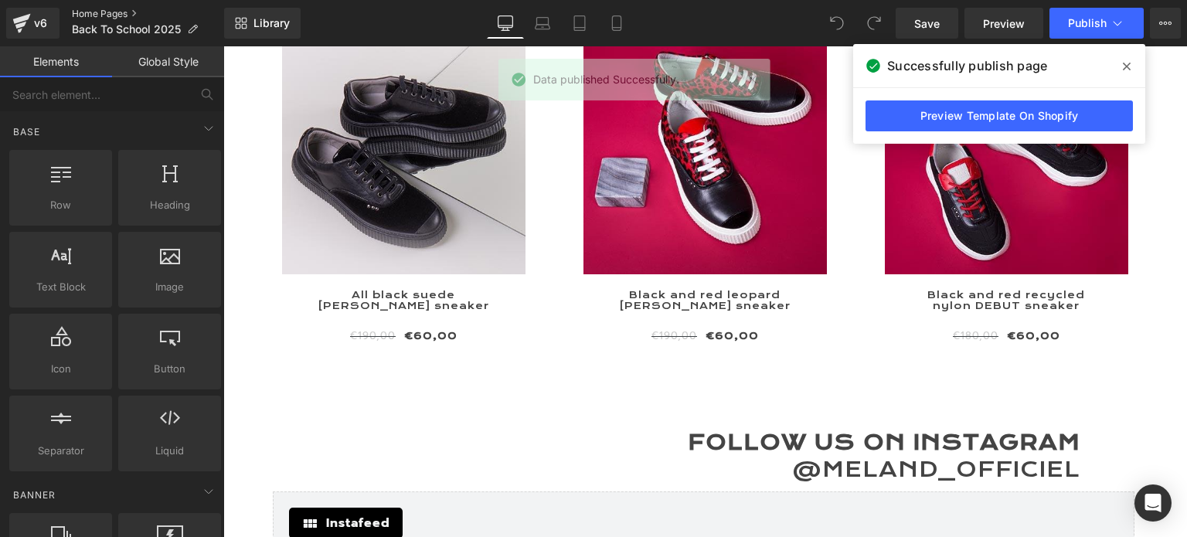
click at [120, 18] on link "Home Pages" at bounding box center [148, 14] width 152 height 12
